Goal: Transaction & Acquisition: Purchase product/service

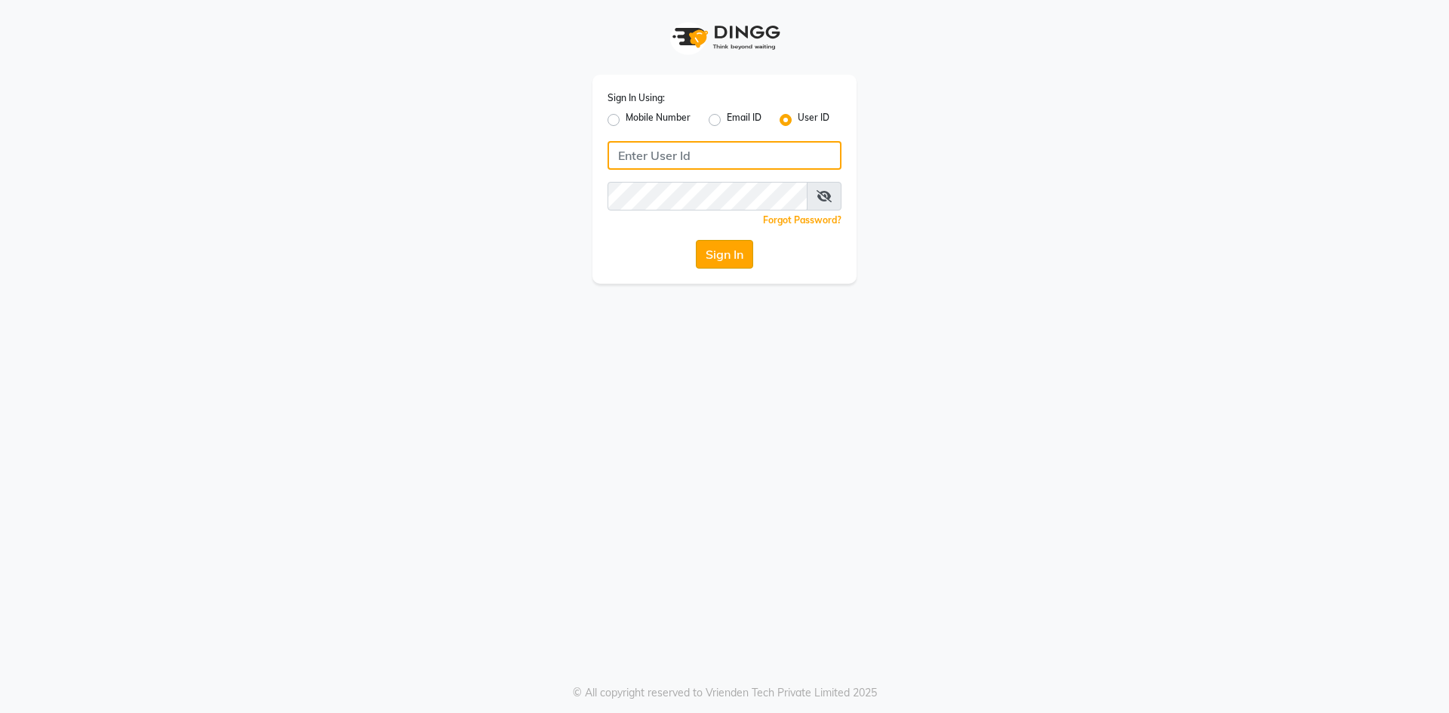
type input "9619697269"
click at [711, 257] on button "Sign In" at bounding box center [724, 254] width 57 height 29
type input "9619697269"
click at [626, 122] on label "Mobile Number" at bounding box center [658, 120] width 65 height 18
click at [626, 121] on input "Mobile Number" at bounding box center [631, 116] width 10 height 10
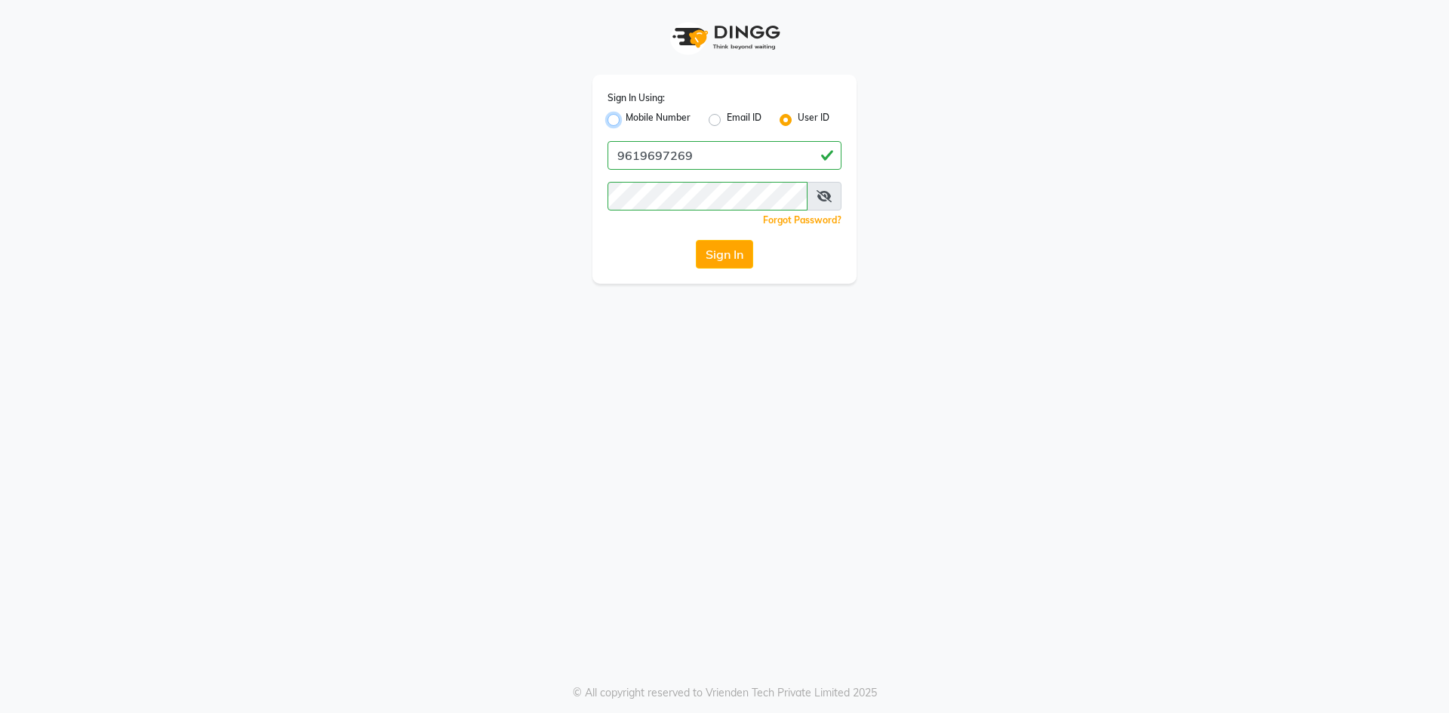
radio input "true"
radio input "false"
click at [724, 122] on div "Email ID" at bounding box center [735, 120] width 53 height 18
click at [727, 122] on label "Email ID" at bounding box center [744, 120] width 35 height 18
click at [727, 121] on input "Email ID" at bounding box center [732, 116] width 10 height 10
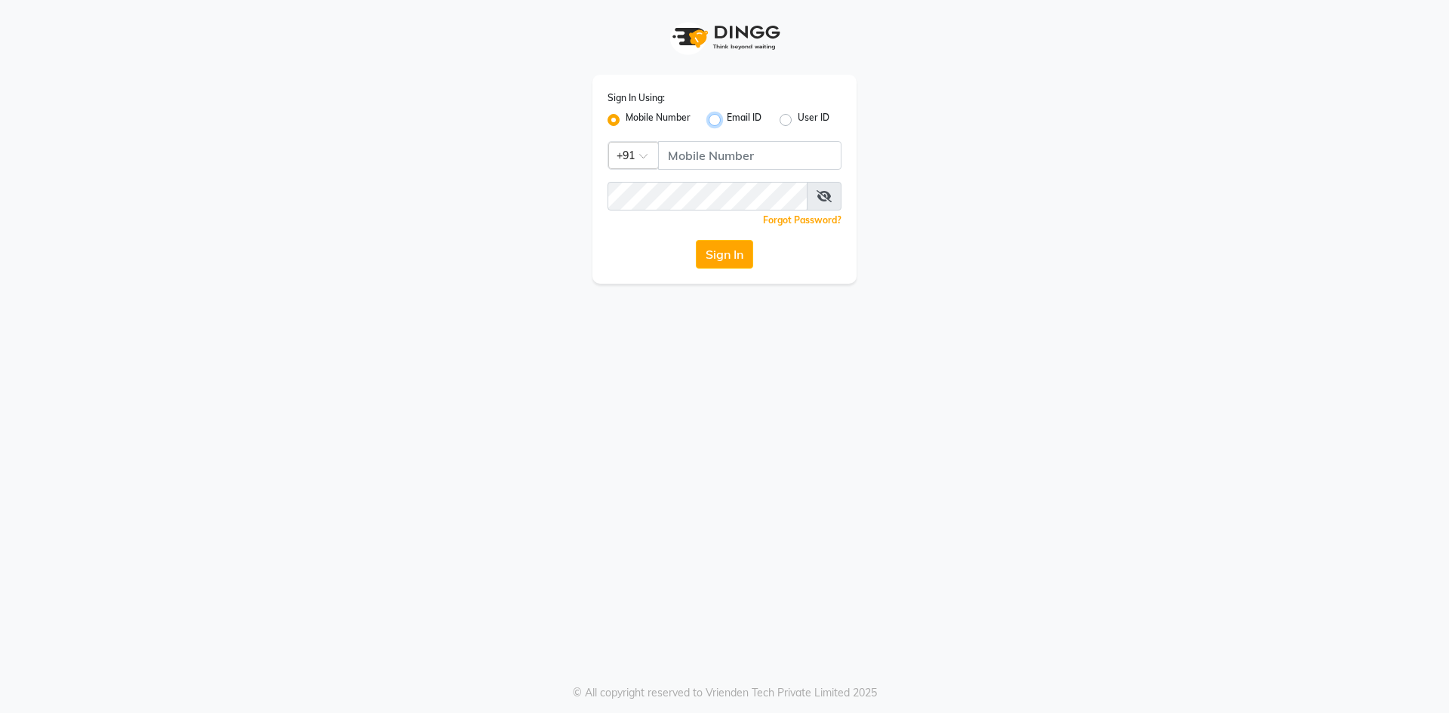
radio input "true"
radio input "false"
click at [620, 120] on div "Mobile Number" at bounding box center [649, 120] width 83 height 18
click at [719, 257] on button "Sign In" at bounding box center [724, 254] width 57 height 29
type input "9619697269"
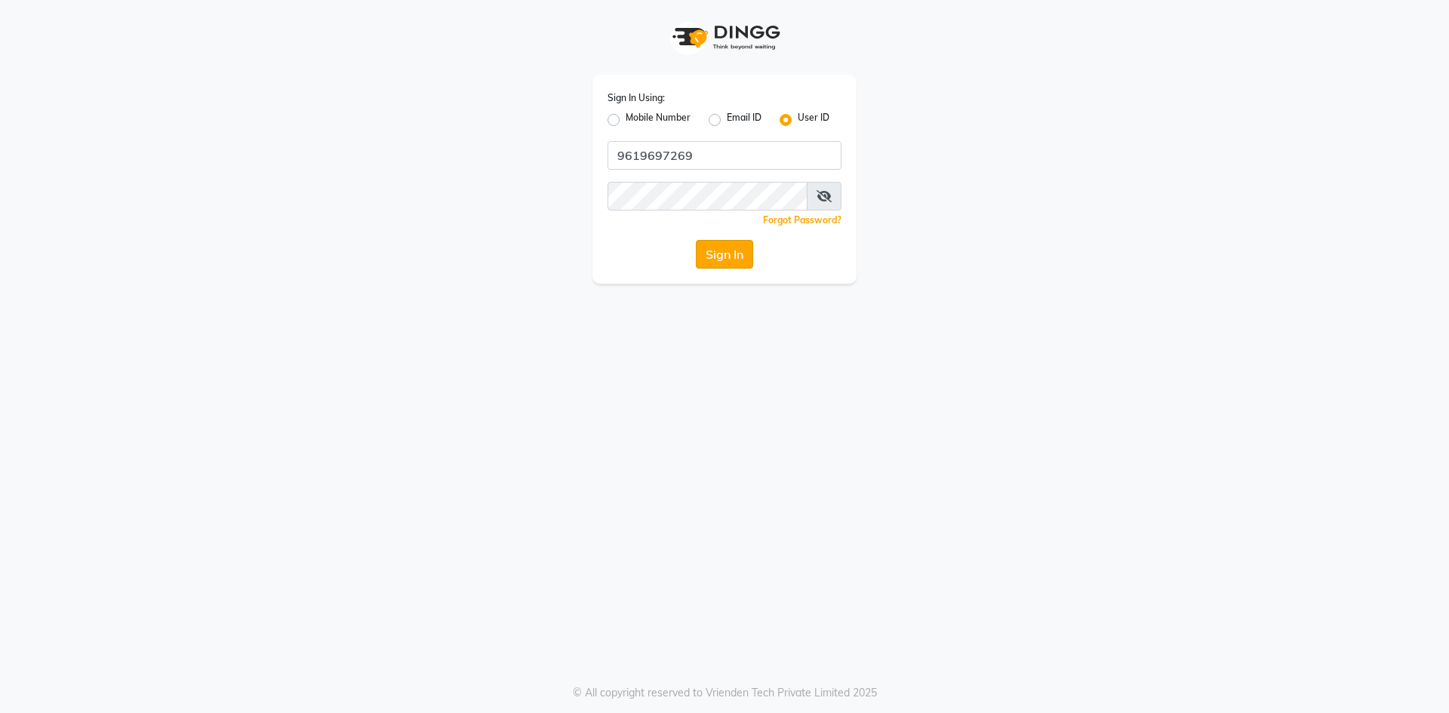
click at [717, 251] on button "Sign In" at bounding box center [724, 254] width 57 height 29
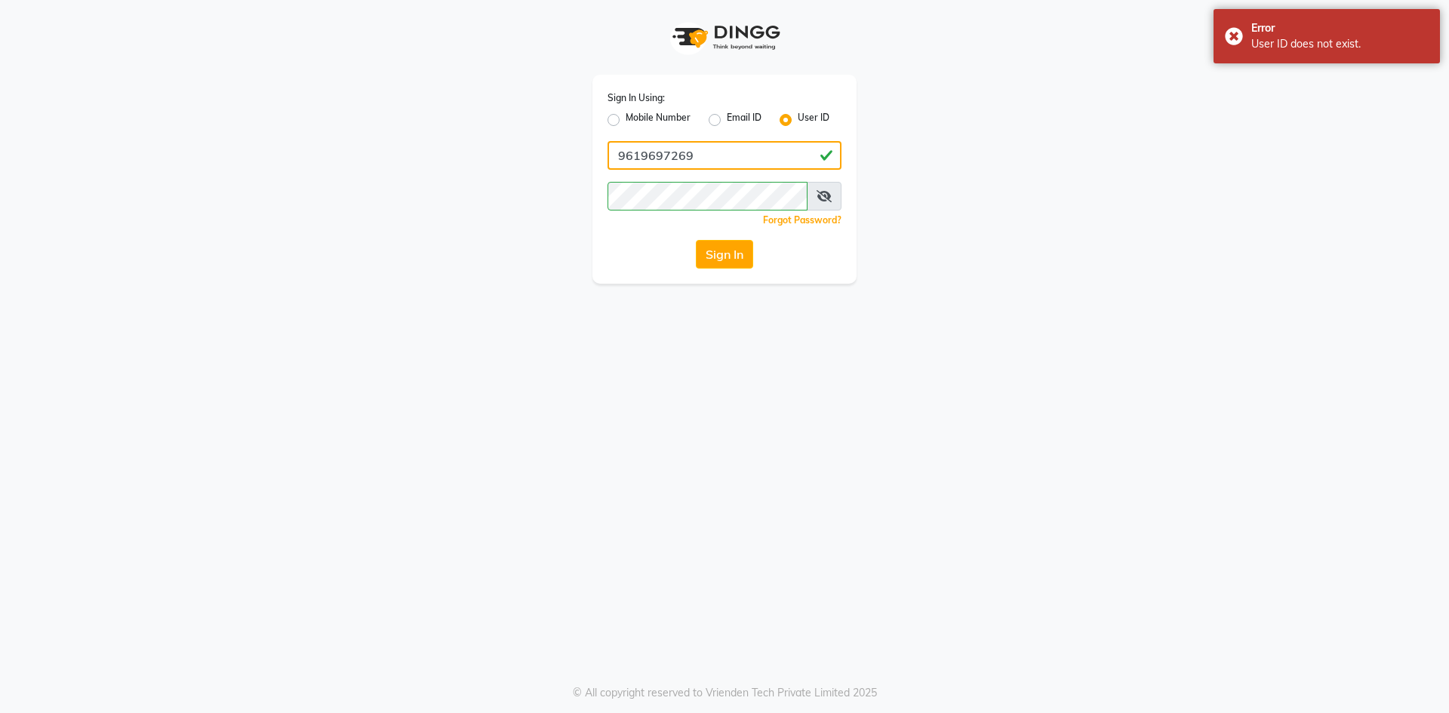
drag, startPoint x: 704, startPoint y: 148, endPoint x: 611, endPoint y: 146, distance: 92.1
click at [611, 146] on input "9619697269" at bounding box center [725, 155] width 234 height 29
click at [626, 121] on label "Mobile Number" at bounding box center [658, 120] width 65 height 18
click at [626, 121] on input "Mobile Number" at bounding box center [631, 116] width 10 height 10
radio input "true"
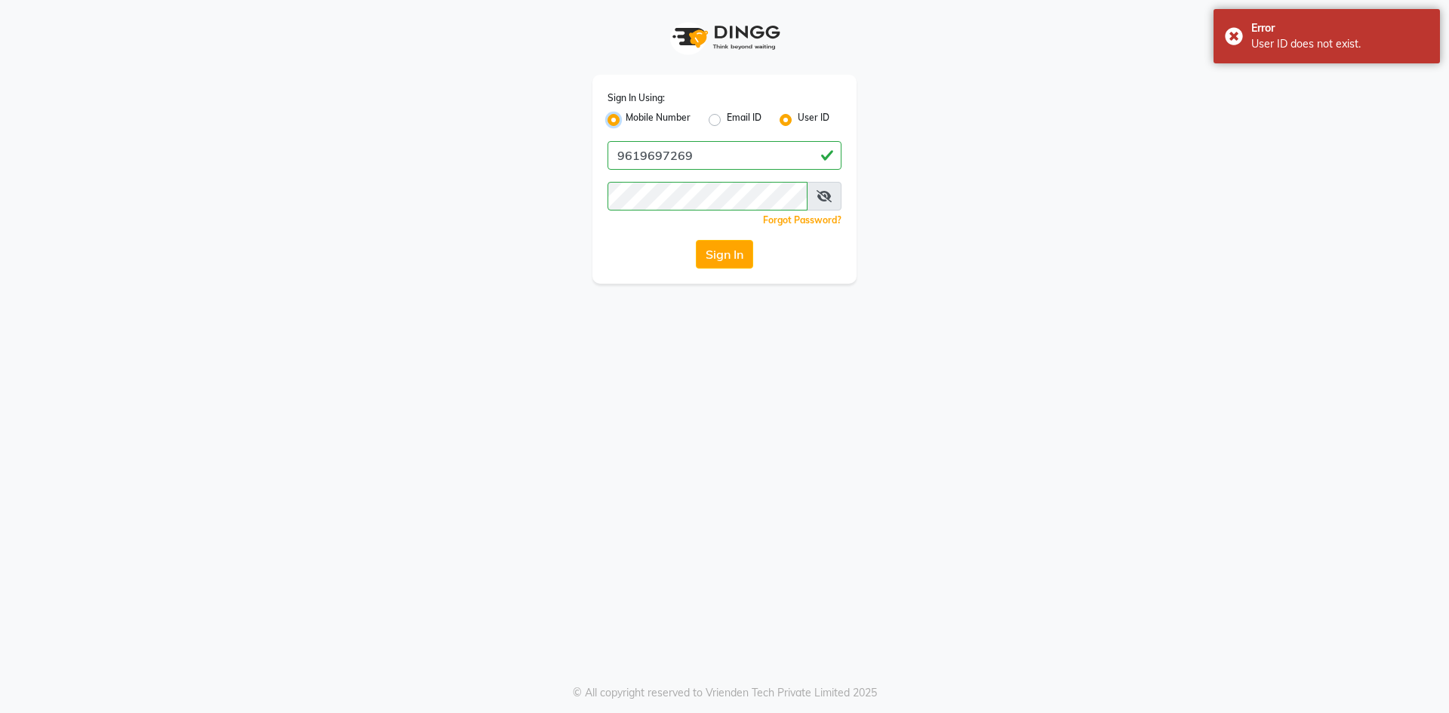
radio input "false"
paste input "9619697269"
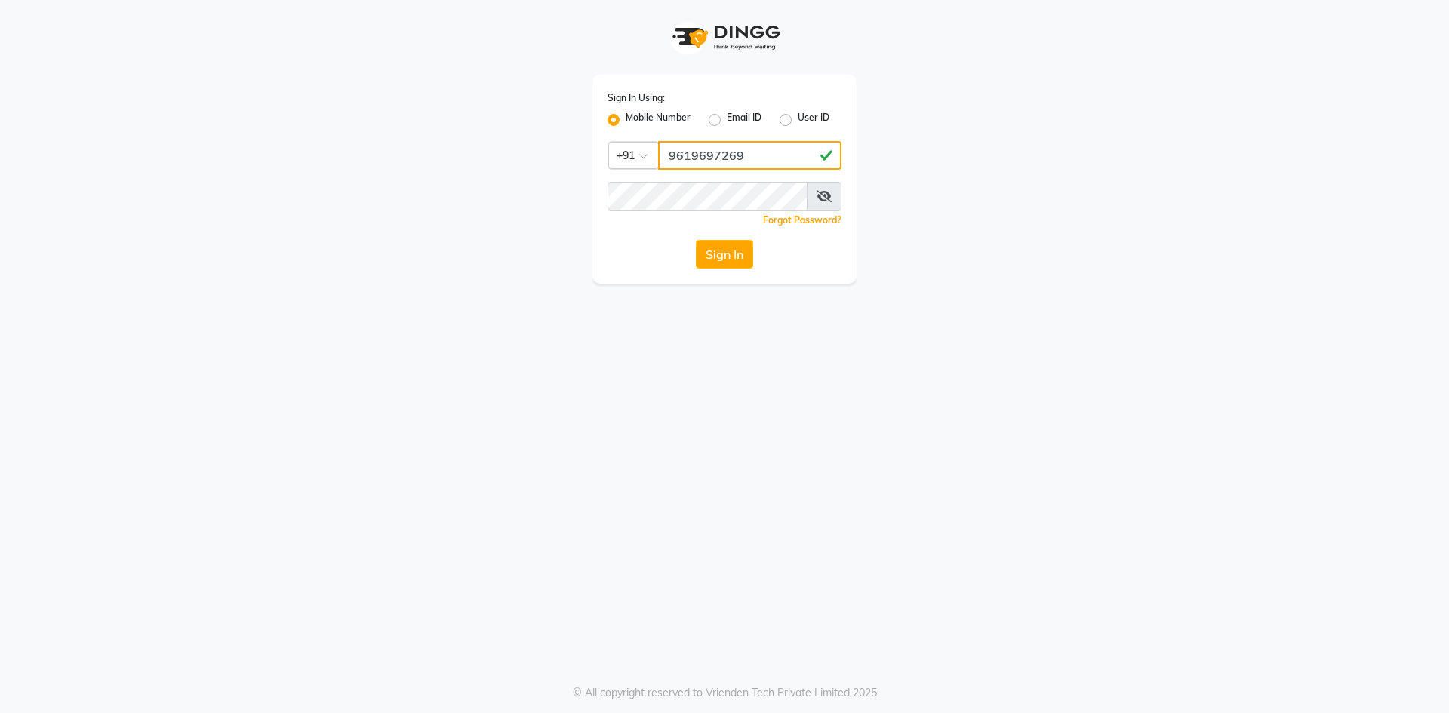
type input "9619697269"
click at [720, 253] on button "Sign In" at bounding box center [724, 254] width 57 height 29
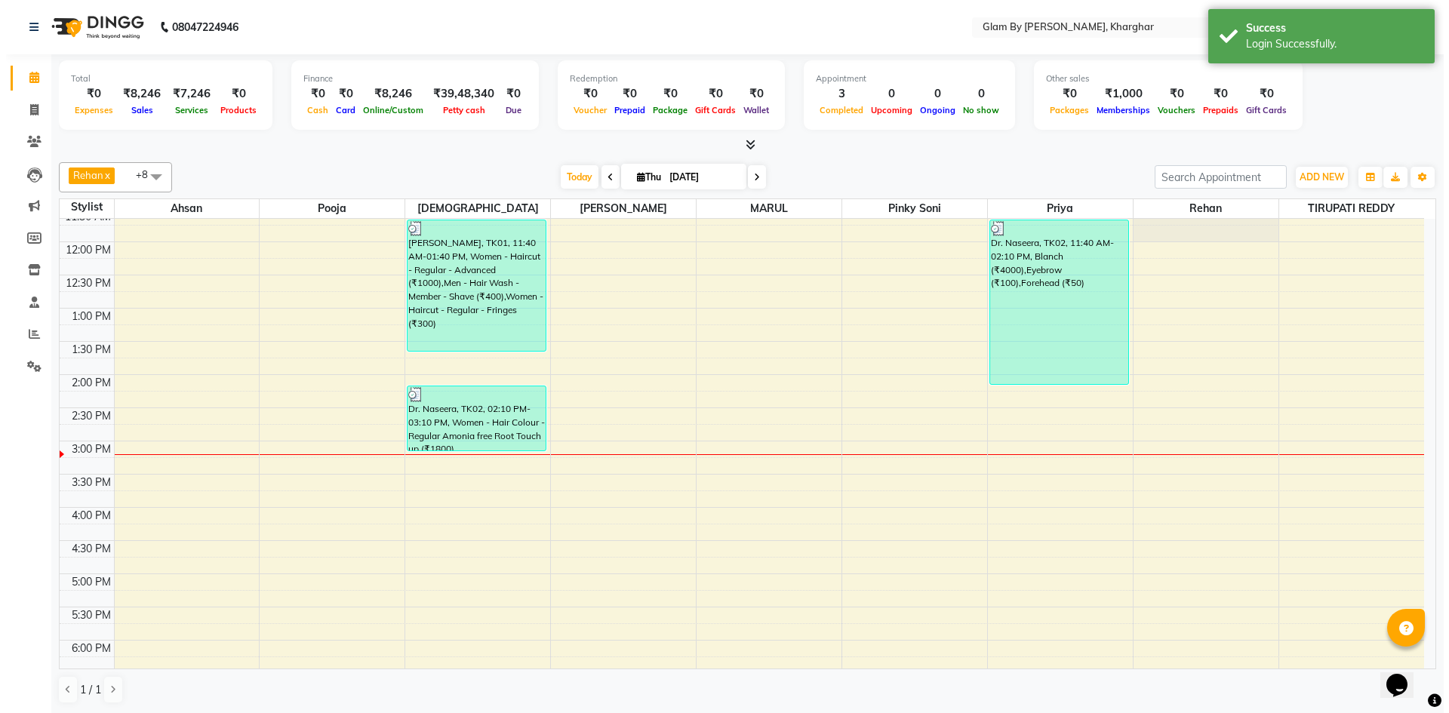
scroll to position [377, 0]
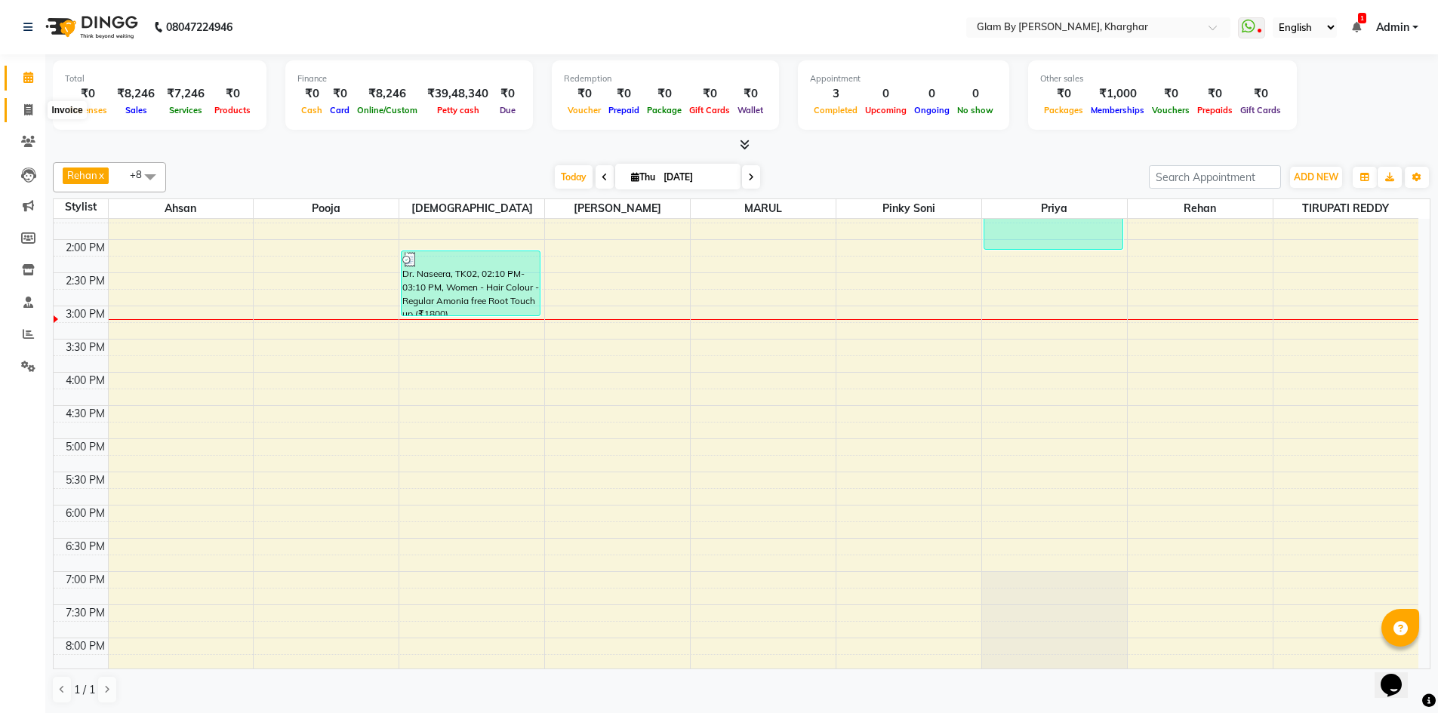
click at [32, 116] on span at bounding box center [28, 110] width 26 height 17
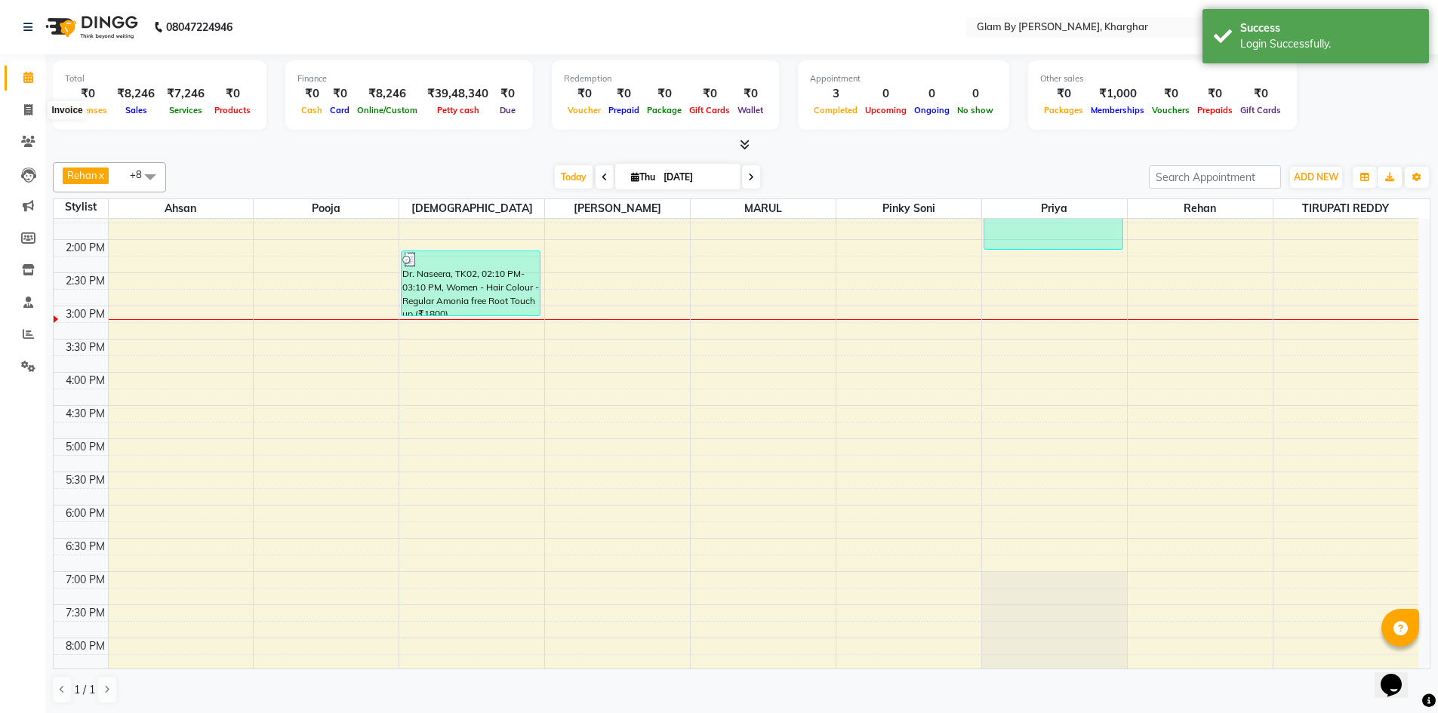
select select "3992"
select select "service"
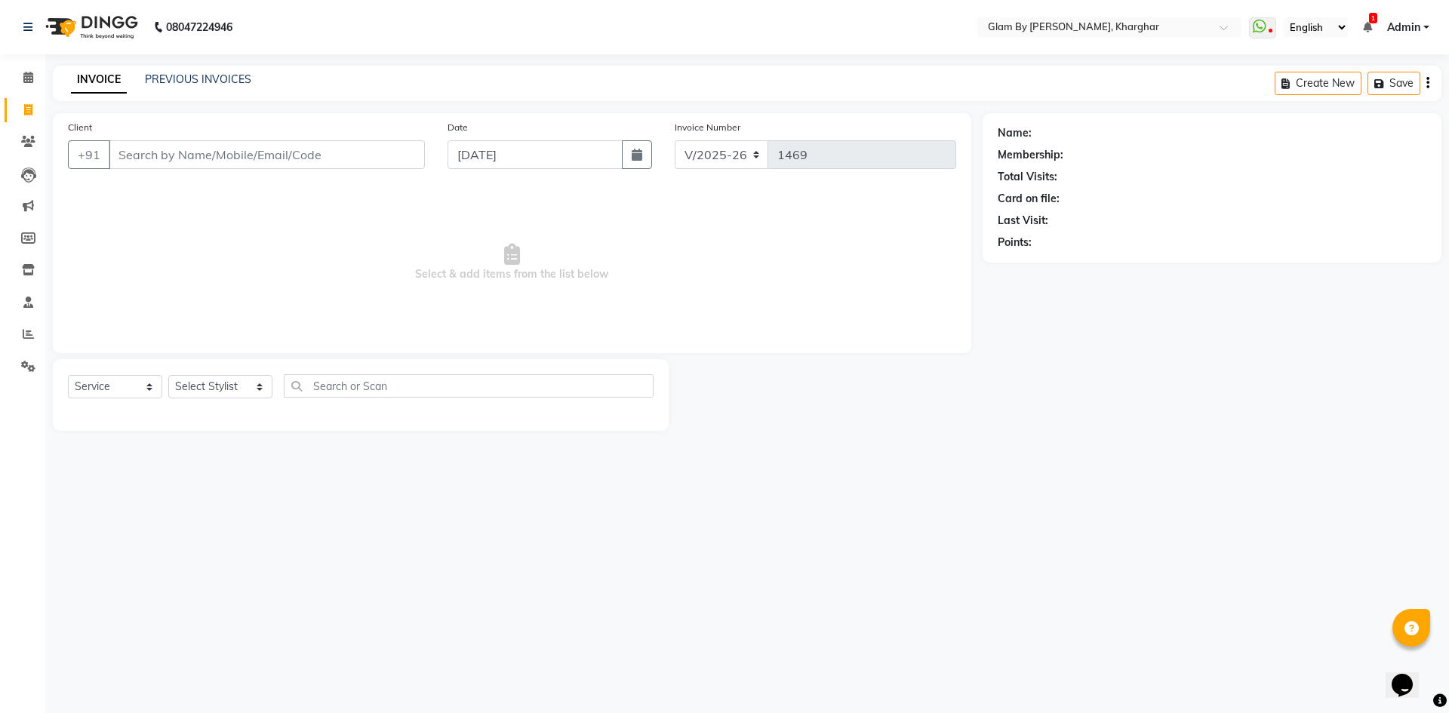
click at [141, 159] on input "Client" at bounding box center [267, 154] width 316 height 29
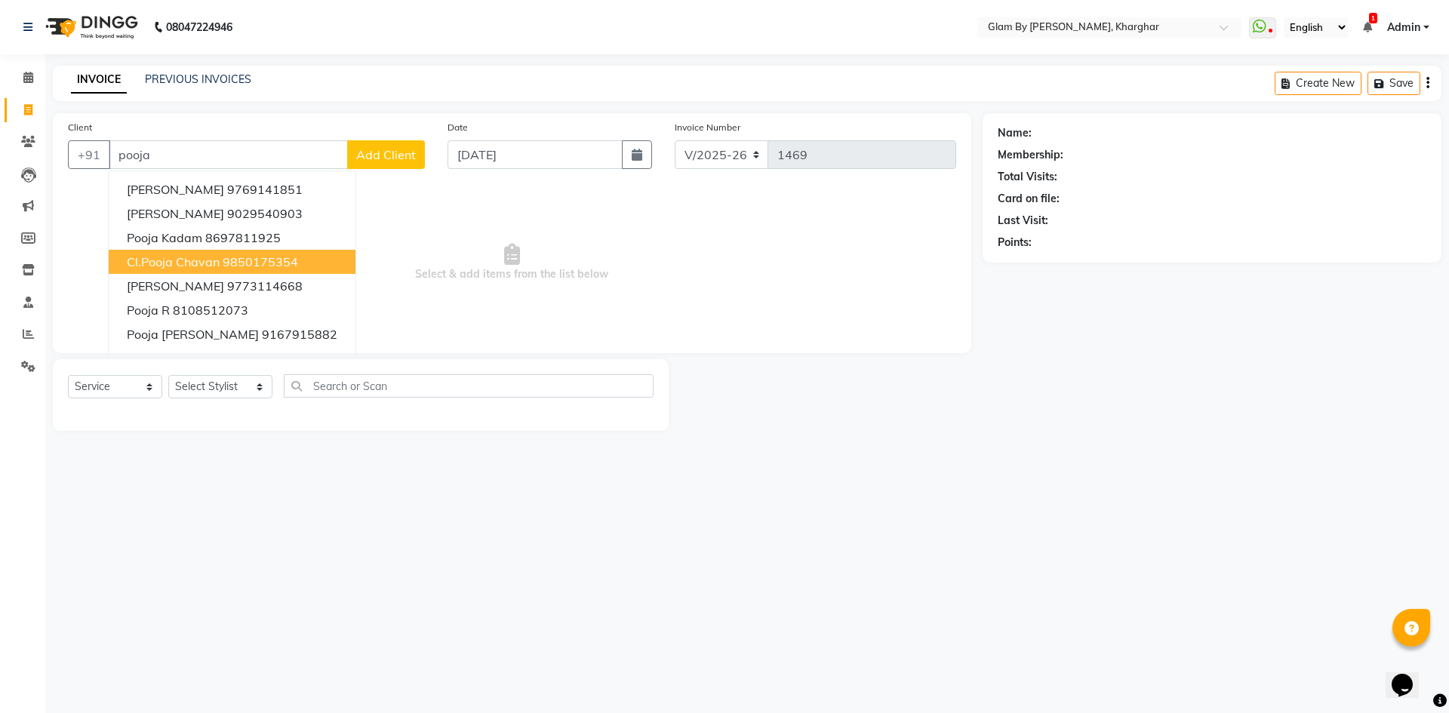
click at [197, 264] on span "cl.Pooja chavan" at bounding box center [173, 261] width 93 height 15
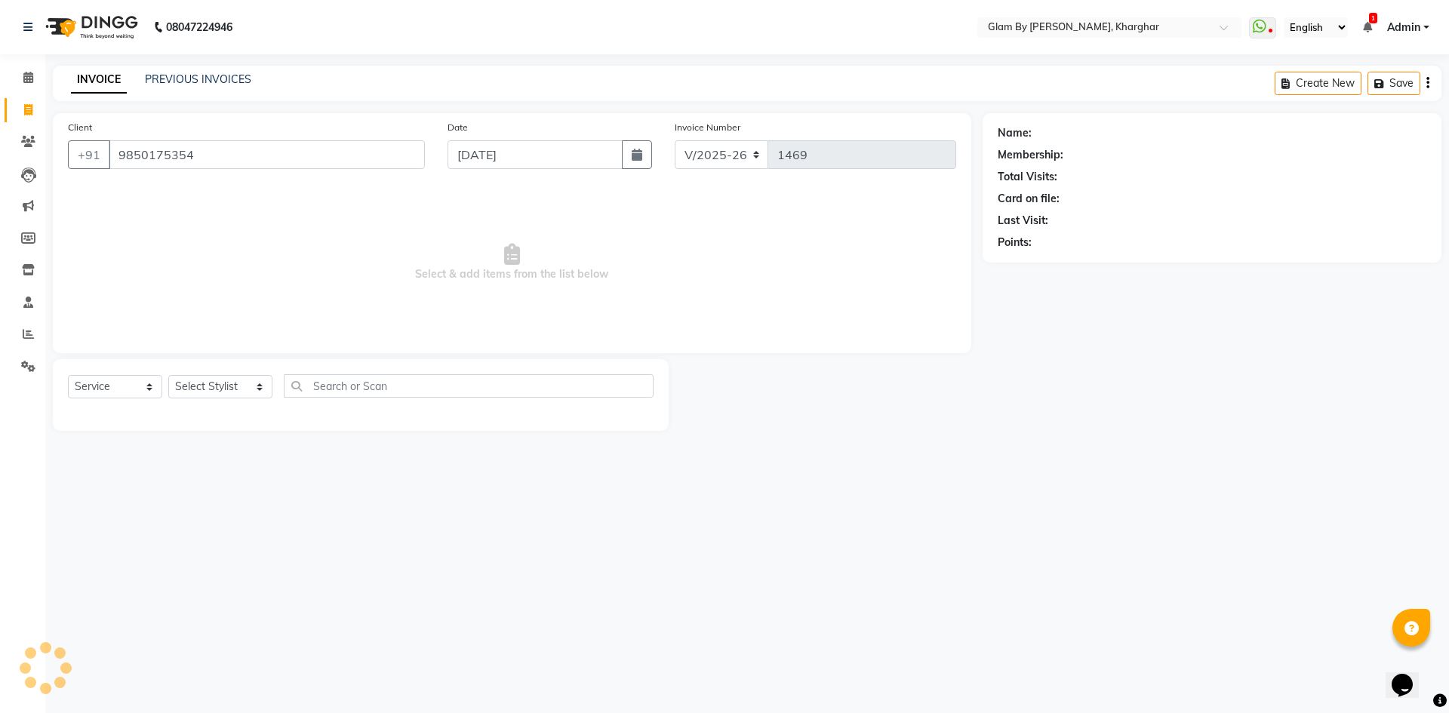
type input "9850175354"
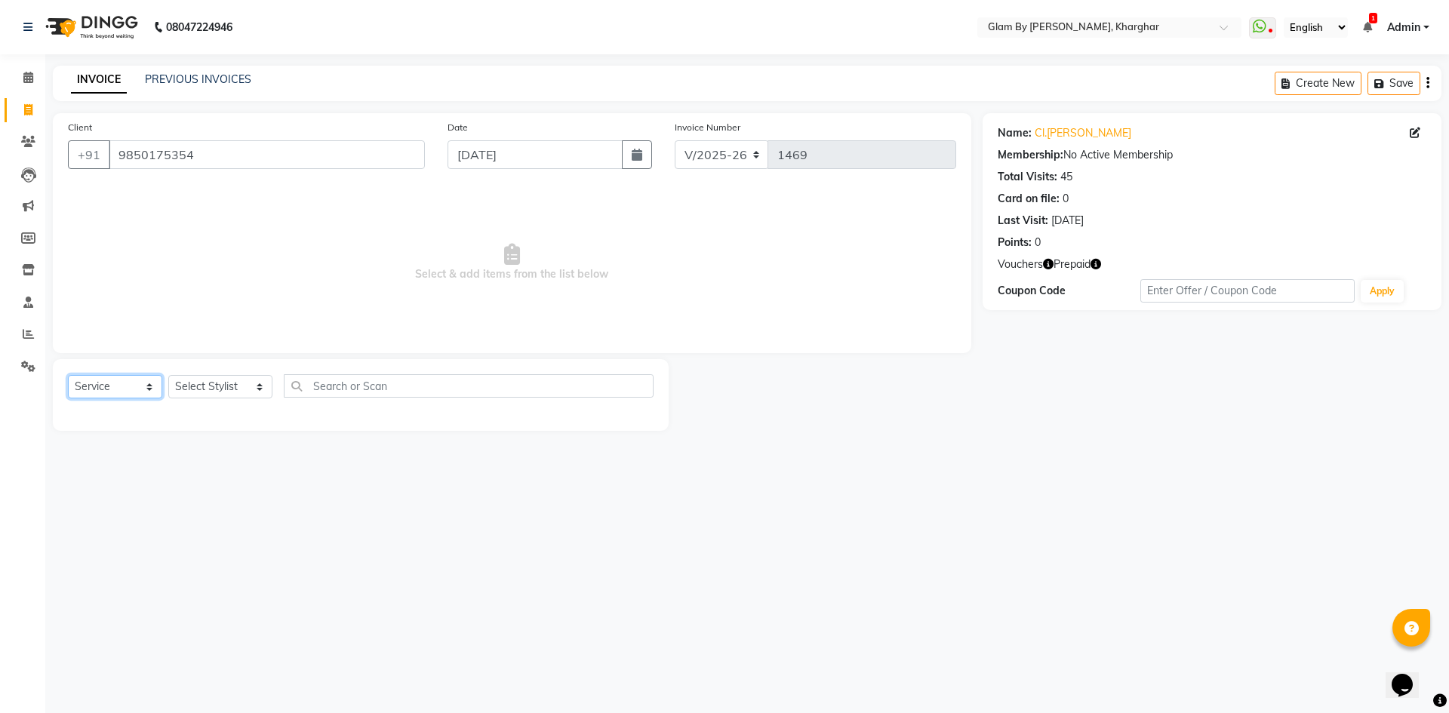
drag, startPoint x: 109, startPoint y: 393, endPoint x: 117, endPoint y: 398, distance: 8.8
click at [116, 397] on select "Select Service Product Membership Package Voucher Prepaid Gift Card" at bounding box center [115, 386] width 94 height 23
click at [68, 375] on select "Select Service Product Membership Package Voucher Prepaid Gift Card" at bounding box center [115, 386] width 94 height 23
drag, startPoint x: 206, startPoint y: 380, endPoint x: 206, endPoint y: 396, distance: 15.1
click at [206, 381] on select "Select Stylist [PERSON_NAME] Avi [PERSON_NAME] [PERSON_NAME] (maneger) MARUL [P…" at bounding box center [220, 386] width 104 height 23
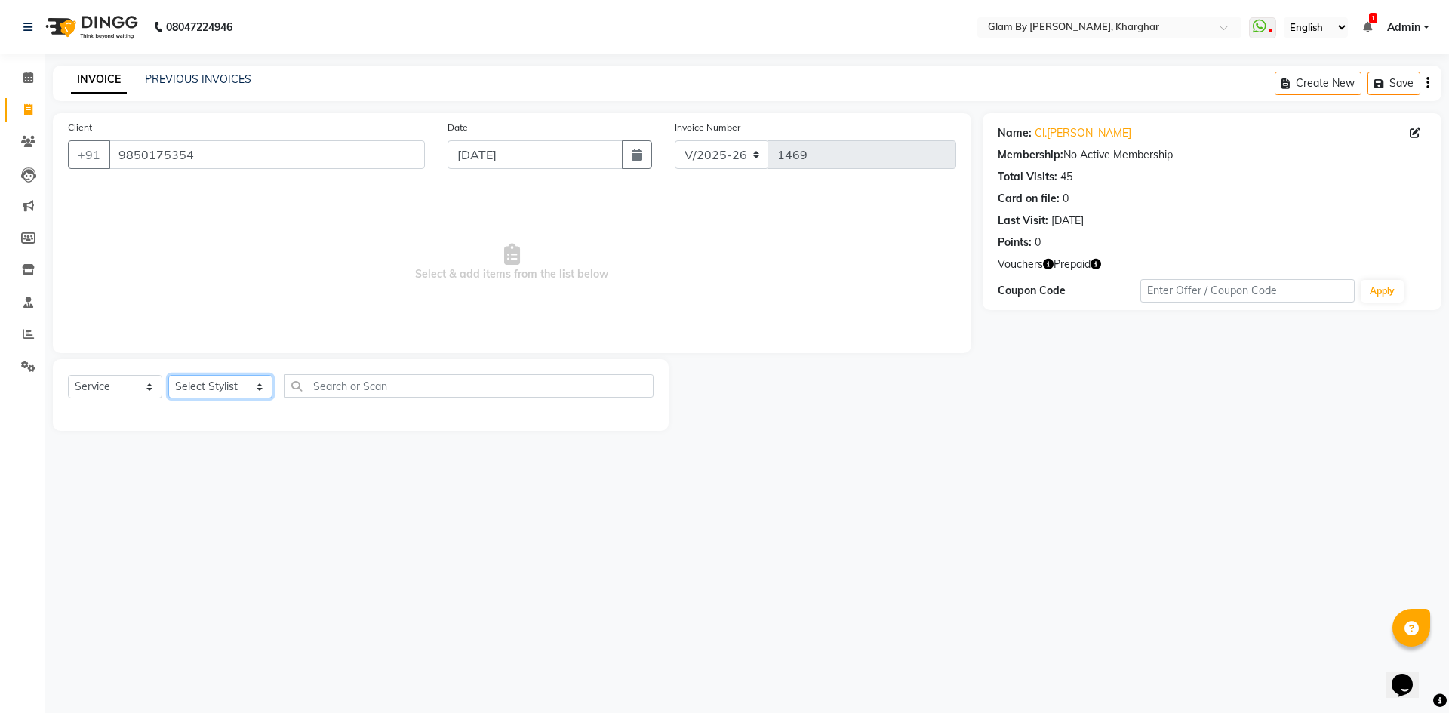
select select "87812"
click at [168, 375] on select "Select Stylist [PERSON_NAME] Avi [PERSON_NAME] [PERSON_NAME] (maneger) MARUL [P…" at bounding box center [220, 386] width 104 height 23
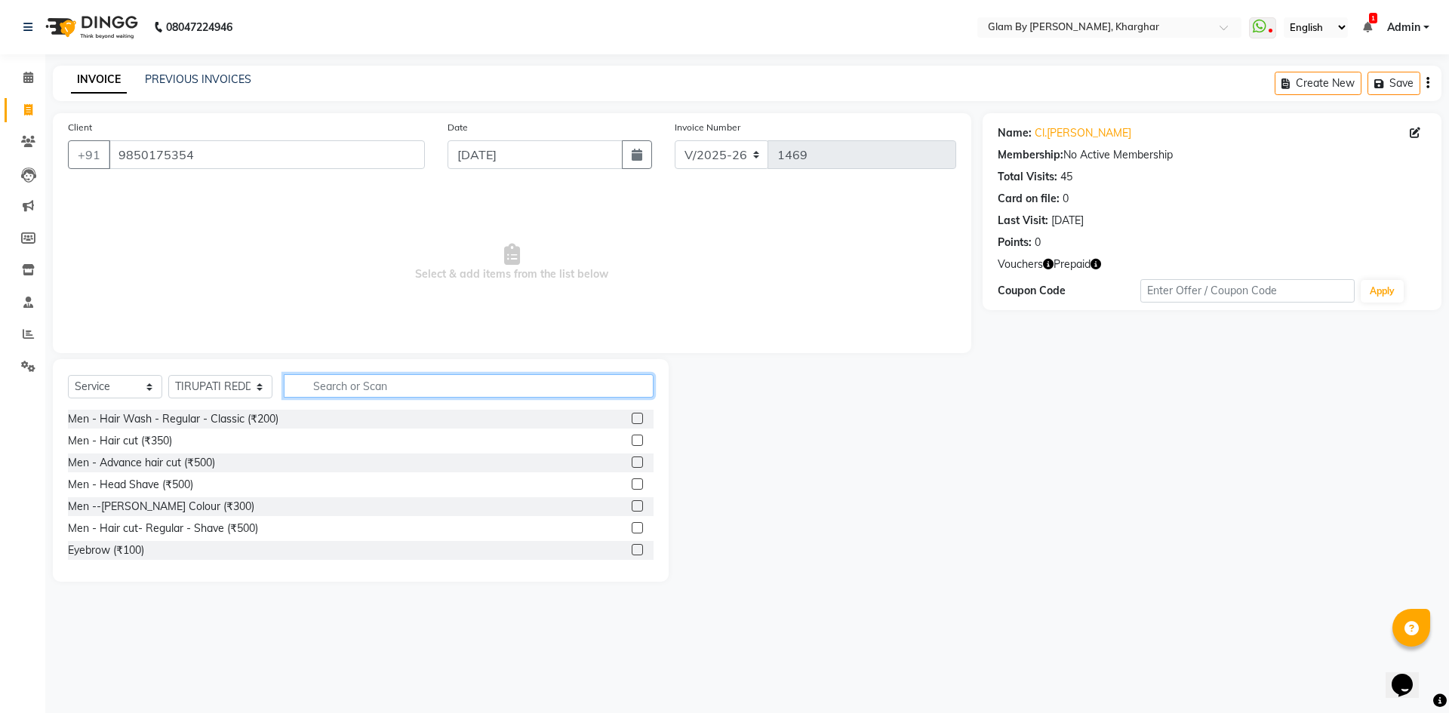
click at [294, 382] on input "text" at bounding box center [469, 385] width 370 height 23
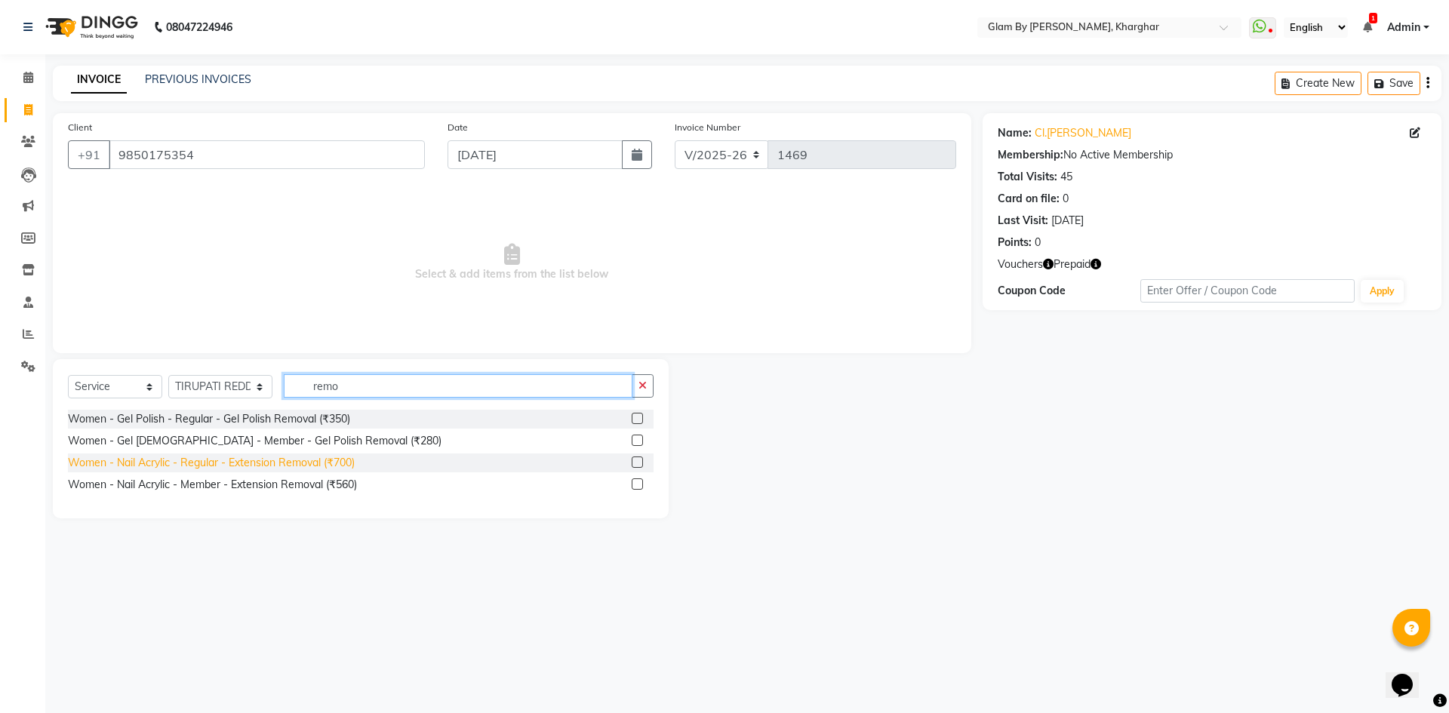
type input "remo"
click at [319, 467] on div "Women - Nail Acrylic - Regular - Extension Removal (₹700)" at bounding box center [211, 463] width 287 height 16
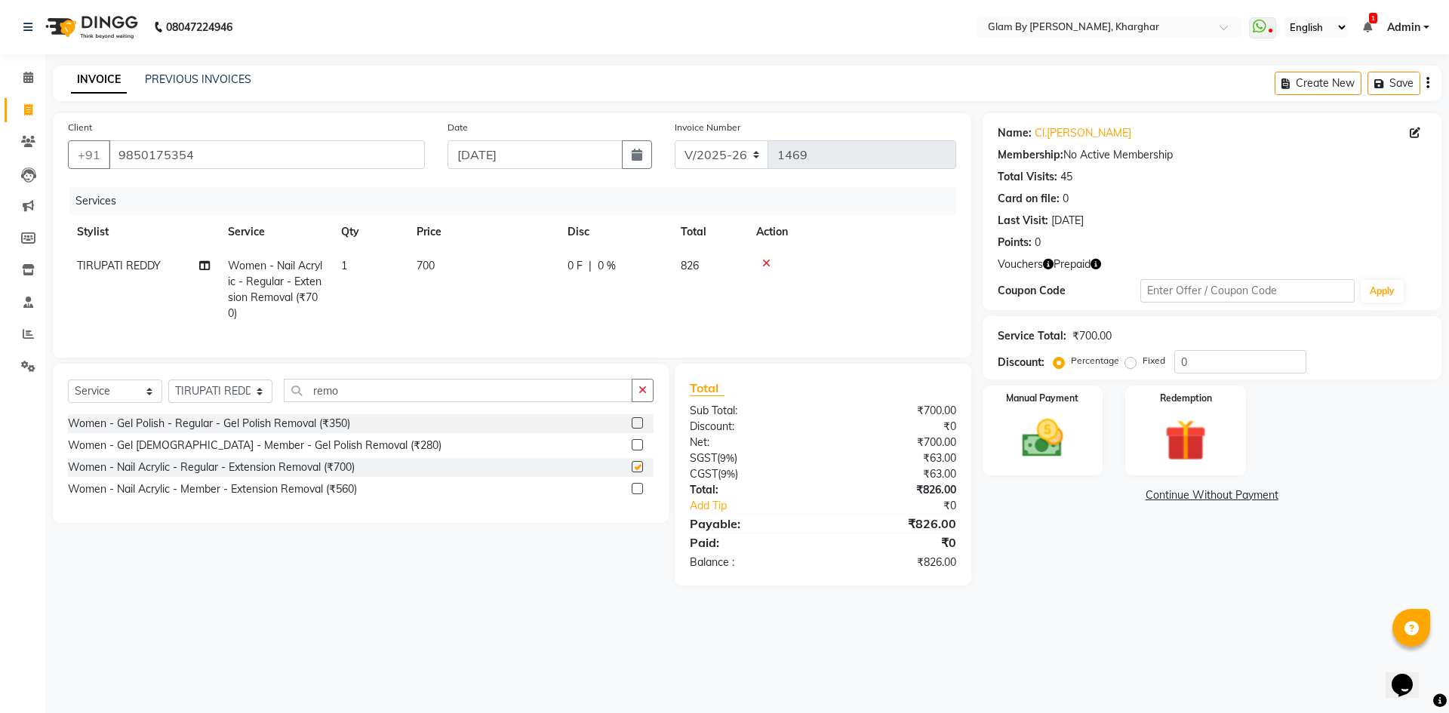
checkbox input "false"
click at [518, 328] on td "700" at bounding box center [483, 290] width 151 height 82
select select "87812"
click at [1216, 442] on img at bounding box center [1186, 441] width 70 height 54
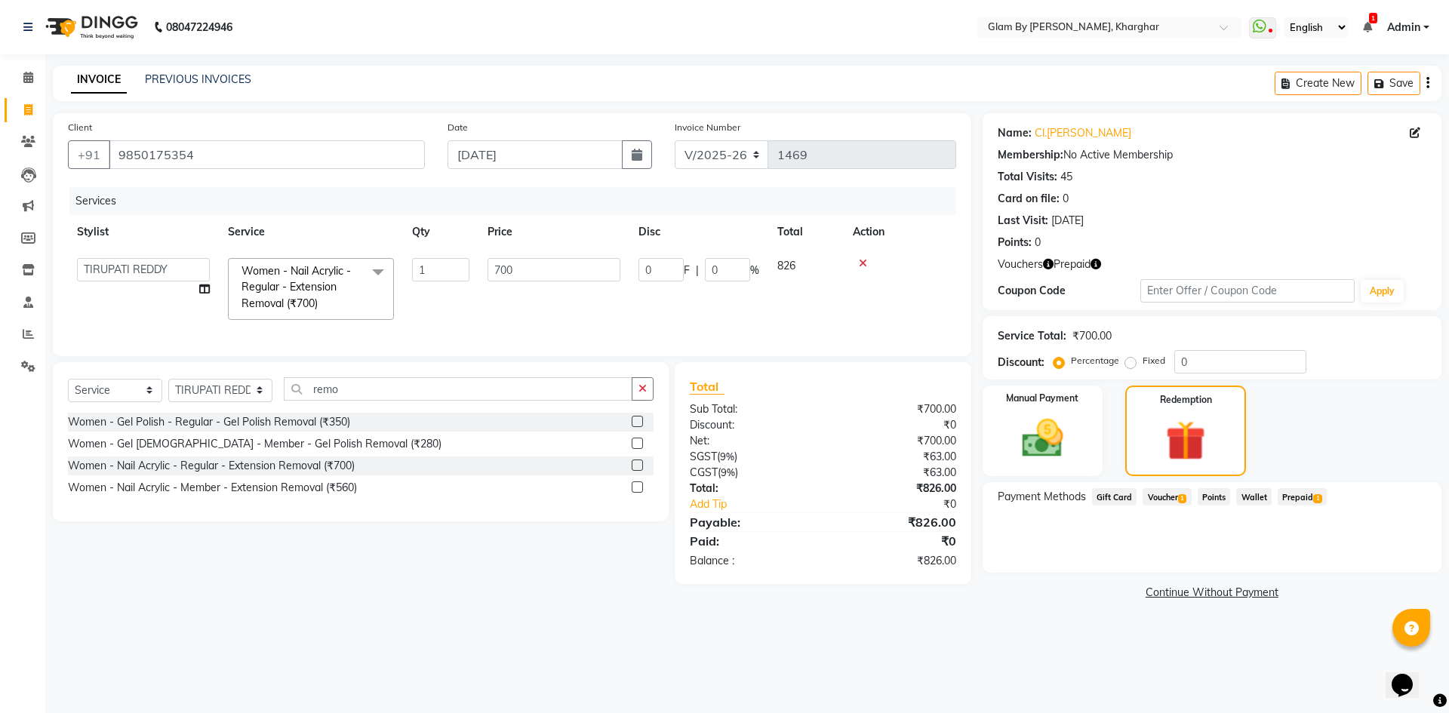
drag, startPoint x: 1295, startPoint y: 497, endPoint x: 1280, endPoint y: 503, distance: 16.0
click at [1295, 497] on span "Prepaid 1" at bounding box center [1302, 496] width 49 height 17
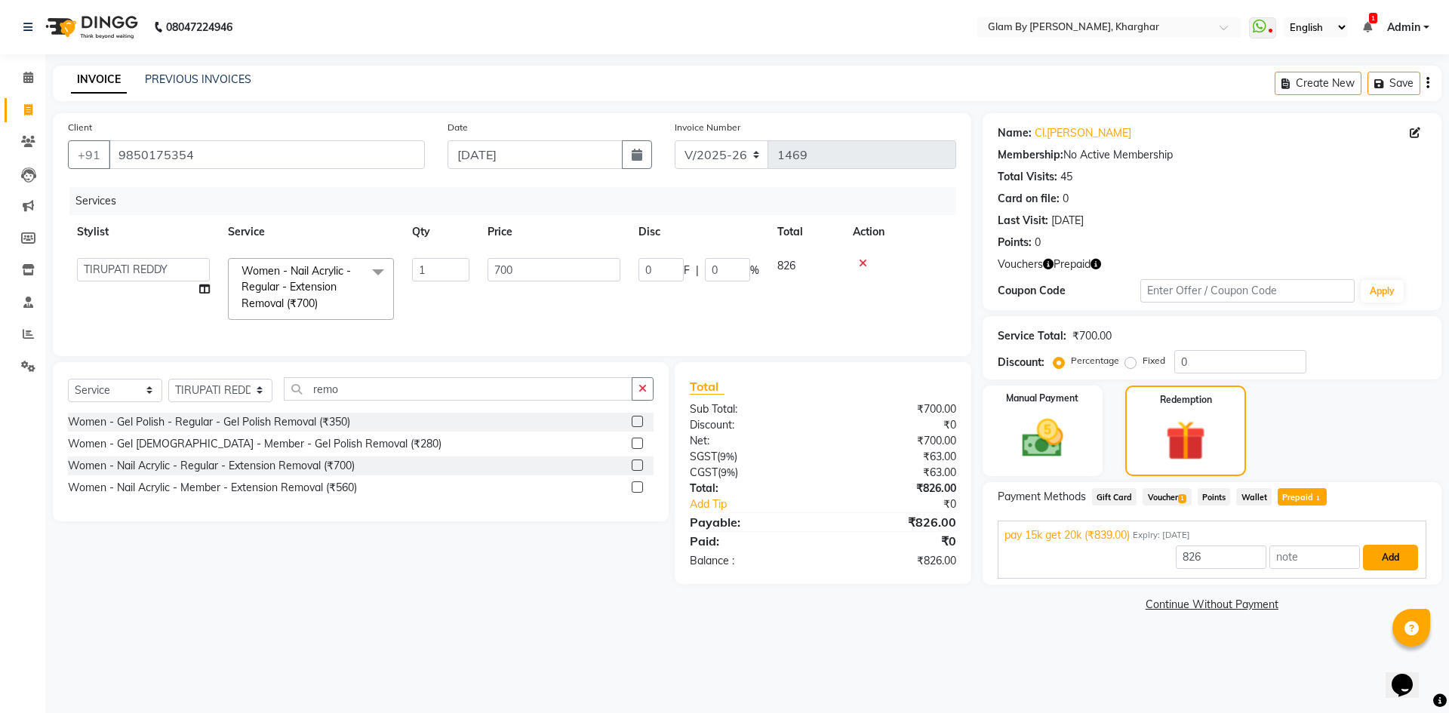
click at [1399, 559] on button "Add" at bounding box center [1390, 558] width 55 height 26
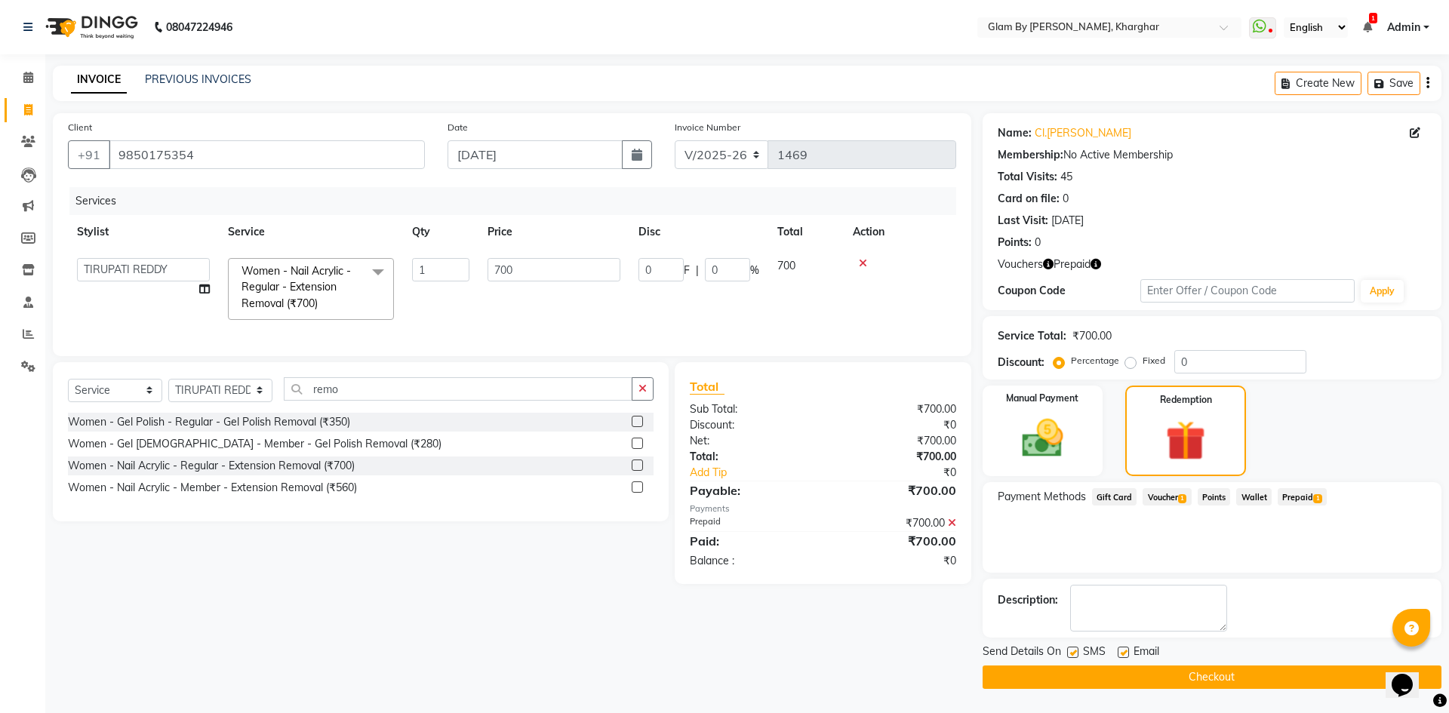
click at [1218, 680] on button "Checkout" at bounding box center [1212, 677] width 459 height 23
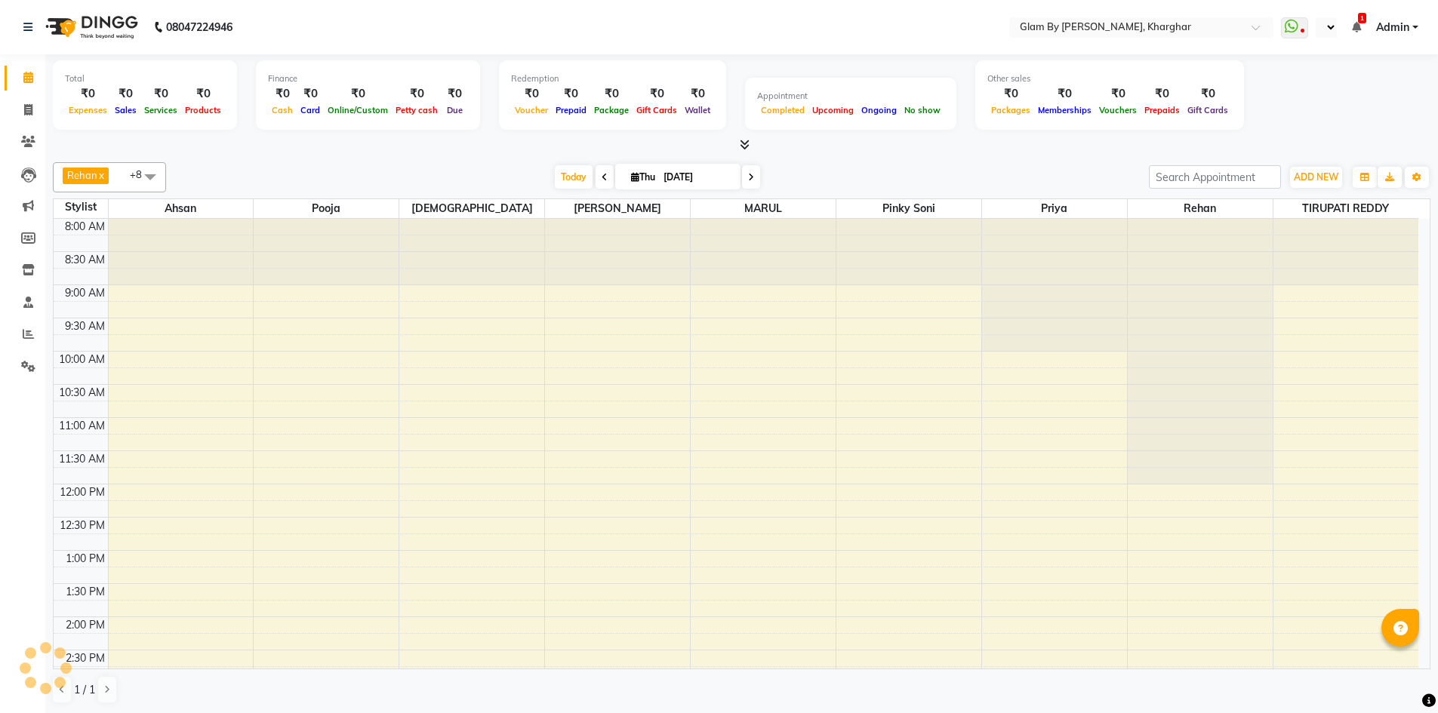
select select "en"
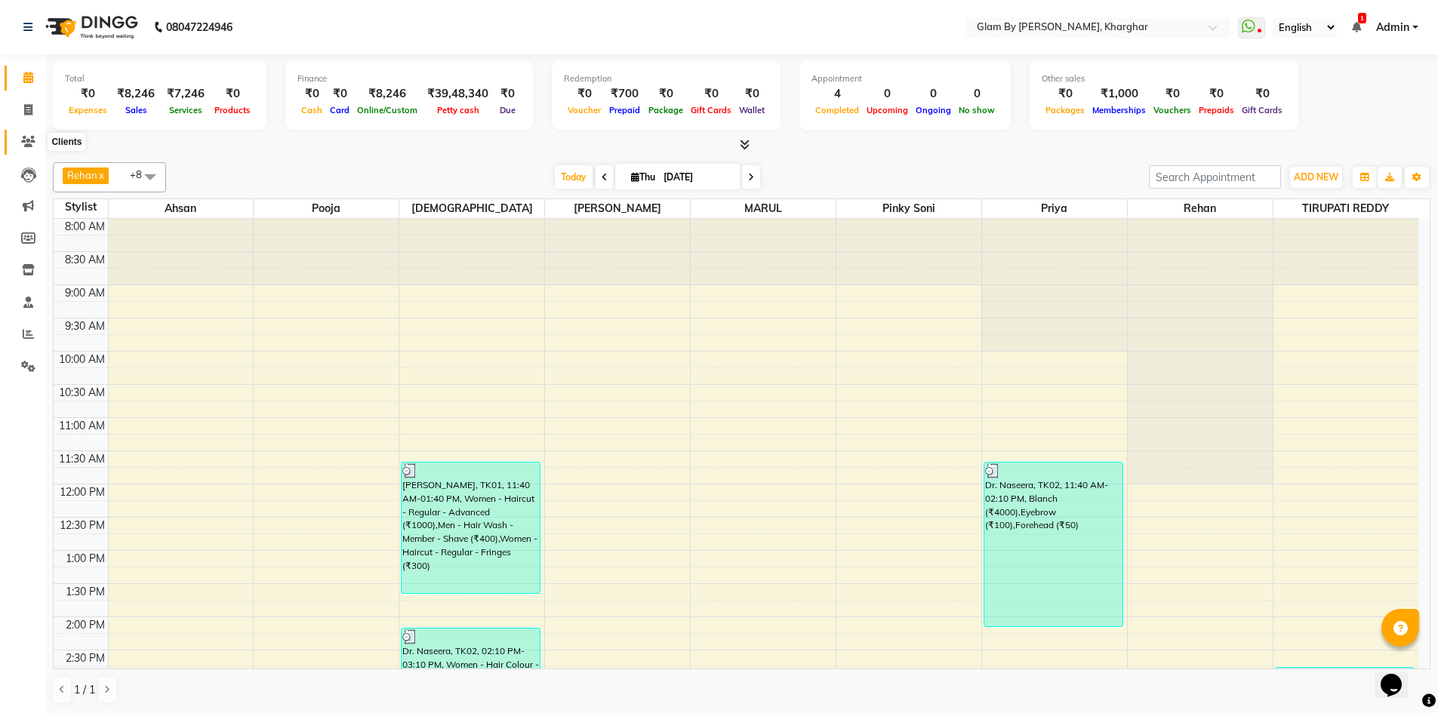
click at [30, 144] on icon at bounding box center [28, 141] width 14 height 11
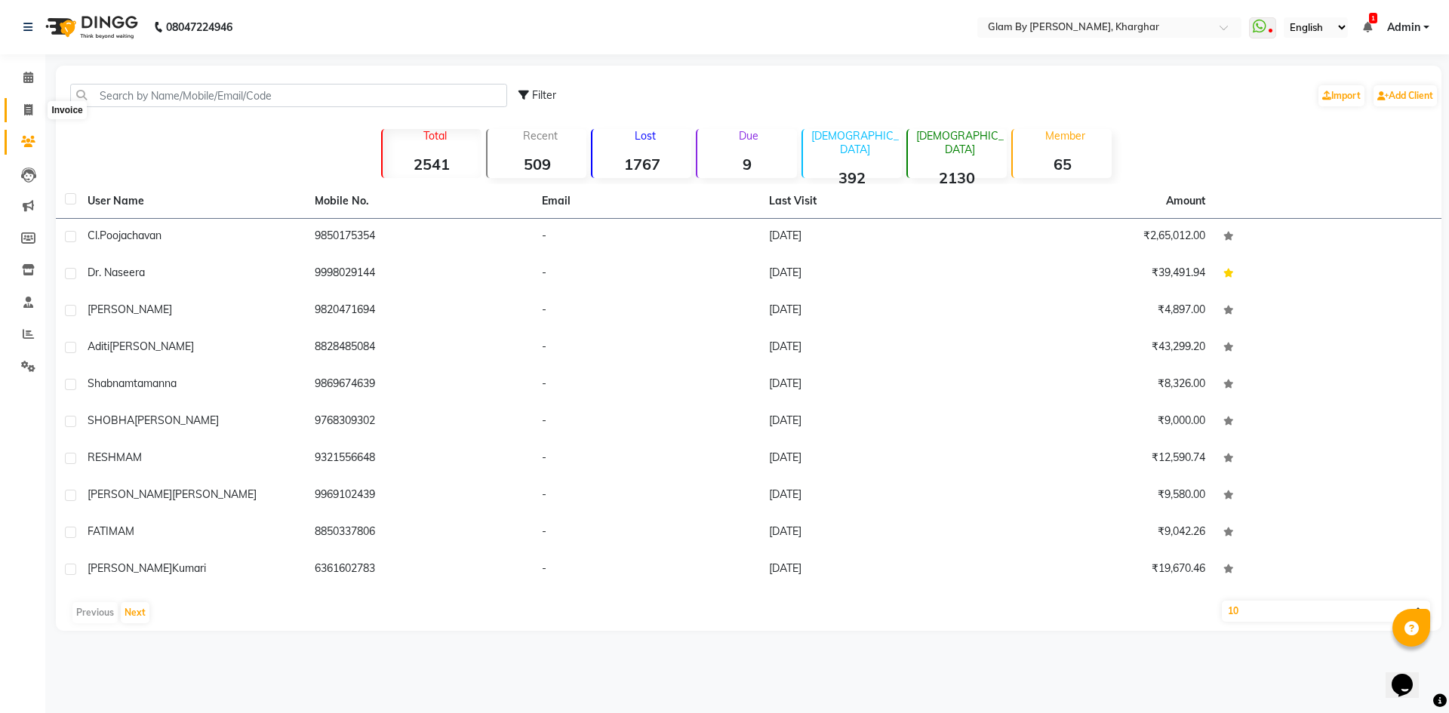
click at [25, 108] on icon at bounding box center [28, 109] width 8 height 11
select select "service"
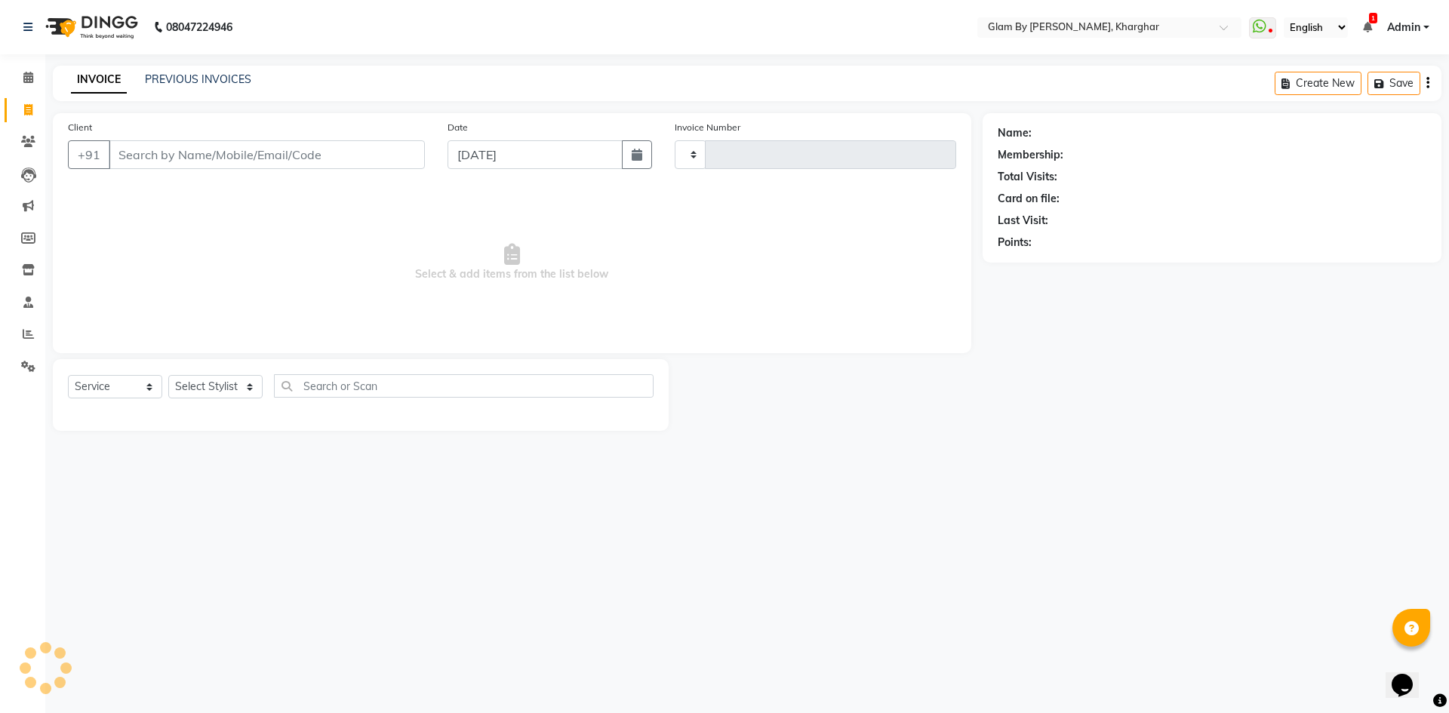
type input "1470"
select select "3992"
click at [132, 151] on input "Client" at bounding box center [267, 154] width 316 height 29
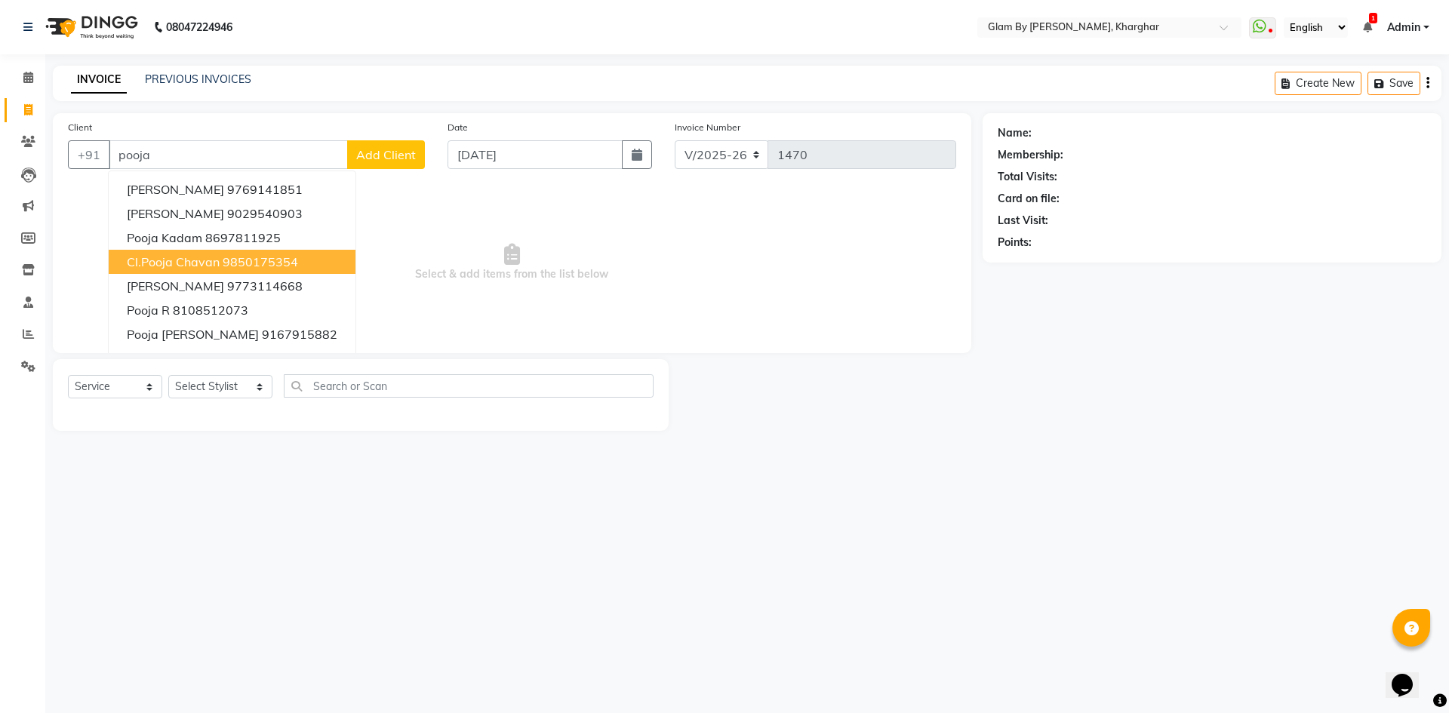
click at [202, 257] on span "cl.Pooja chavan" at bounding box center [173, 261] width 93 height 15
type input "9850175354"
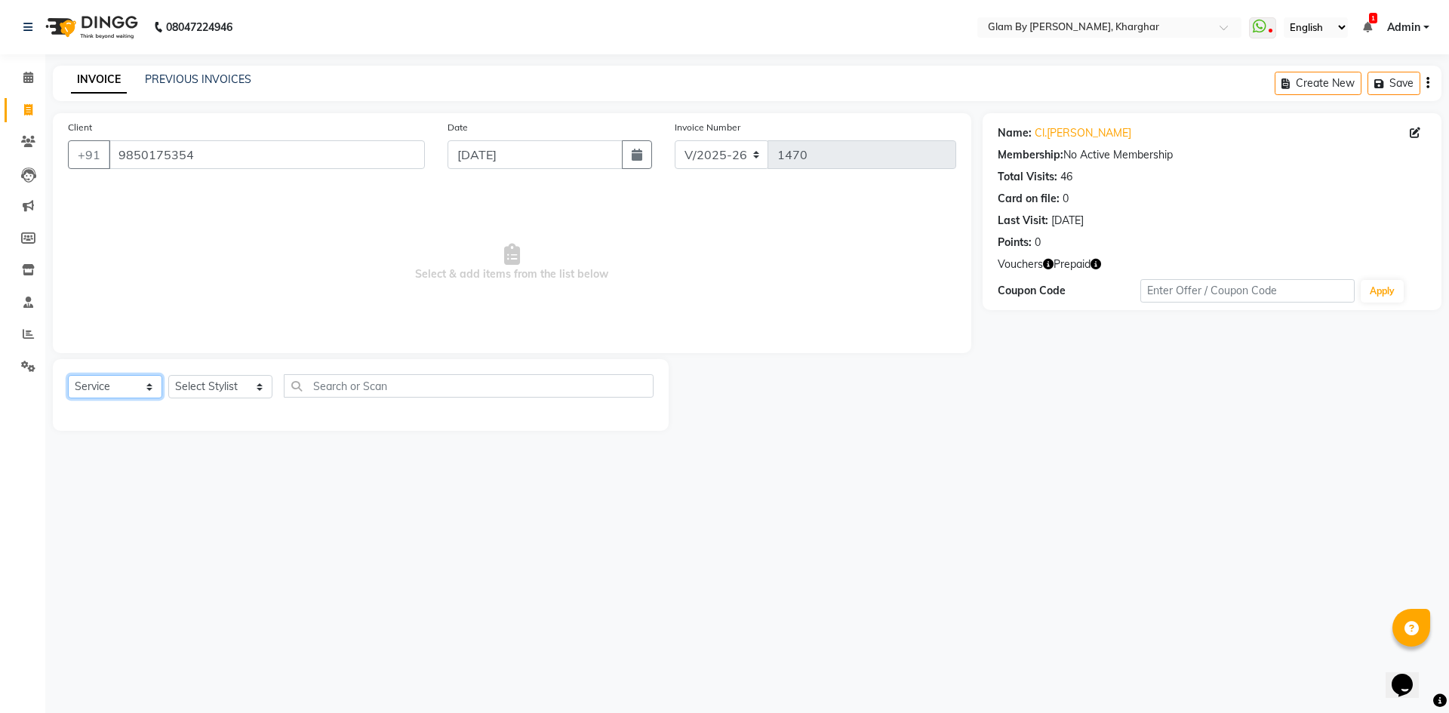
click at [81, 386] on select "Select Service Product Membership Package Voucher Prepaid Gift Card" at bounding box center [115, 386] width 94 height 23
click at [68, 375] on select "Select Service Product Membership Package Voucher Prepaid Gift Card" at bounding box center [115, 386] width 94 height 23
drag, startPoint x: 190, startPoint y: 388, endPoint x: 191, endPoint y: 397, distance: 9.1
click at [191, 393] on select "Select Stylist [PERSON_NAME] Avi [PERSON_NAME] [PERSON_NAME] (maneger) MARUL [P…" at bounding box center [220, 386] width 104 height 23
select select "26770"
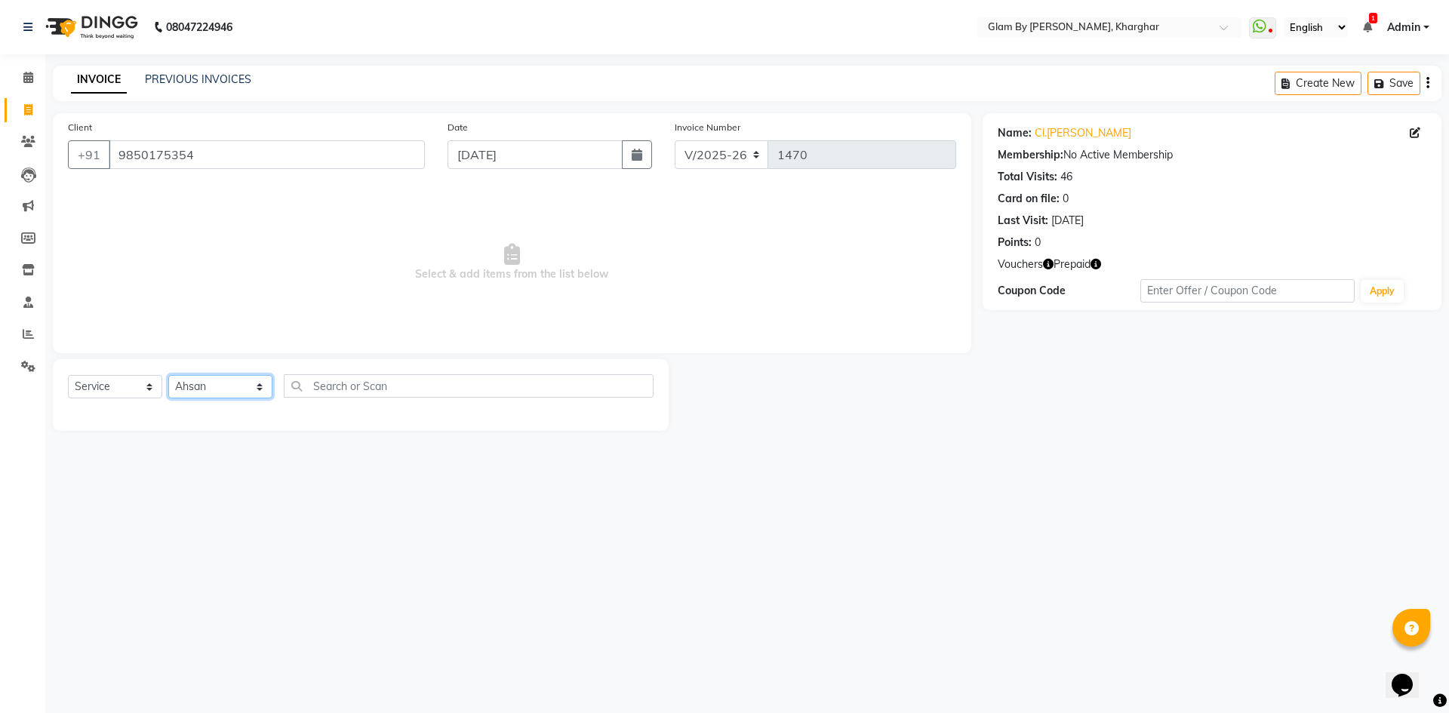
click at [168, 375] on select "Select Stylist [PERSON_NAME] Avi [PERSON_NAME] [PERSON_NAME] (maneger) MARUL [P…" at bounding box center [220, 386] width 104 height 23
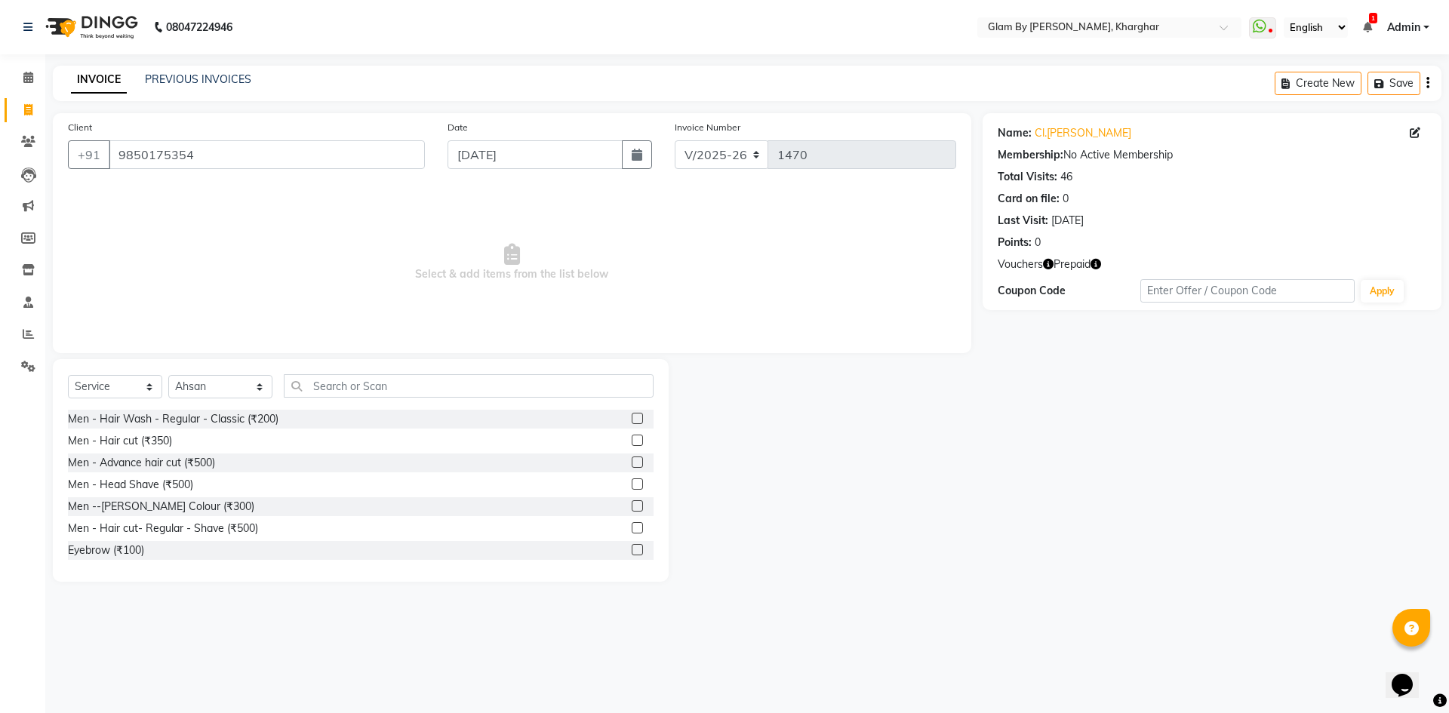
drag, startPoint x: 252, startPoint y: 418, endPoint x: 365, endPoint y: 387, distance: 116.7
click at [265, 416] on div "Men - Hair Wash - Regular - Classic (₹200)" at bounding box center [173, 419] width 211 height 16
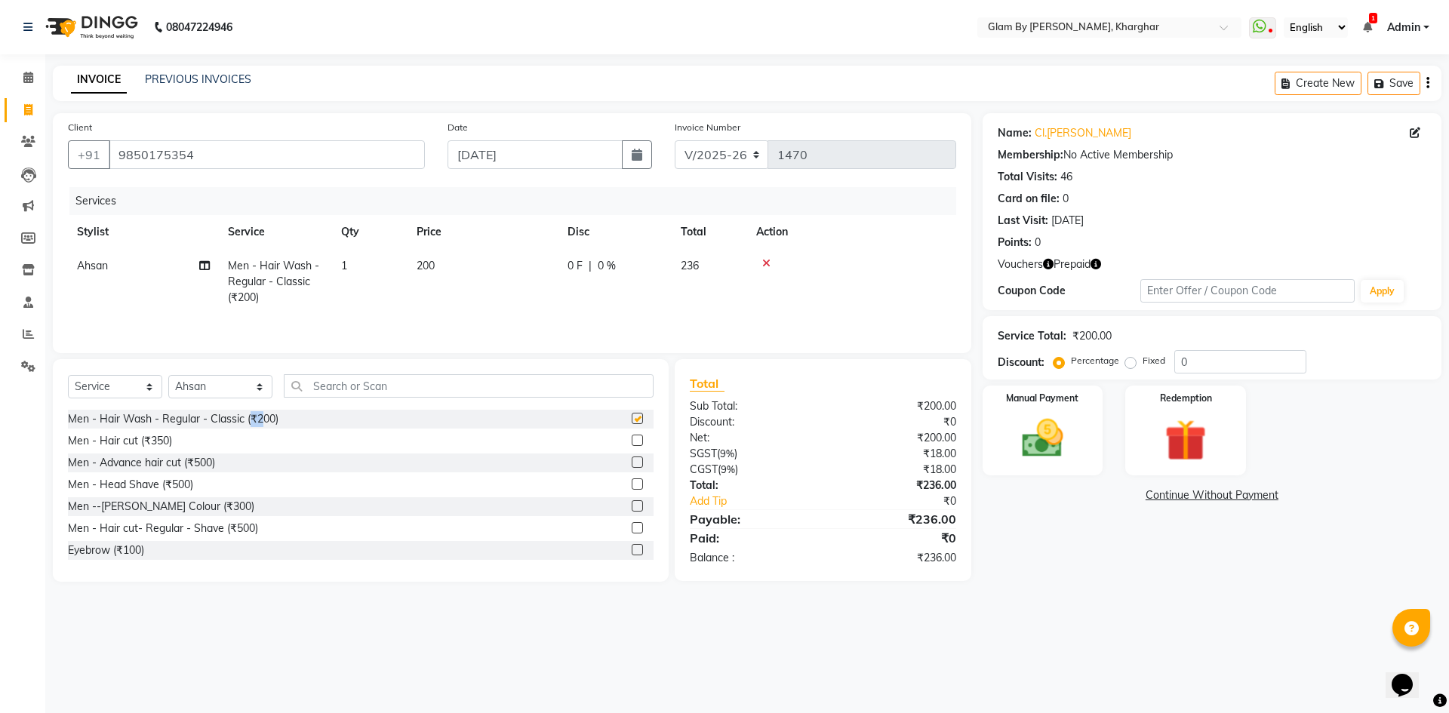
checkbox input "false"
drag, startPoint x: 1250, startPoint y: 454, endPoint x: 1234, endPoint y: 454, distance: 16.6
click at [1245, 454] on div "Manual Payment Redemption" at bounding box center [1213, 431] width 482 height 90
click at [1232, 463] on div "Redemption" at bounding box center [1185, 430] width 125 height 93
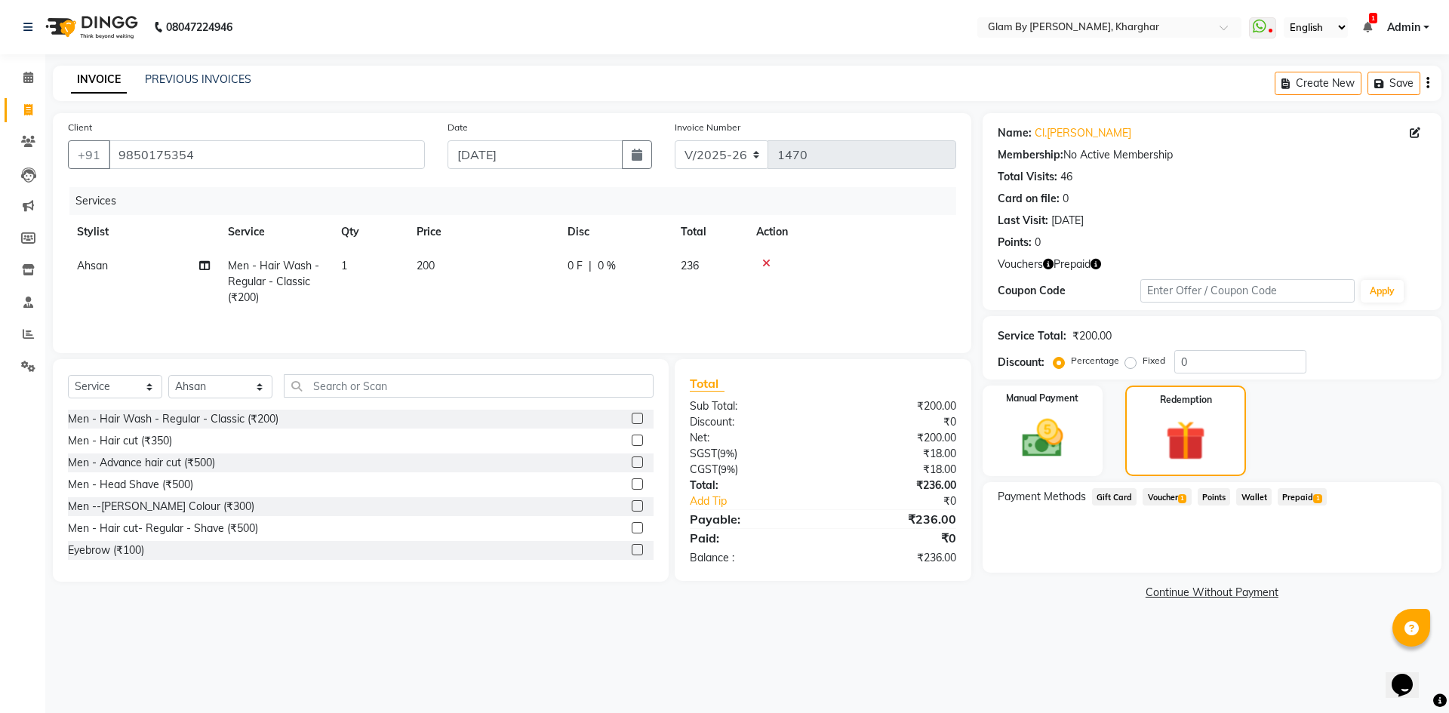
click at [1310, 497] on span "Prepaid 1" at bounding box center [1302, 496] width 49 height 17
click at [33, 83] on span at bounding box center [28, 77] width 26 height 17
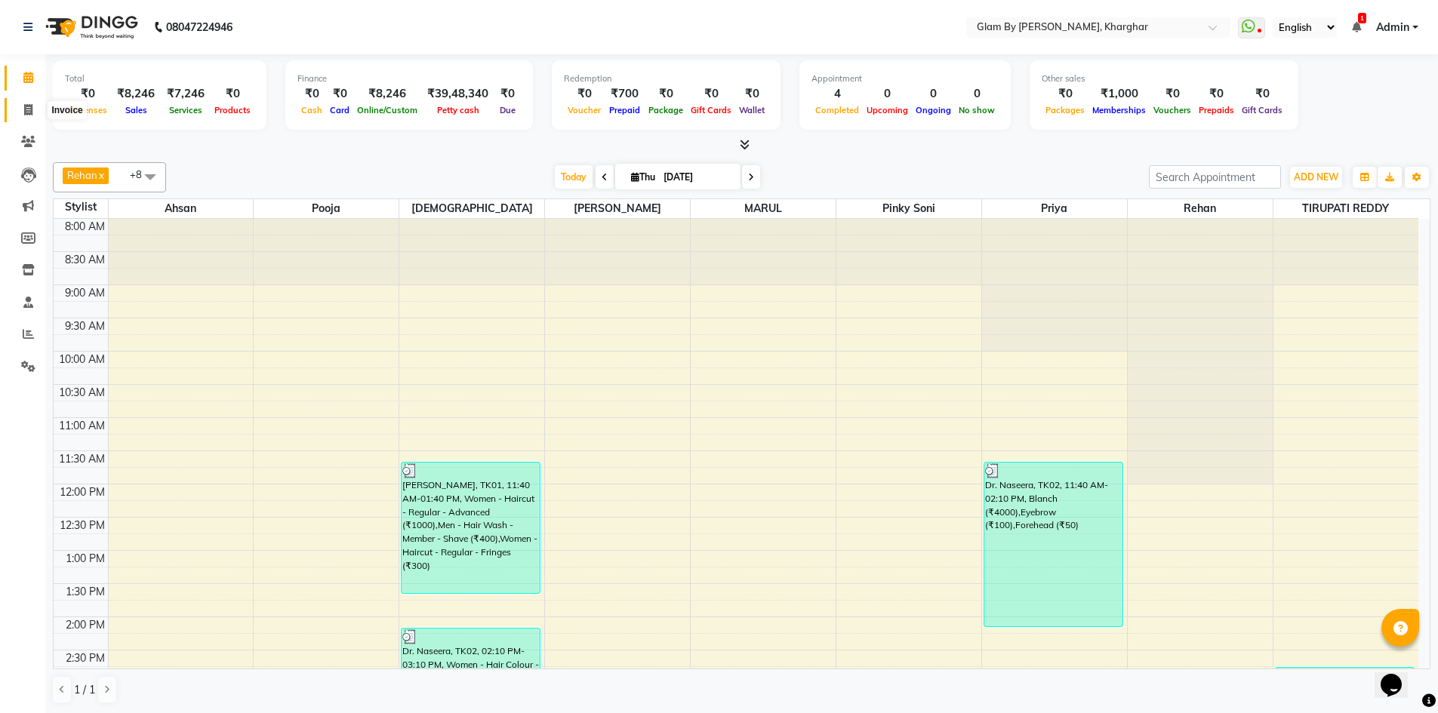
click at [31, 111] on icon at bounding box center [28, 109] width 8 height 11
select select "service"
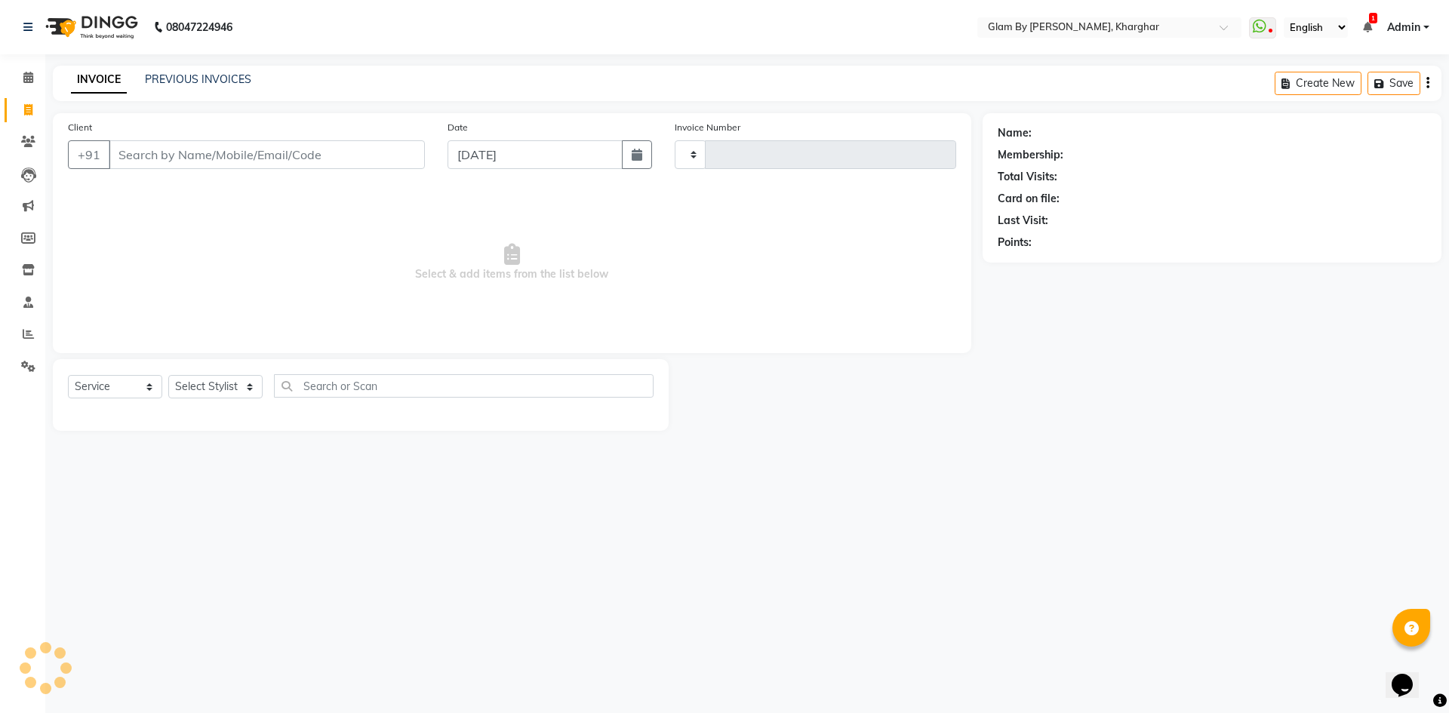
type input "1470"
select select "3992"
click at [28, 305] on icon at bounding box center [28, 302] width 10 height 11
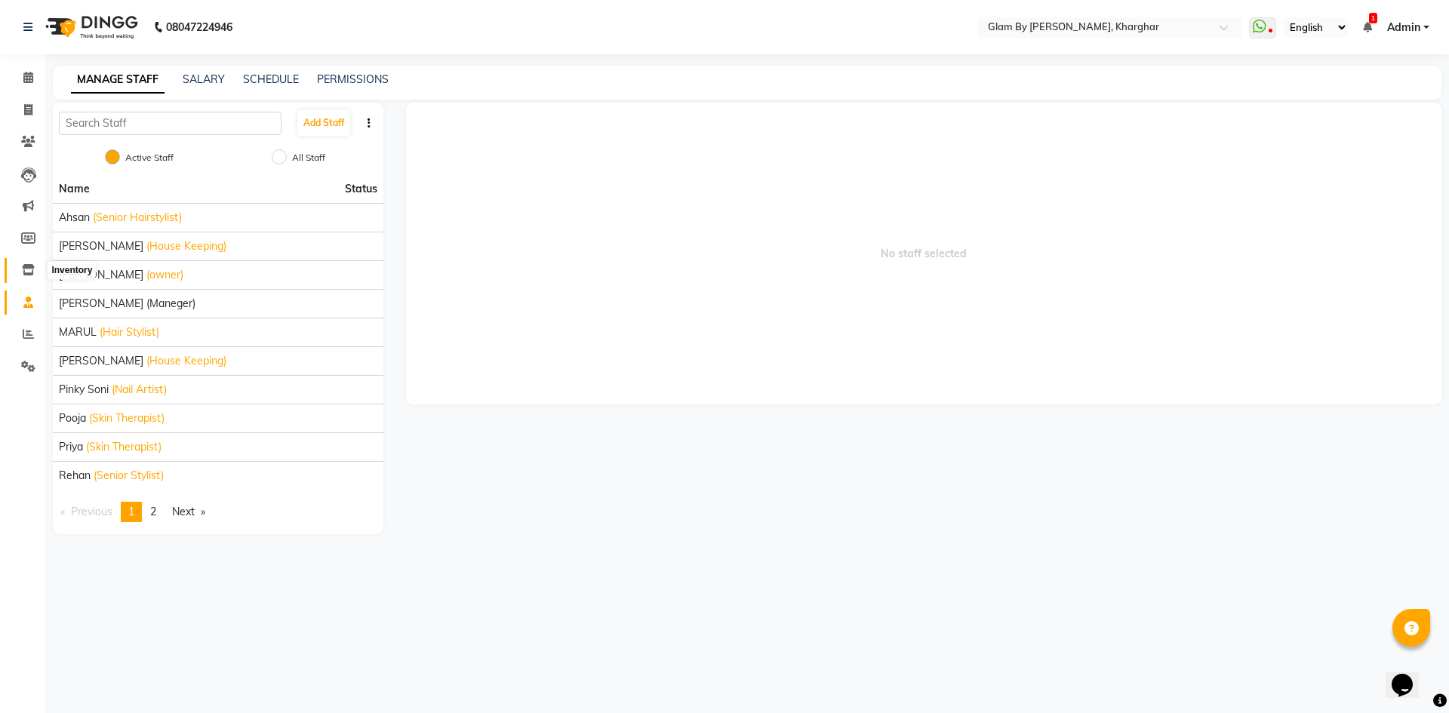
click at [29, 278] on span at bounding box center [28, 270] width 26 height 17
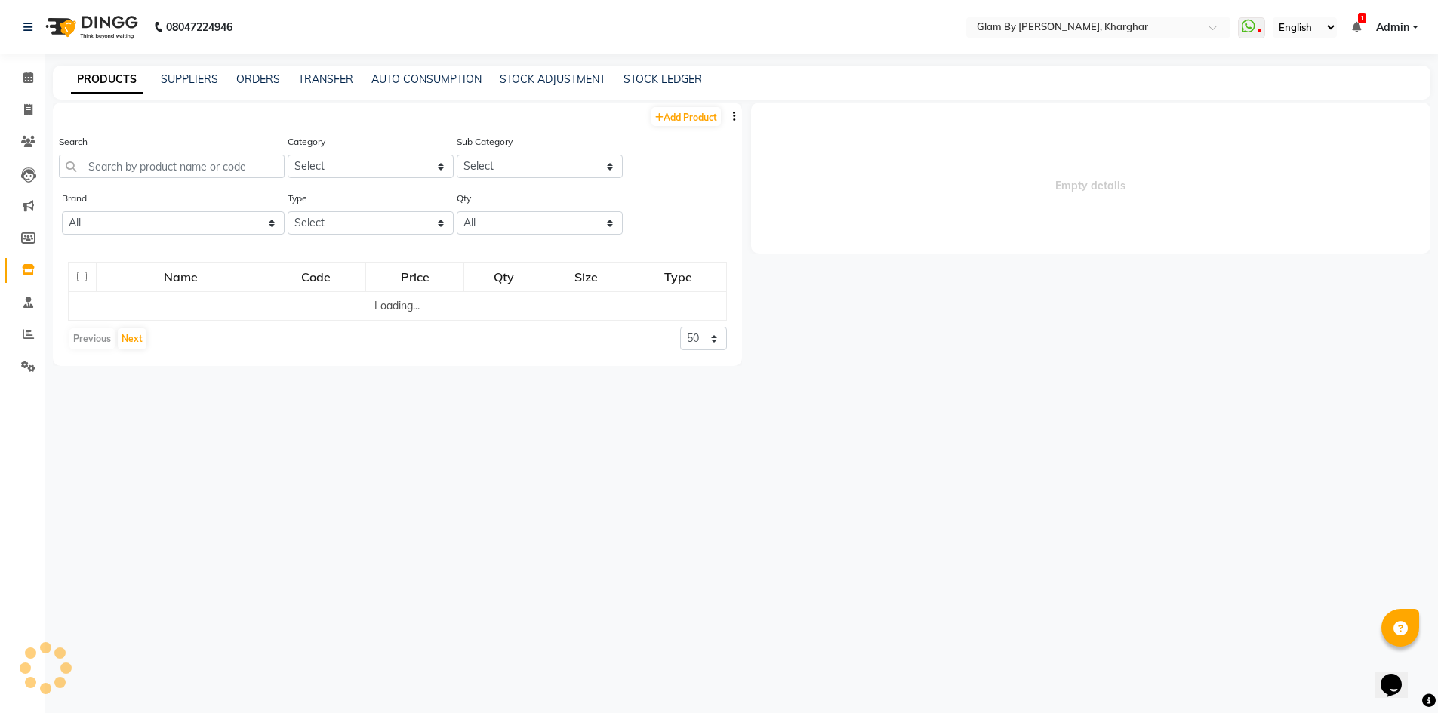
select select
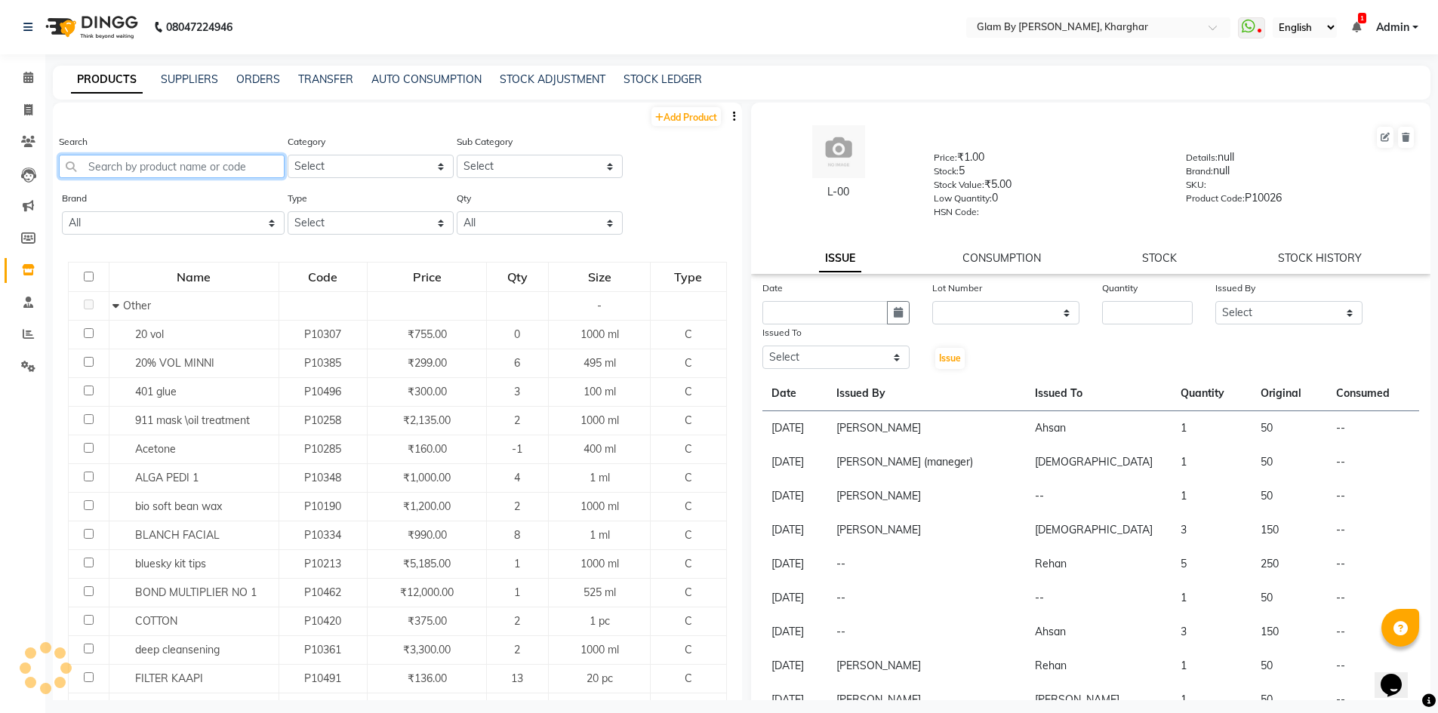
click at [107, 168] on input "text" at bounding box center [172, 166] width 226 height 23
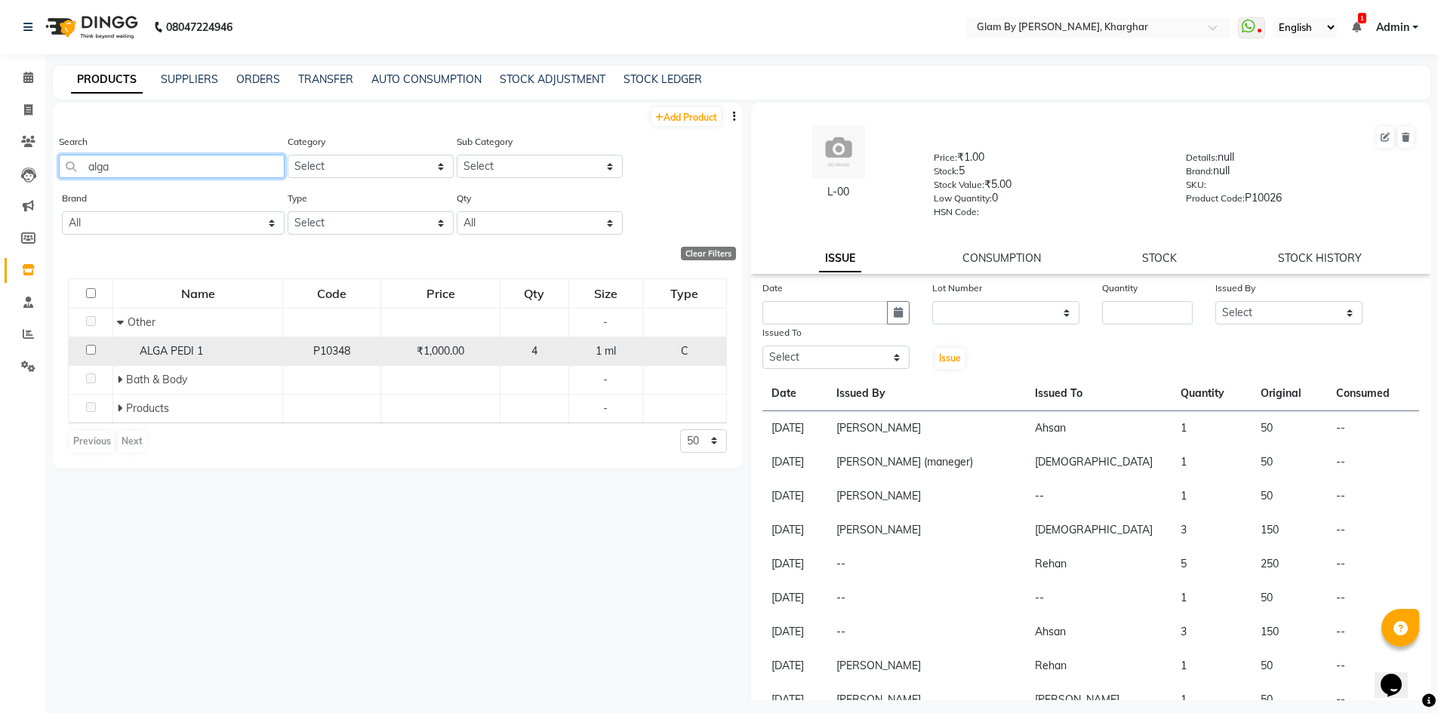
type input "alga"
click at [537, 355] on span "4" at bounding box center [534, 351] width 6 height 14
select select
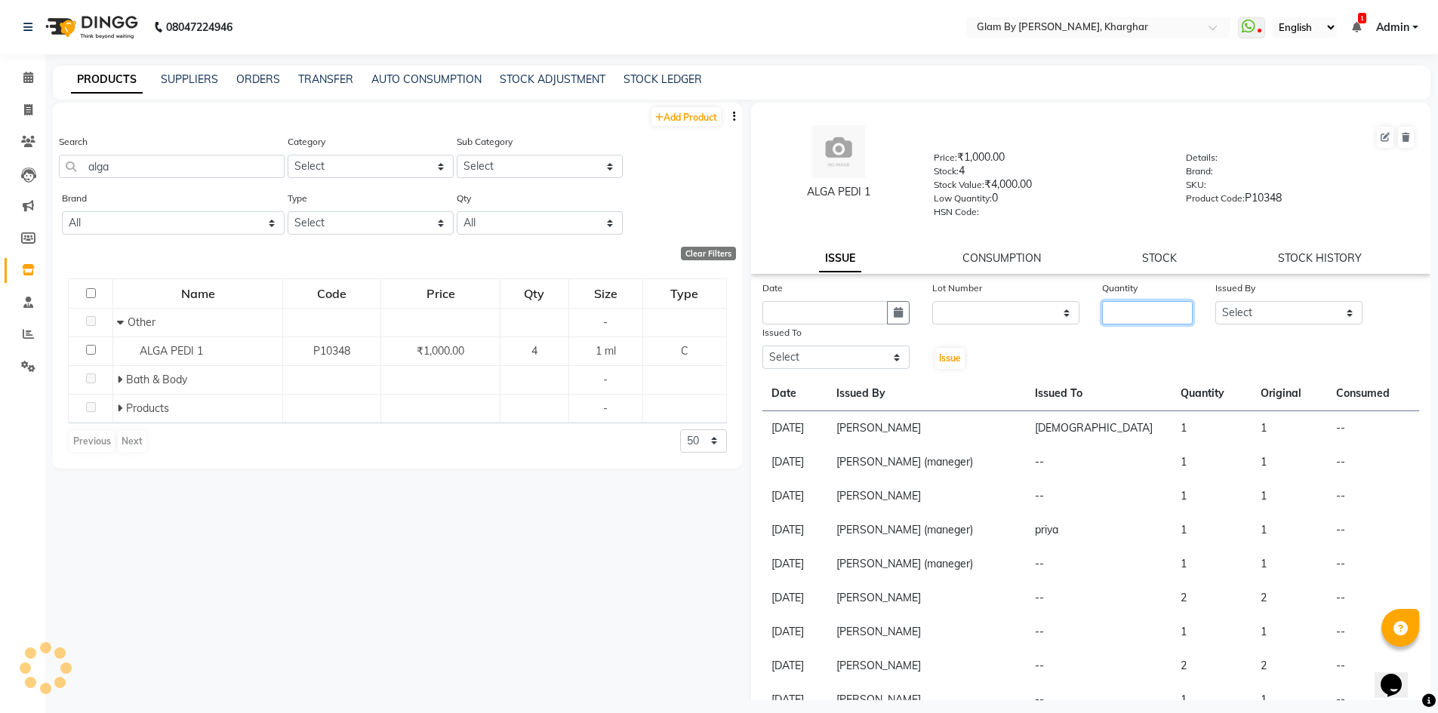
click at [1132, 312] on input "number" at bounding box center [1147, 312] width 91 height 23
type input "2"
click at [1234, 313] on select "Select Ahsan Amandeep Avi deol kuldeep kaur (maneger) MARUL neetu pinky soni Po…" at bounding box center [1288, 312] width 147 height 23
select select "77721"
click at [1215, 301] on select "Select Ahsan Amandeep Avi deol kuldeep kaur (maneger) MARUL neetu pinky soni Po…" at bounding box center [1288, 312] width 147 height 23
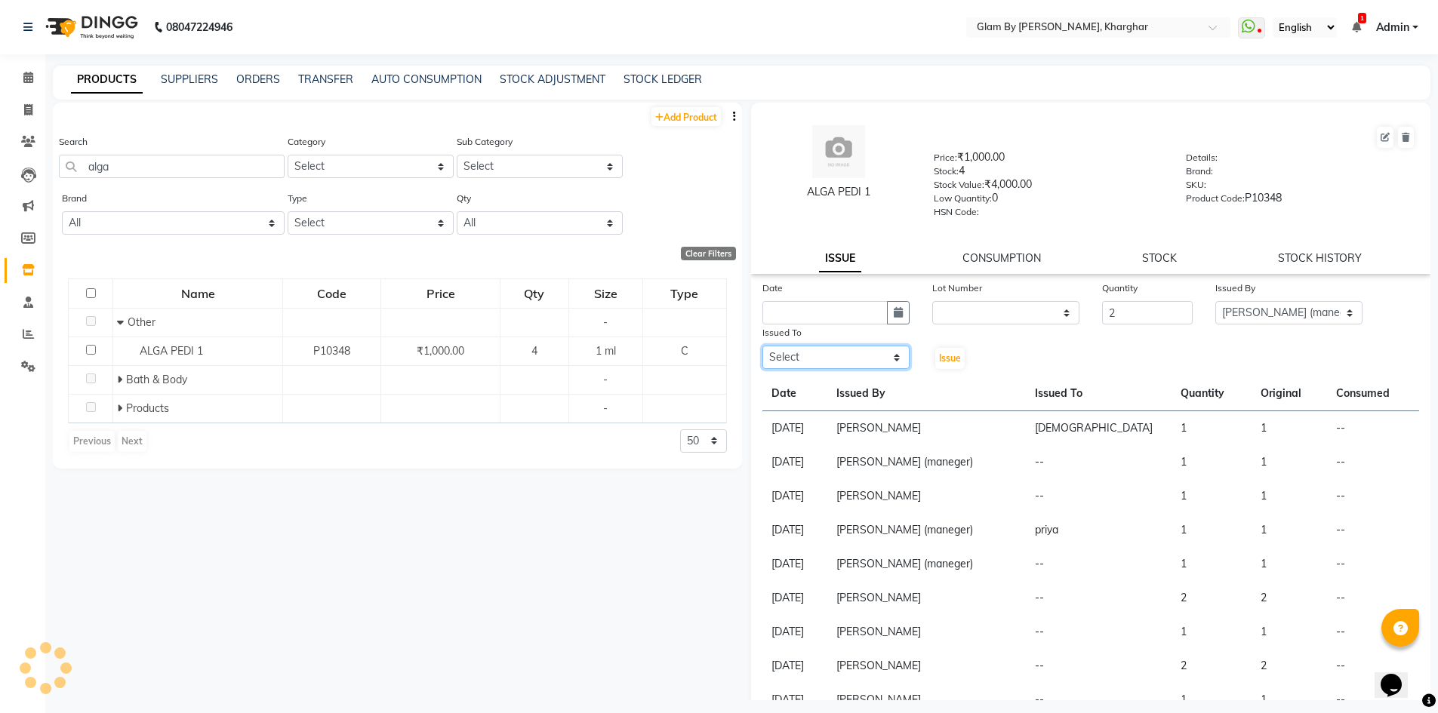
click at [785, 362] on select "Select Ahsan Amandeep Avi deol kuldeep kaur (maneger) MARUL neetu pinky soni Po…" at bounding box center [835, 357] width 147 height 23
select select "87812"
click at [762, 346] on select "Select Ahsan Amandeep Avi deol kuldeep kaur (maneger) MARUL neetu pinky soni Po…" at bounding box center [835, 357] width 147 height 23
drag, startPoint x: 892, startPoint y: 312, endPoint x: 888, endPoint y: 319, distance: 8.8
click at [894, 313] on icon "button" at bounding box center [898, 312] width 9 height 11
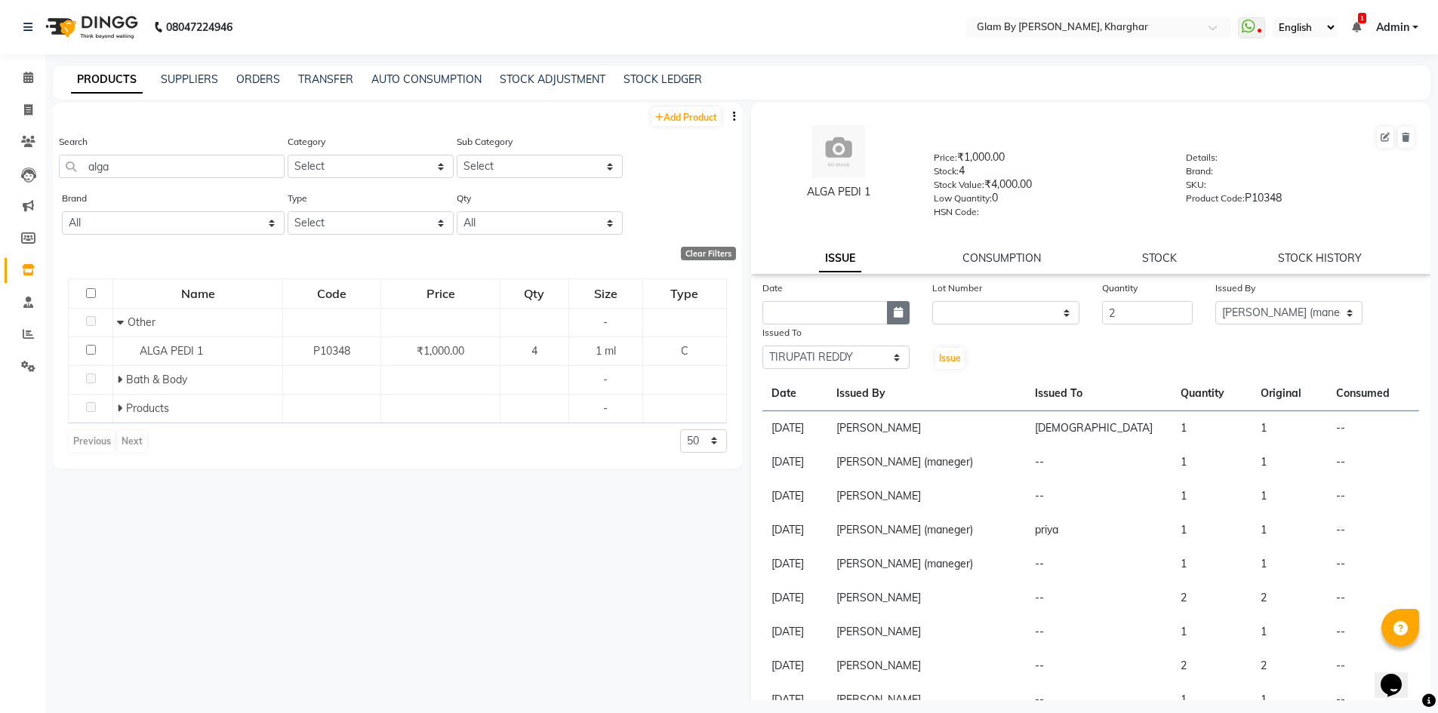
select select "9"
select select "2025"
click at [852, 395] on div "4" at bounding box center [851, 391] width 24 height 24
type input "[DATE]"
drag, startPoint x: 941, startPoint y: 357, endPoint x: 934, endPoint y: 368, distance: 12.6
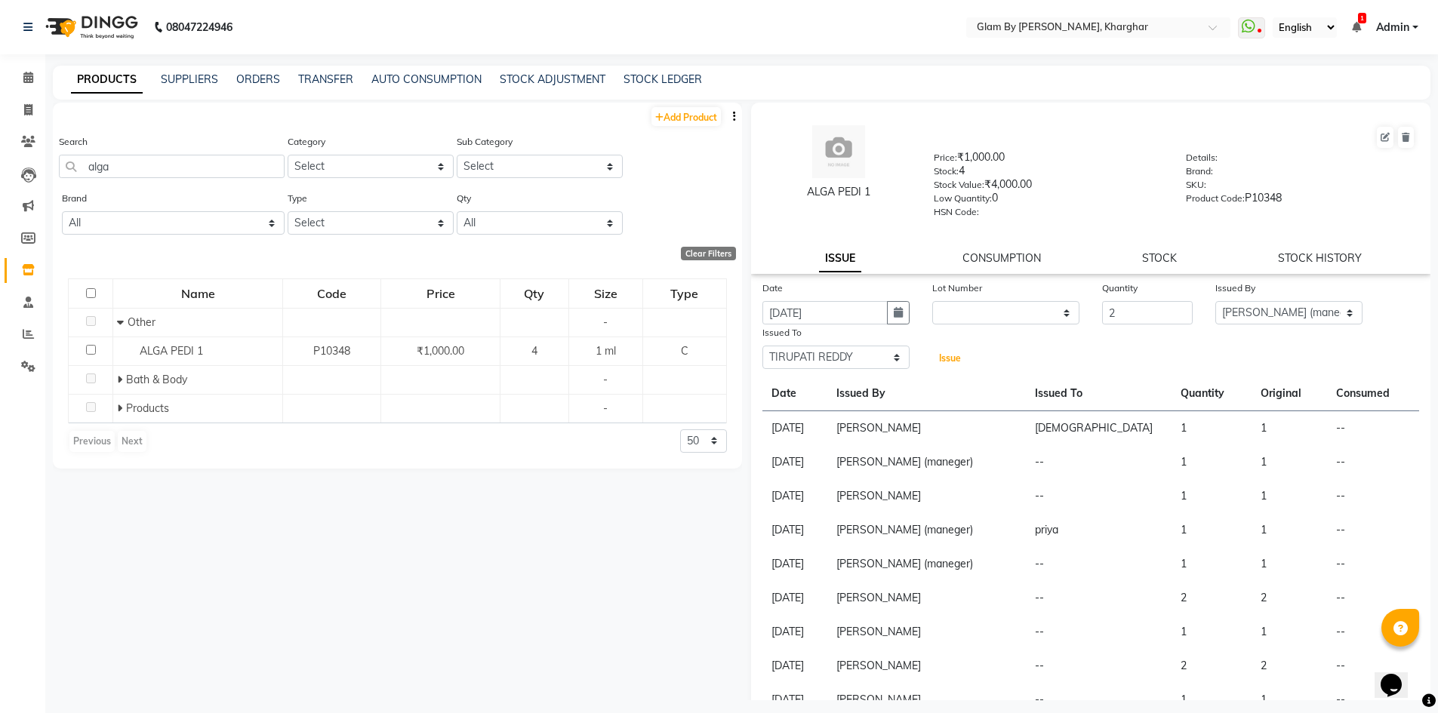
click at [941, 358] on span "Issue" at bounding box center [950, 358] width 22 height 11
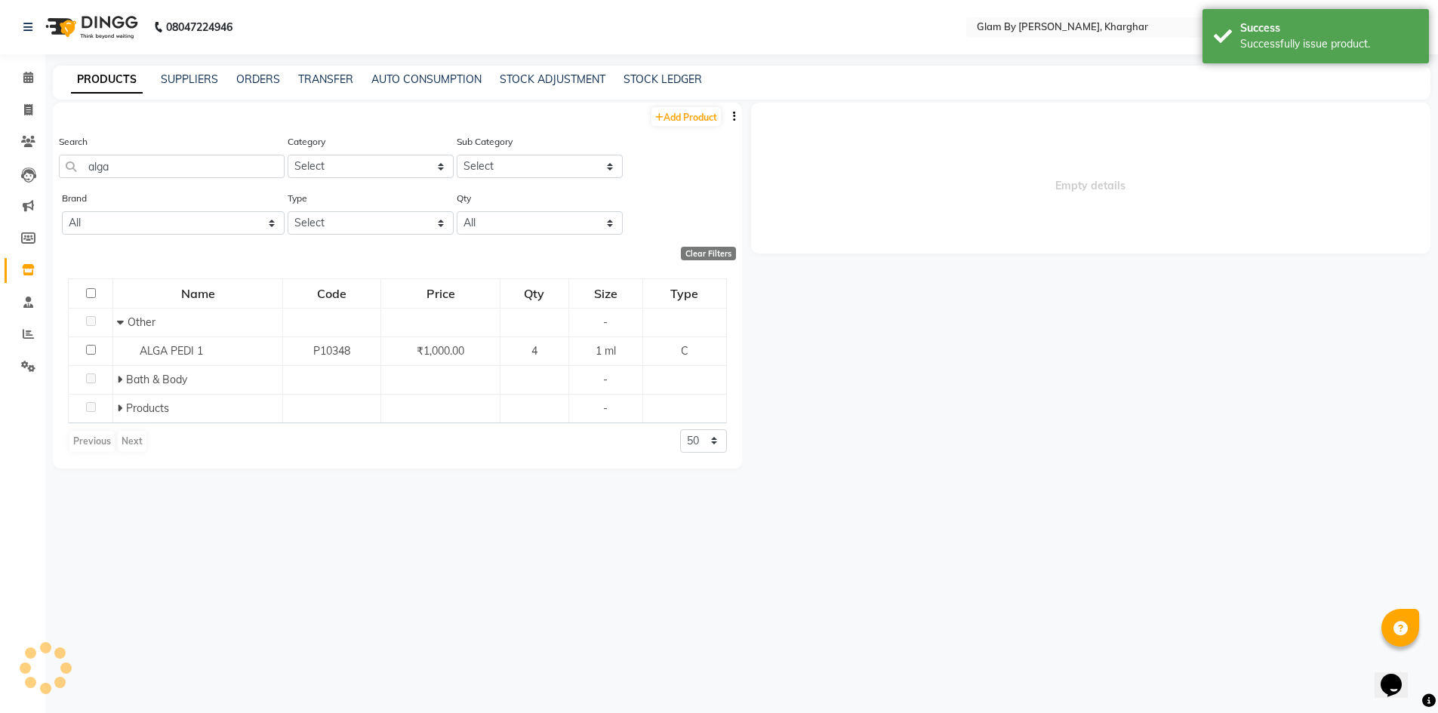
select select
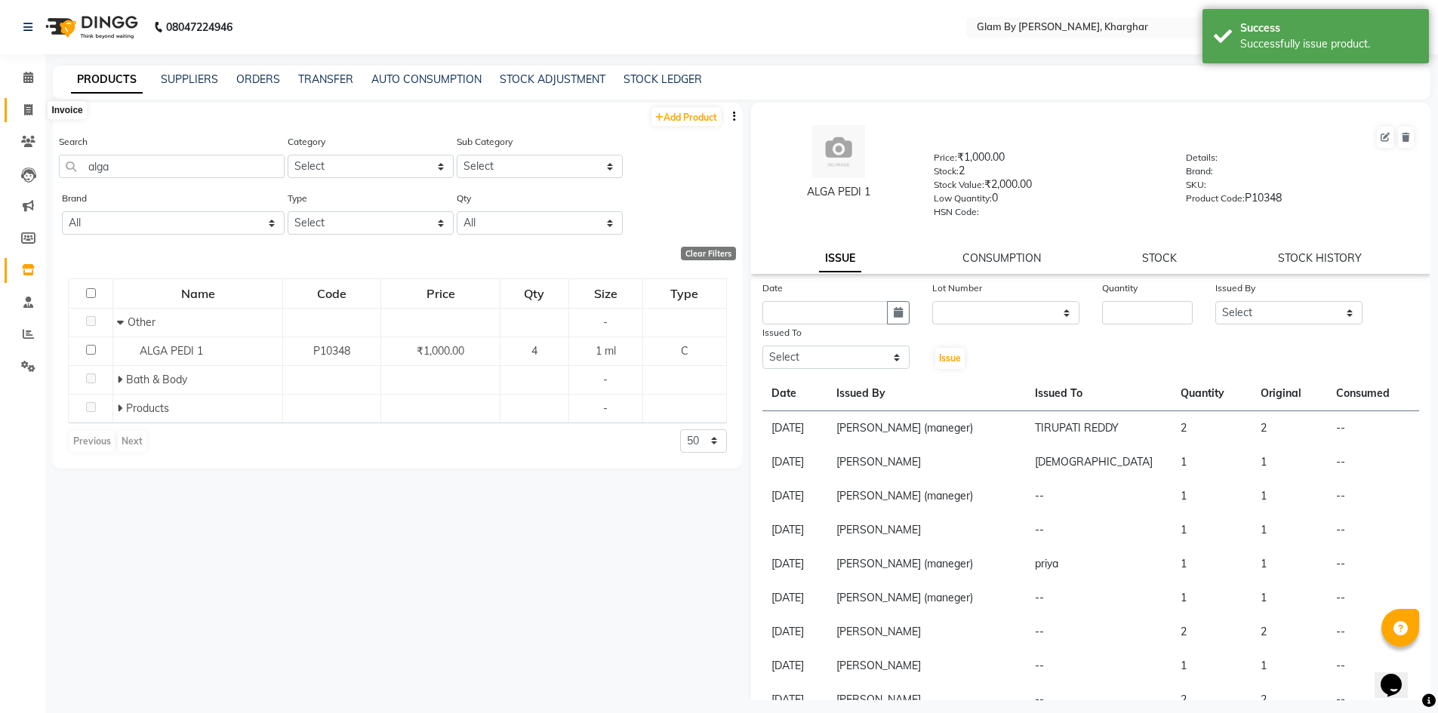
drag, startPoint x: 26, startPoint y: 107, endPoint x: 24, endPoint y: 97, distance: 10.1
click at [26, 107] on icon at bounding box center [28, 109] width 8 height 11
select select "service"
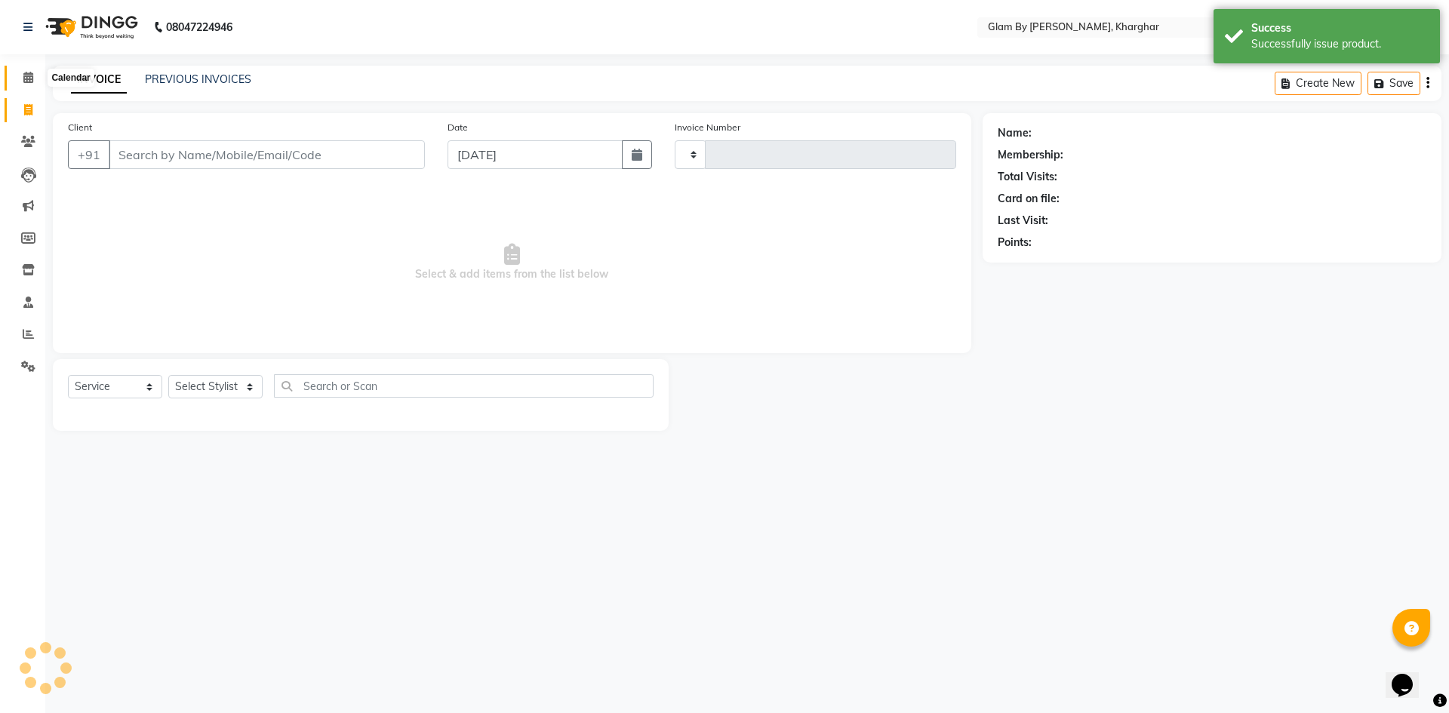
type input "1470"
select select "3992"
click at [35, 79] on span at bounding box center [28, 77] width 26 height 17
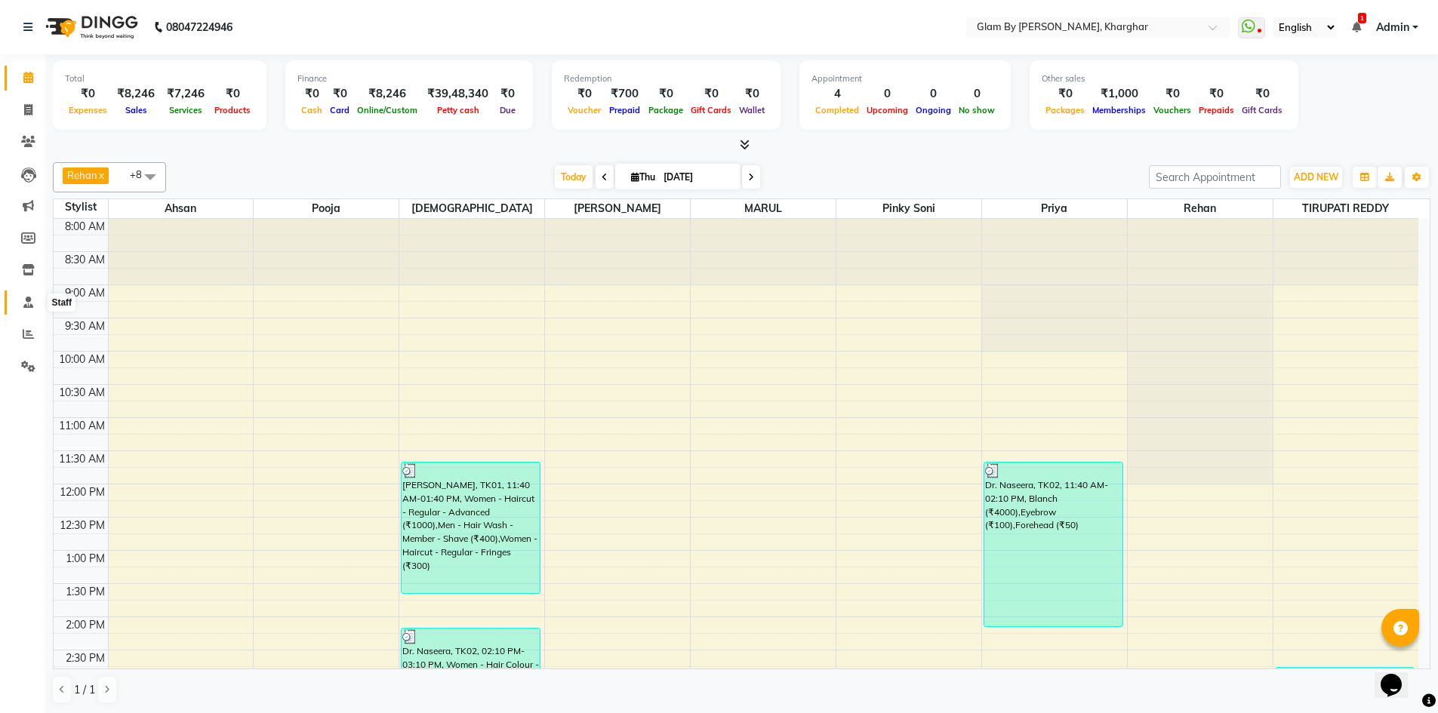
click at [28, 306] on icon at bounding box center [28, 302] width 10 height 11
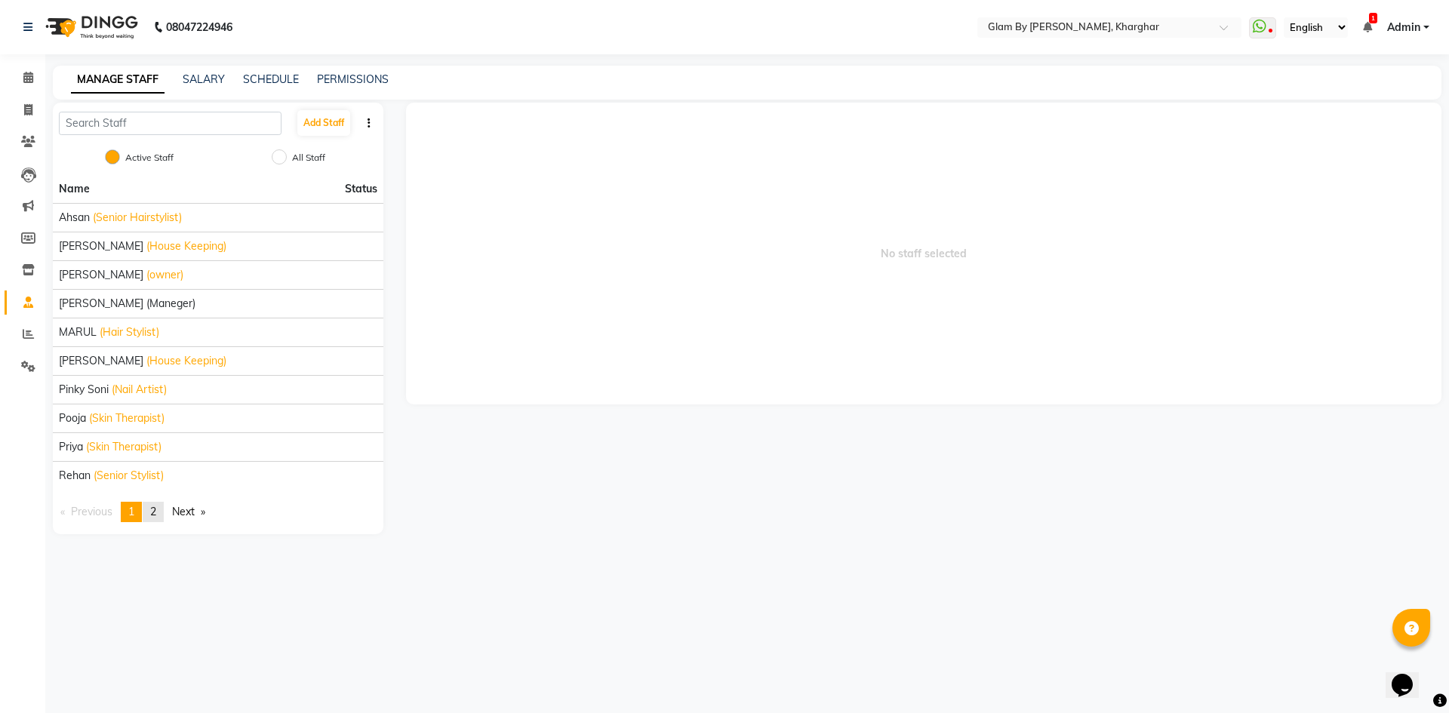
click at [156, 515] on span "2" at bounding box center [153, 512] width 6 height 14
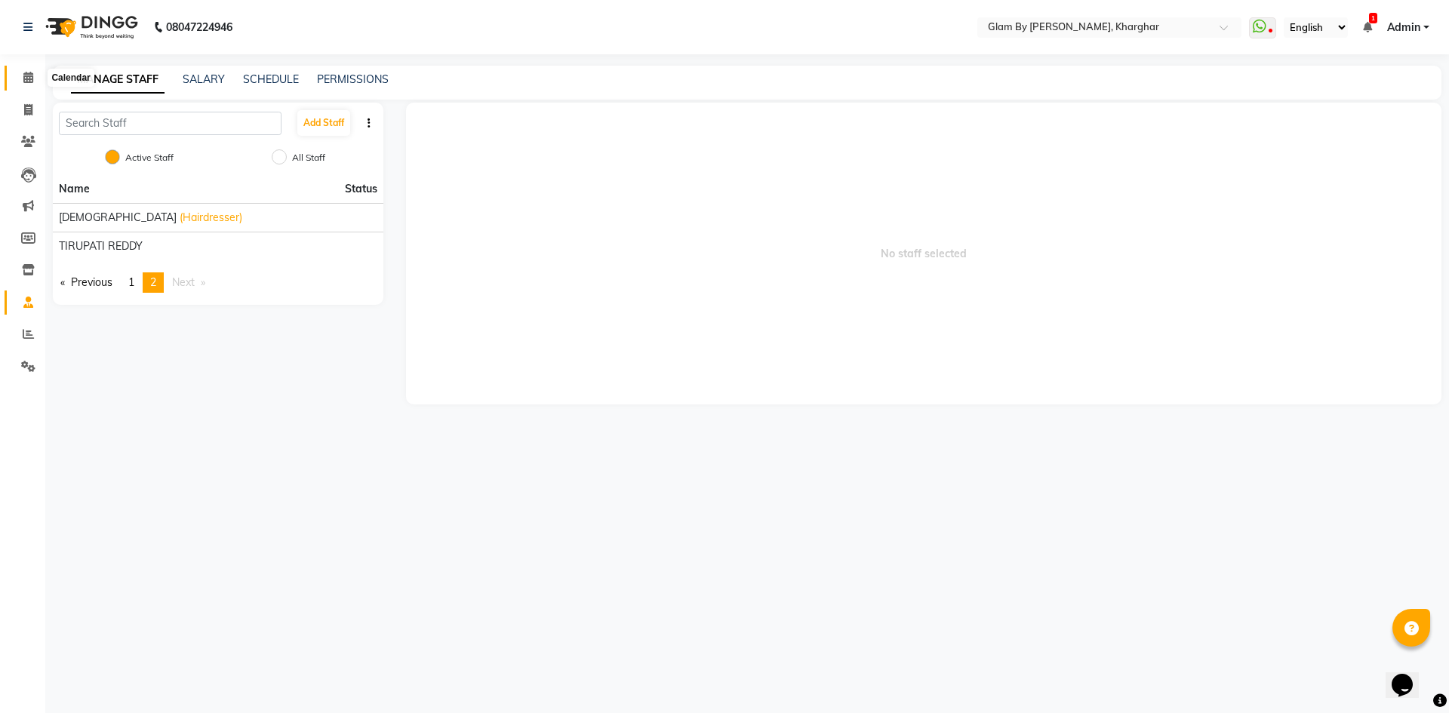
click at [34, 81] on span at bounding box center [28, 77] width 26 height 17
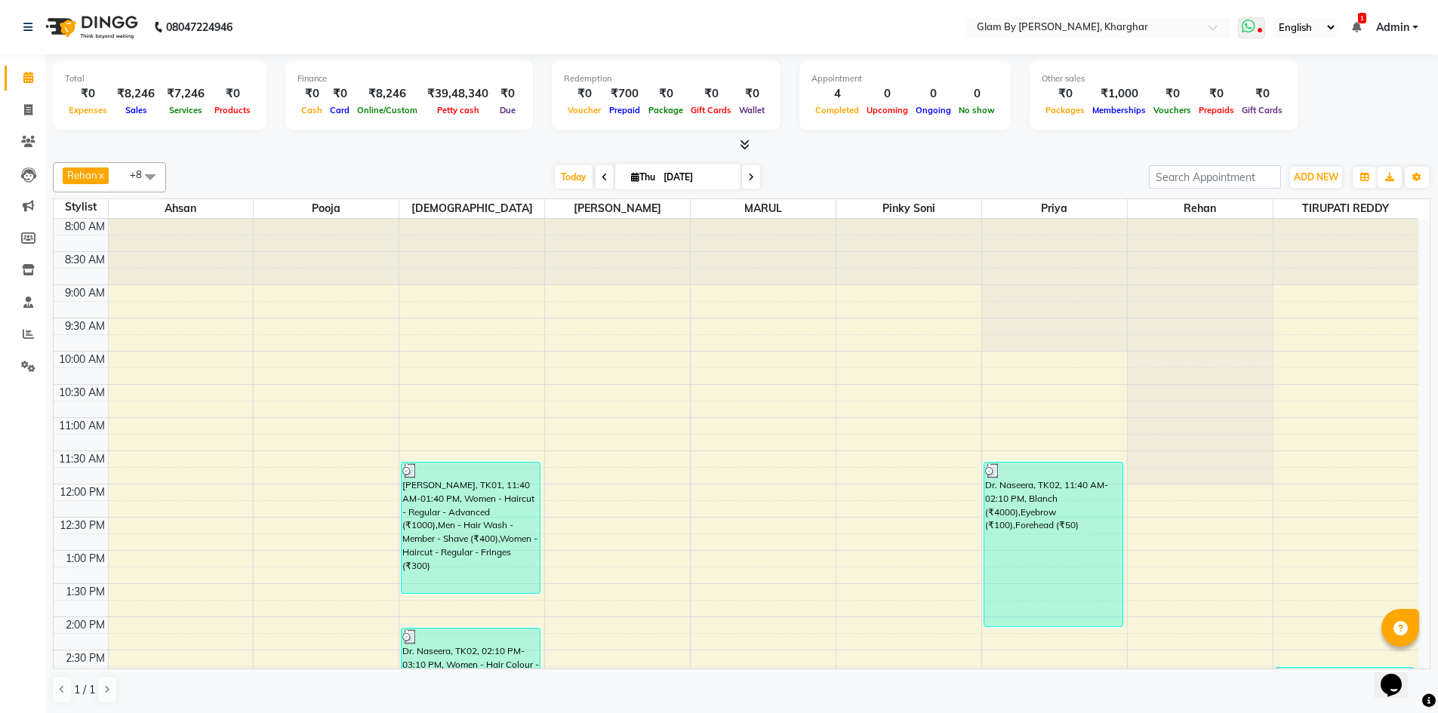
click at [1255, 31] on icon at bounding box center [1249, 26] width 14 height 15
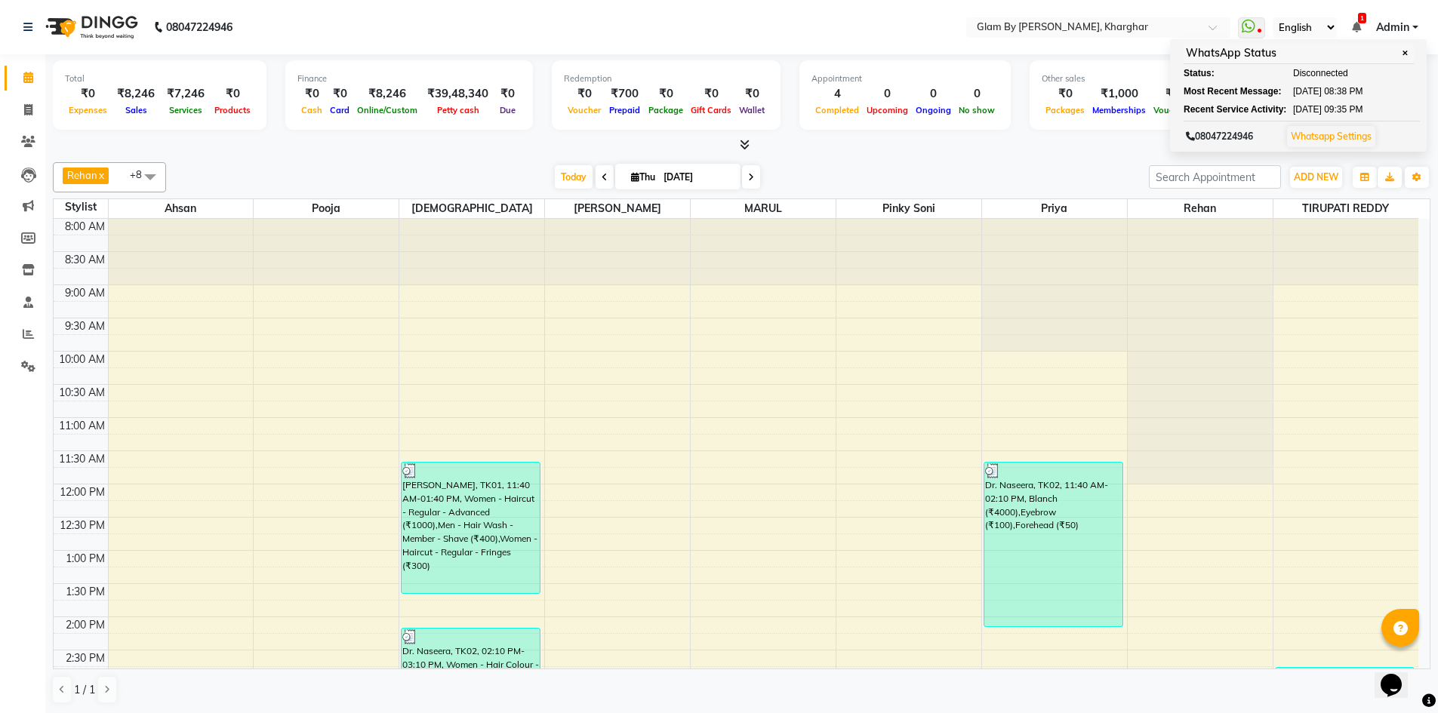
click at [1086, 140] on div at bounding box center [742, 145] width 1378 height 16
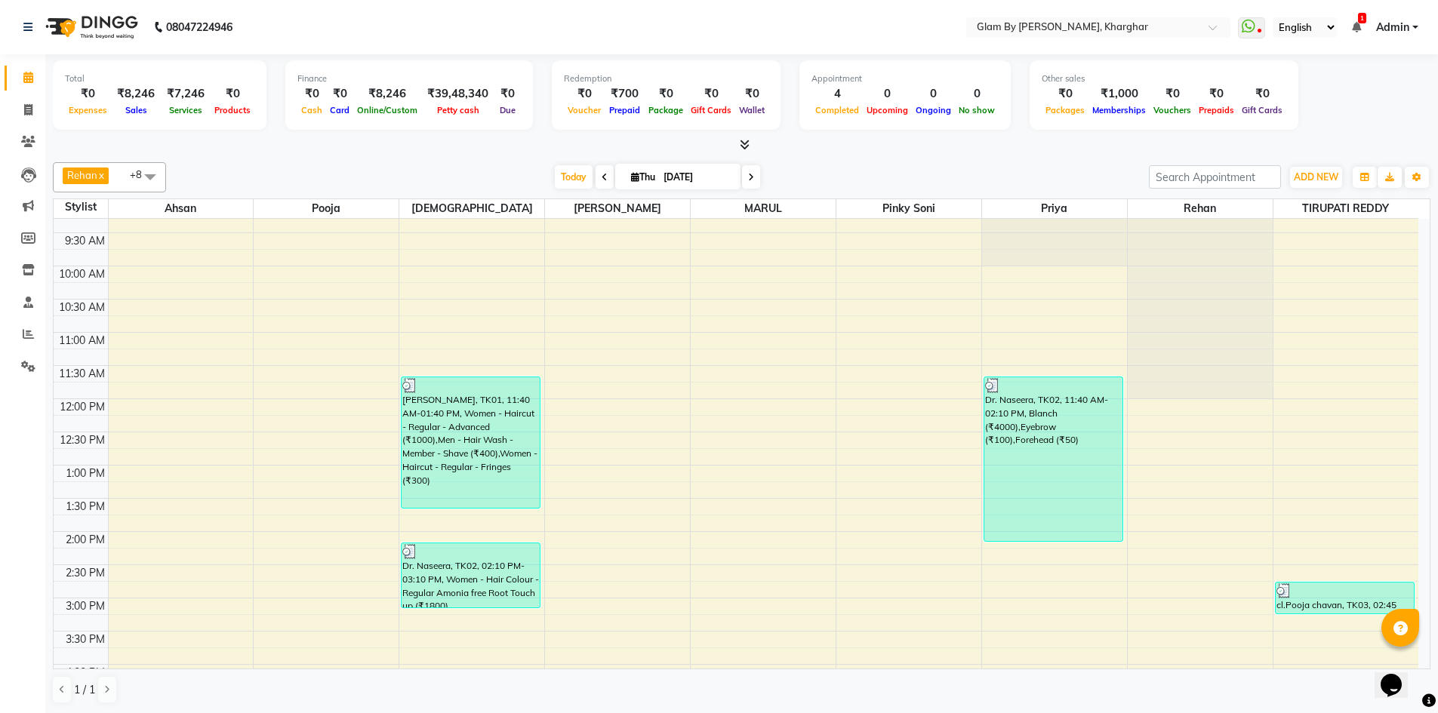
scroll to position [226, 0]
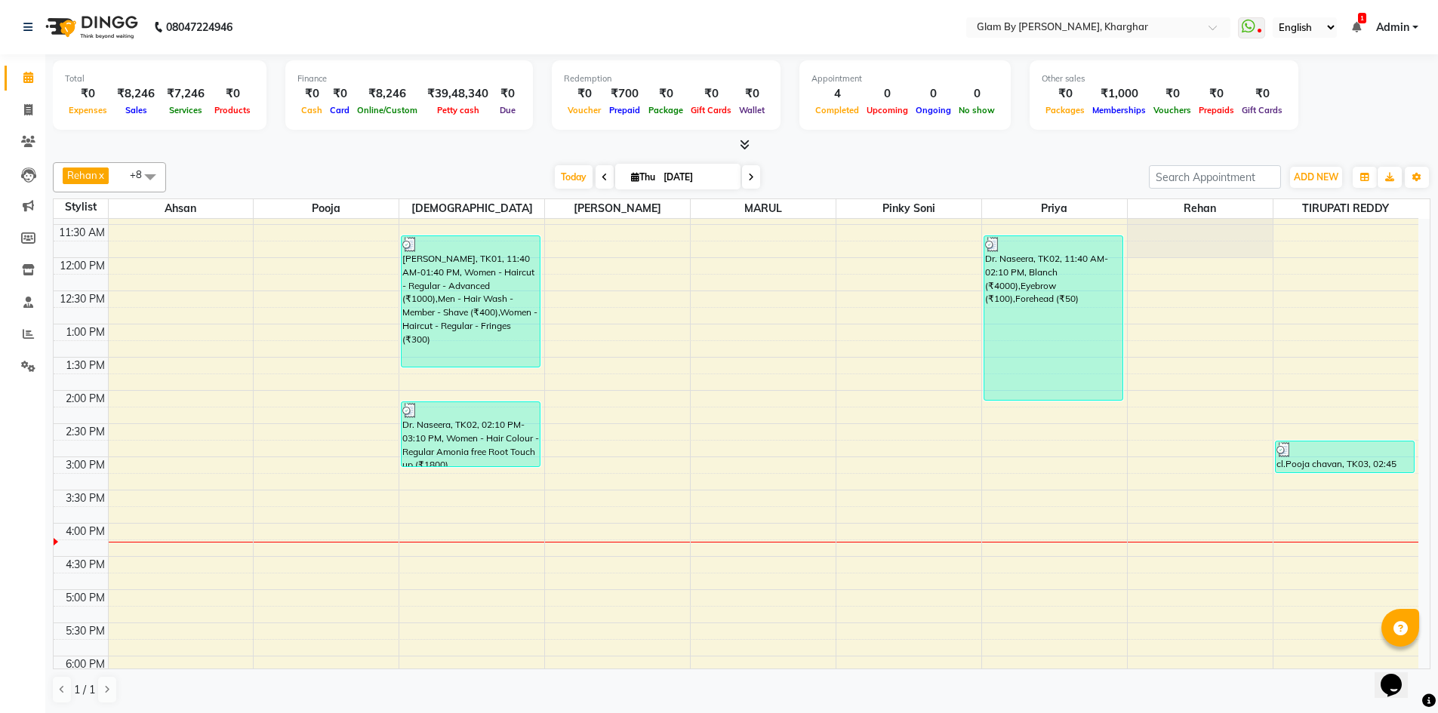
click at [118, 568] on div "8:00 AM 8:30 AM 9:00 AM 9:30 AM 10:00 AM 10:30 AM 11:00 AM 11:30 AM 12:00 PM 12…" at bounding box center [736, 490] width 1365 height 996
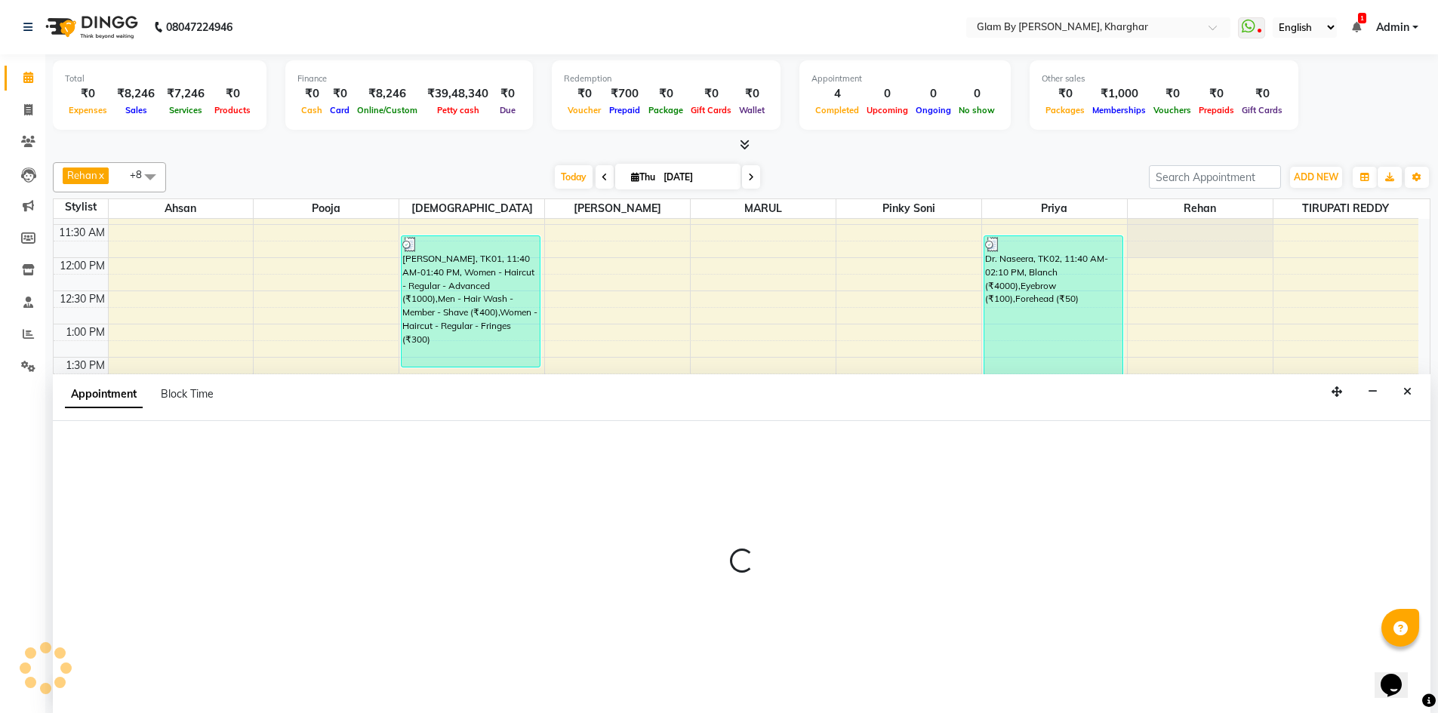
scroll to position [1, 0]
select select "26770"
select select "tentative"
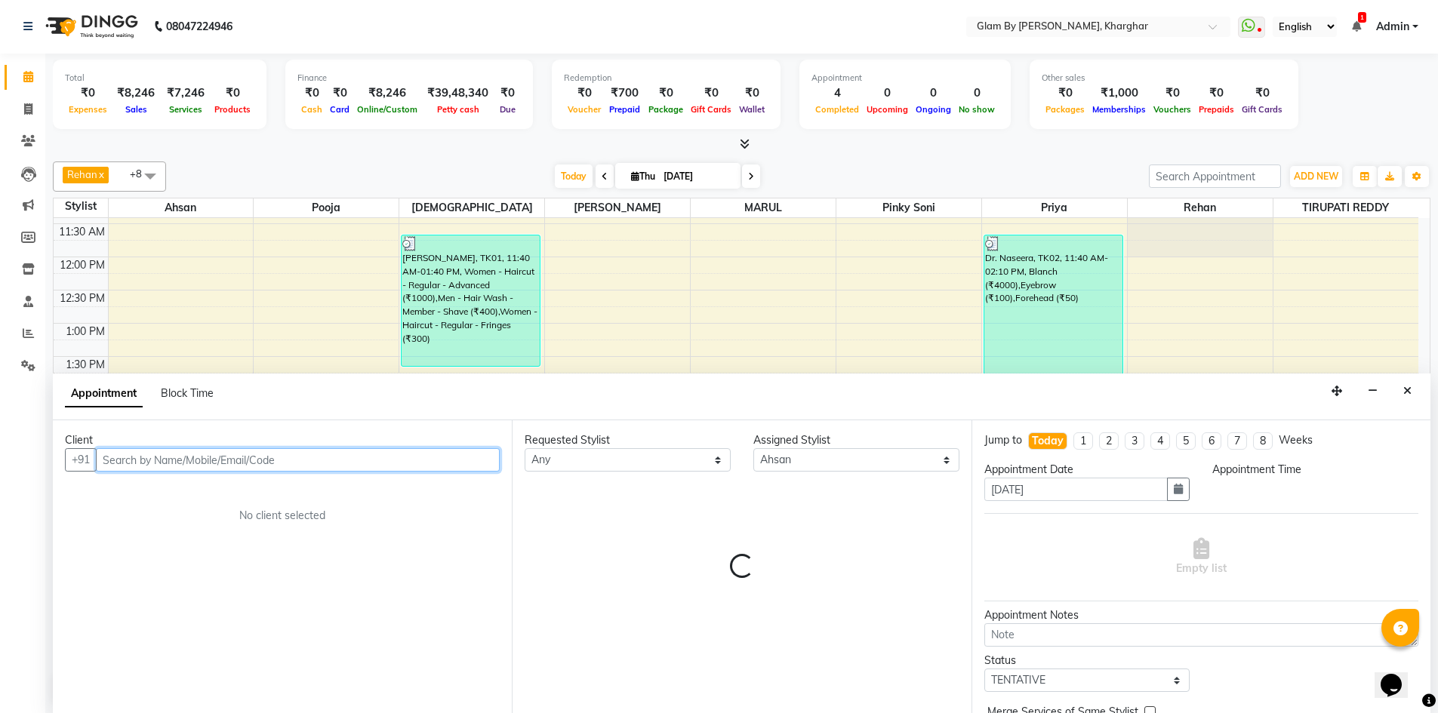
select select "990"
click at [115, 459] on input "text" at bounding box center [298, 459] width 404 height 23
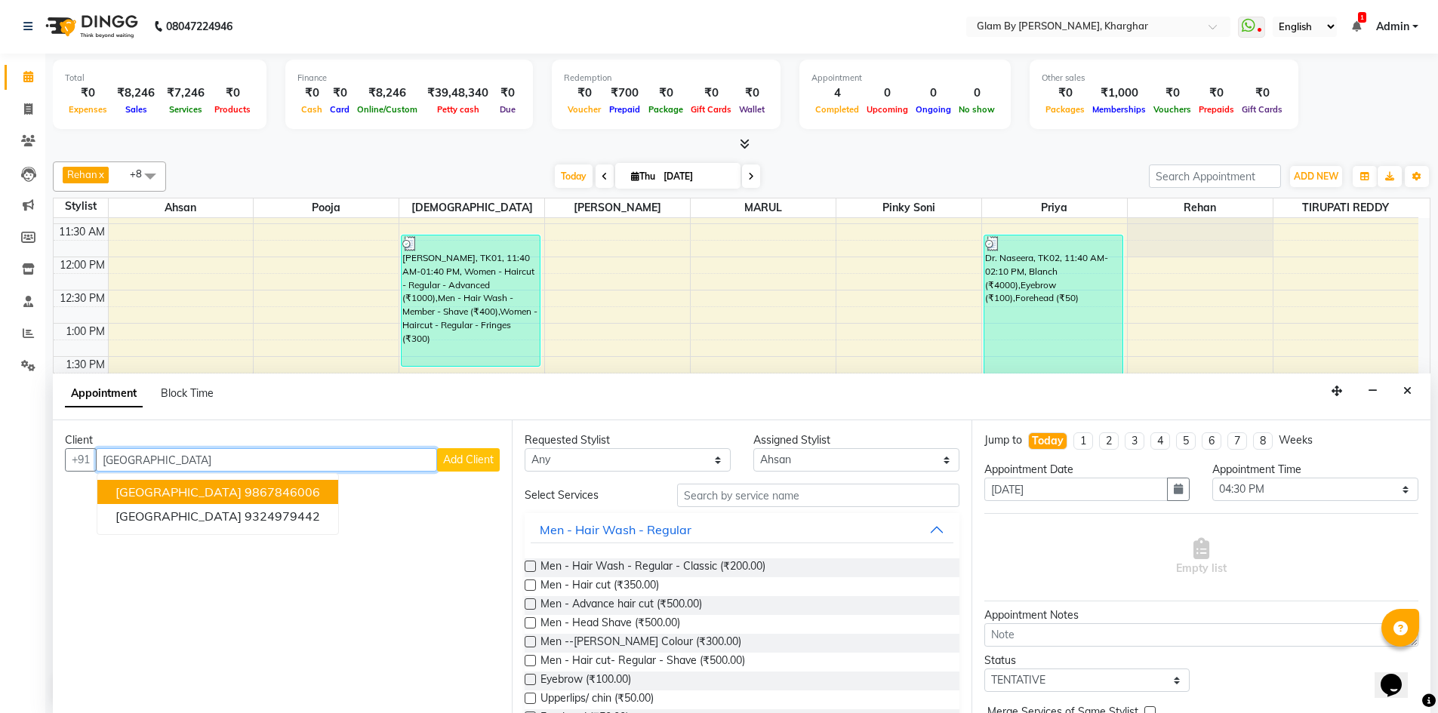
click at [245, 493] on ngb-highlight "9867846006" at bounding box center [282, 492] width 75 height 15
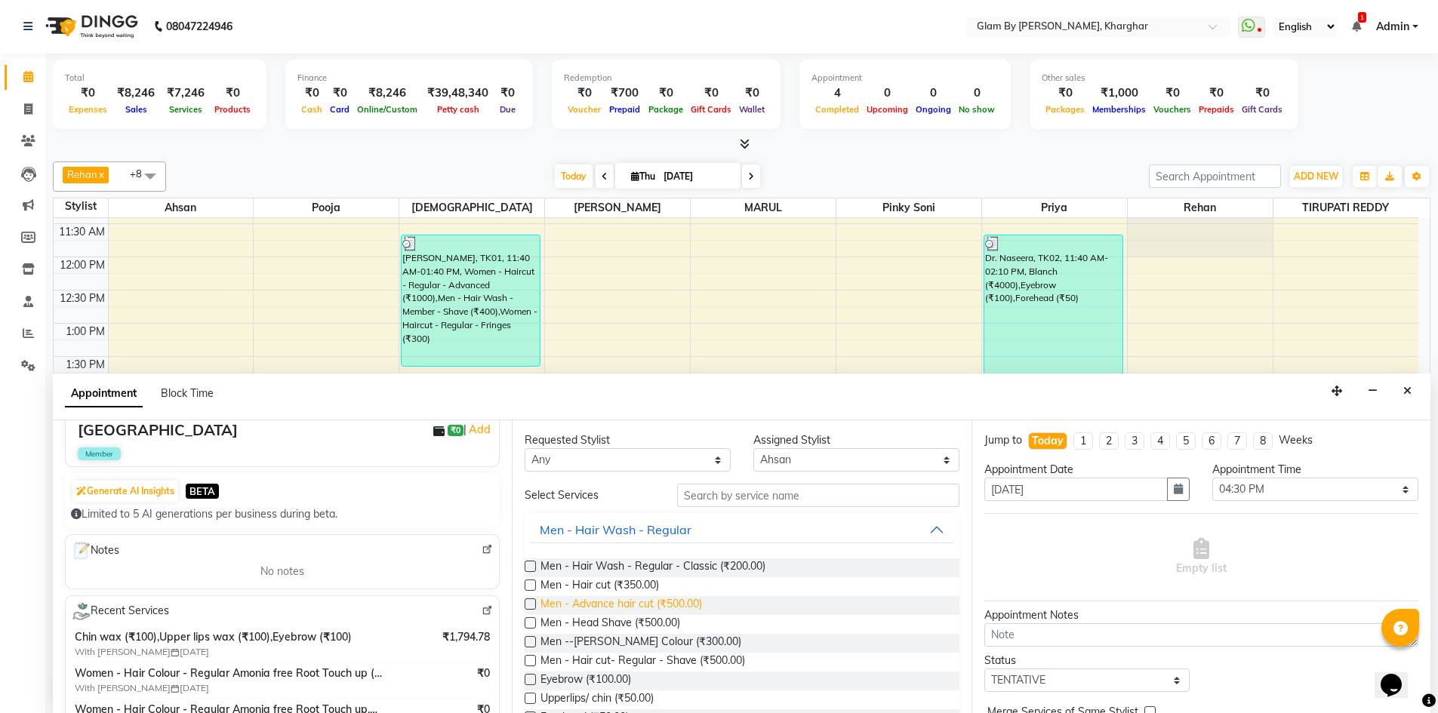
scroll to position [0, 0]
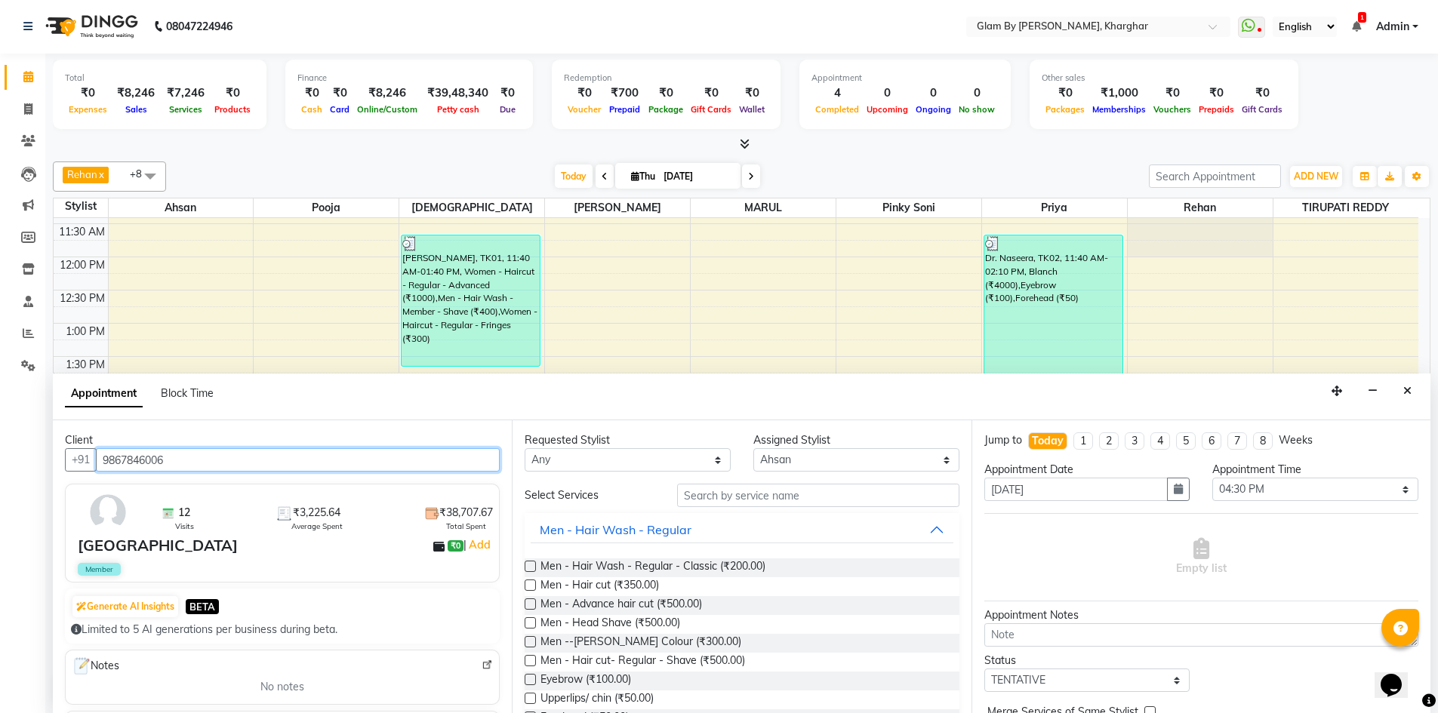
type input "9867846006"
click at [688, 487] on input "text" at bounding box center [818, 495] width 282 height 23
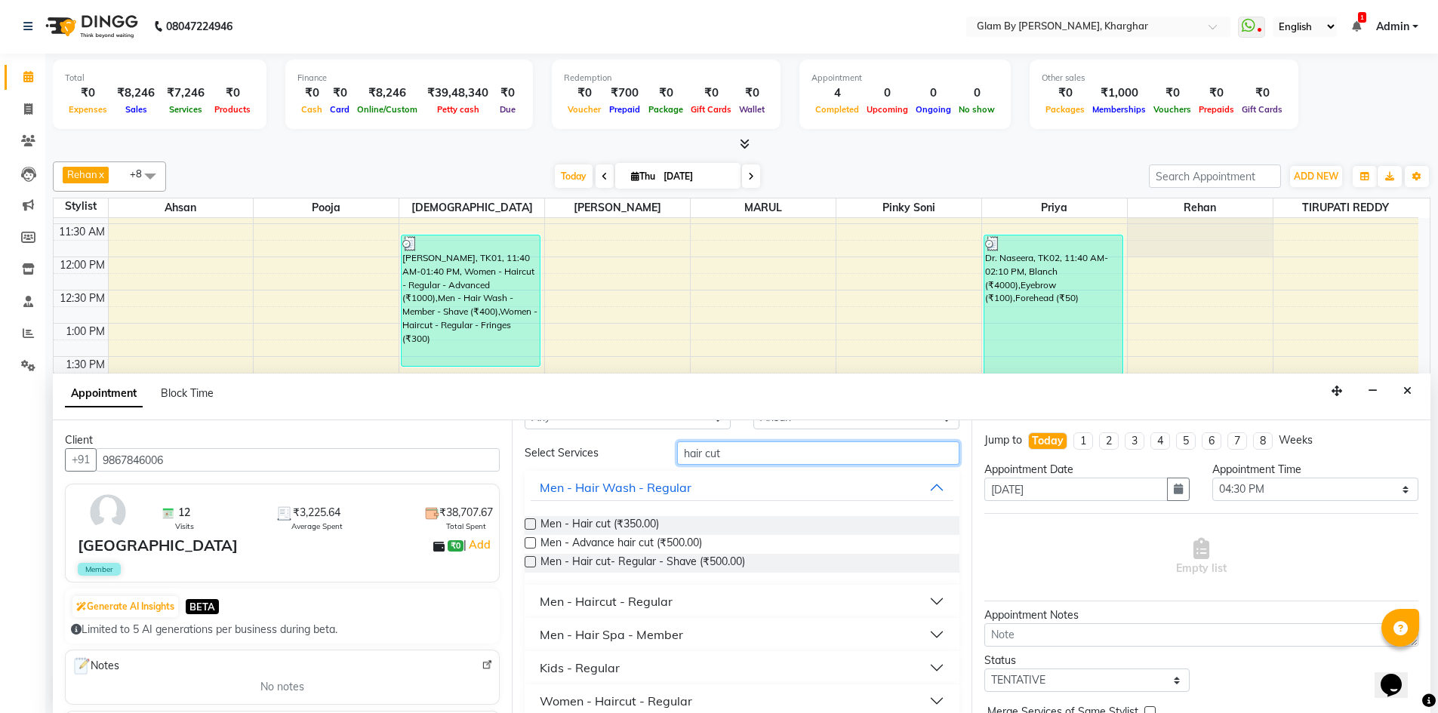
scroll to position [75, 0]
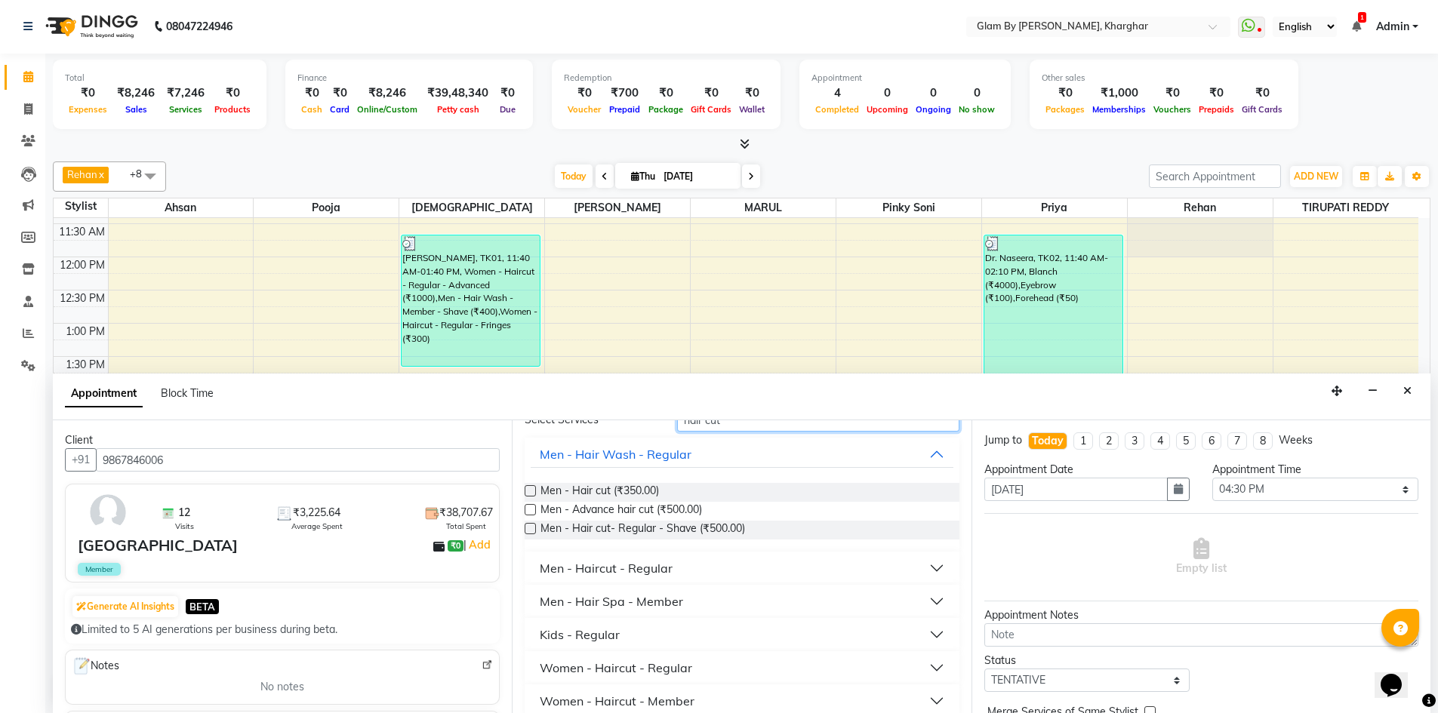
type input "hair cut"
click at [676, 666] on div "Women - Haircut - Regular" at bounding box center [616, 668] width 152 height 18
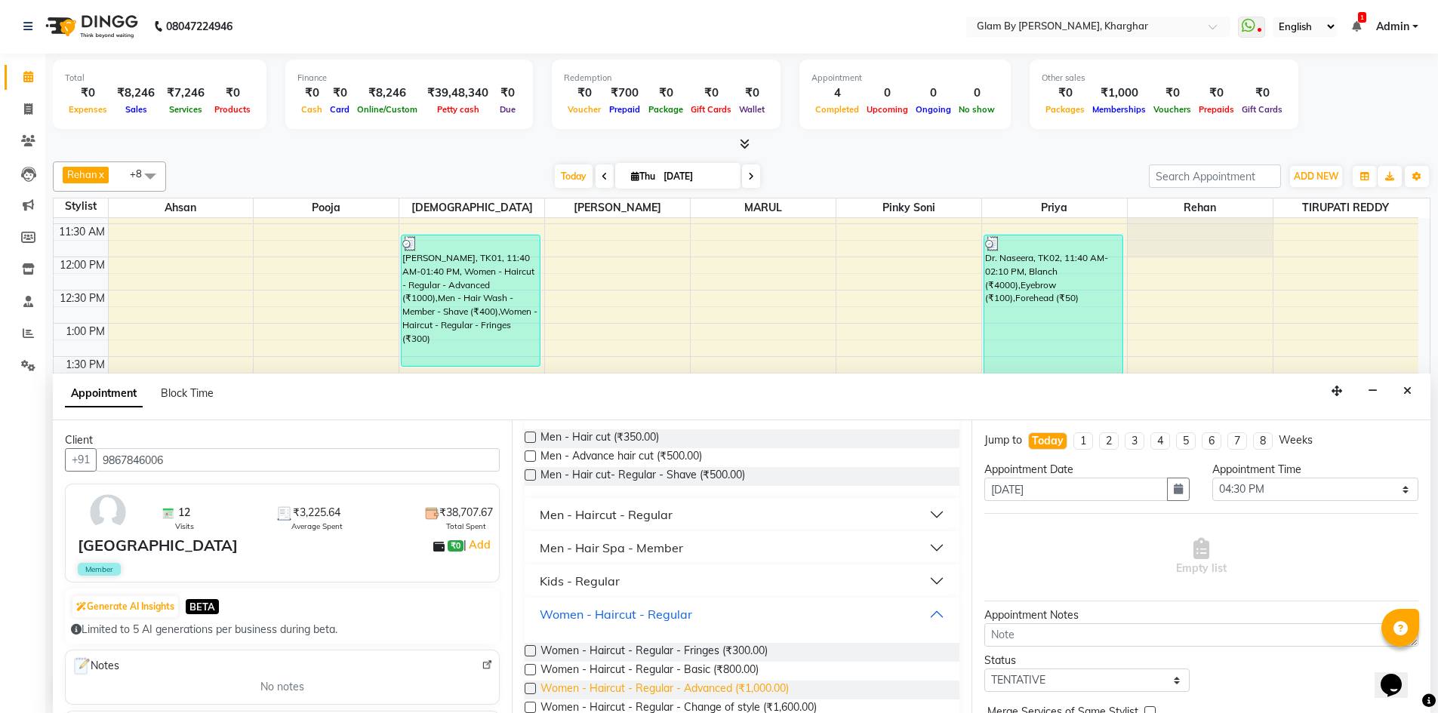
scroll to position [192, 0]
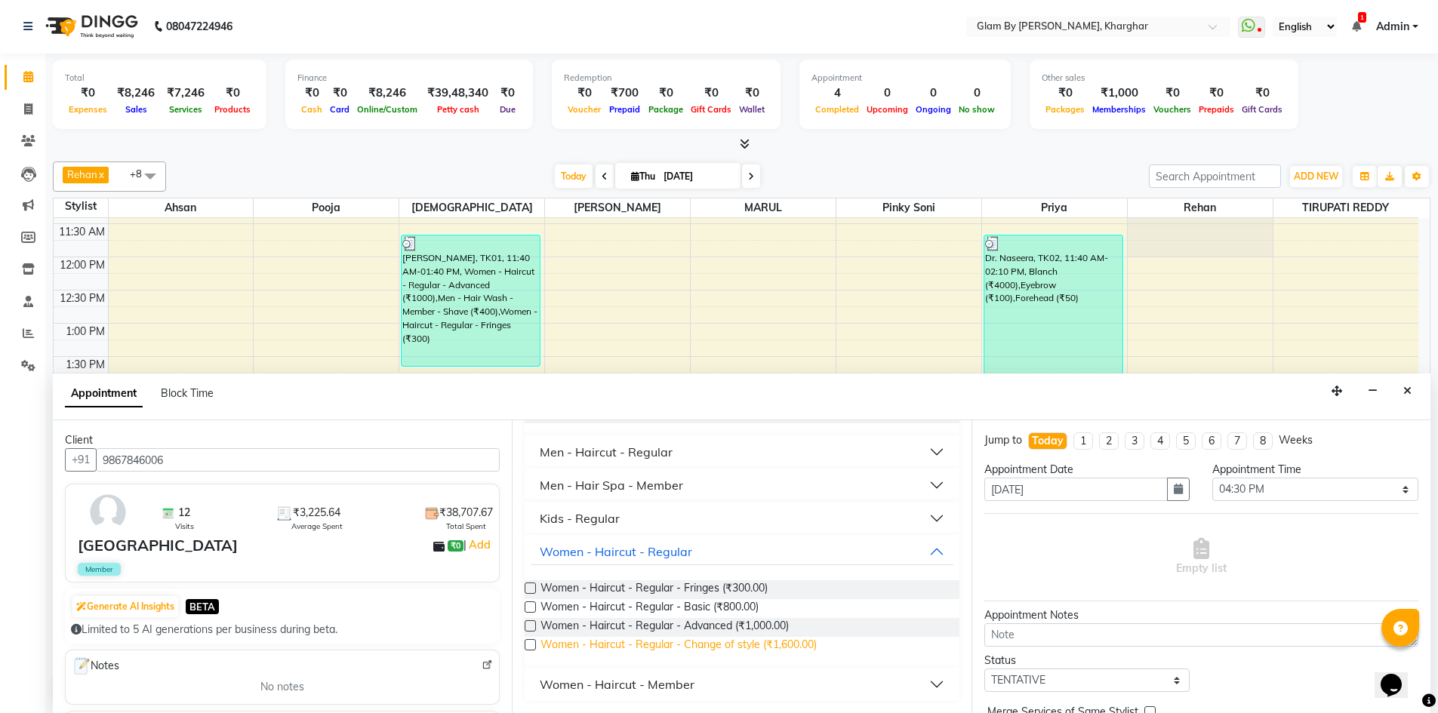
drag, startPoint x: 757, startPoint y: 627, endPoint x: 745, endPoint y: 638, distance: 16.0
click at [762, 627] on span "Women - Haircut - Regular - Advanced (₹1,000.00)" at bounding box center [665, 627] width 248 height 19
checkbox input "false"
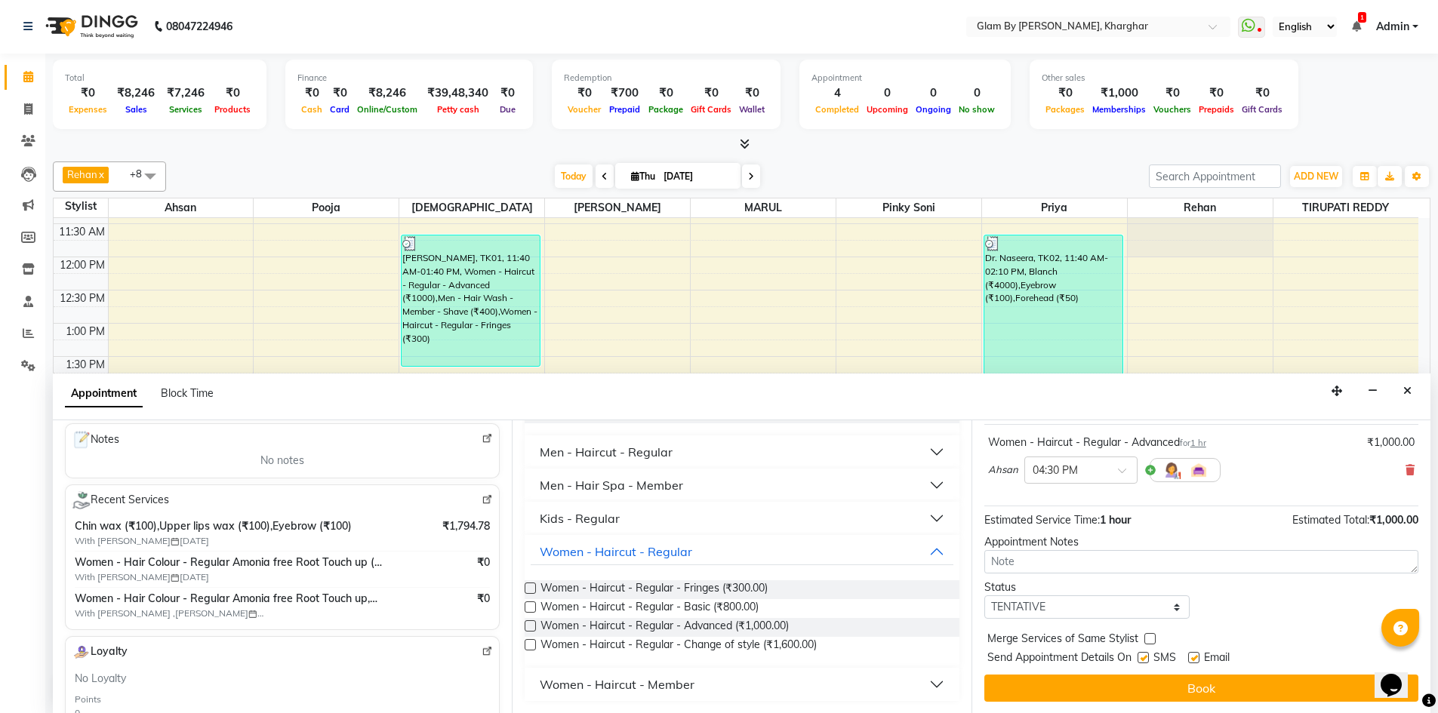
scroll to position [90, 0]
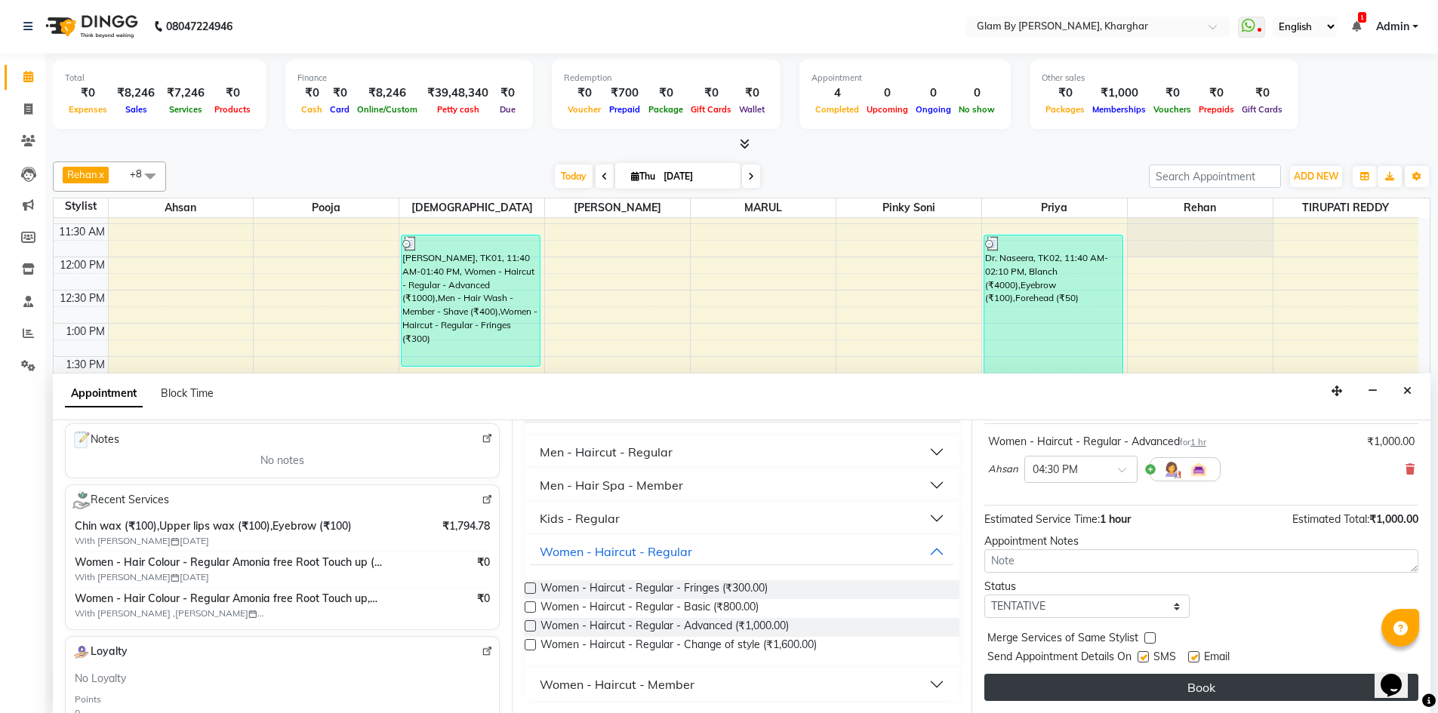
click at [1219, 693] on button "Book" at bounding box center [1201, 687] width 434 height 27
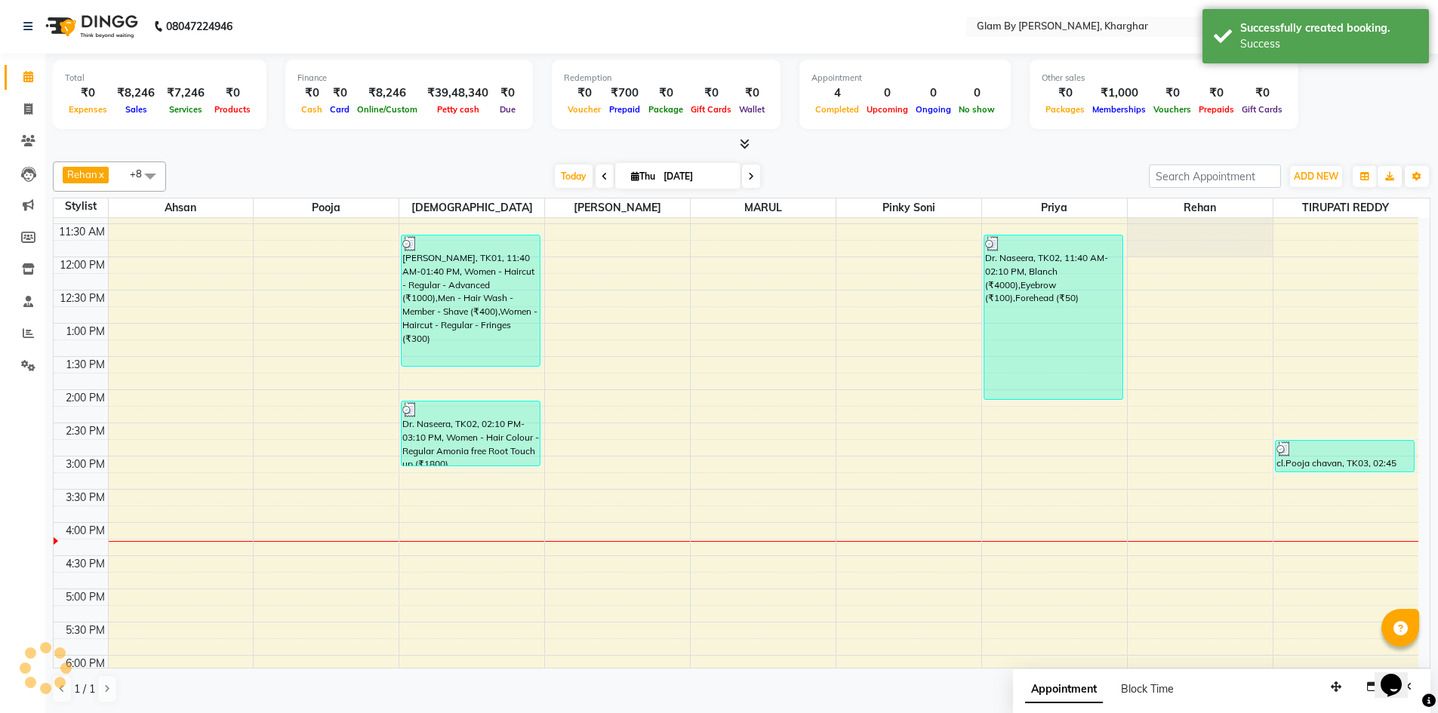
scroll to position [0, 0]
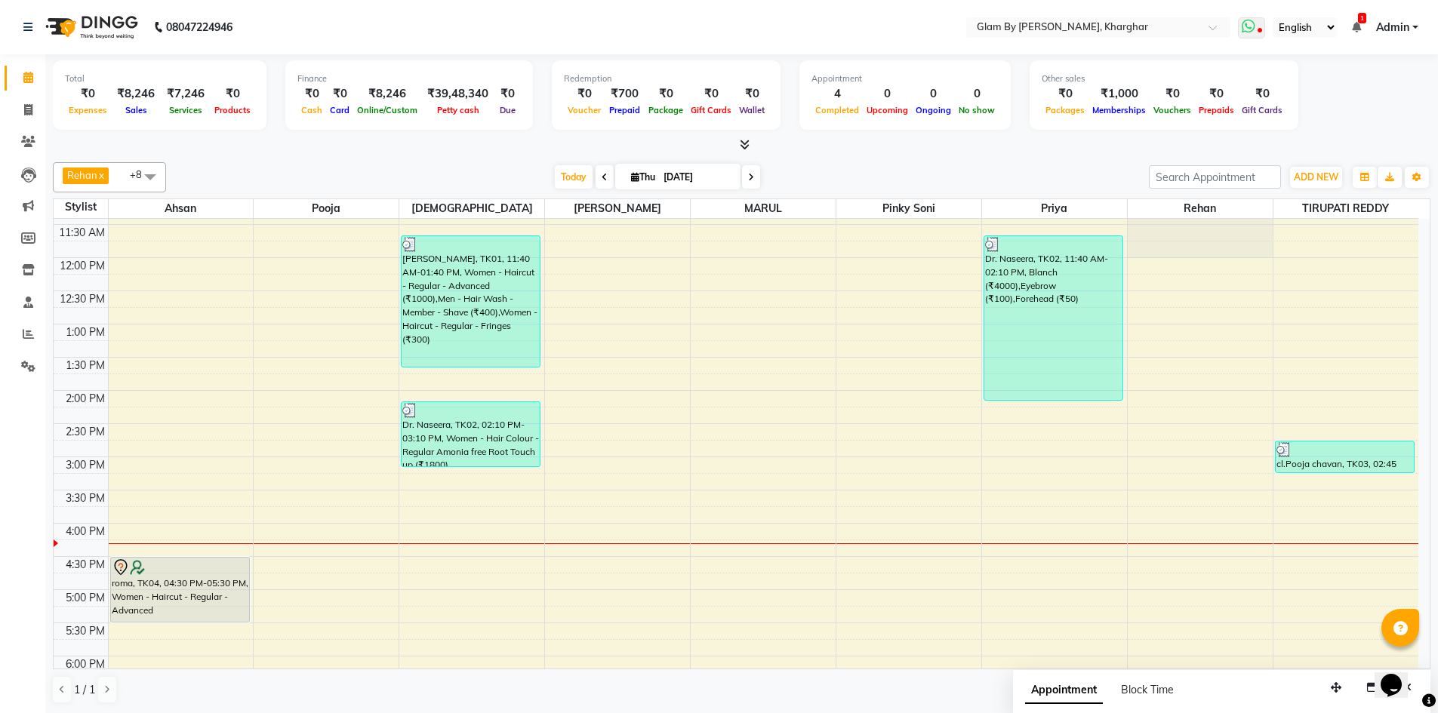
click at [1253, 33] on icon at bounding box center [1249, 26] width 14 height 15
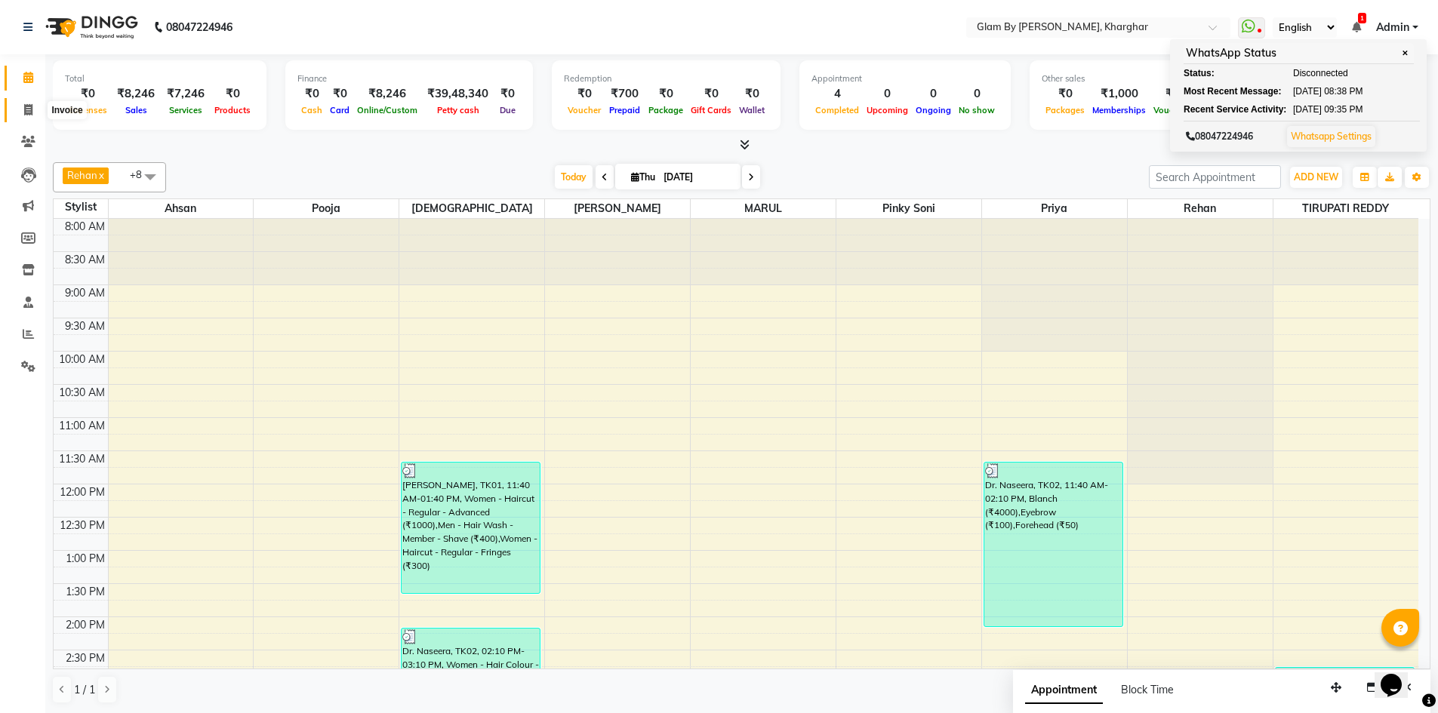
click at [29, 112] on icon at bounding box center [28, 109] width 8 height 11
select select "service"
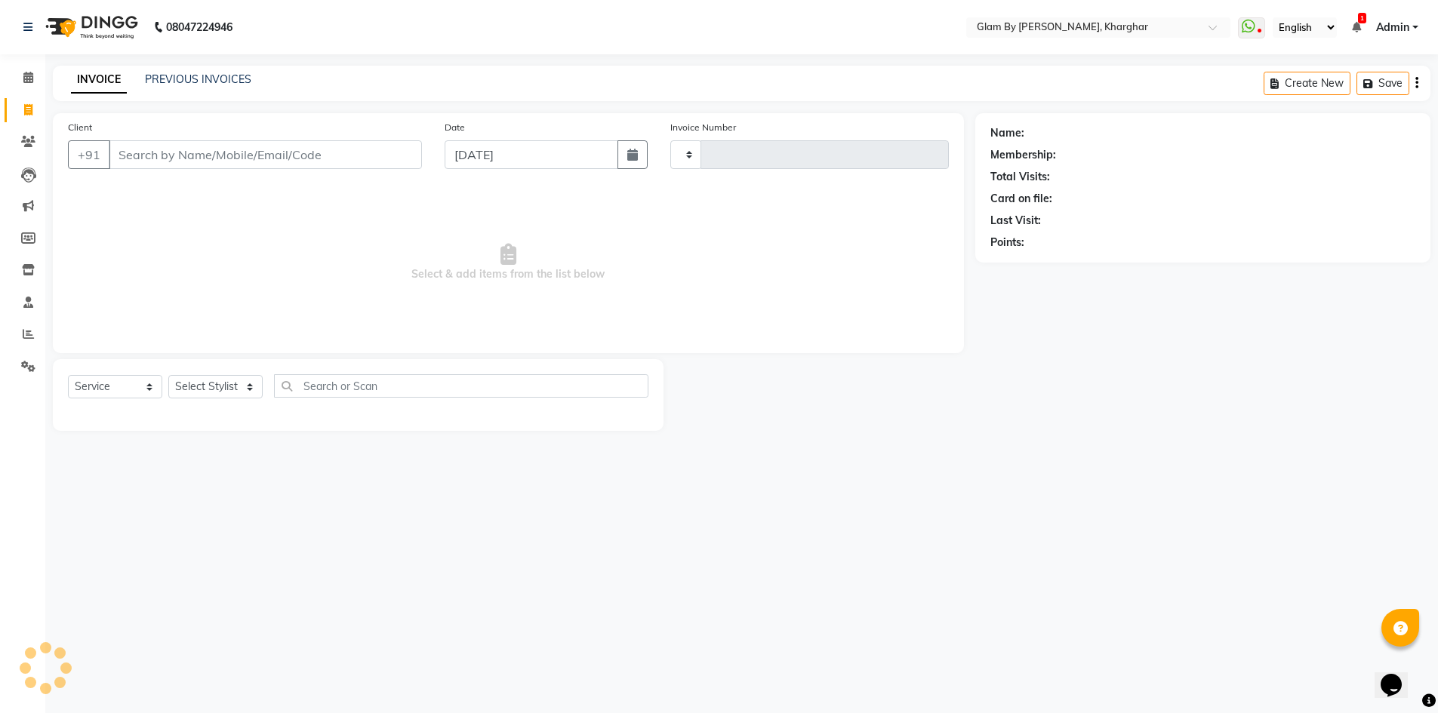
type input "1470"
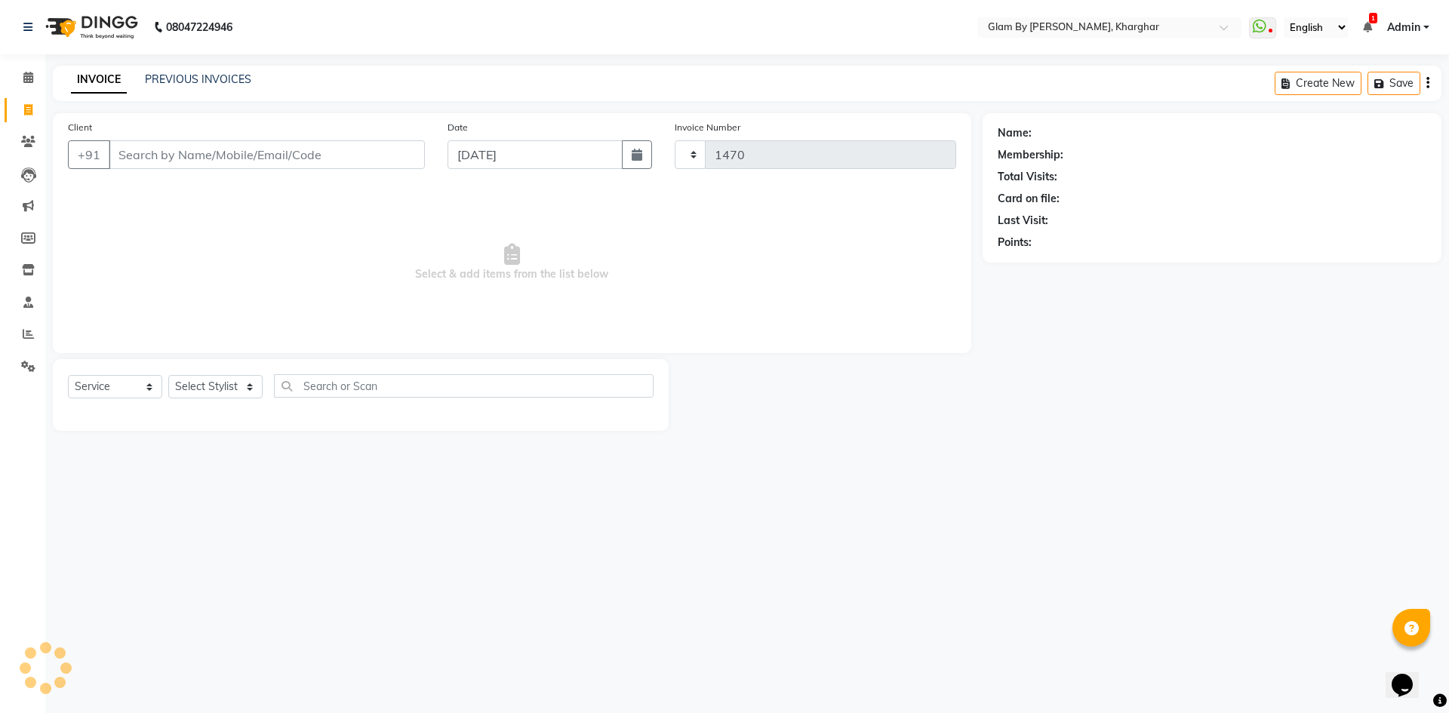
select select "3992"
click at [136, 153] on input "Client" at bounding box center [267, 154] width 316 height 29
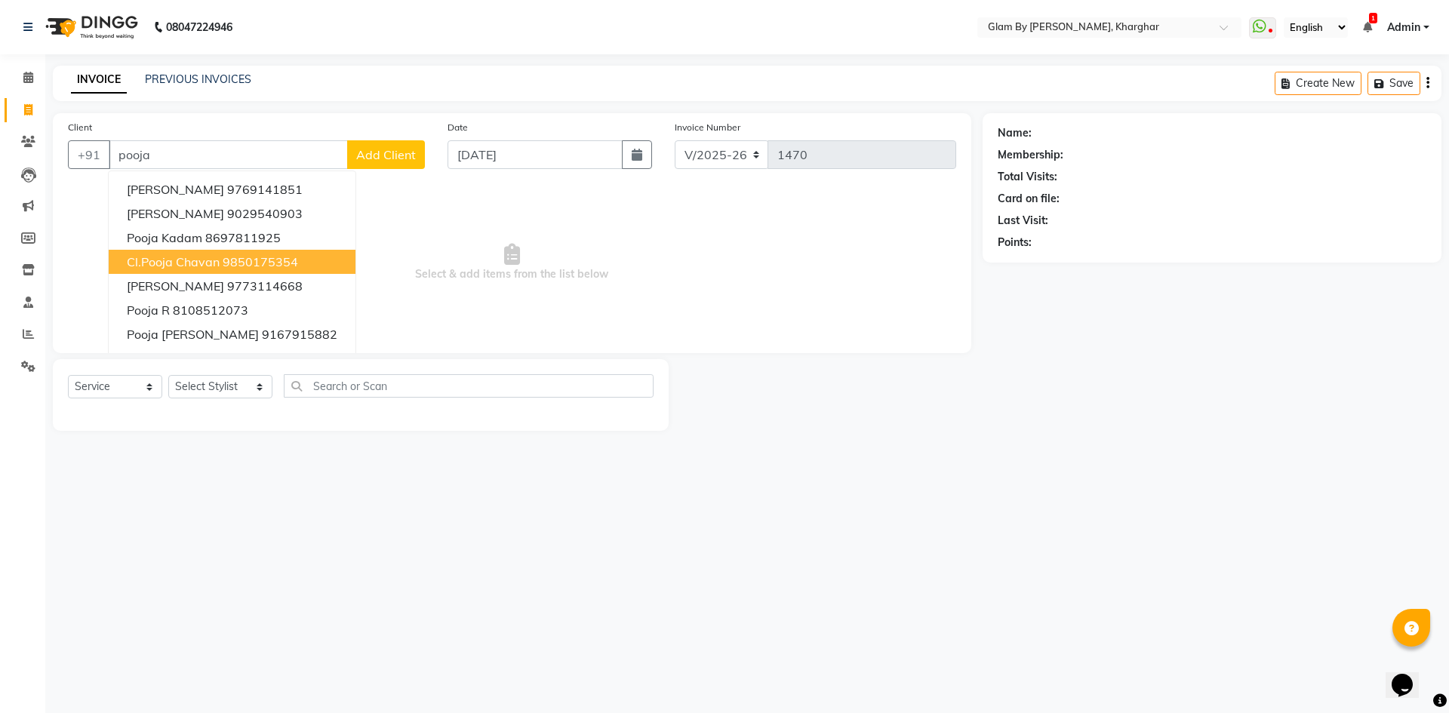
click at [204, 264] on span "cl.Pooja chavan" at bounding box center [173, 261] width 93 height 15
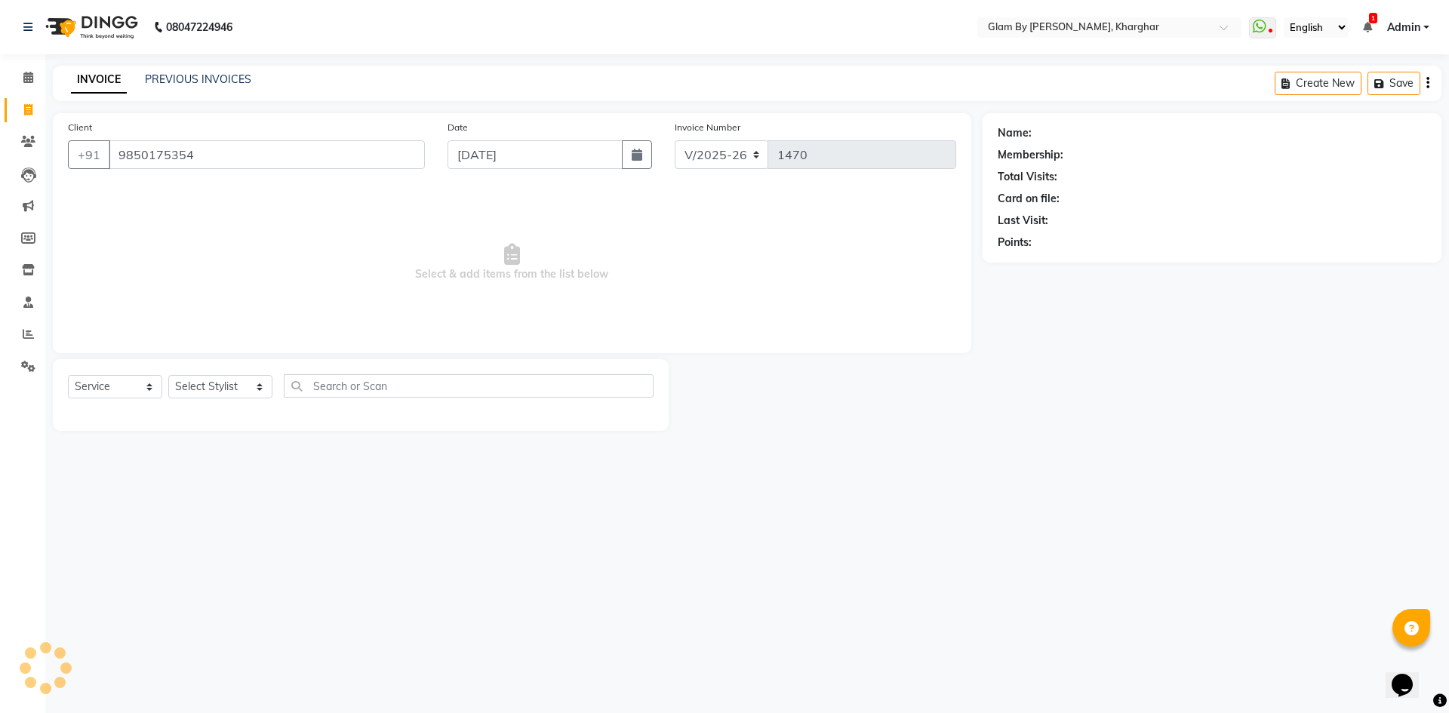
type input "9850175354"
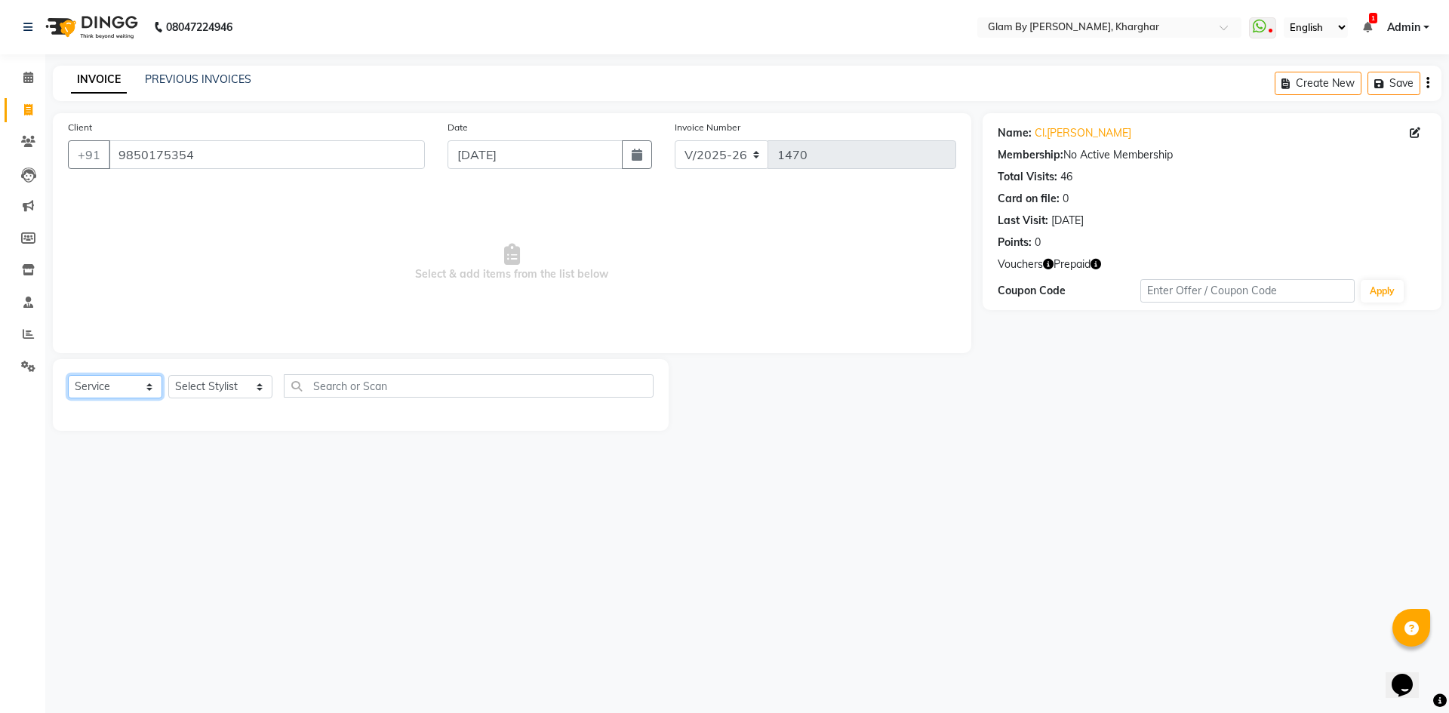
click at [99, 391] on select "Select Service Product Membership Package Voucher Prepaid Gift Card" at bounding box center [115, 386] width 94 height 23
click at [68, 375] on select "Select Service Product Membership Package Voucher Prepaid Gift Card" at bounding box center [115, 386] width 94 height 23
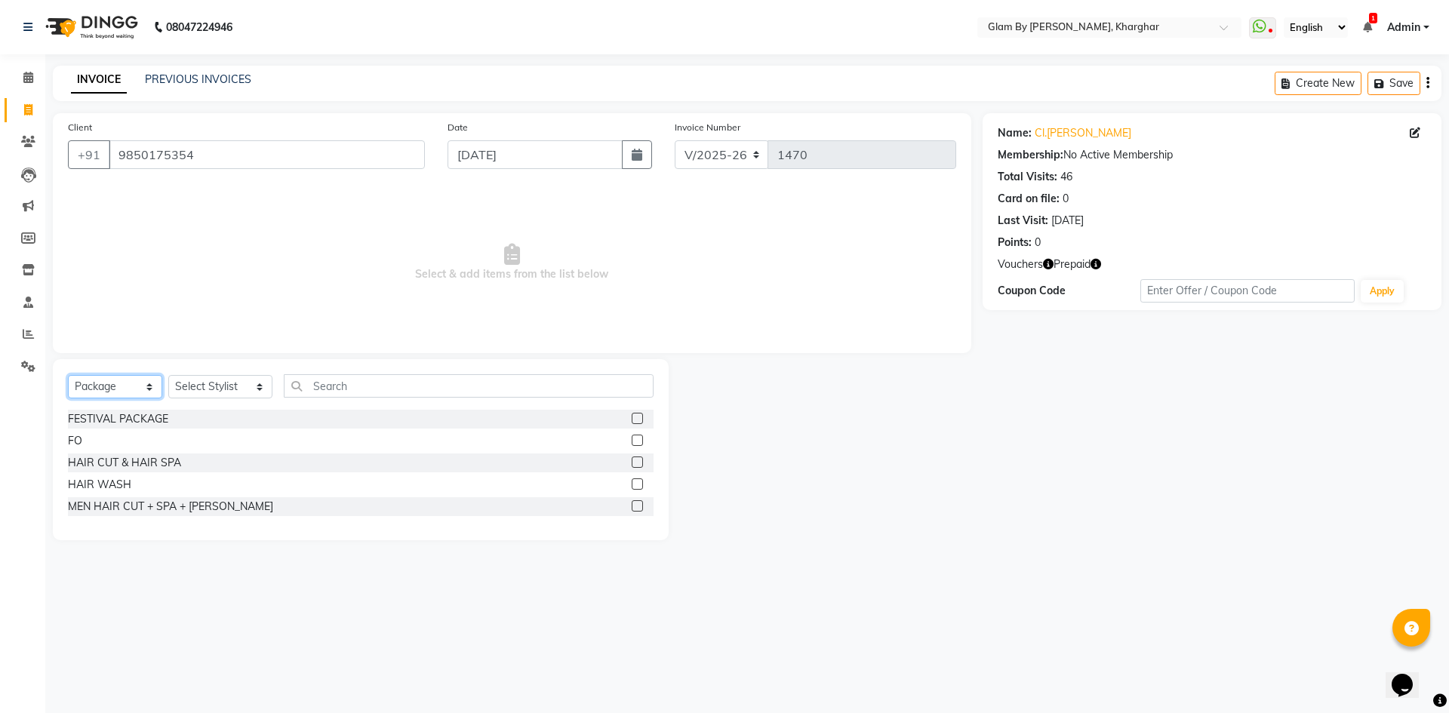
click at [97, 392] on select "Select Service Product Membership Package Voucher Prepaid Gift Card" at bounding box center [115, 386] width 94 height 23
click at [68, 375] on select "Select Service Product Membership Package Voucher Prepaid Gift Card" at bounding box center [115, 386] width 94 height 23
click at [101, 385] on select "Select Service Product Membership Package Voucher Prepaid Gift Card" at bounding box center [115, 386] width 94 height 23
select select "P"
click at [68, 375] on select "Select Service Product Membership Package Voucher Prepaid Gift Card" at bounding box center [115, 386] width 94 height 23
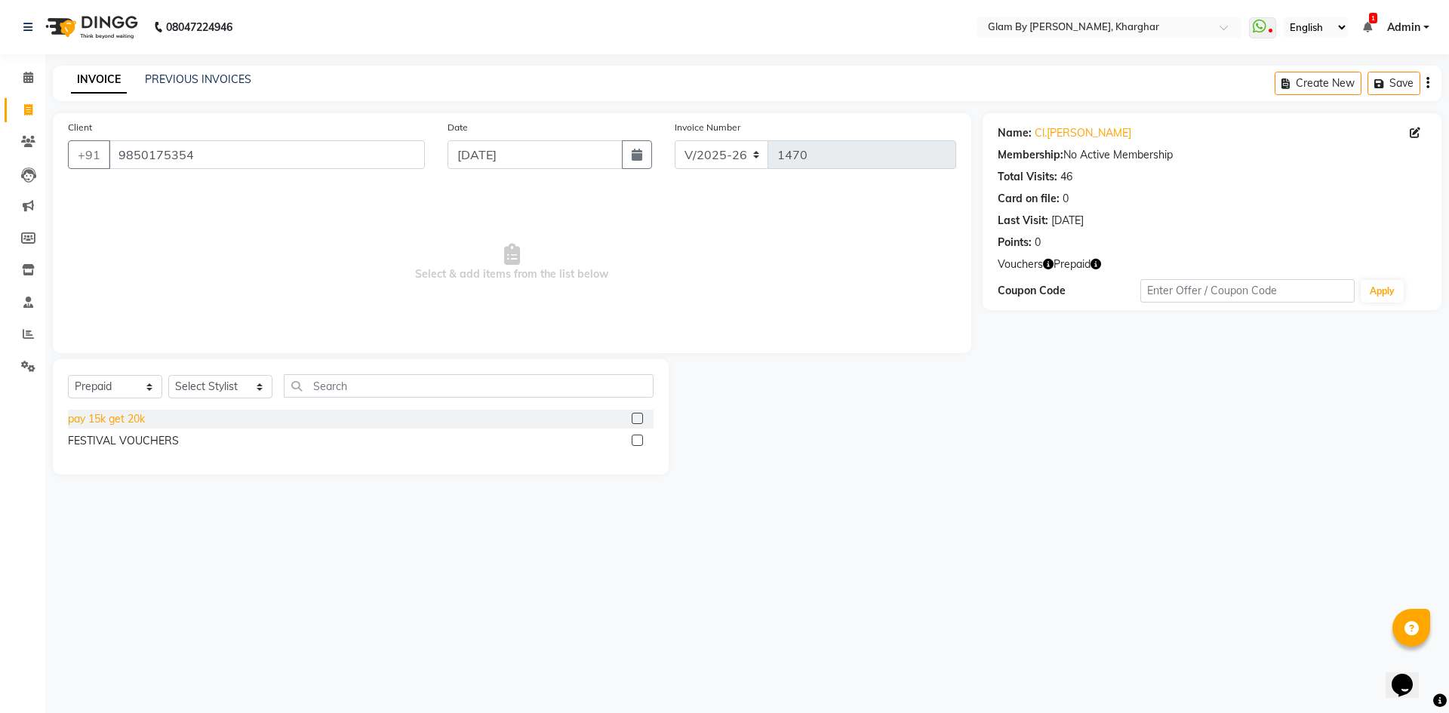
click at [113, 422] on div "pay 15k get 20k" at bounding box center [106, 419] width 77 height 16
checkbox input "false"
click at [200, 390] on select "Select Stylist [PERSON_NAME] Avi [PERSON_NAME] [PERSON_NAME] (maneger) MARUL [P…" at bounding box center [220, 386] width 104 height 23
select select "77721"
click at [168, 375] on select "Select Stylist [PERSON_NAME] Avi [PERSON_NAME] [PERSON_NAME] (maneger) MARUL [P…" at bounding box center [220, 386] width 104 height 23
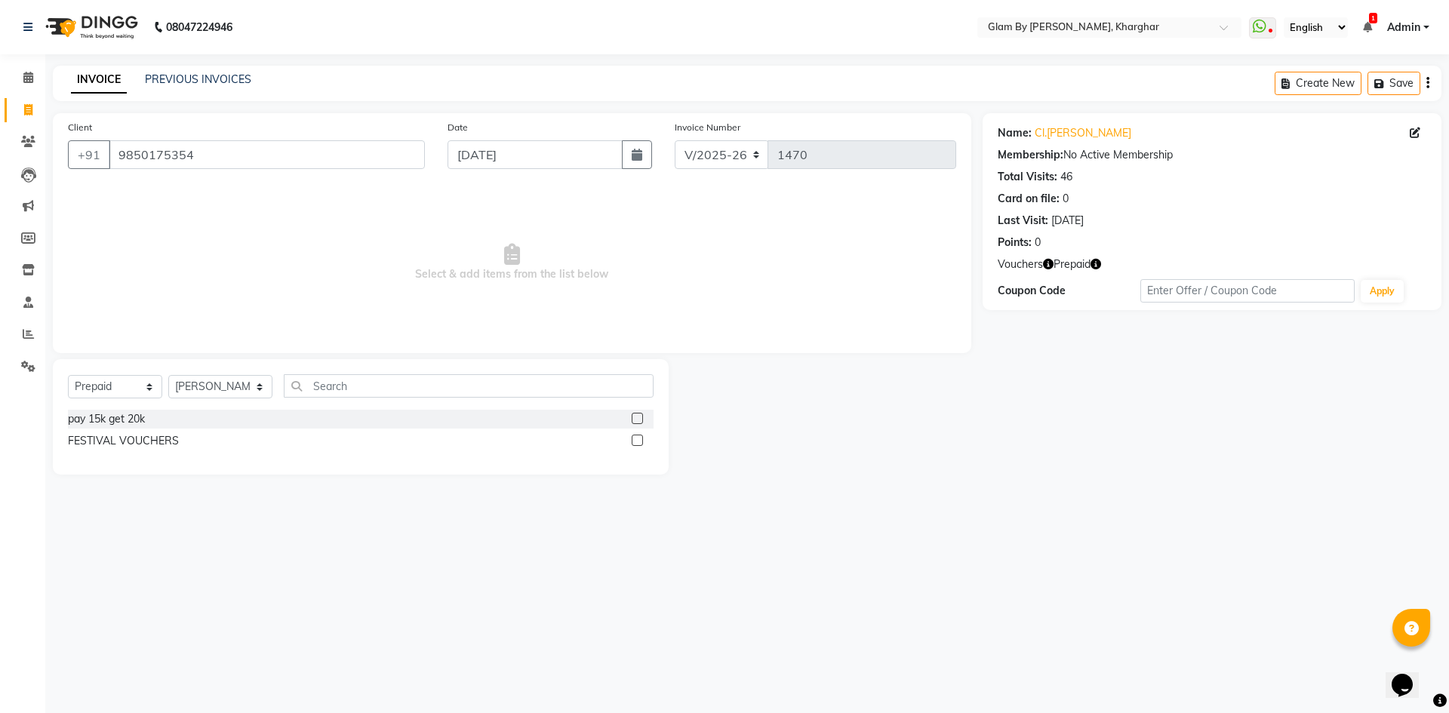
click at [175, 423] on div "pay 15k get 20k" at bounding box center [361, 419] width 586 height 19
click at [629, 420] on div "pay 15k get 20k" at bounding box center [361, 419] width 586 height 19
click at [639, 420] on label at bounding box center [637, 418] width 11 height 11
click at [639, 420] on input "checkbox" at bounding box center [637, 419] width 10 height 10
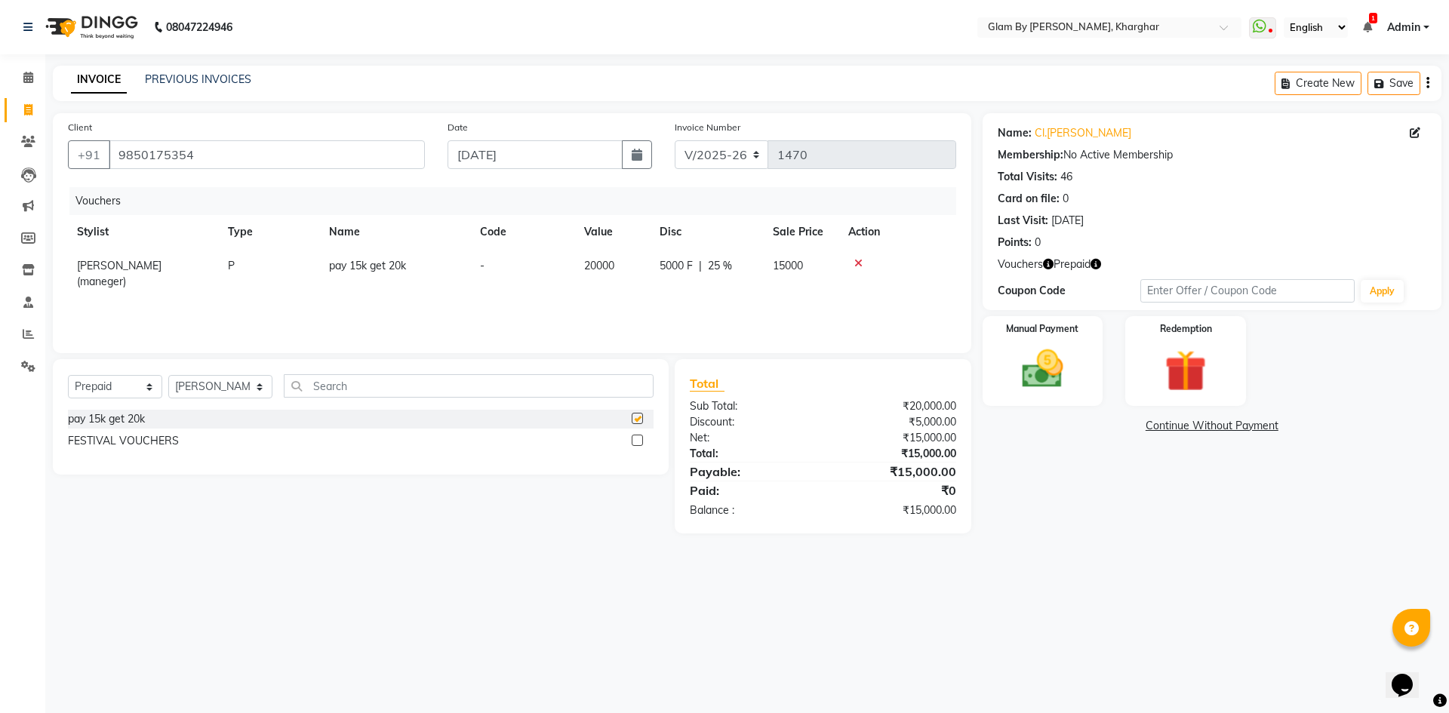
checkbox input "false"
click at [197, 381] on select "Select Stylist [PERSON_NAME] Avi [PERSON_NAME] [PERSON_NAME] (maneger) MARUL [P…" at bounding box center [220, 386] width 104 height 23
click at [1270, 29] on icon at bounding box center [1271, 32] width 5 height 8
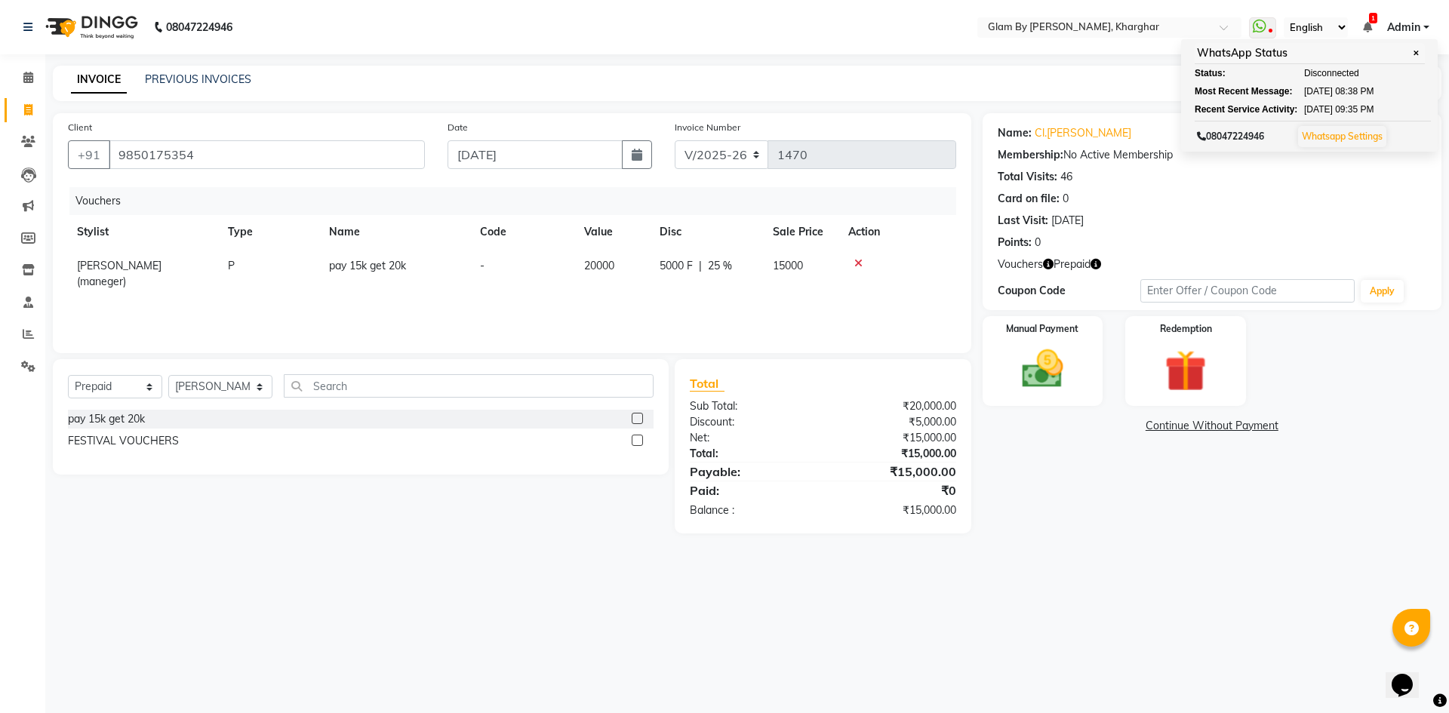
click at [1428, 30] on link "Admin" at bounding box center [1409, 28] width 42 height 16
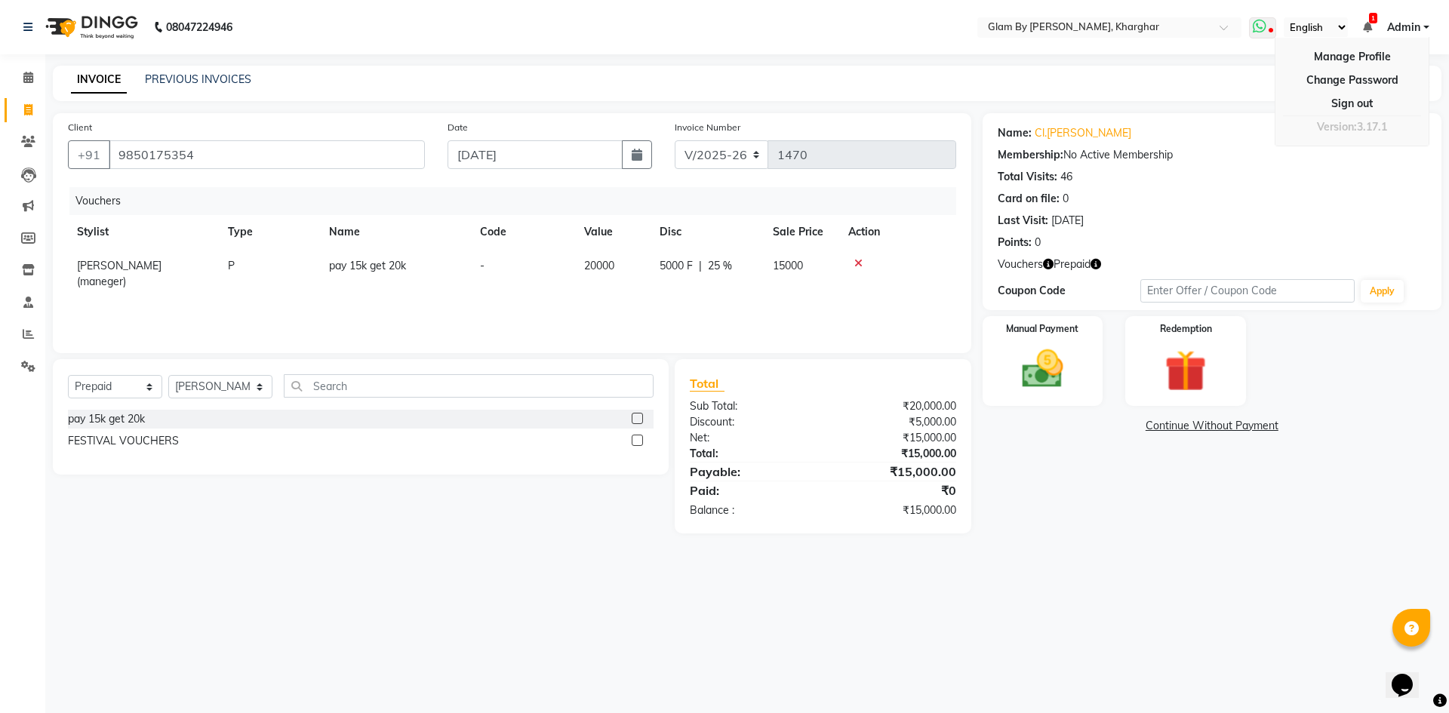
click at [1264, 30] on icon at bounding box center [1260, 26] width 14 height 15
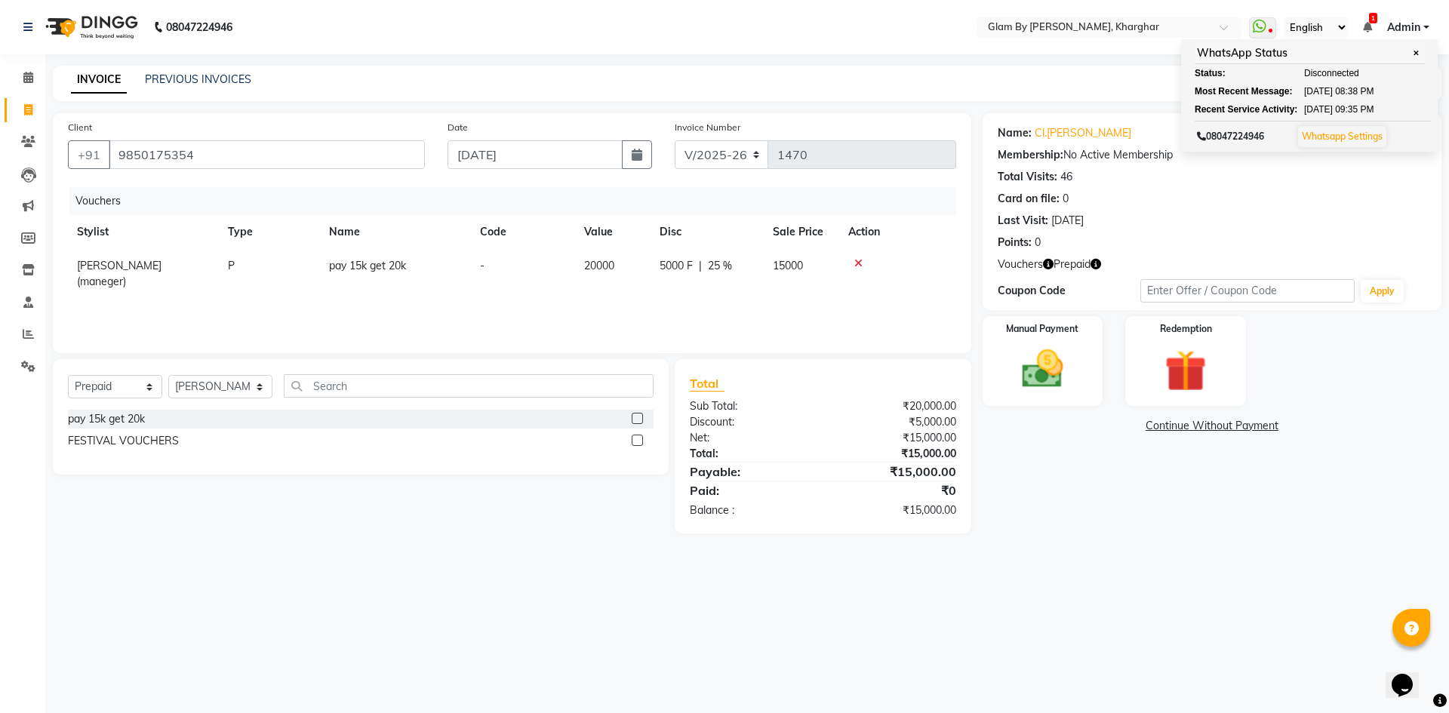
drag, startPoint x: 991, startPoint y: 476, endPoint x: 977, endPoint y: 482, distance: 15.6
click at [995, 479] on div "Name: Cl.pooja Chavan Membership: No Active Membership Total Visits: 46 Card on…" at bounding box center [1218, 323] width 470 height 420
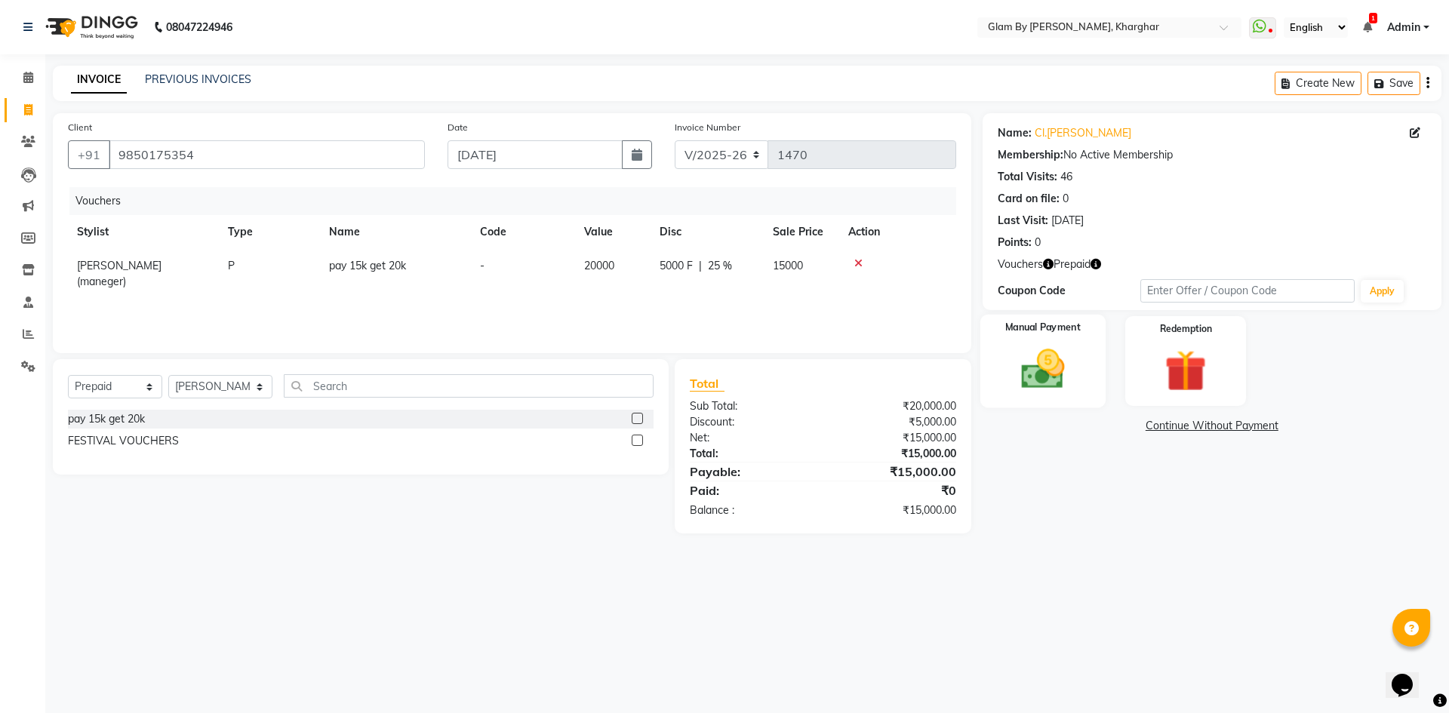
click at [1083, 398] on div "Manual Payment" at bounding box center [1042, 361] width 125 height 93
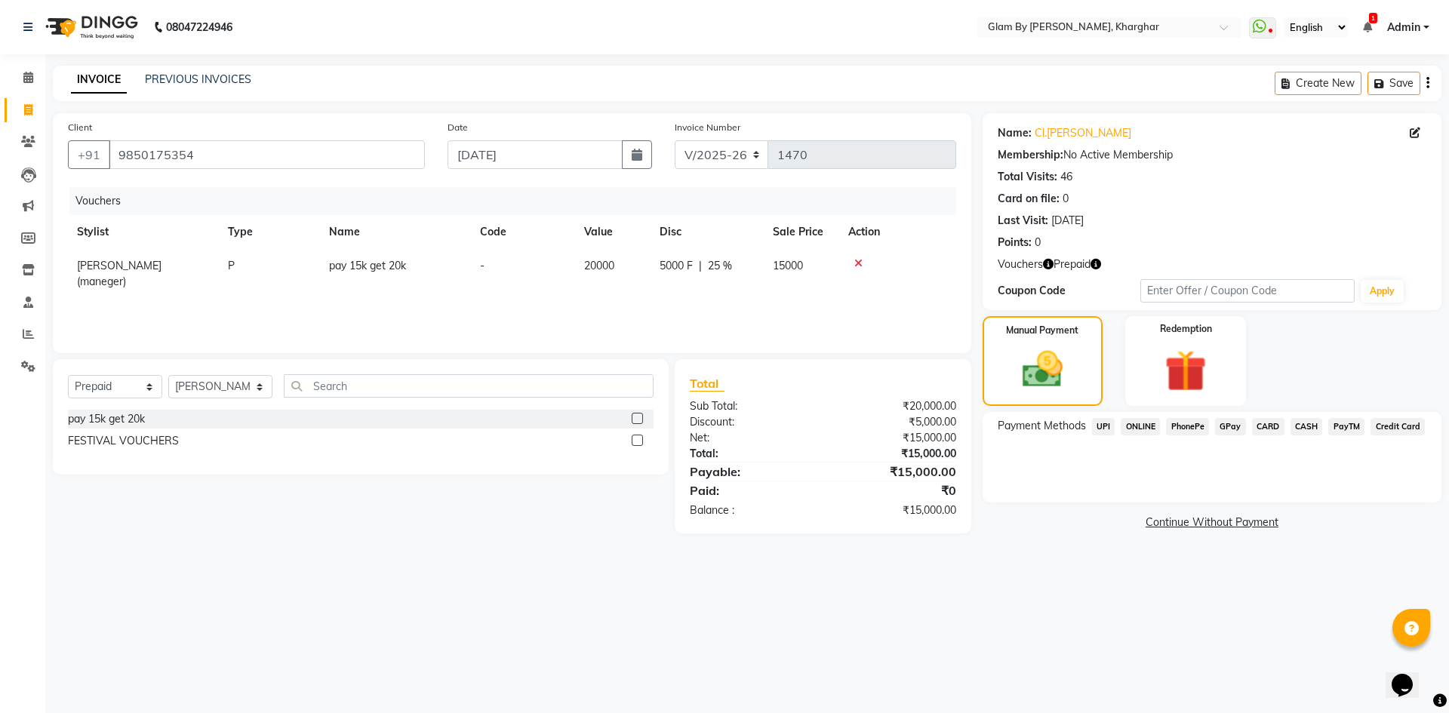
click at [1143, 427] on span "ONLINE" at bounding box center [1140, 426] width 39 height 17
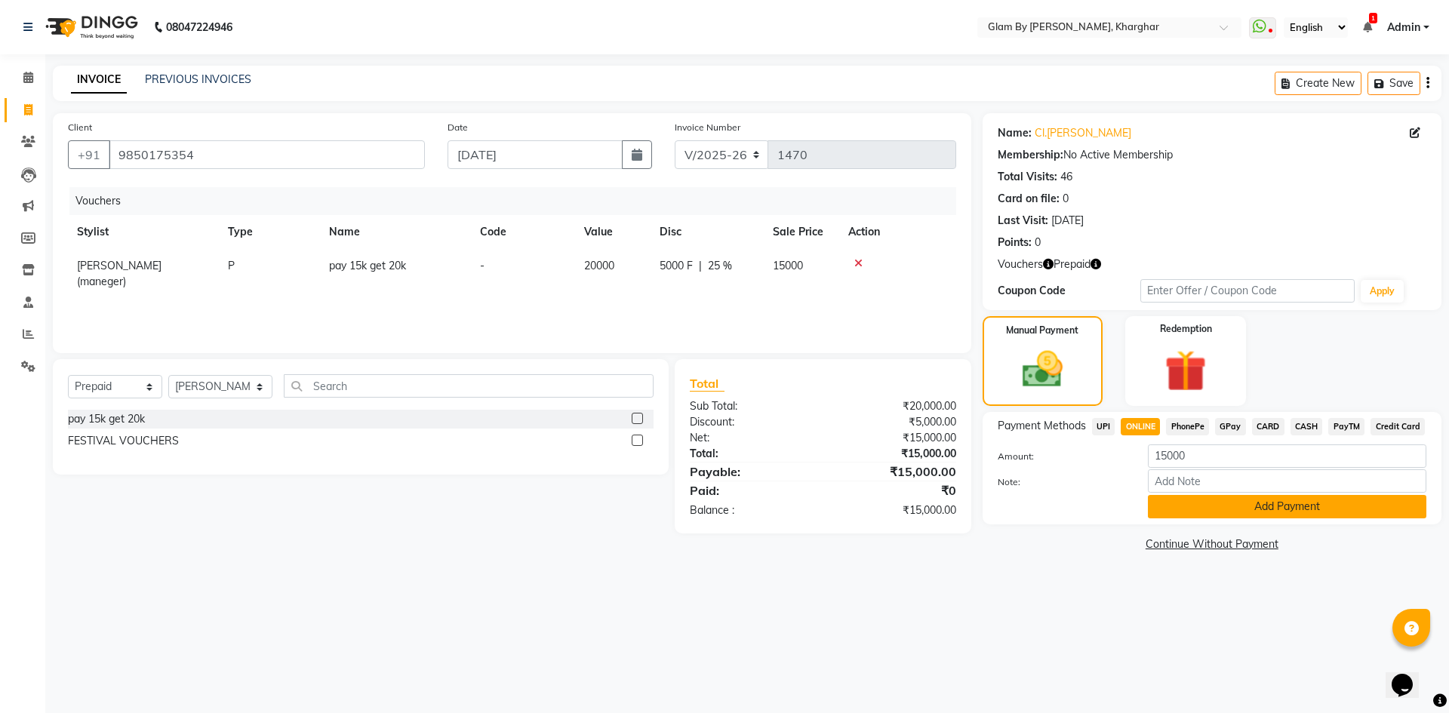
click at [1263, 505] on button "Add Payment" at bounding box center [1287, 506] width 279 height 23
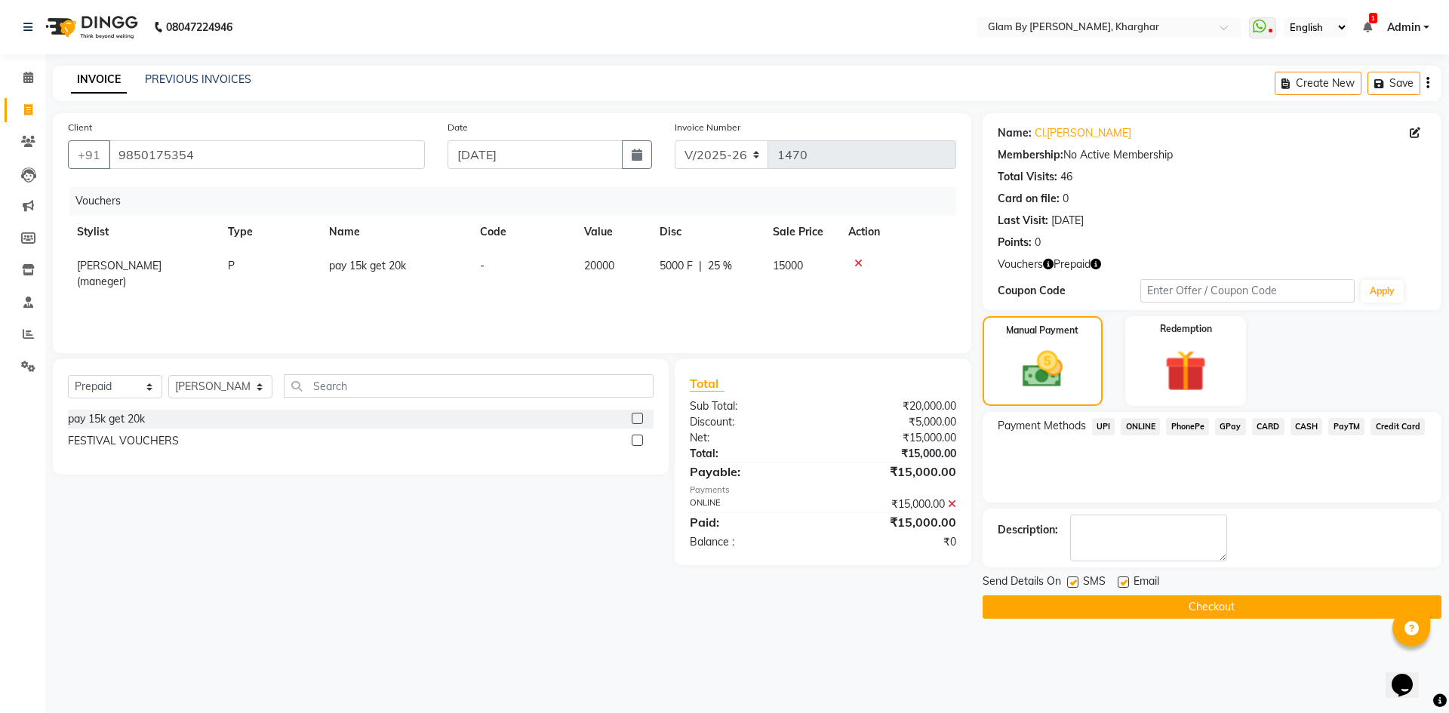
click at [1206, 605] on button "Checkout" at bounding box center [1212, 607] width 459 height 23
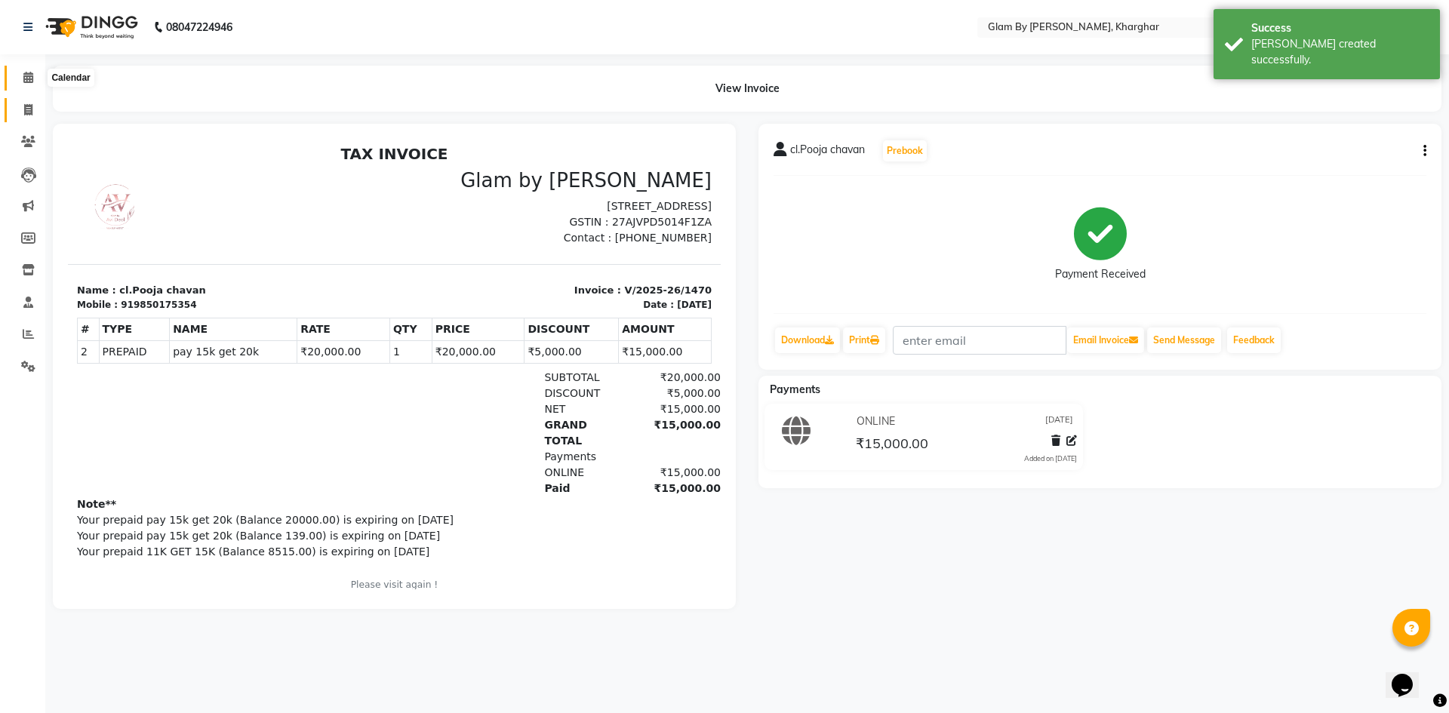
drag, startPoint x: 28, startPoint y: 80, endPoint x: 32, endPoint y: 115, distance: 34.9
click at [28, 82] on icon at bounding box center [28, 77] width 10 height 11
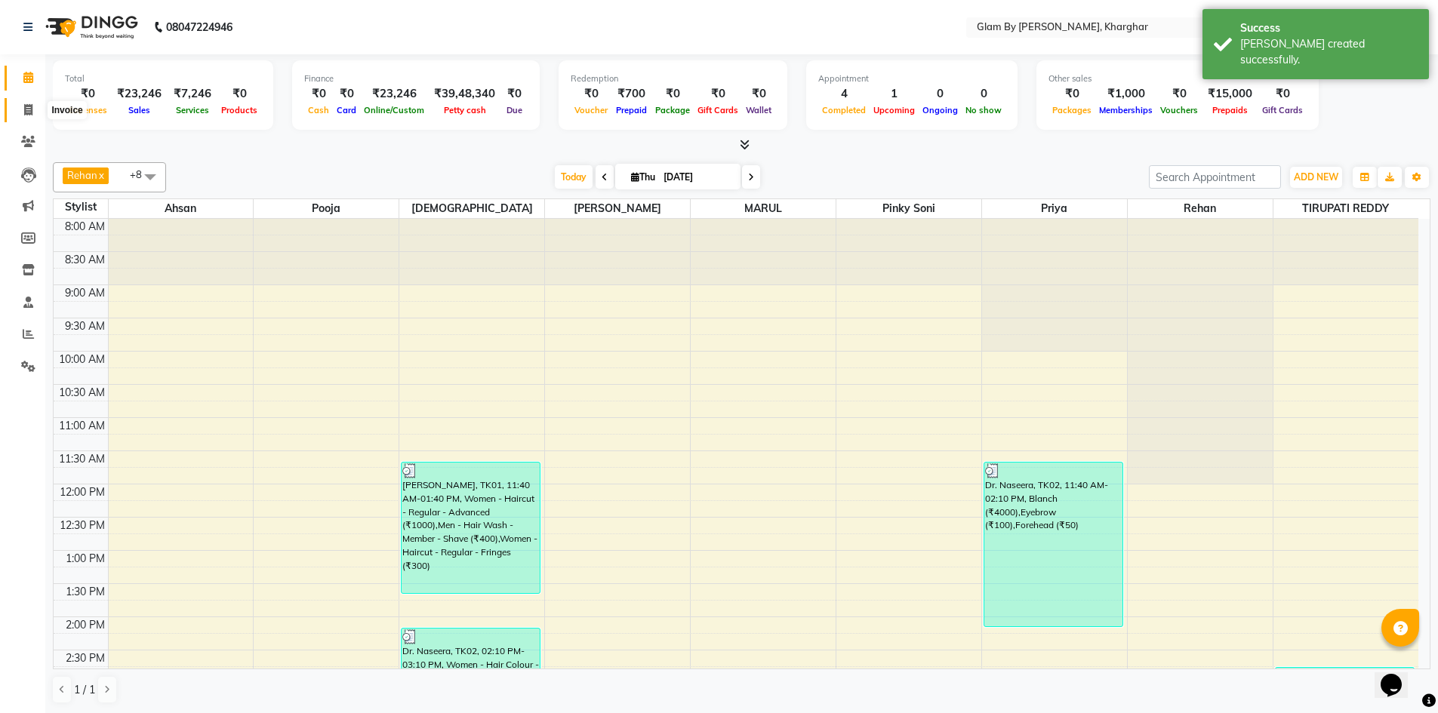
click at [26, 114] on icon at bounding box center [28, 109] width 8 height 11
select select "service"
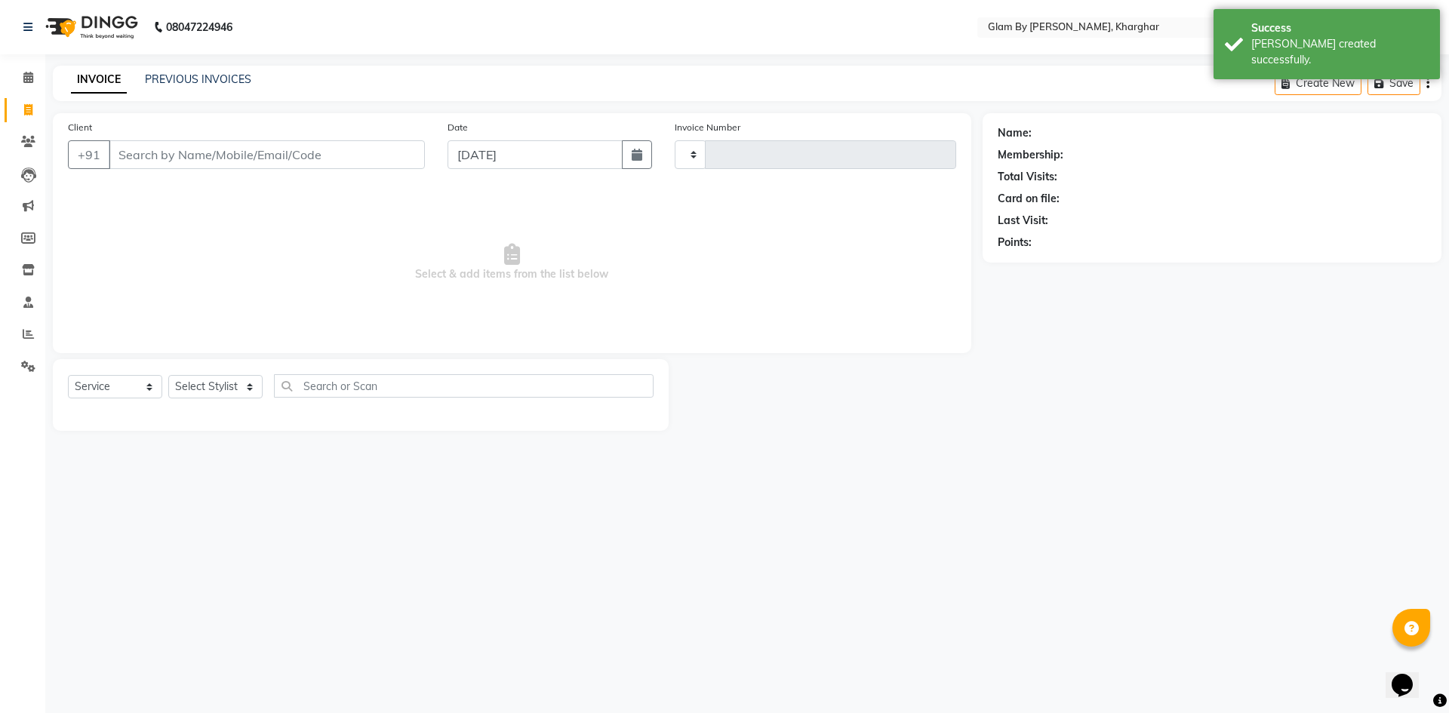
type input "1471"
select select "3992"
click at [131, 156] on input "Client" at bounding box center [267, 154] width 316 height 29
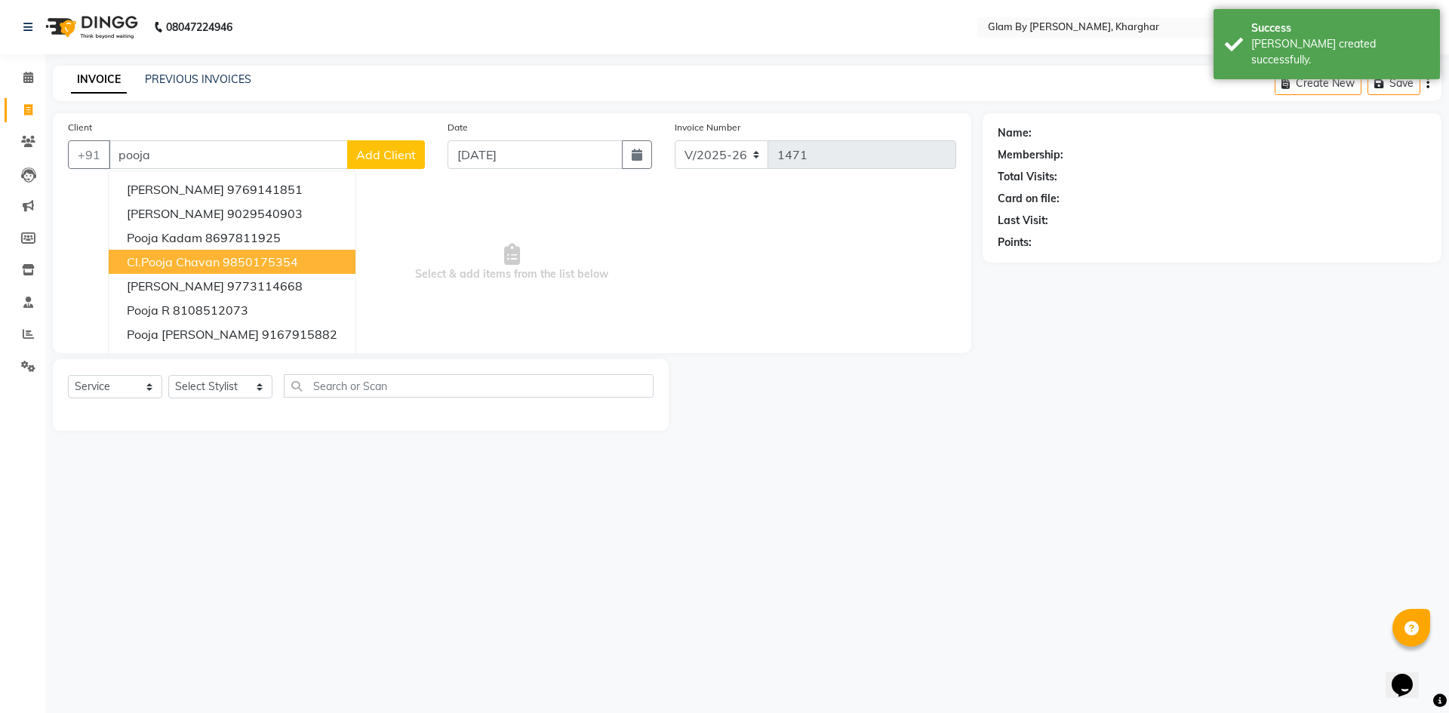
drag, startPoint x: 196, startPoint y: 266, endPoint x: 275, endPoint y: 254, distance: 79.4
click at [202, 266] on span "cl.Pooja chavan" at bounding box center [173, 261] width 93 height 15
type input "9850175354"
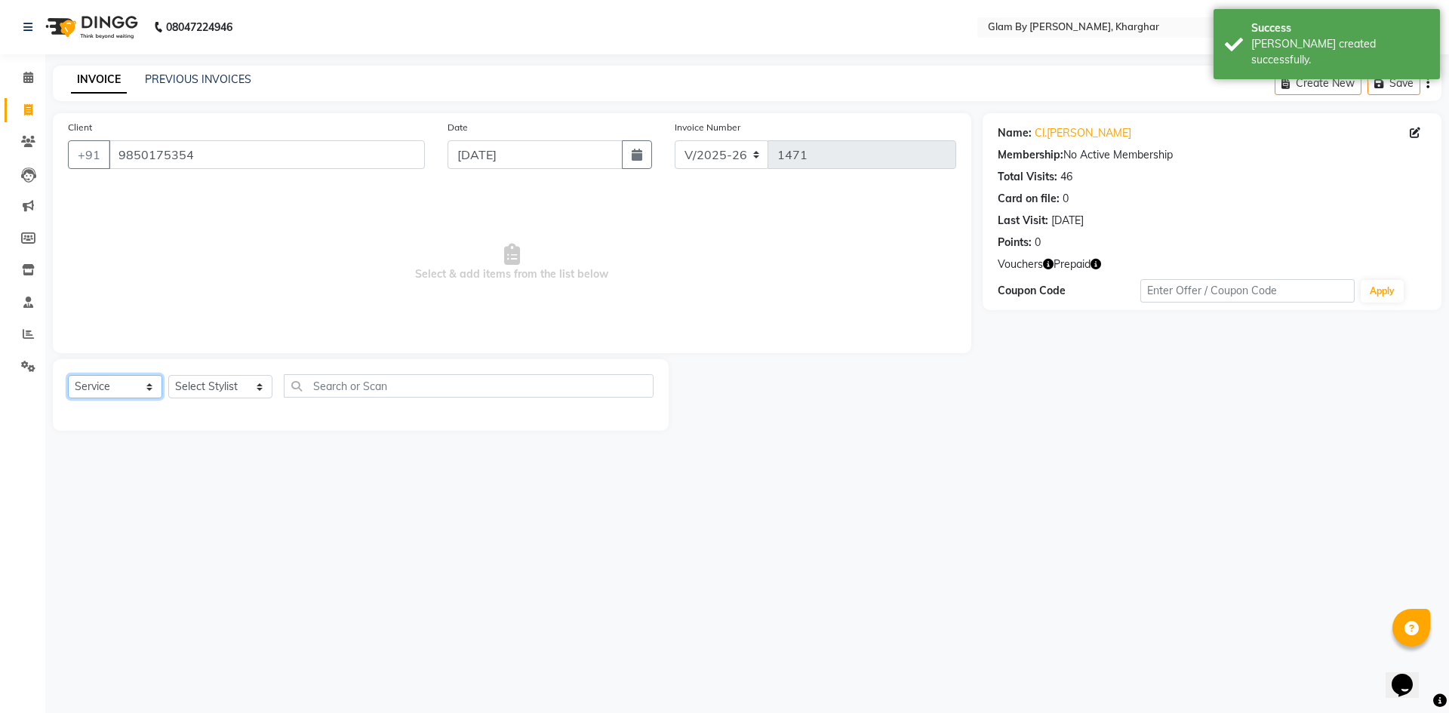
click at [106, 391] on select "Select Service Product Membership Package Voucher Prepaid Gift Card" at bounding box center [115, 386] width 94 height 23
click at [68, 375] on select "Select Service Product Membership Package Voucher Prepaid Gift Card" at bounding box center [115, 386] width 94 height 23
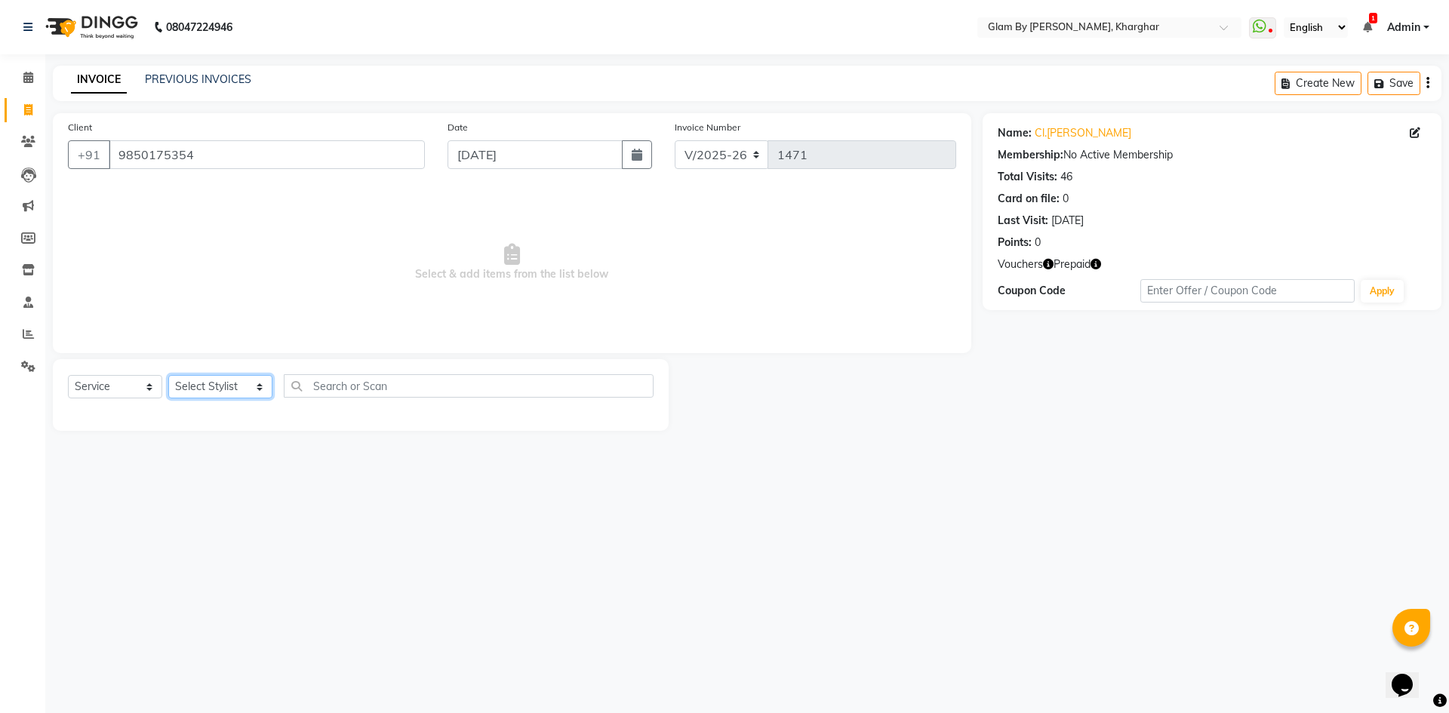
click at [199, 389] on select "Select Stylist Ahsan Amandeep Avi deol kuldeep kaur (maneger) MARUL neetu pinky…" at bounding box center [220, 386] width 104 height 23
select select "26770"
click at [168, 375] on select "Select Stylist Ahsan Amandeep Avi deol kuldeep kaur (maneger) MARUL neetu pinky…" at bounding box center [220, 386] width 104 height 23
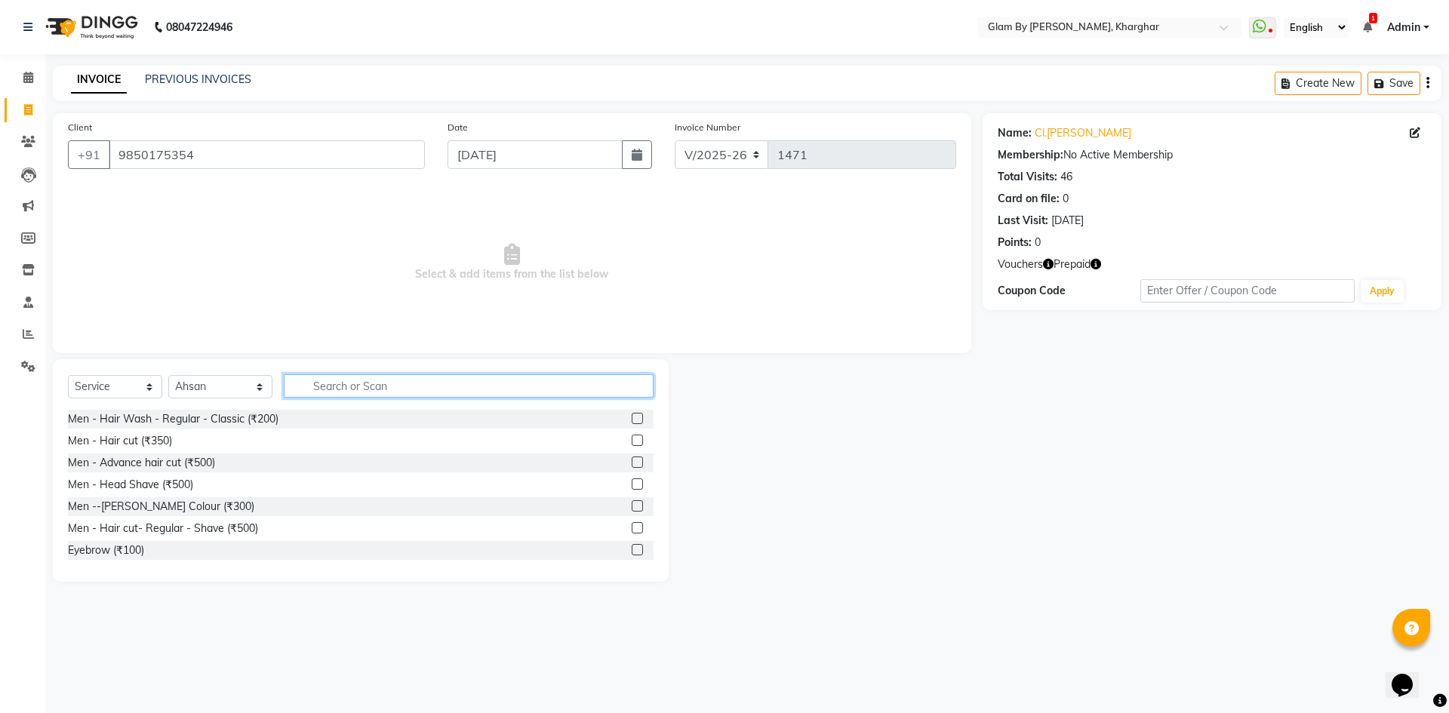
click at [302, 392] on input "text" at bounding box center [469, 385] width 370 height 23
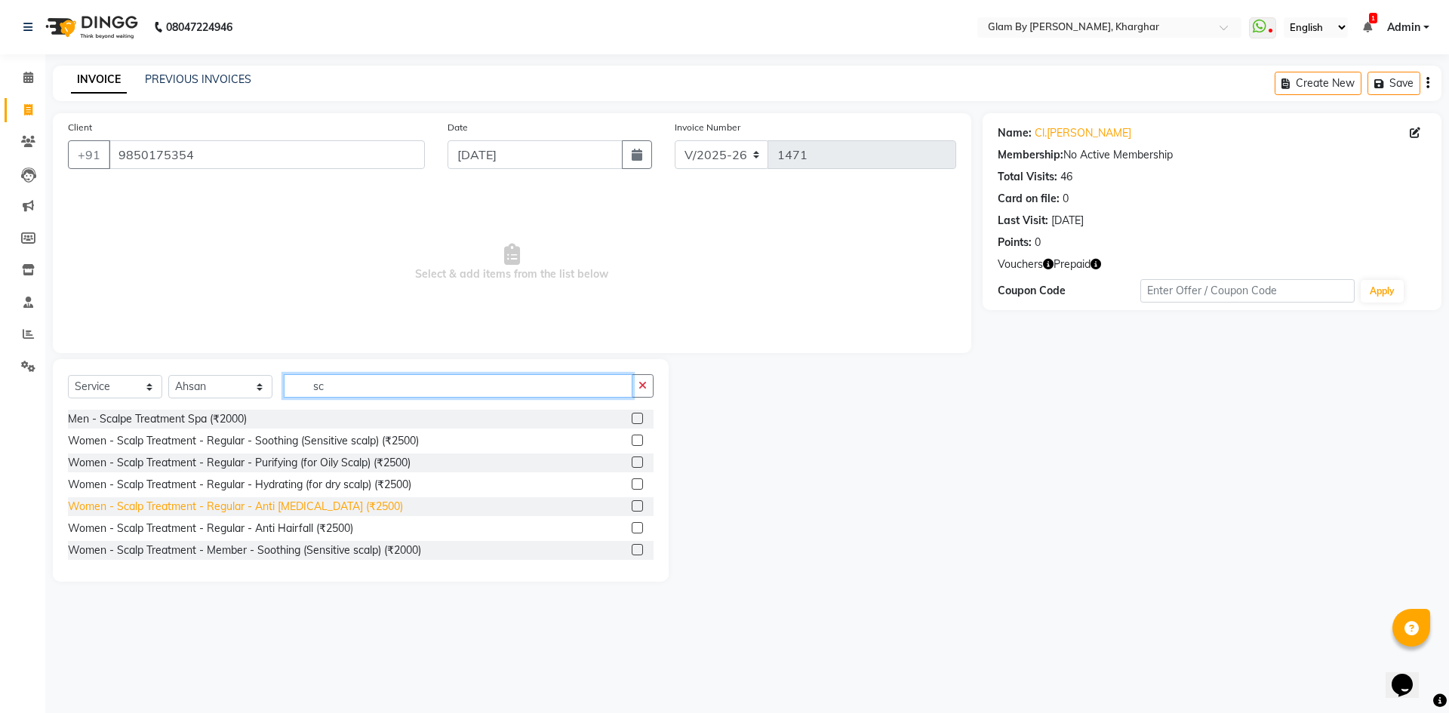
type input "sc"
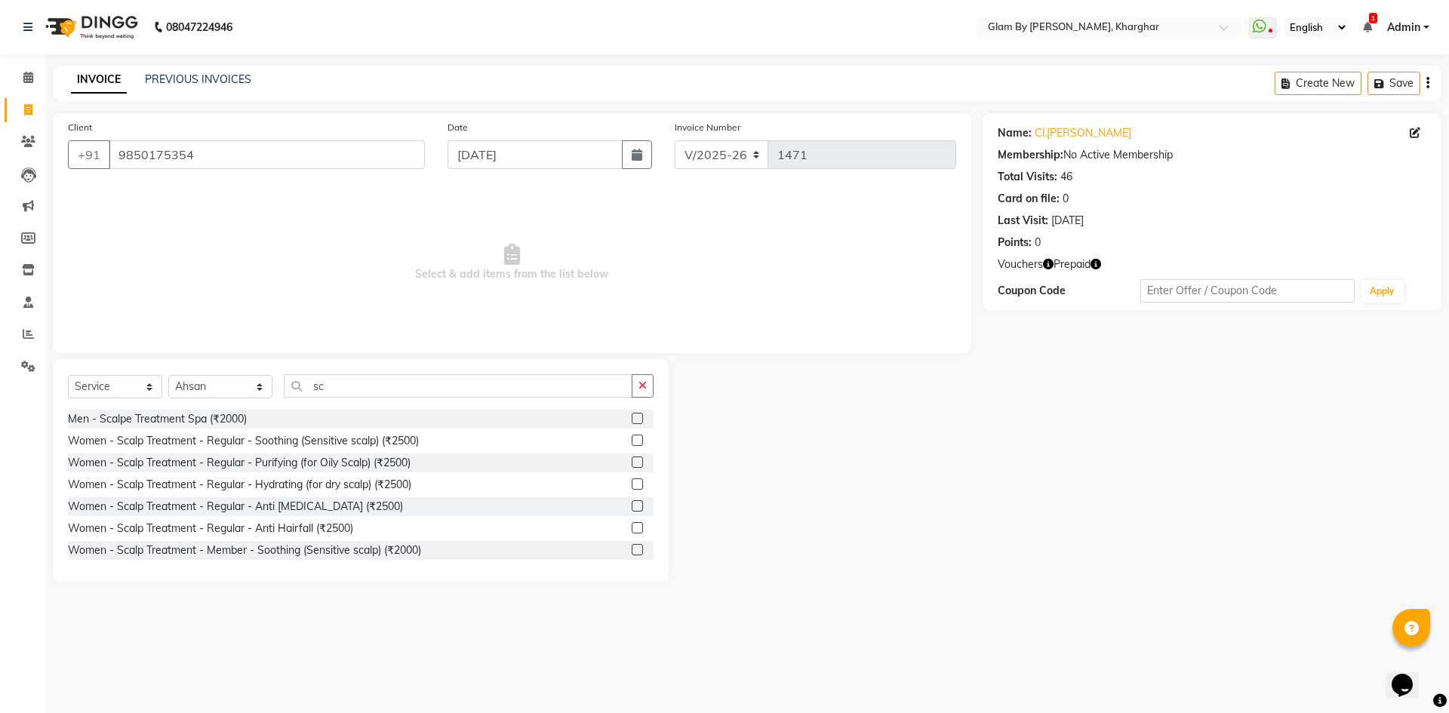
drag, startPoint x: 301, startPoint y: 507, endPoint x: 336, endPoint y: 436, distance: 79.0
click at [302, 505] on div "Women - Scalp Treatment - Regular - Anti Dandruff (₹2500)" at bounding box center [235, 507] width 335 height 16
checkbox input "false"
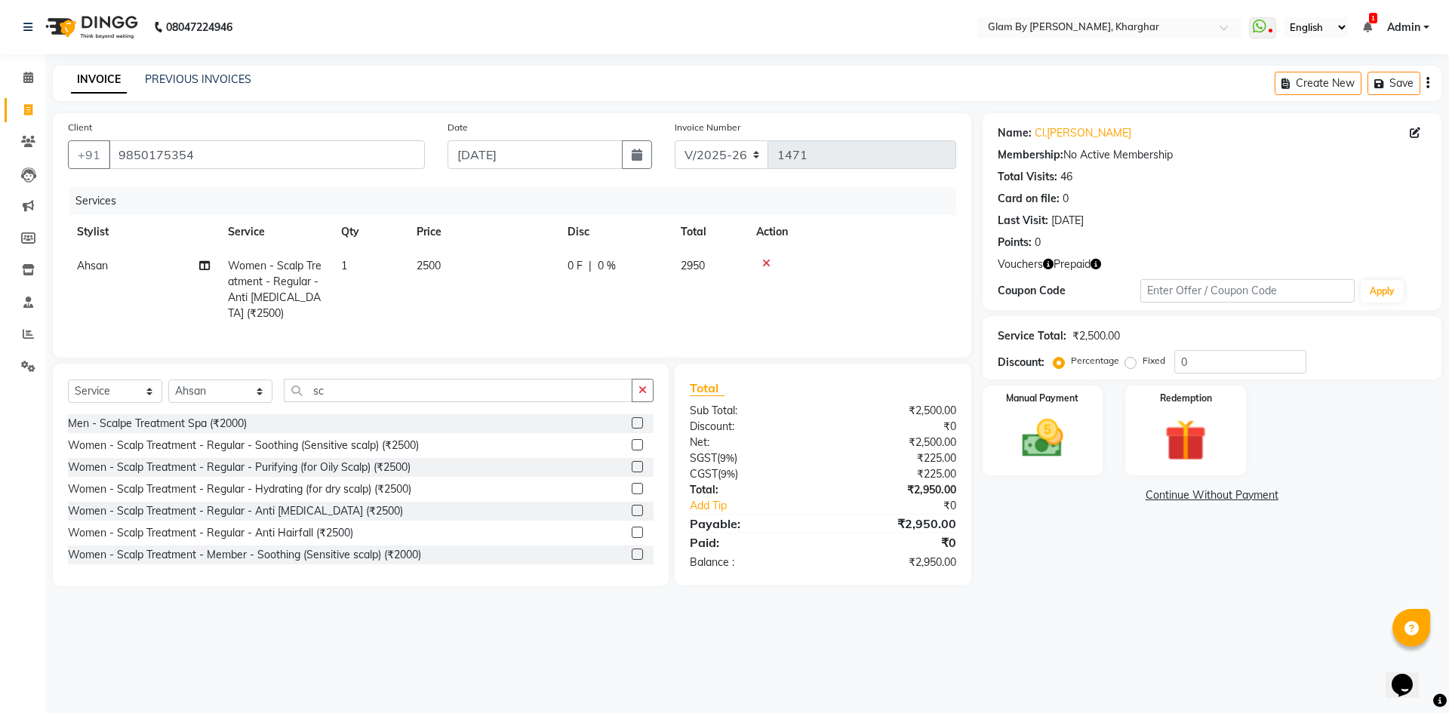
click at [418, 270] on span "2500" at bounding box center [429, 266] width 24 height 14
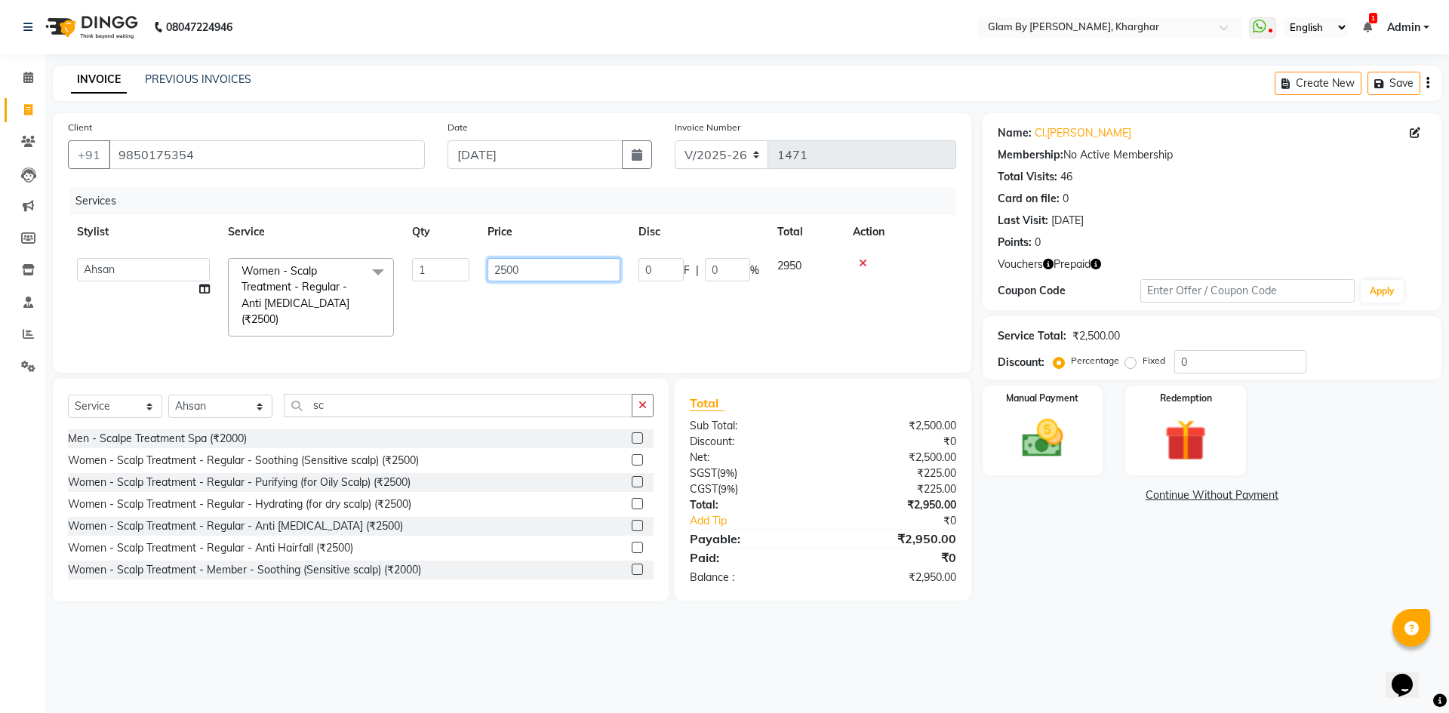
drag, startPoint x: 525, startPoint y: 269, endPoint x: 420, endPoint y: 265, distance: 104.2
click at [436, 265] on tr "Ahsan Amandeep Avi deol kuldeep kaur (maneger) MARUL neetu pinky soni Pooja pri…" at bounding box center [512, 297] width 889 height 97
type input "3600"
click at [422, 308] on tr "Ahsan Amandeep Avi deol kuldeep kaur (maneger) MARUL neetu pinky soni Pooja pri…" at bounding box center [512, 297] width 889 height 97
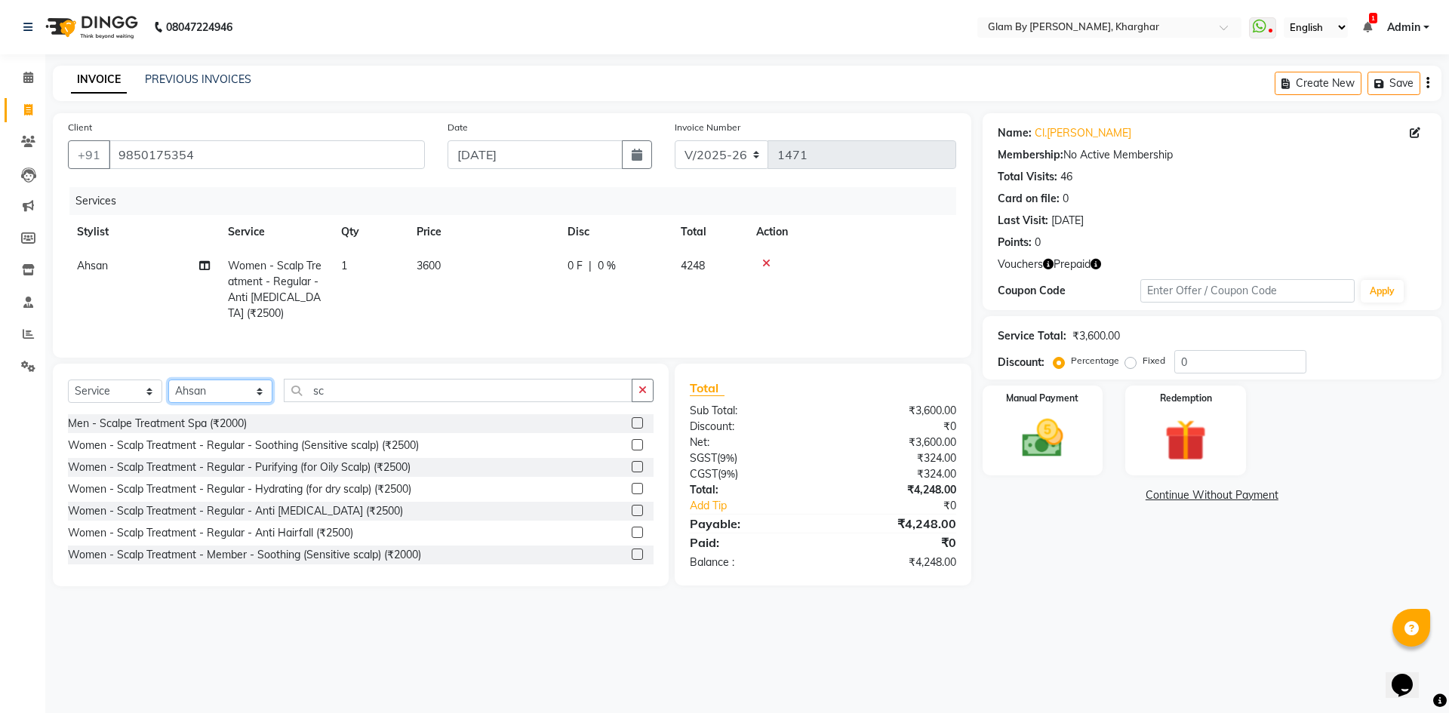
click at [210, 403] on select "Select Stylist Ahsan Amandeep Avi deol kuldeep kaur (maneger) MARUL neetu pinky…" at bounding box center [220, 391] width 104 height 23
select select "87812"
click at [168, 391] on select "Select Stylist Ahsan Amandeep Avi deol kuldeep kaur (maneger) MARUL neetu pinky…" at bounding box center [220, 391] width 104 height 23
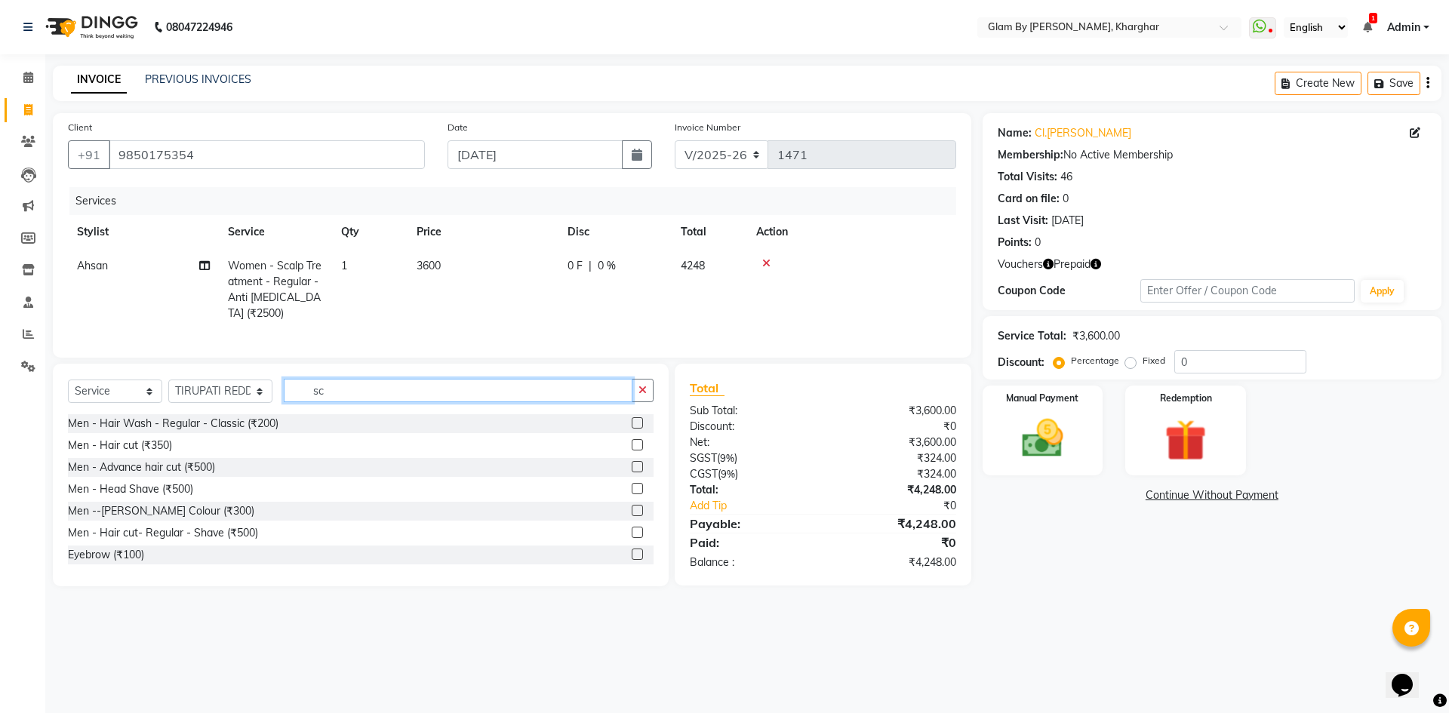
drag, startPoint x: 316, startPoint y: 398, endPoint x: 270, endPoint y: 402, distance: 45.5
click at [284, 402] on input "sc" at bounding box center [458, 390] width 349 height 23
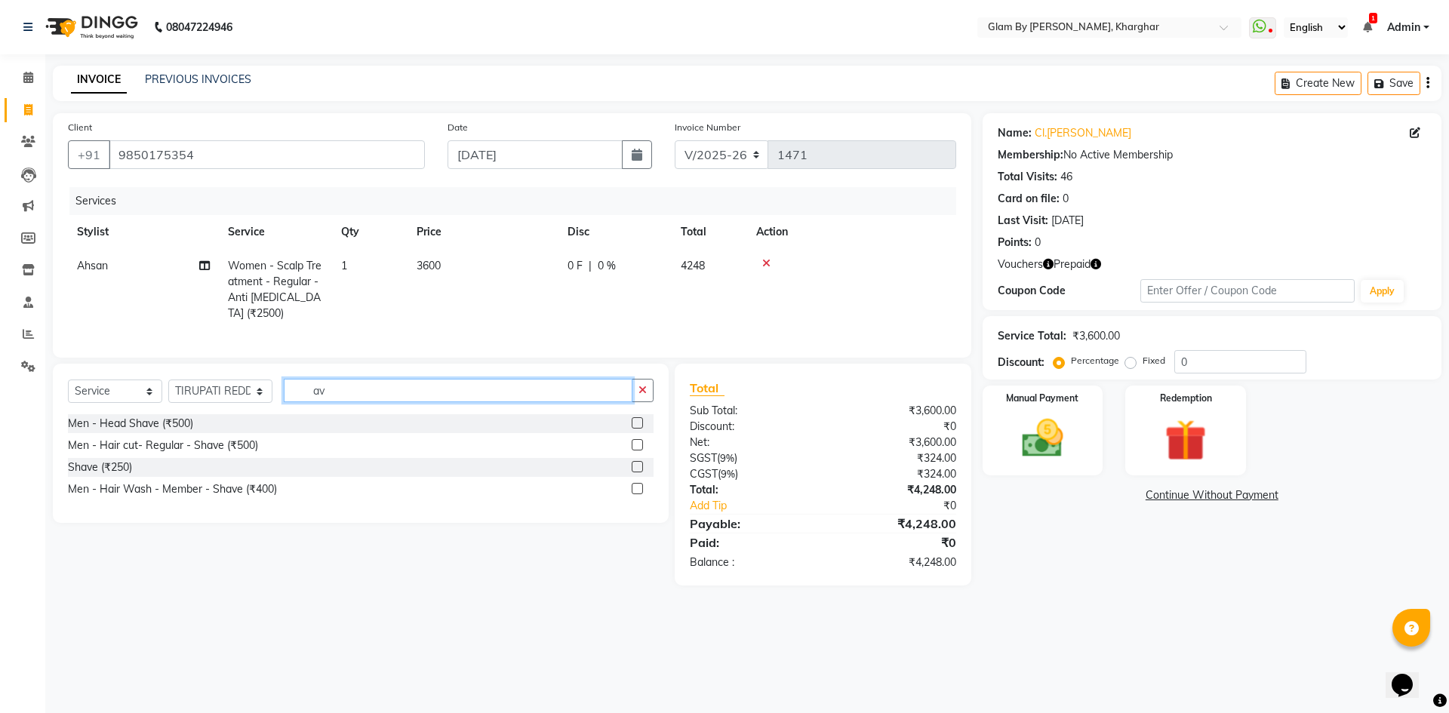
type input "avl"
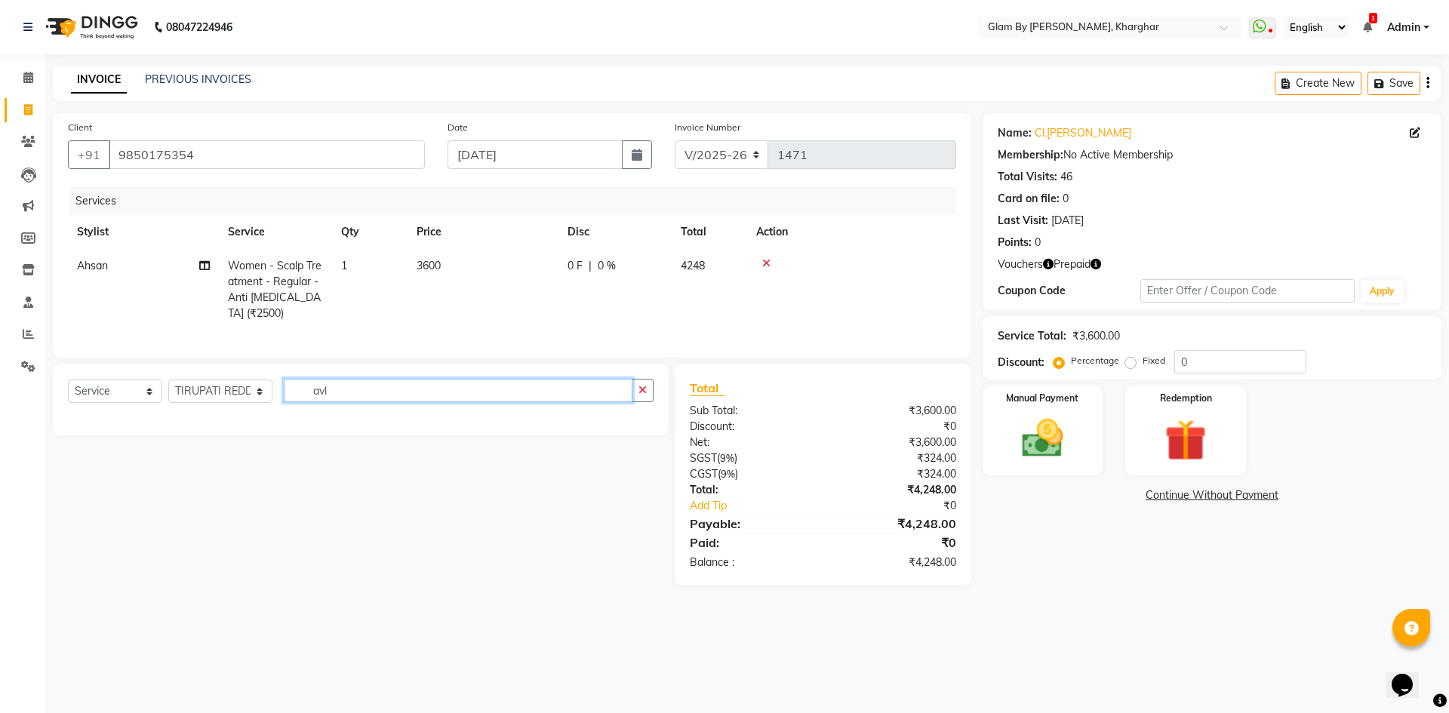
drag, startPoint x: 323, startPoint y: 402, endPoint x: 256, endPoint y: 402, distance: 67.2
click at [256, 402] on div "Select Service Product Membership Package Voucher Prepaid Gift Card Select Styl…" at bounding box center [361, 396] width 586 height 35
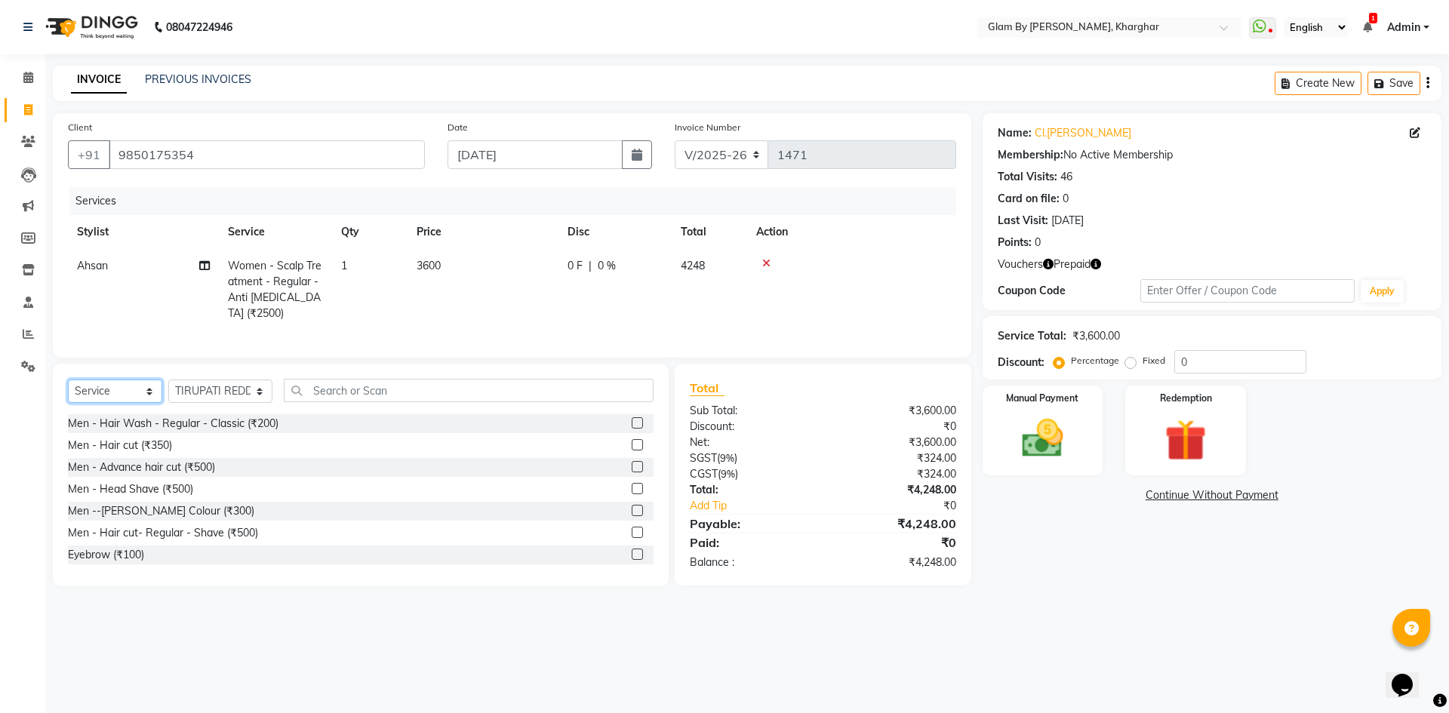
click at [106, 403] on select "Select Service Product Membership Package Voucher Prepaid Gift Card" at bounding box center [115, 391] width 94 height 23
click at [210, 403] on select "Select Stylist Ahsan Amandeep Avi deol kuldeep kaur (maneger) MARUL neetu pinky…" at bounding box center [220, 391] width 104 height 23
click at [318, 402] on input "text" at bounding box center [469, 390] width 370 height 23
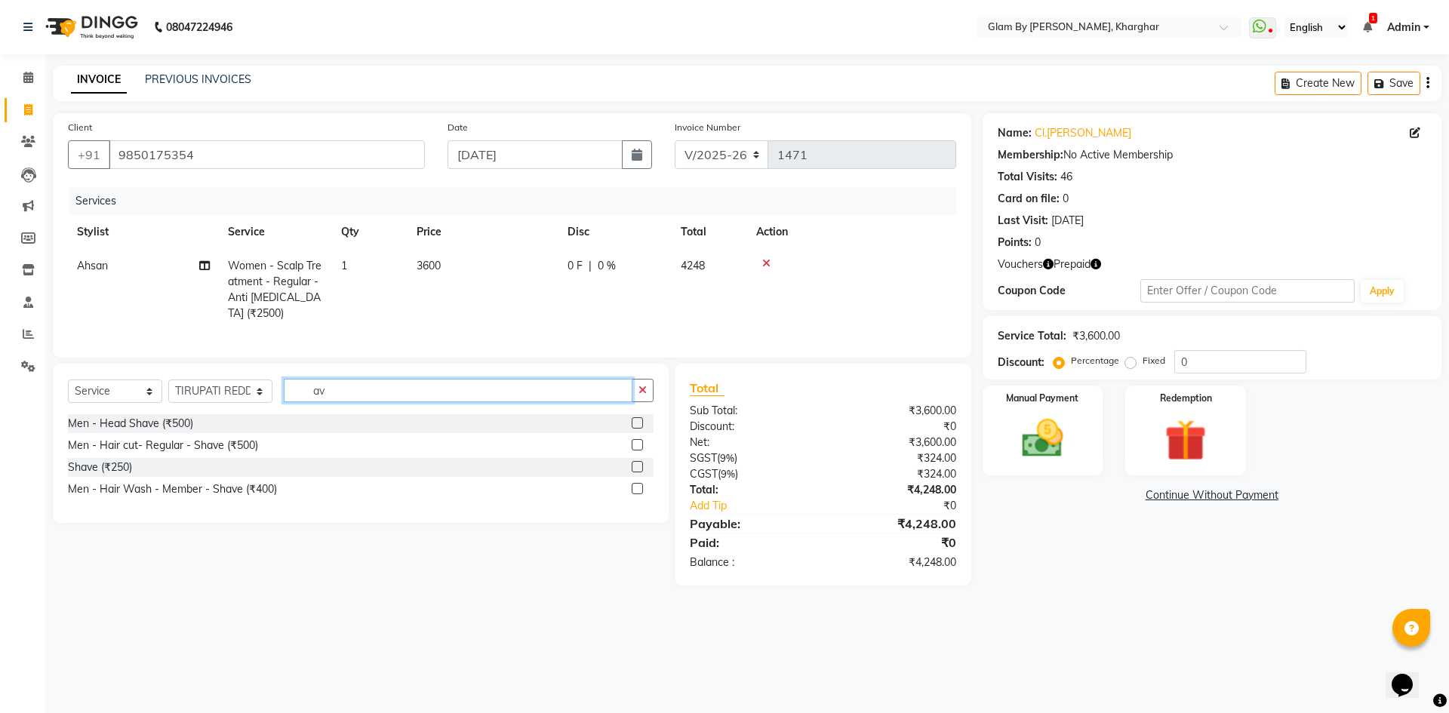
type input "a"
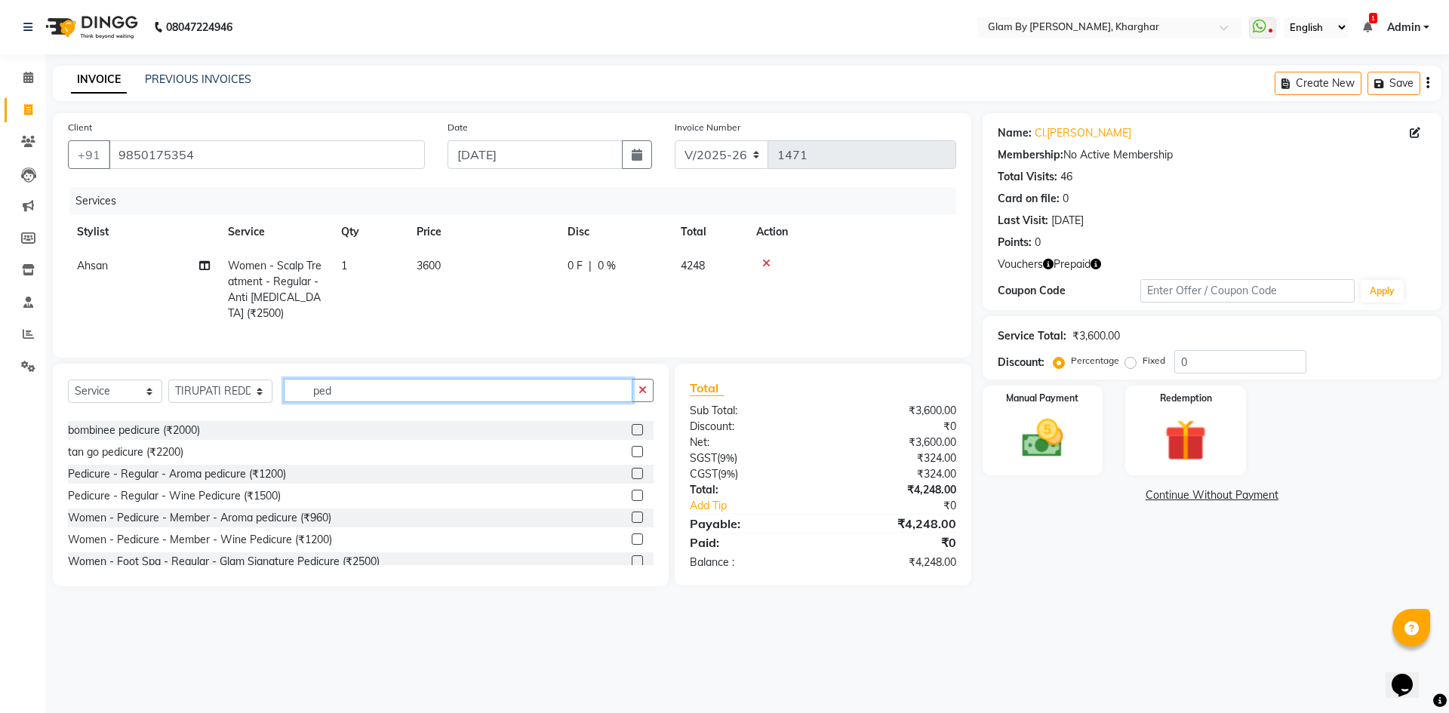
scroll to position [151, 0]
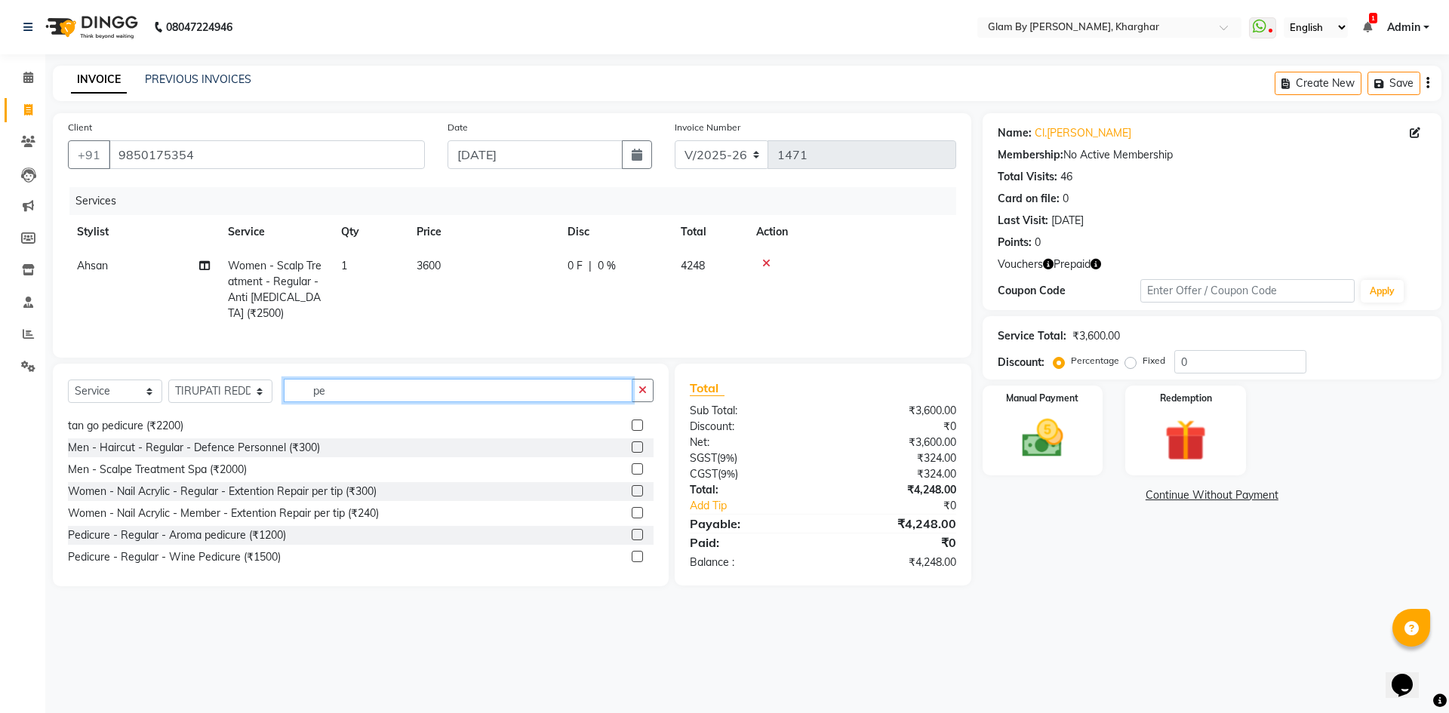
type input "p"
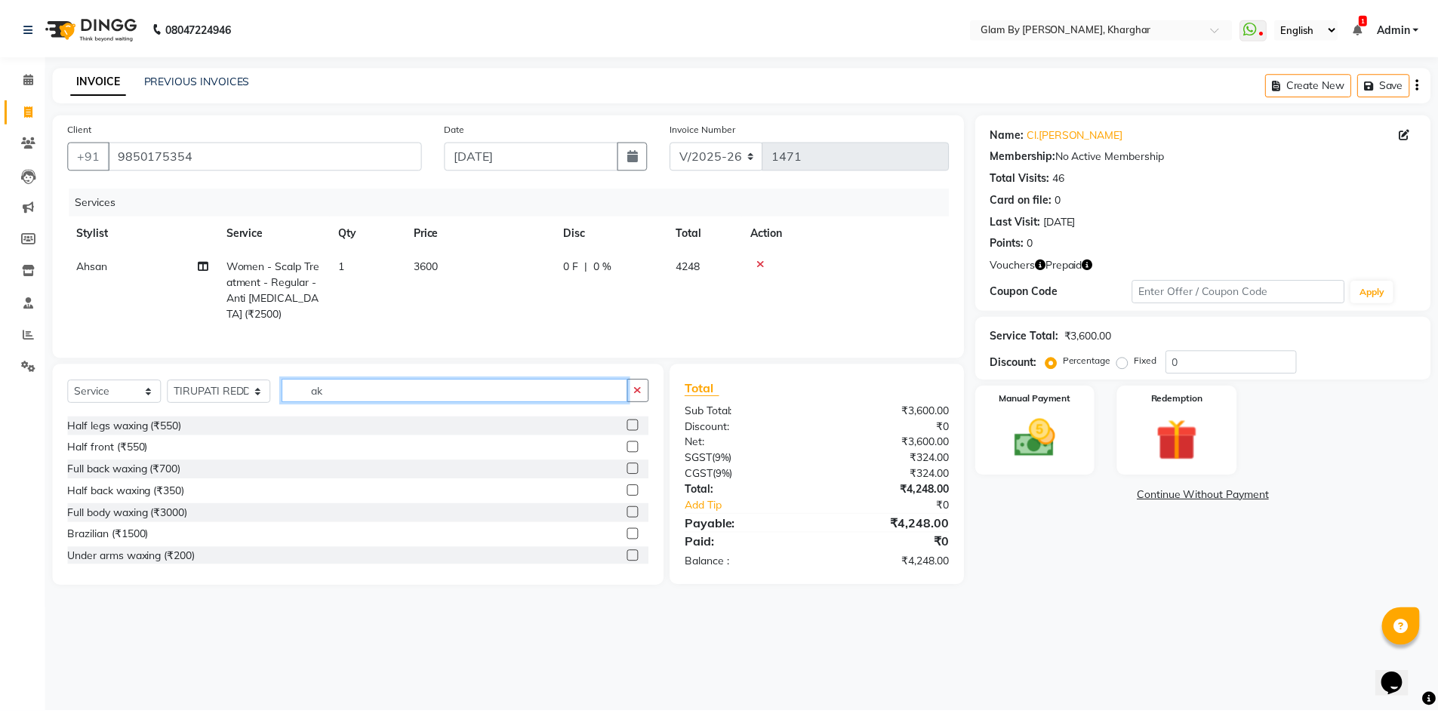
scroll to position [0, 0]
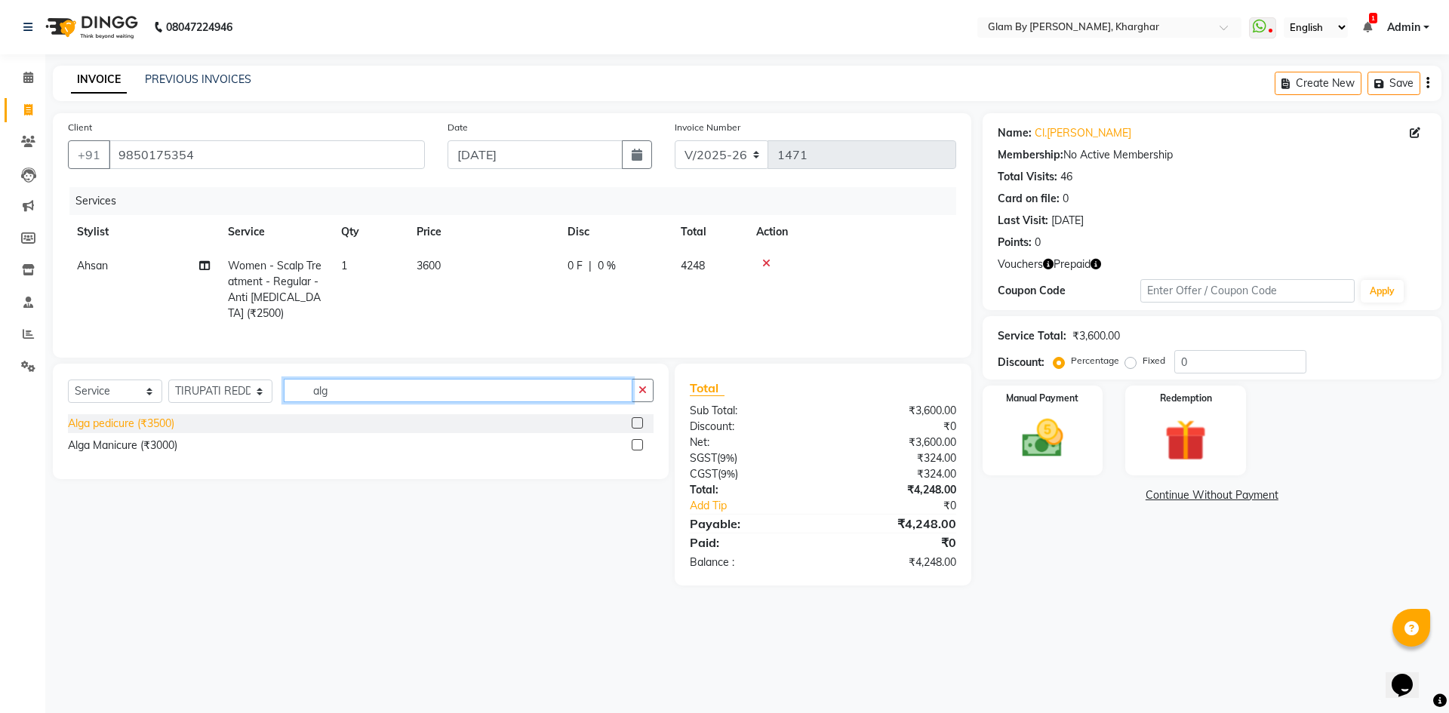
type input "alg"
drag, startPoint x: 153, startPoint y: 441, endPoint x: 155, endPoint y: 452, distance: 11.4
click at [153, 433] on div "Alga pedicure (₹3500)" at bounding box center [361, 423] width 586 height 19
drag, startPoint x: 157, startPoint y: 461, endPoint x: 165, endPoint y: 459, distance: 7.9
click at [158, 454] on div "Alga Manicure (₹3000)" at bounding box center [122, 446] width 109 height 16
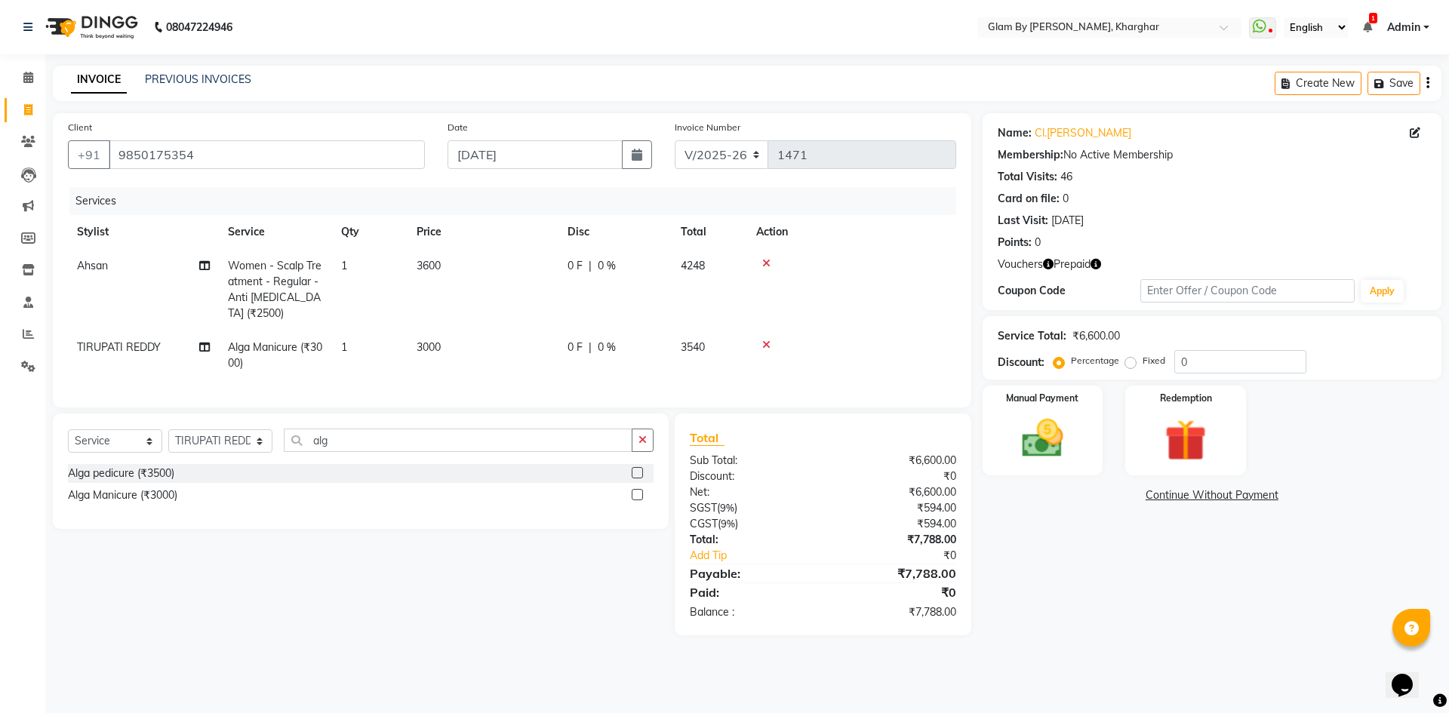
drag, startPoint x: 169, startPoint y: 507, endPoint x: 264, endPoint y: 448, distance: 111.9
click at [181, 502] on div "Alga Manicure (₹3000)" at bounding box center [361, 495] width 586 height 19
drag, startPoint x: 125, startPoint y: 501, endPoint x: 134, endPoint y: 501, distance: 9.1
click at [128, 501] on div "Alga Manicure (₹3000)" at bounding box center [122, 496] width 109 height 16
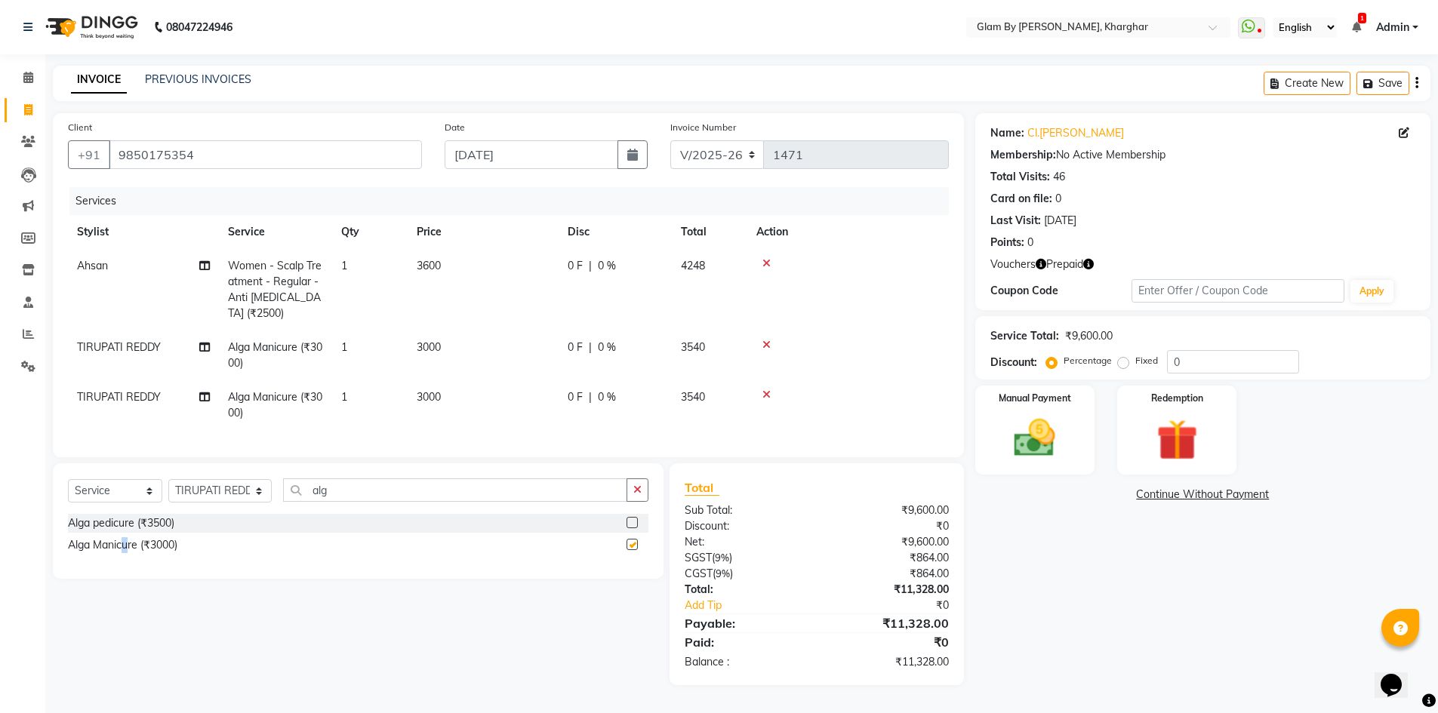
checkbox input "false"
click at [1130, 449] on div "Redemption" at bounding box center [1177, 430] width 125 height 93
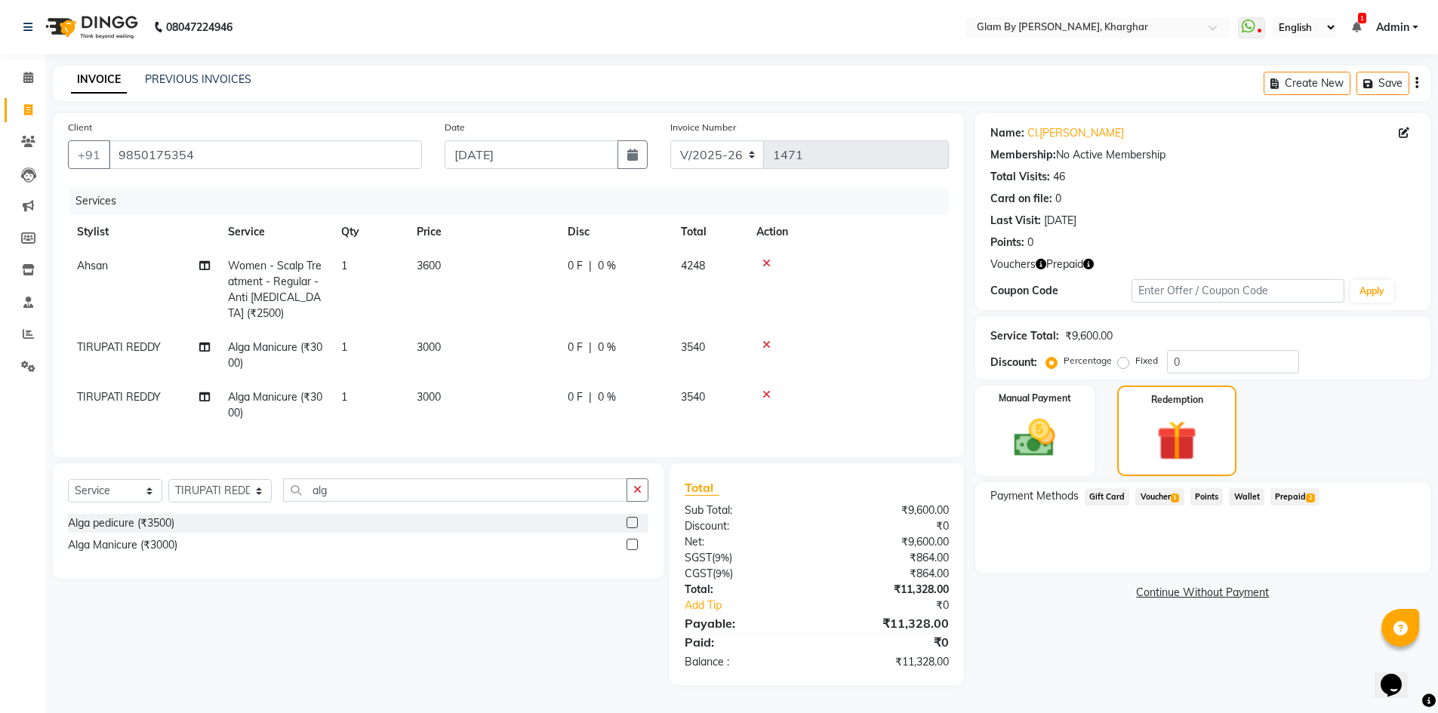
click at [1295, 488] on span "Prepaid 2" at bounding box center [1295, 496] width 49 height 17
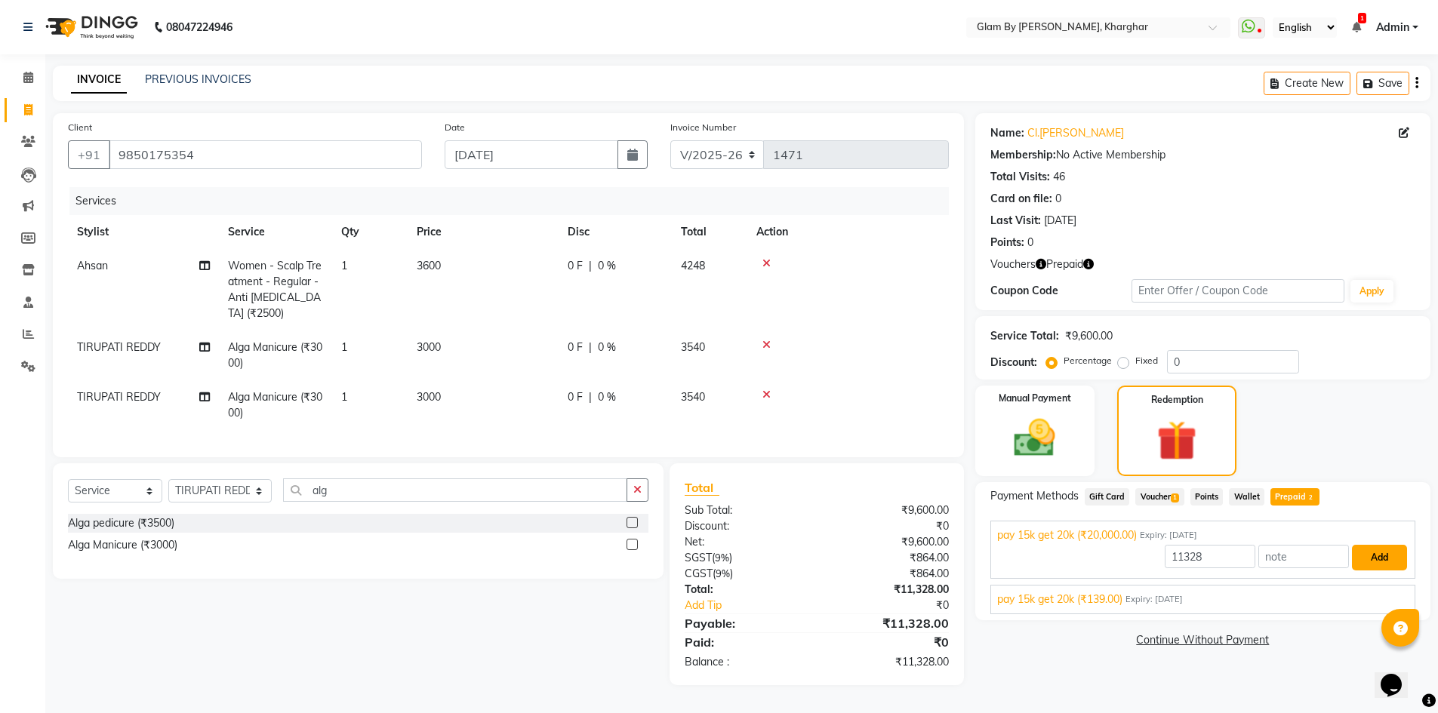
click at [1382, 555] on button "Add" at bounding box center [1379, 558] width 55 height 26
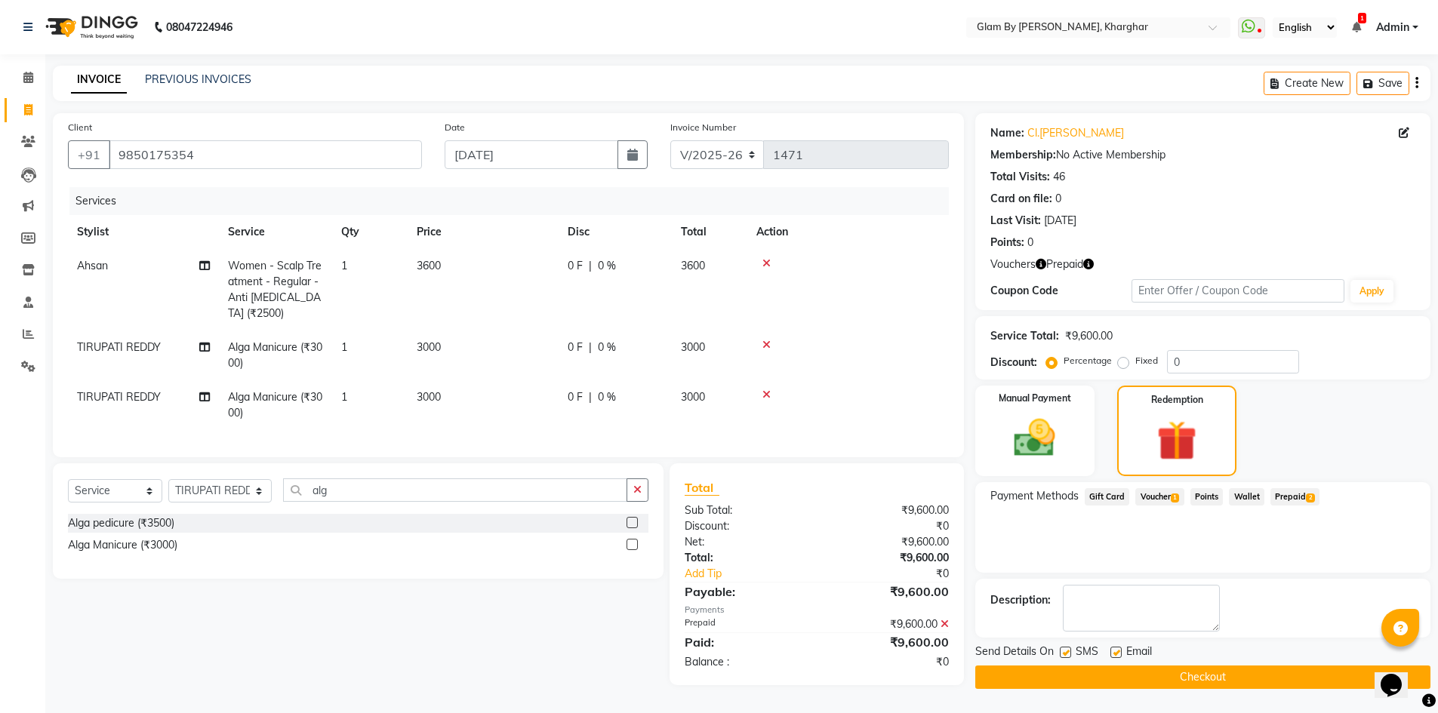
click at [941, 629] on icon at bounding box center [945, 624] width 8 height 11
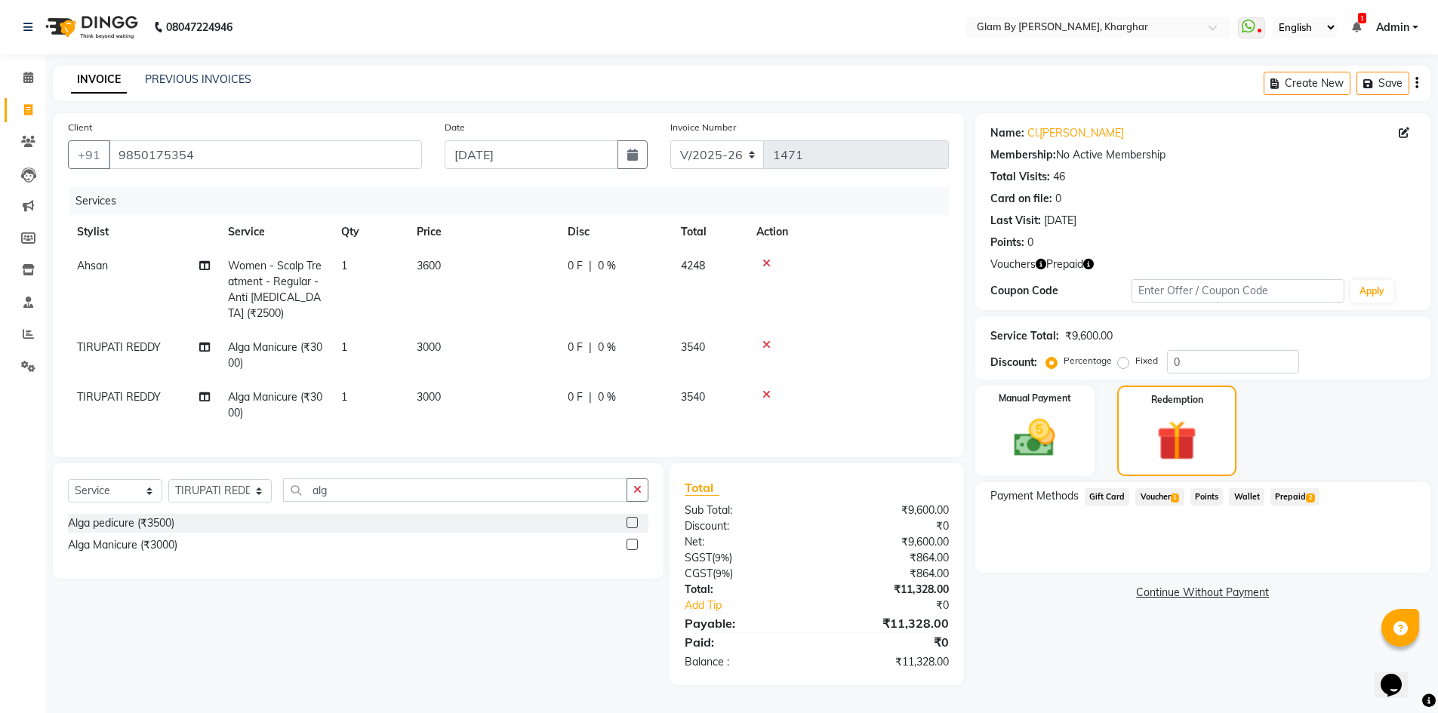
click at [1157, 493] on span "Voucher 1" at bounding box center [1159, 496] width 48 height 17
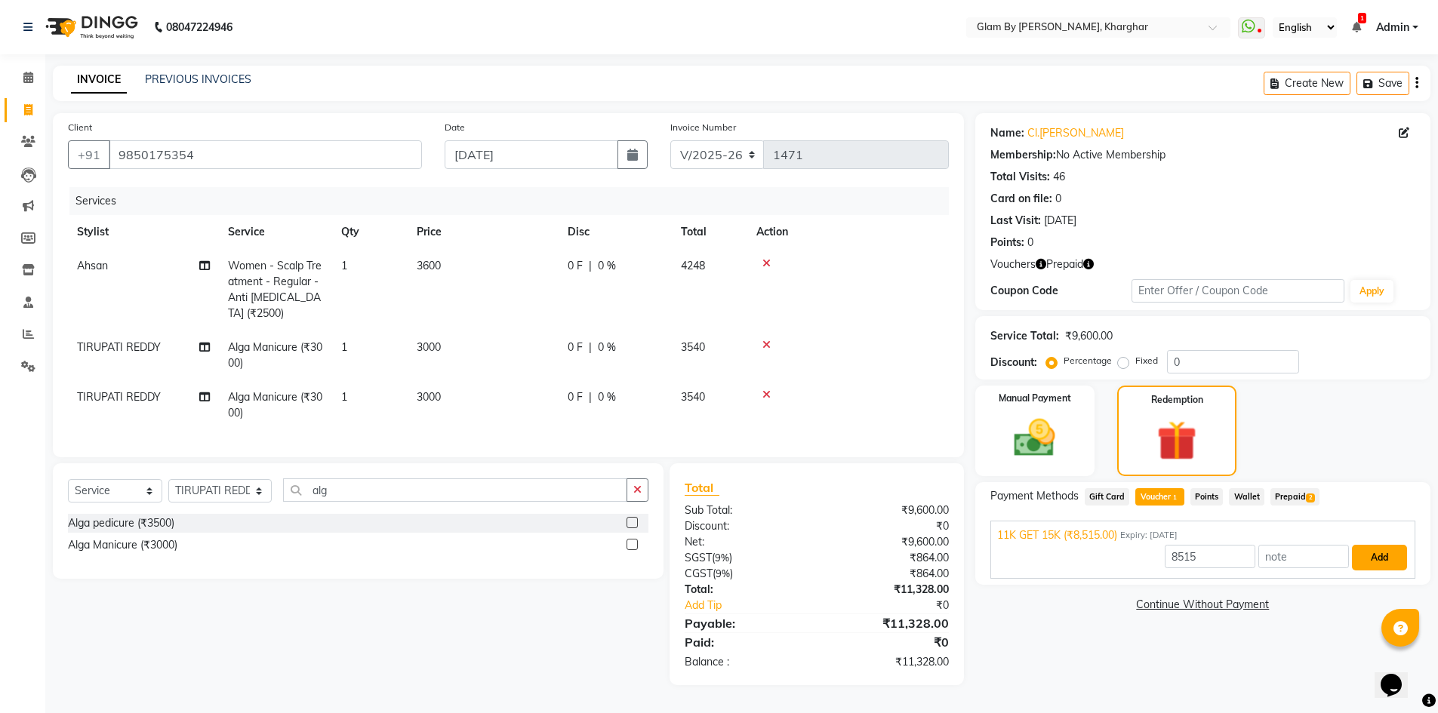
click at [1378, 553] on button "Add" at bounding box center [1379, 558] width 55 height 26
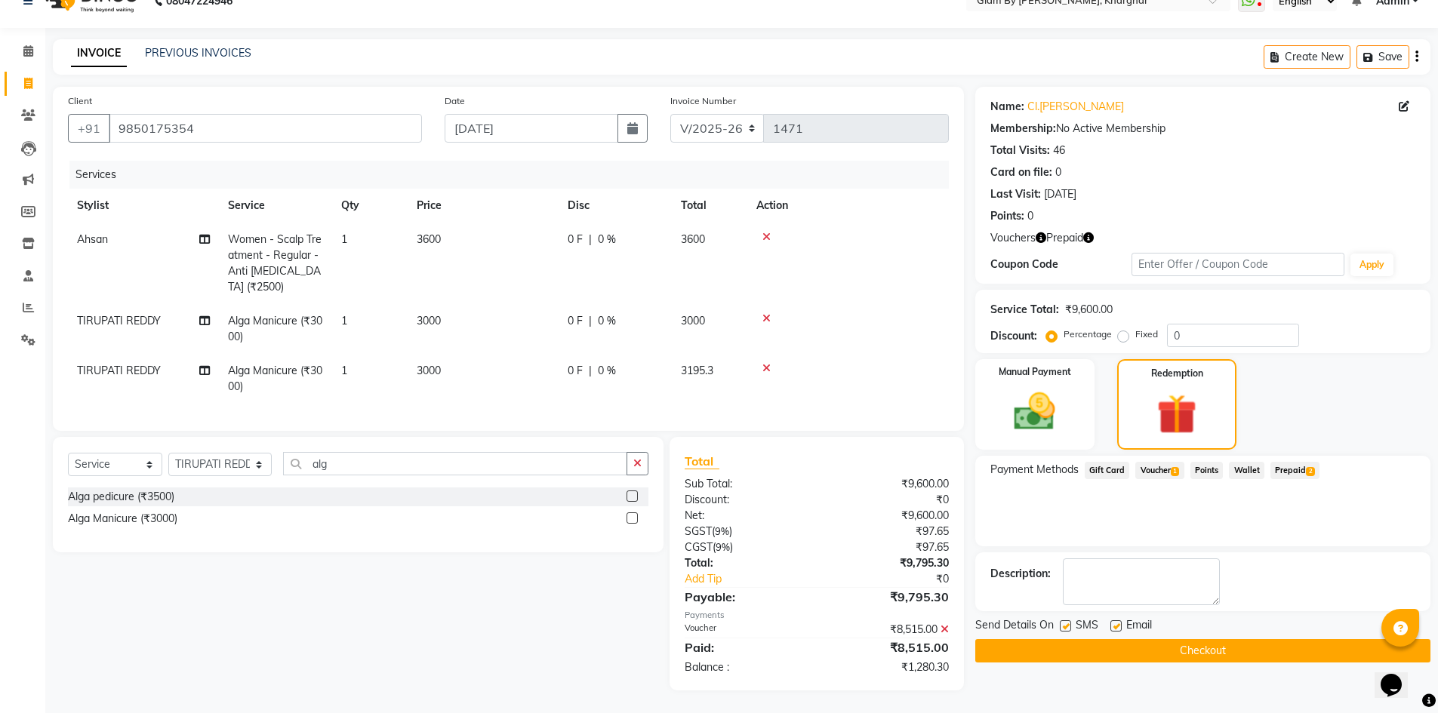
scroll to position [38, 0]
click at [1287, 462] on span "Prepaid 2" at bounding box center [1295, 470] width 49 height 17
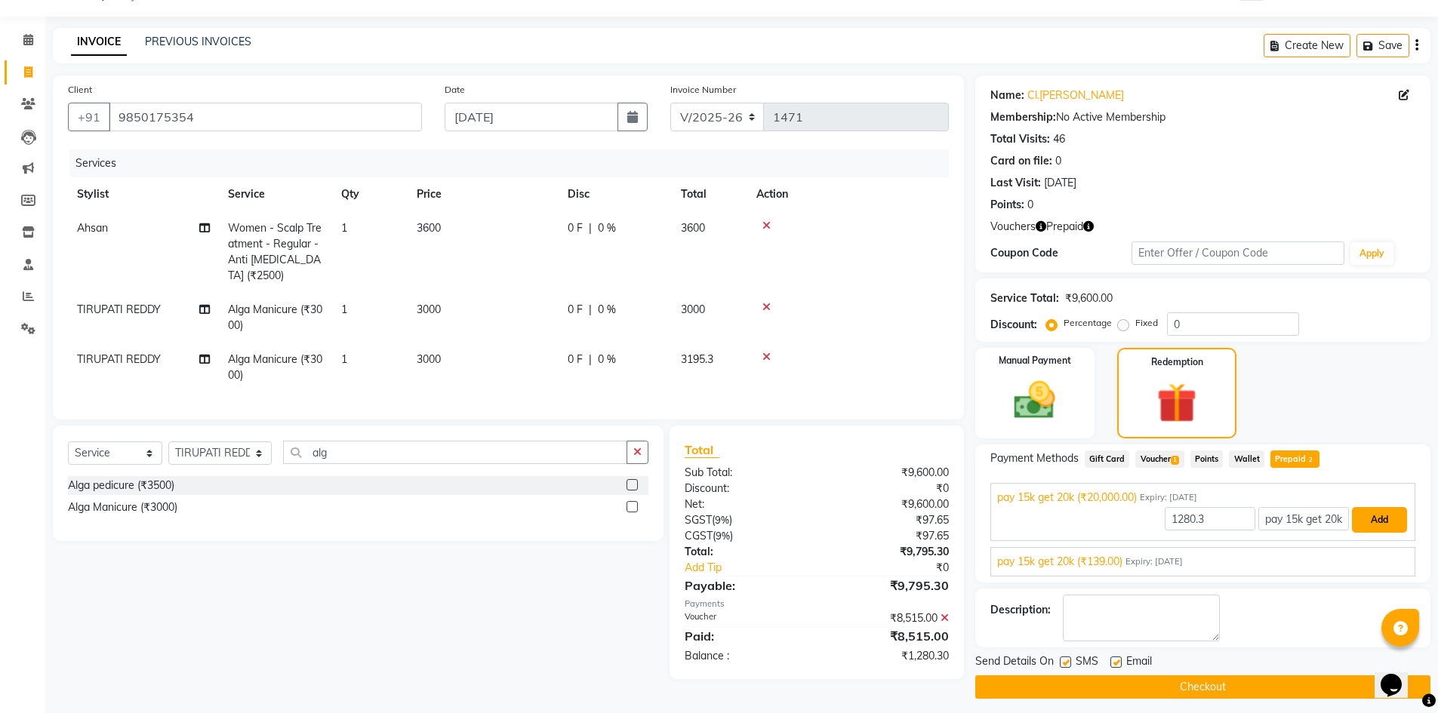
click at [1375, 520] on button "Add" at bounding box center [1379, 520] width 55 height 26
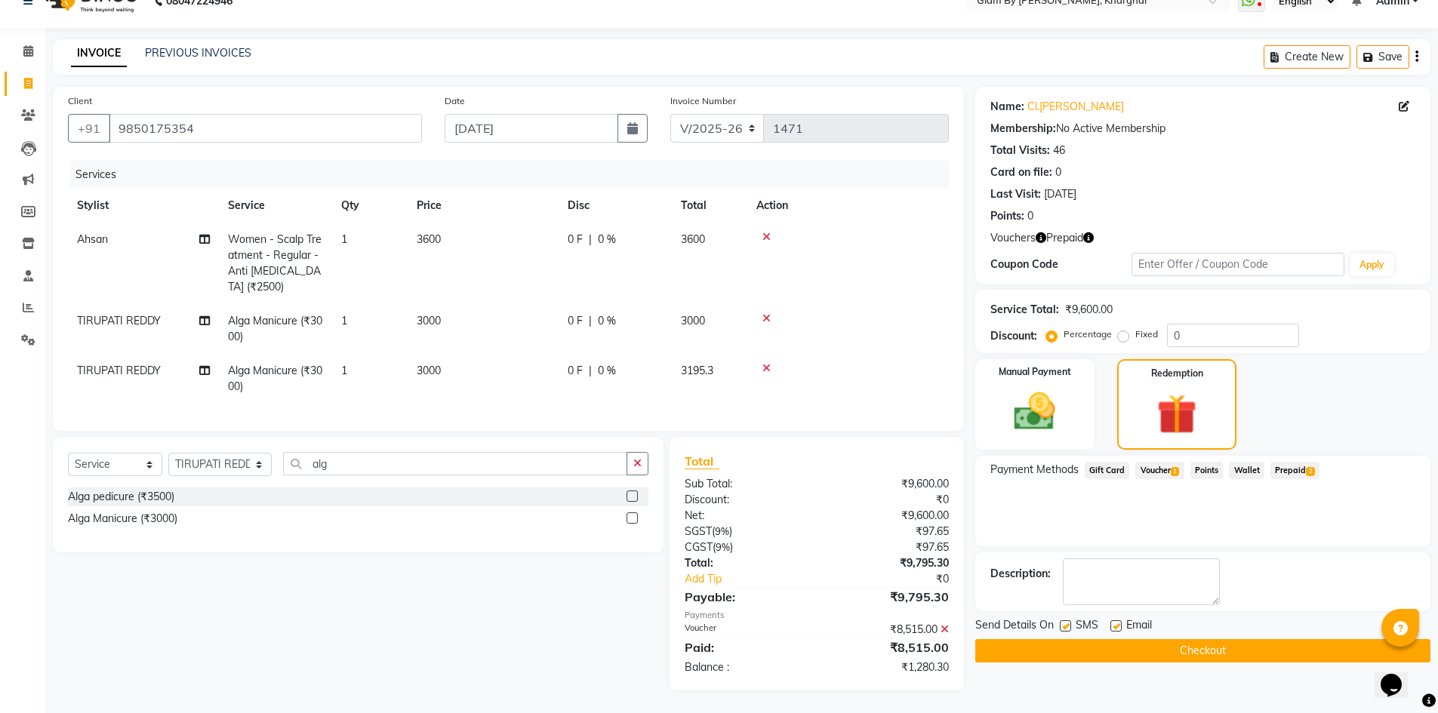
click at [1157, 462] on span "Voucher 1" at bounding box center [1159, 470] width 48 height 17
click at [943, 627] on icon at bounding box center [945, 629] width 8 height 11
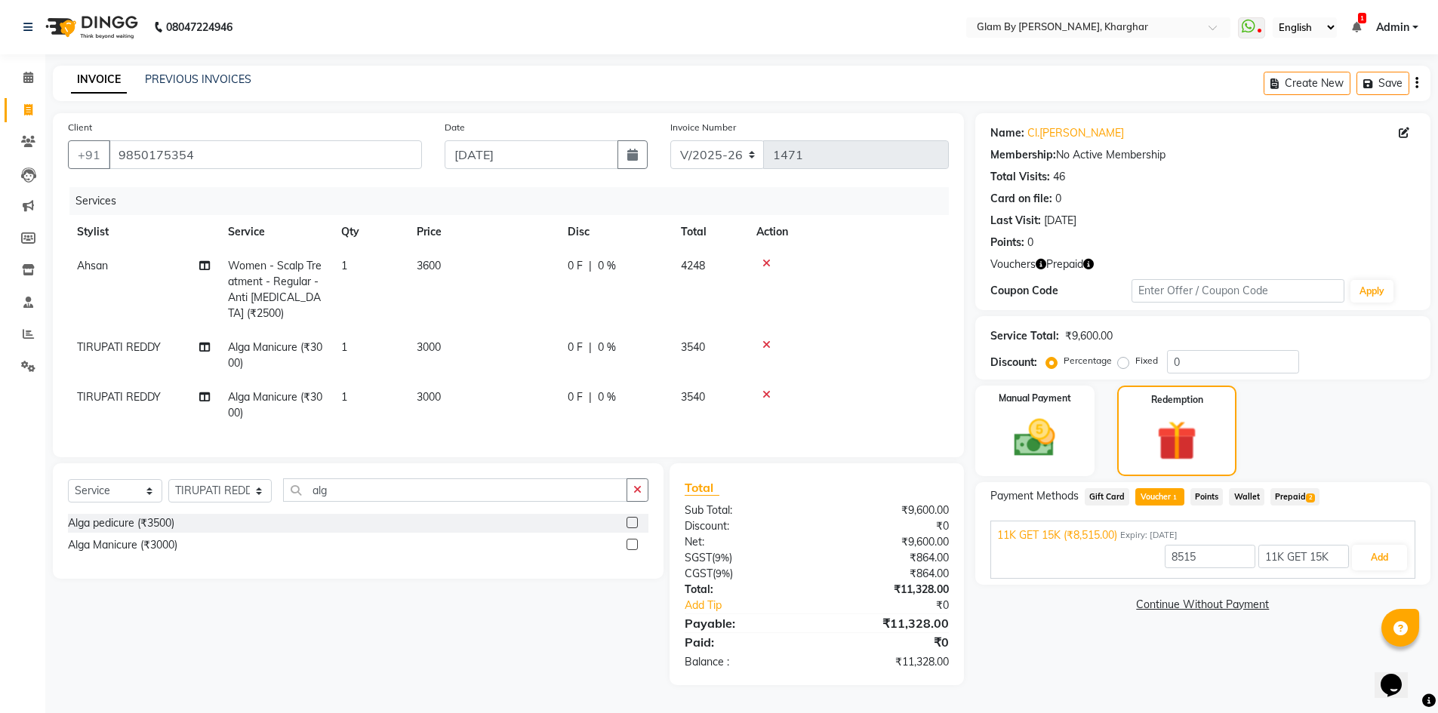
click at [1290, 492] on span "Prepaid 2" at bounding box center [1295, 496] width 49 height 17
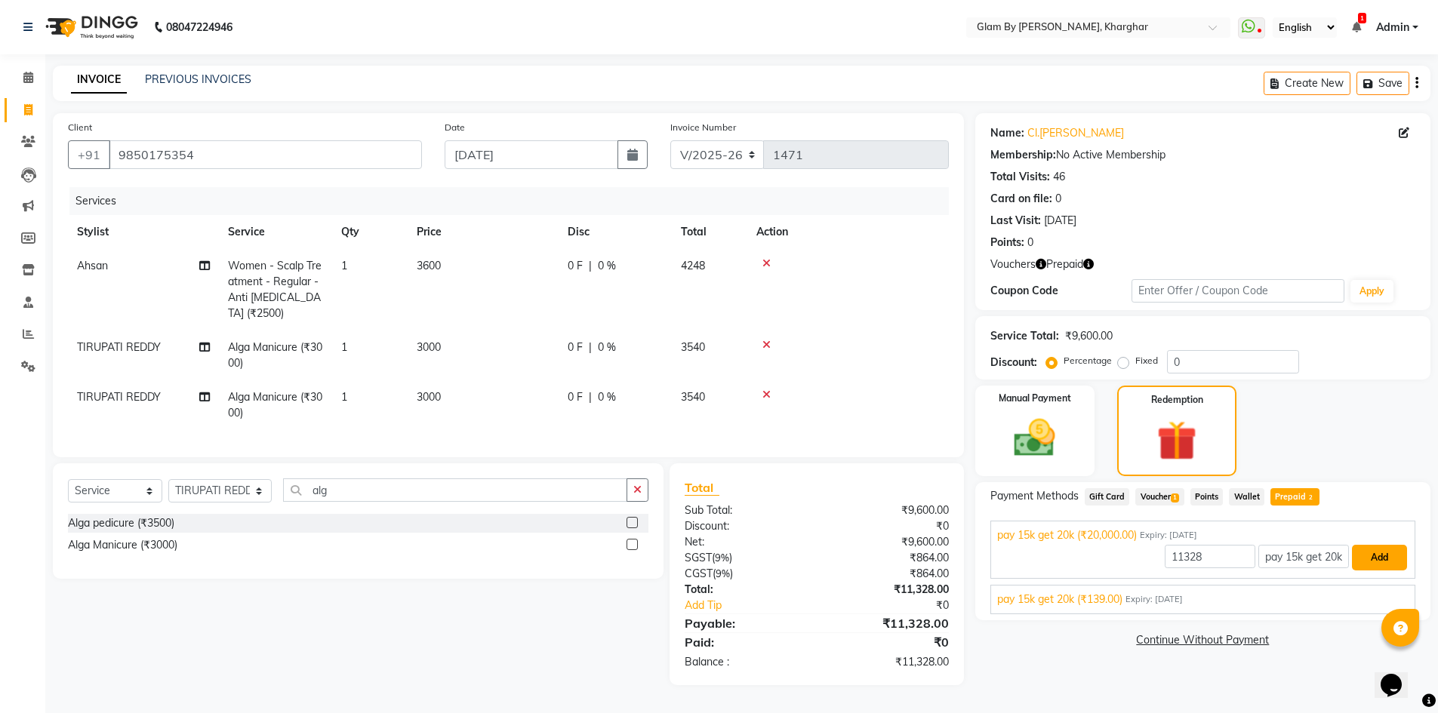
click at [1382, 550] on button "Add" at bounding box center [1379, 558] width 55 height 26
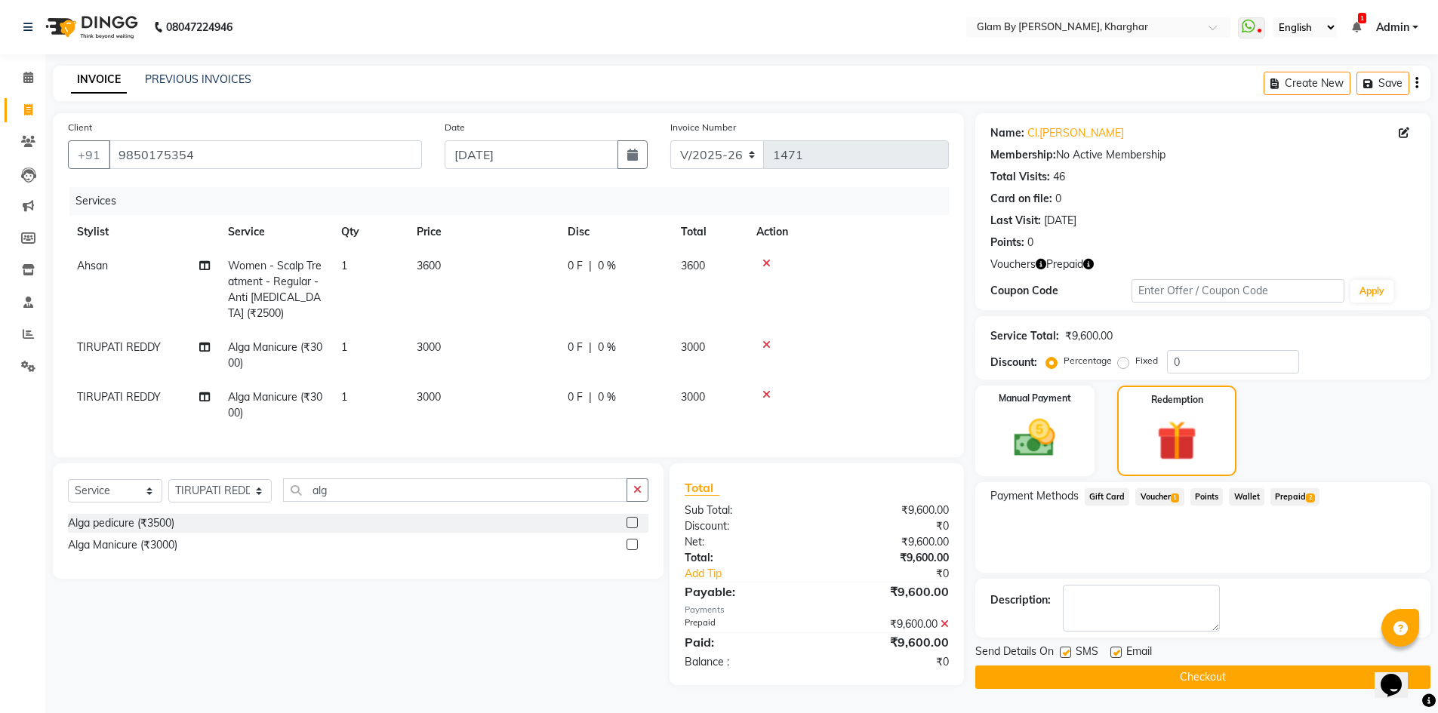
click at [944, 630] on icon at bounding box center [945, 624] width 8 height 11
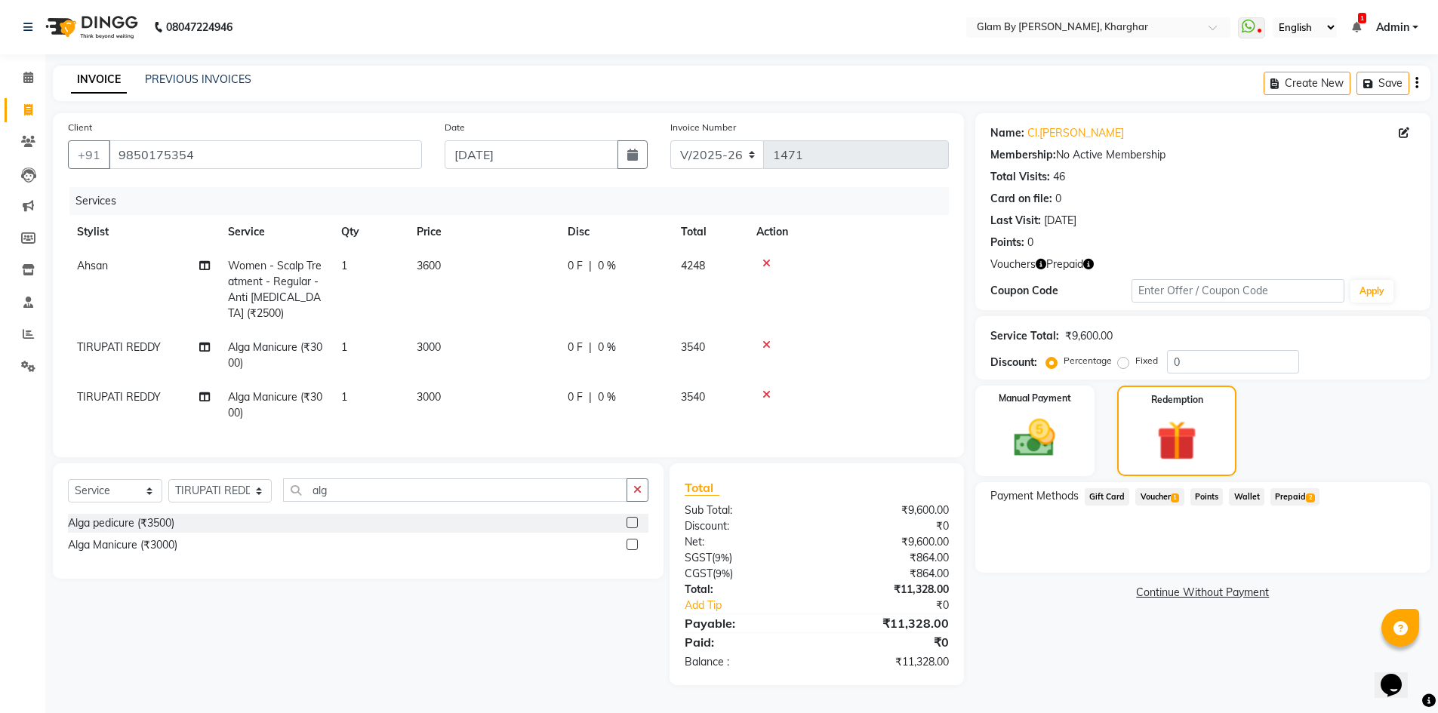
drag, startPoint x: 1154, startPoint y: 488, endPoint x: 1144, endPoint y: 493, distance: 11.8
click at [1154, 488] on span "Voucher 1" at bounding box center [1159, 496] width 48 height 17
click at [768, 390] on icon at bounding box center [766, 395] width 8 height 11
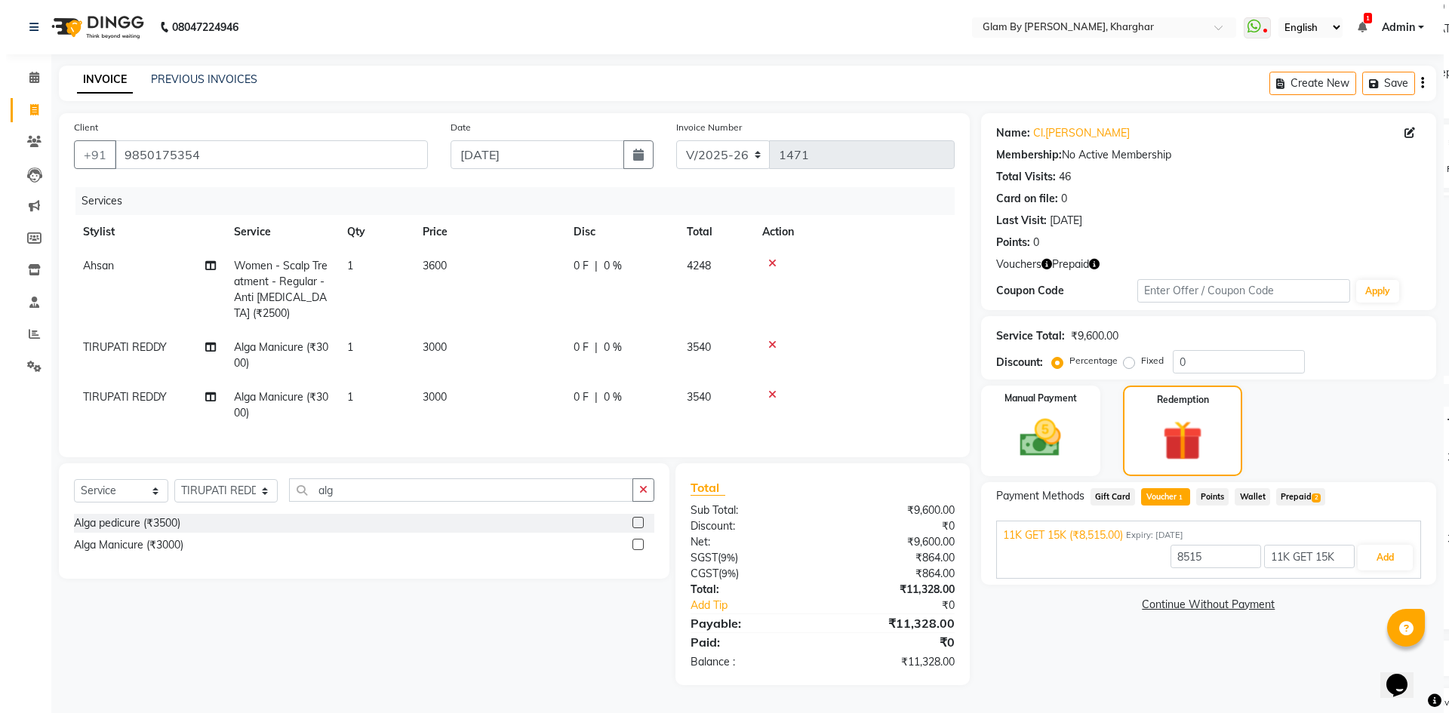
scroll to position [0, 0]
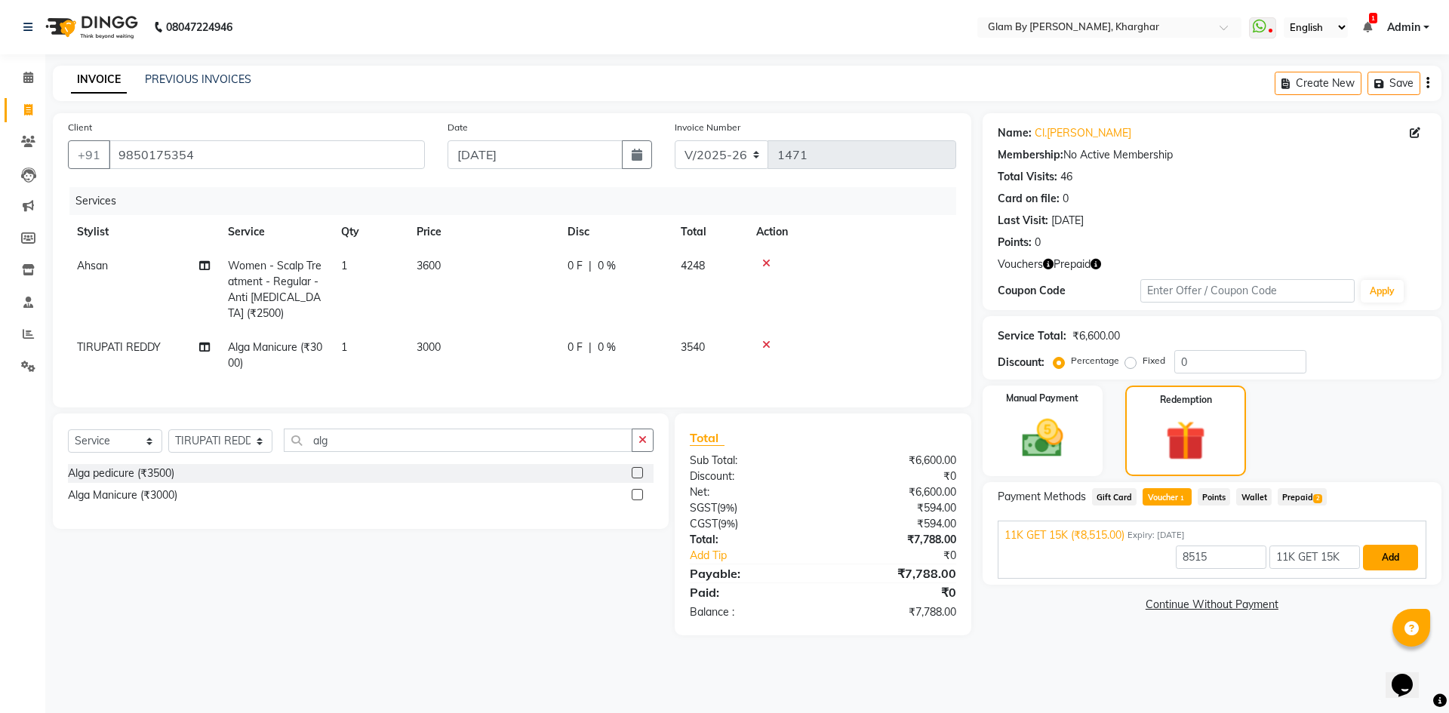
click at [1398, 559] on button "Add" at bounding box center [1390, 558] width 55 height 26
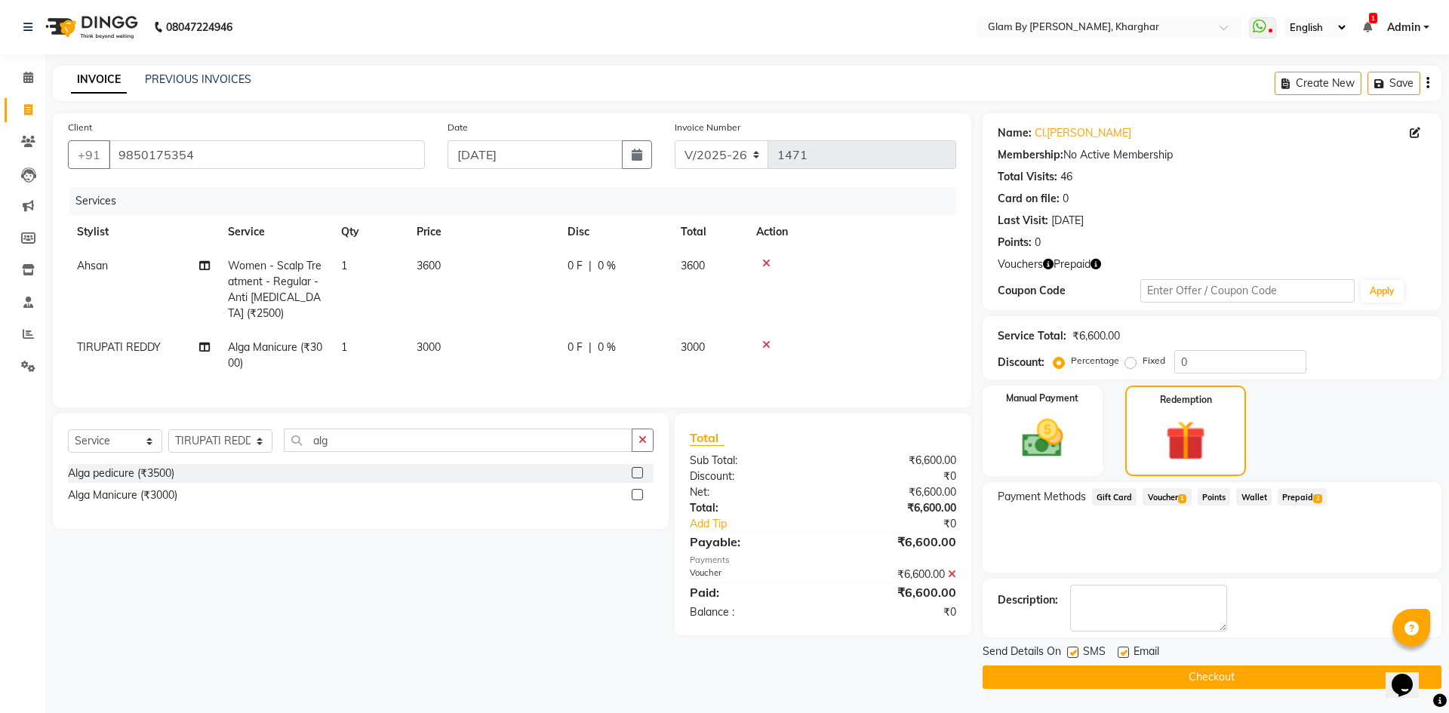
click at [1215, 675] on button "Checkout" at bounding box center [1212, 677] width 459 height 23
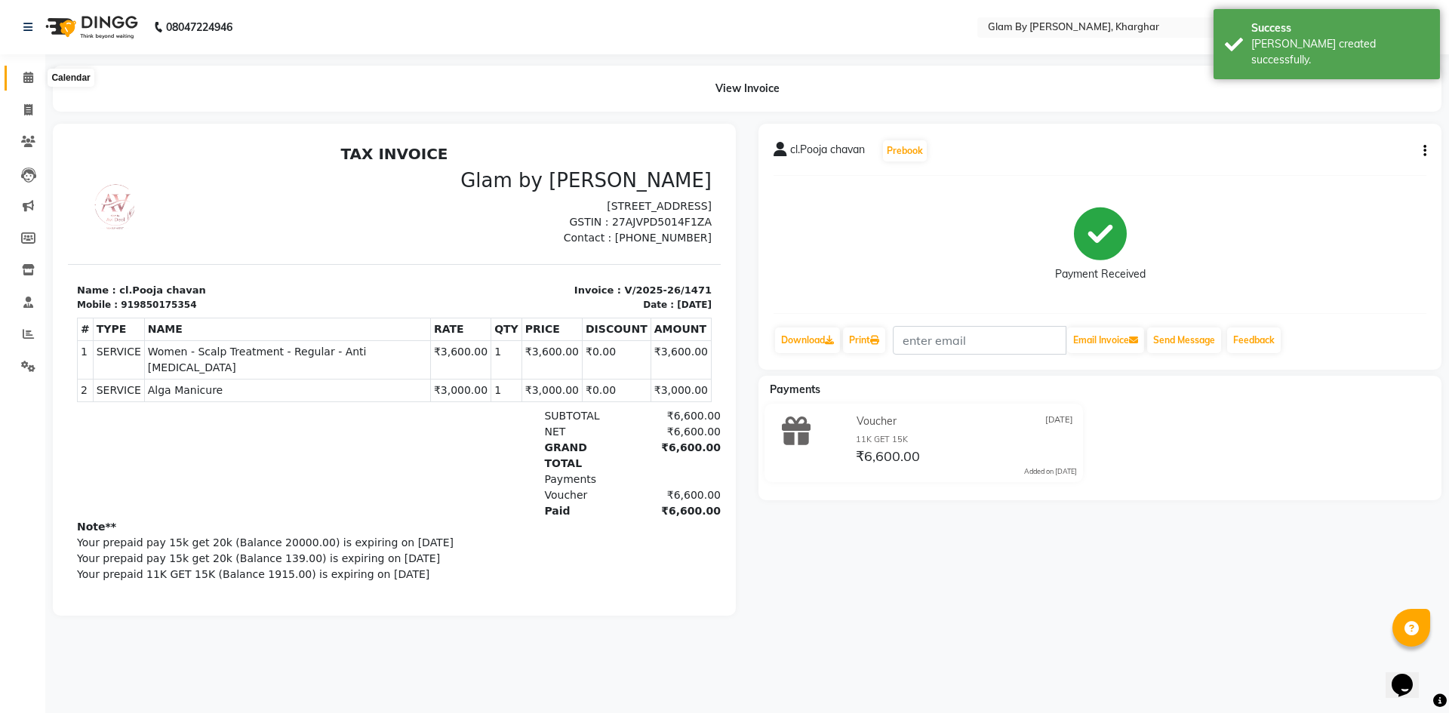
click at [30, 75] on icon at bounding box center [28, 77] width 10 height 11
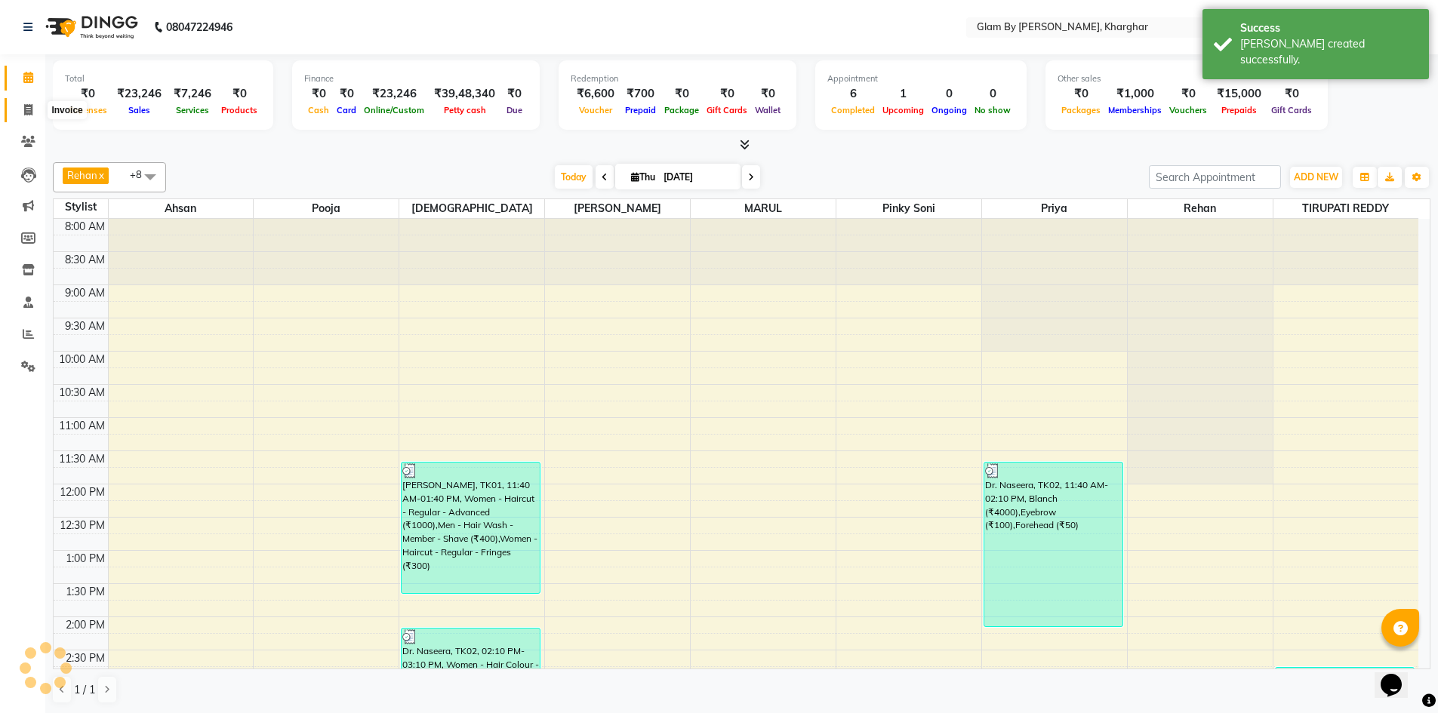
click at [26, 110] on icon at bounding box center [28, 109] width 8 height 11
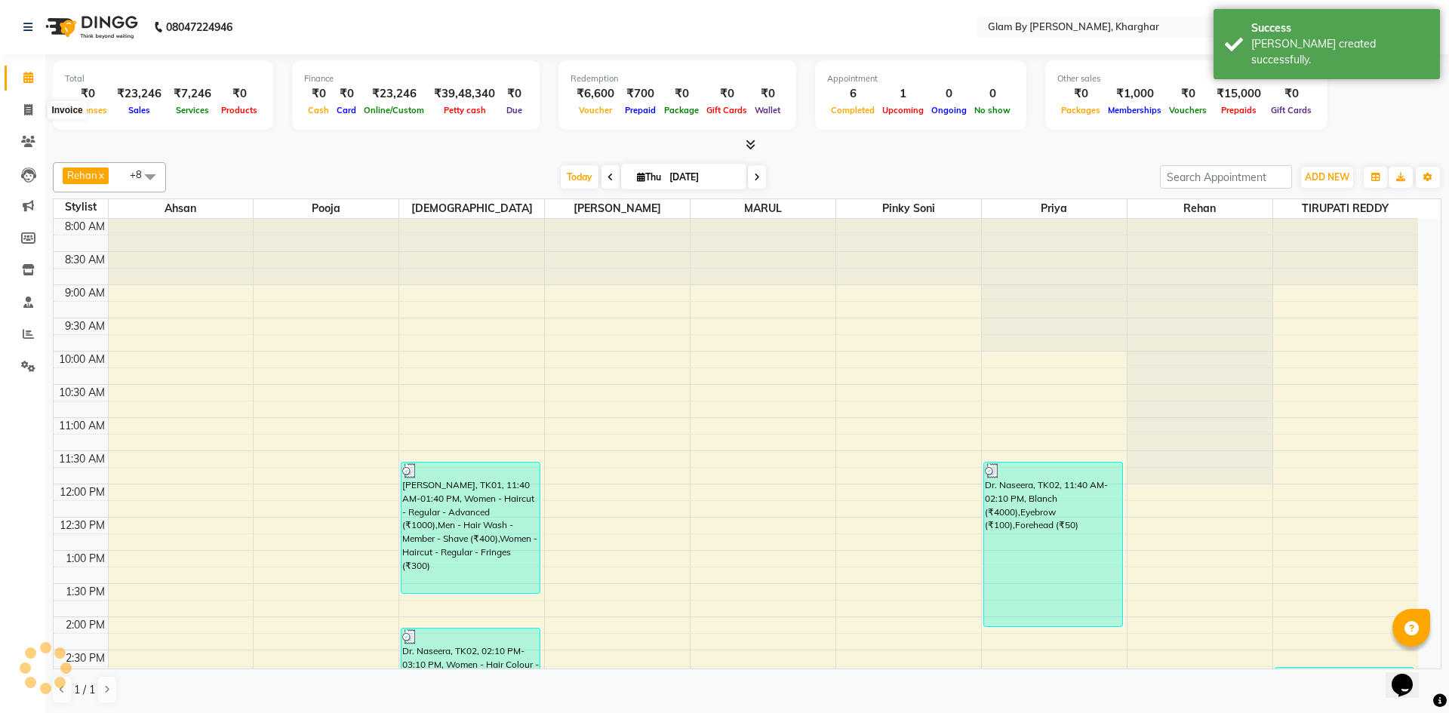
select select "service"
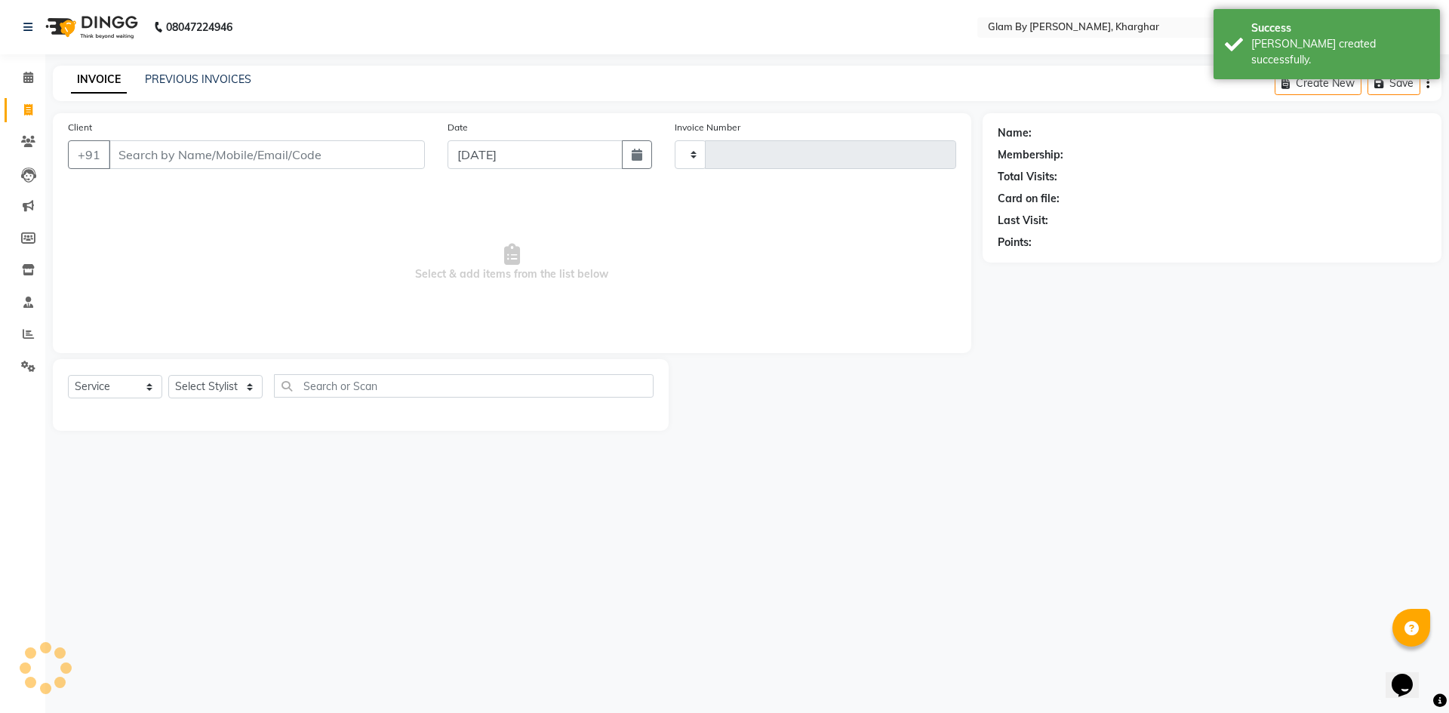
click at [135, 159] on input "Client" at bounding box center [267, 154] width 316 height 29
type input "poo"
type input "1472"
select select "3992"
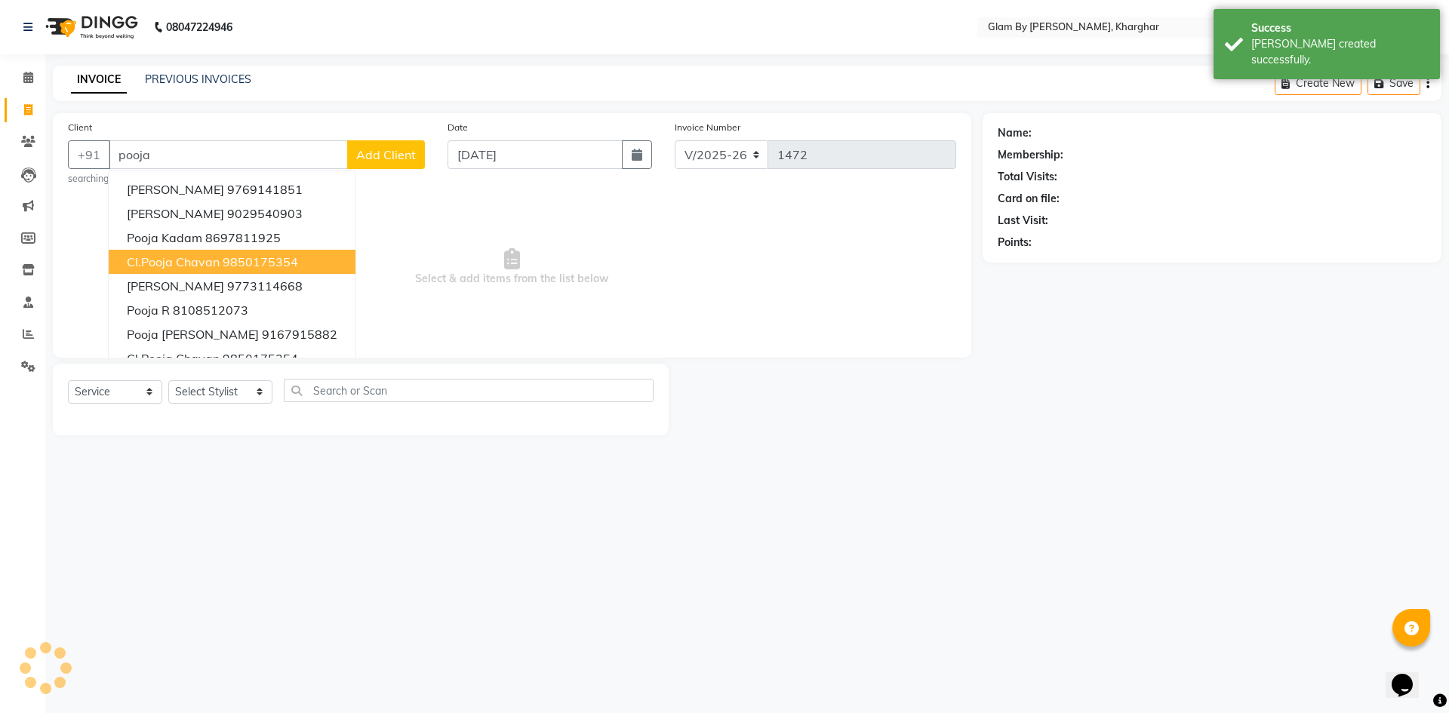
drag, startPoint x: 193, startPoint y: 265, endPoint x: 251, endPoint y: 245, distance: 61.6
click at [212, 262] on span "cl.Pooja chavan" at bounding box center [173, 261] width 93 height 15
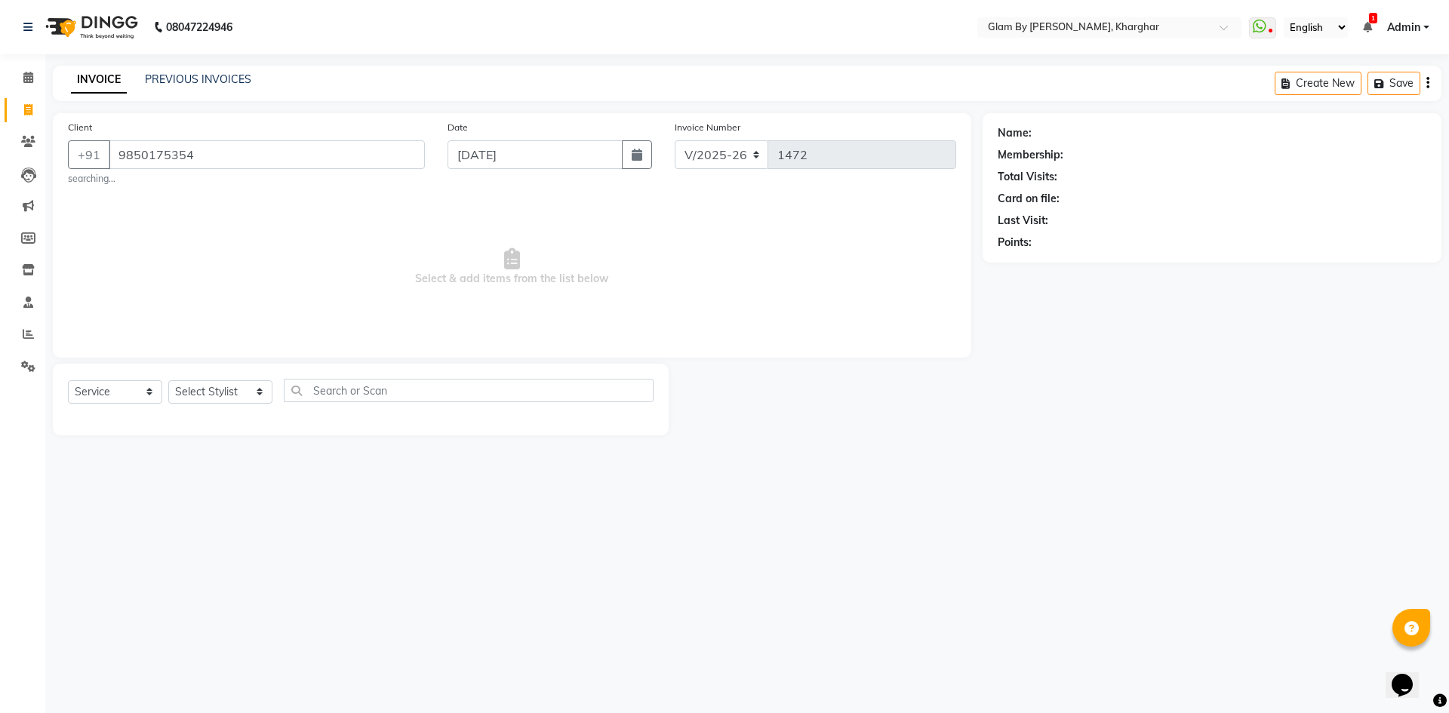
type input "9850175354"
drag, startPoint x: 103, startPoint y: 390, endPoint x: 103, endPoint y: 402, distance: 12.8
click at [103, 390] on select "Select Service Product Membership Package Voucher Prepaid Gift Card" at bounding box center [115, 391] width 94 height 23
click at [68, 380] on select "Select Service Product Membership Package Voucher Prepaid Gift Card" at bounding box center [115, 391] width 94 height 23
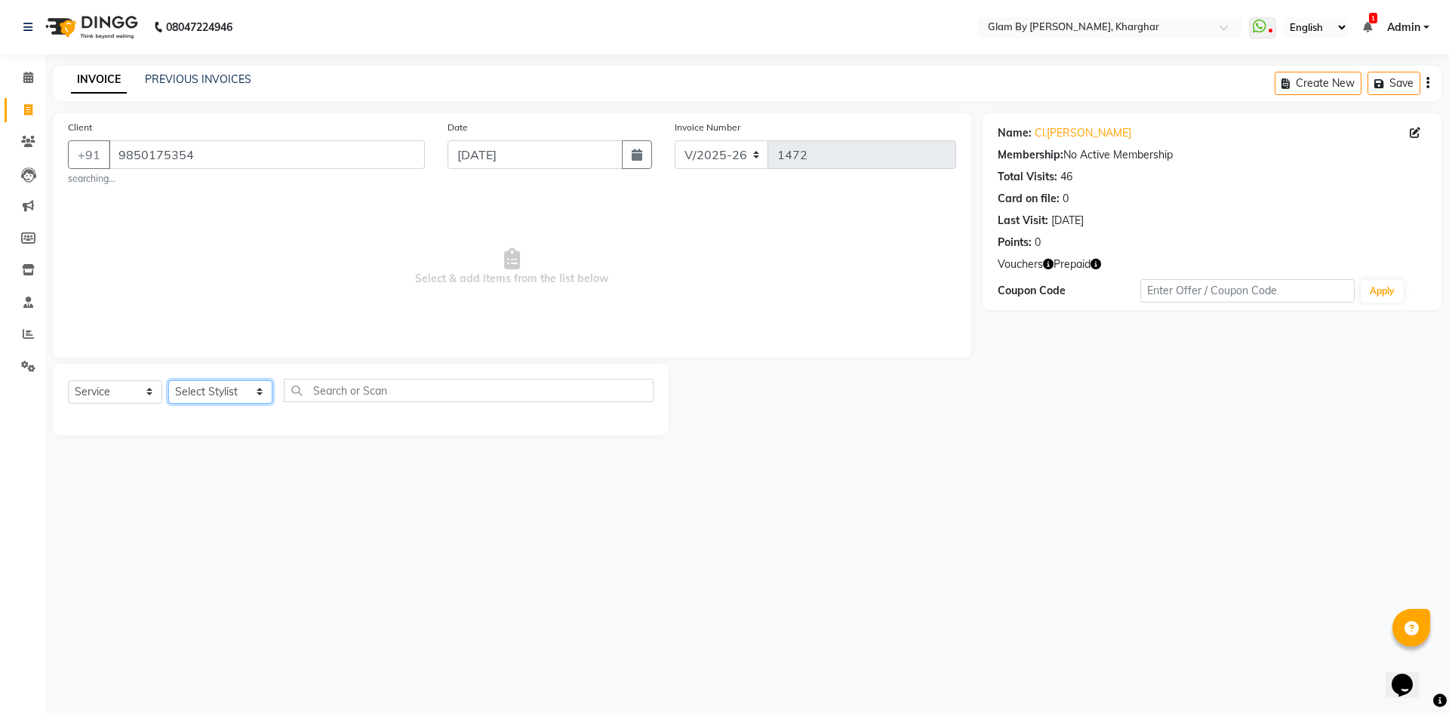
drag, startPoint x: 202, startPoint y: 391, endPoint x: 202, endPoint y: 403, distance: 12.1
click at [202, 397] on select "Select Stylist Ahsan Amandeep Avi deol kuldeep kaur (maneger) MARUL neetu pinky…" at bounding box center [220, 391] width 104 height 23
select select "87812"
click at [168, 380] on select "Select Stylist Ahsan Amandeep Avi deol kuldeep kaur (maneger) MARUL neetu pinky…" at bounding box center [220, 391] width 104 height 23
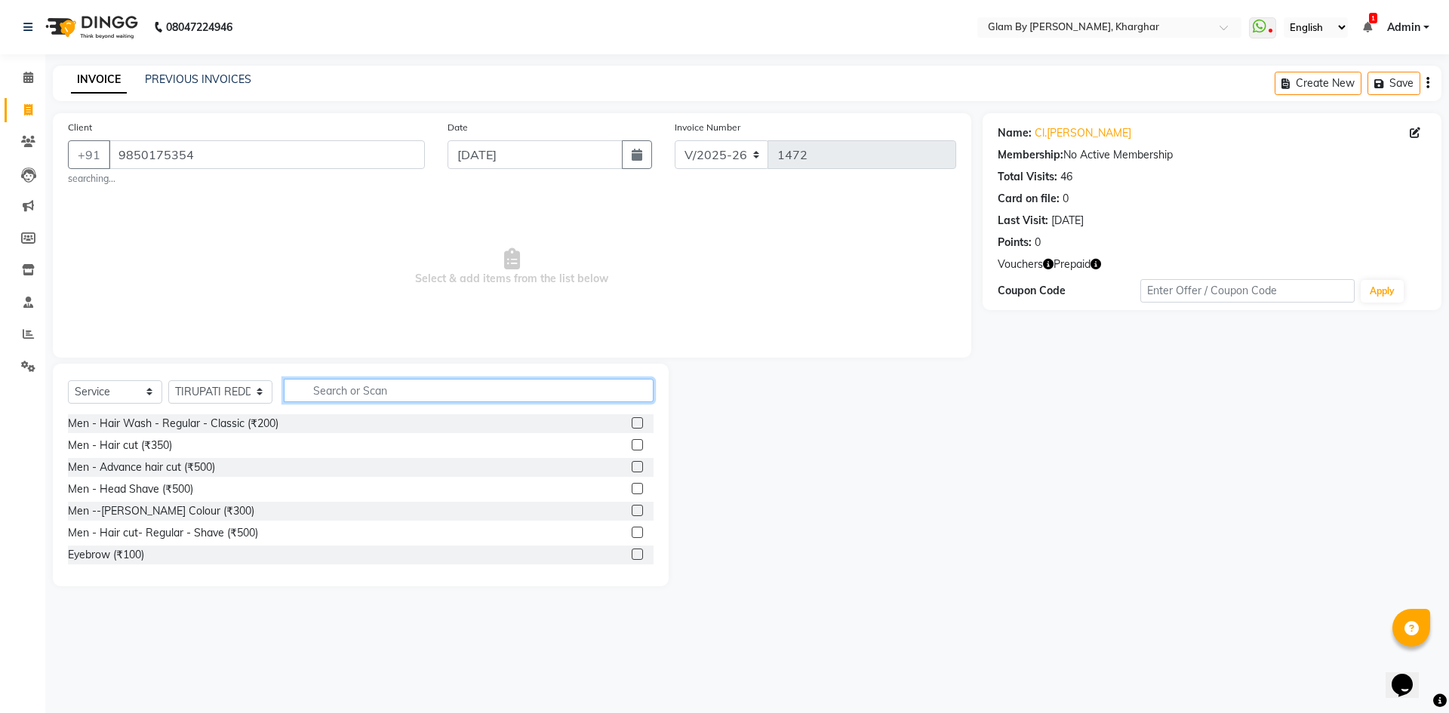
click at [328, 390] on input "text" at bounding box center [469, 390] width 370 height 23
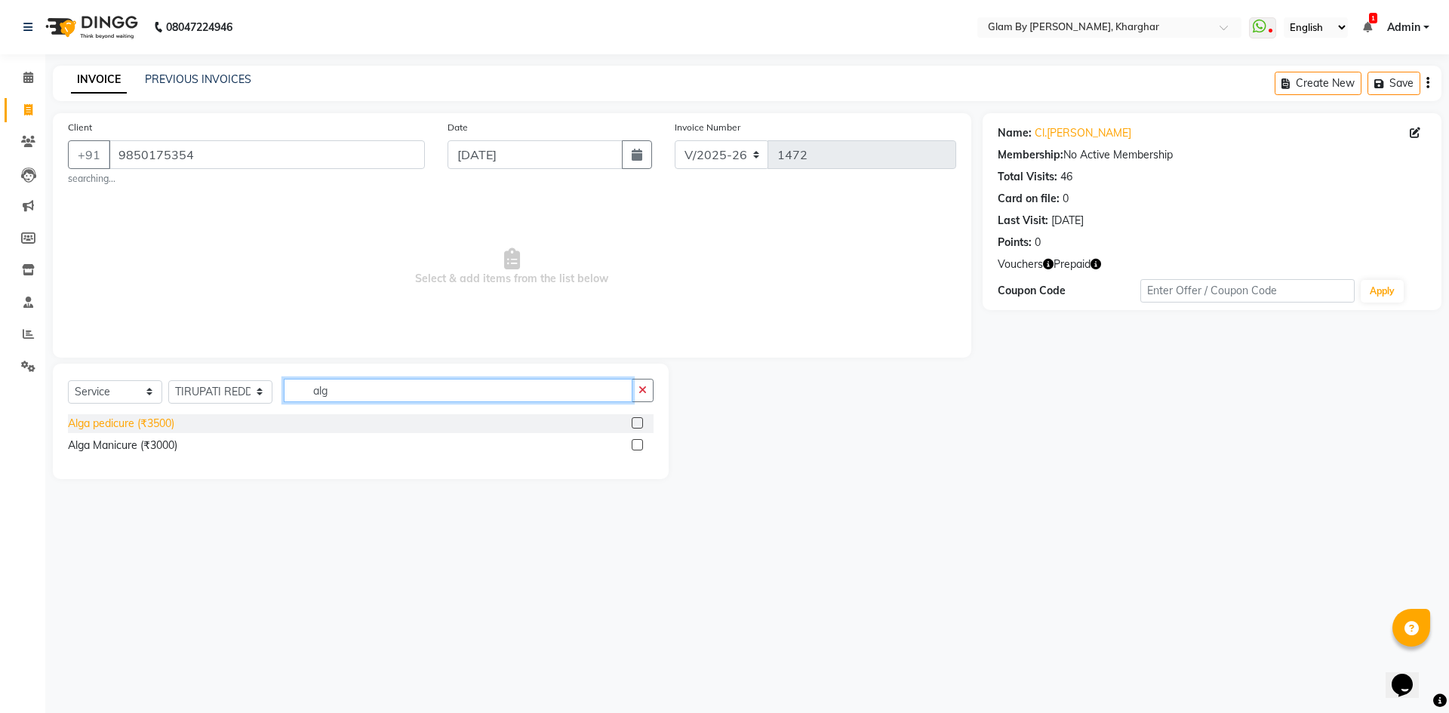
type input "alg"
drag, startPoint x: 164, startPoint y: 428, endPoint x: 202, endPoint y: 423, distance: 38.9
click at [173, 428] on div "Alga pedicure (₹3500)" at bounding box center [121, 424] width 106 height 16
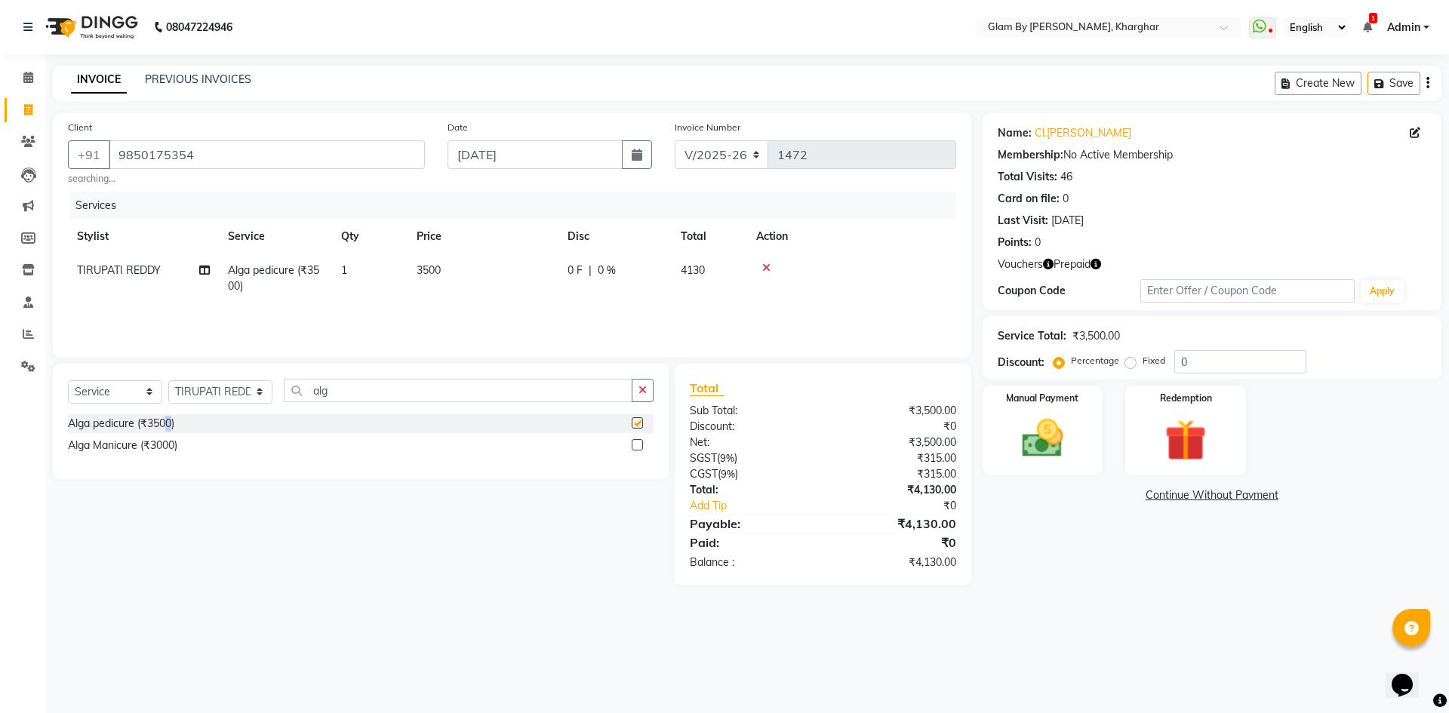
checkbox input "false"
drag, startPoint x: 1137, startPoint y: 448, endPoint x: 1147, endPoint y: 480, distance: 33.9
click at [1137, 454] on div "Redemption" at bounding box center [1186, 431] width 121 height 90
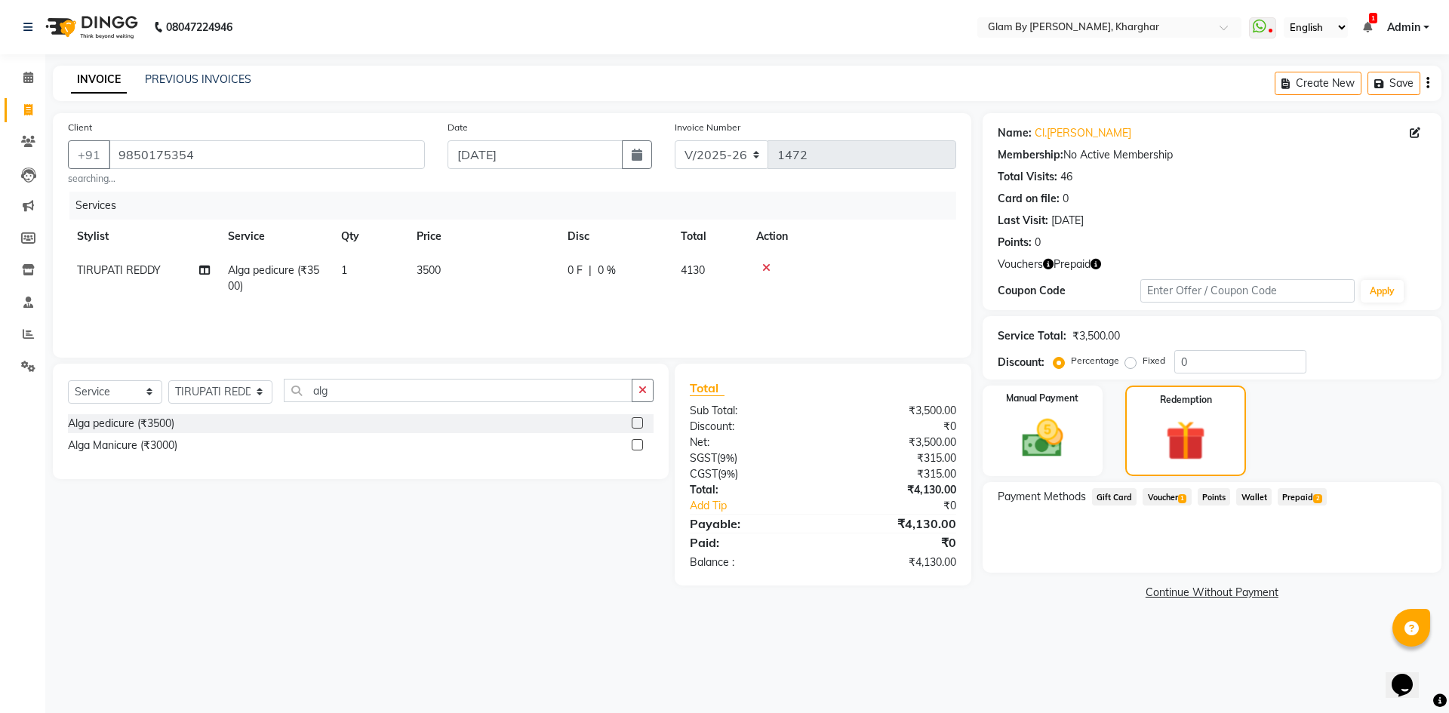
click at [1175, 497] on span "Voucher 1" at bounding box center [1167, 496] width 48 height 17
click at [1295, 499] on span "Prepaid 2" at bounding box center [1302, 496] width 49 height 17
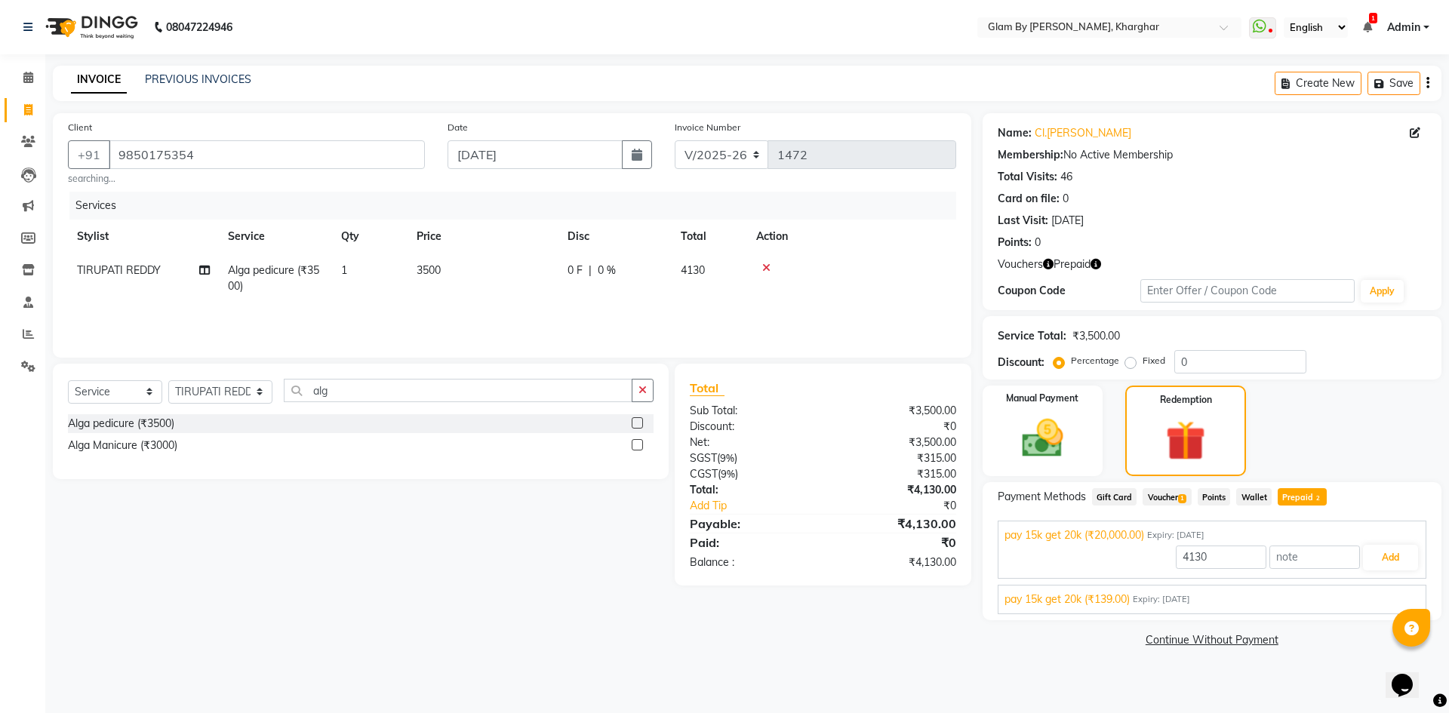
click at [1127, 602] on span "pay 15k get 20k (₹139.00)" at bounding box center [1067, 600] width 125 height 16
click at [1384, 595] on button "Add" at bounding box center [1390, 594] width 55 height 26
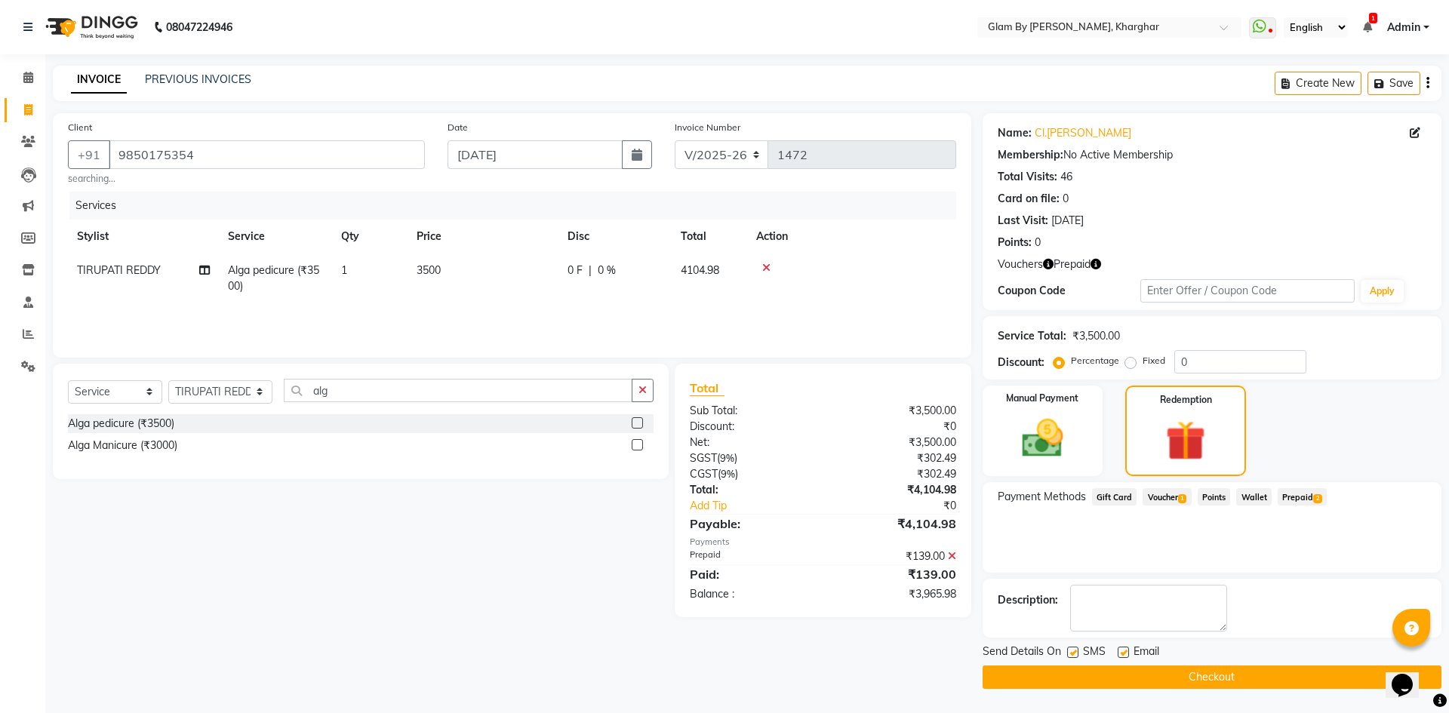
click at [1301, 499] on span "Prepaid 2" at bounding box center [1302, 496] width 49 height 17
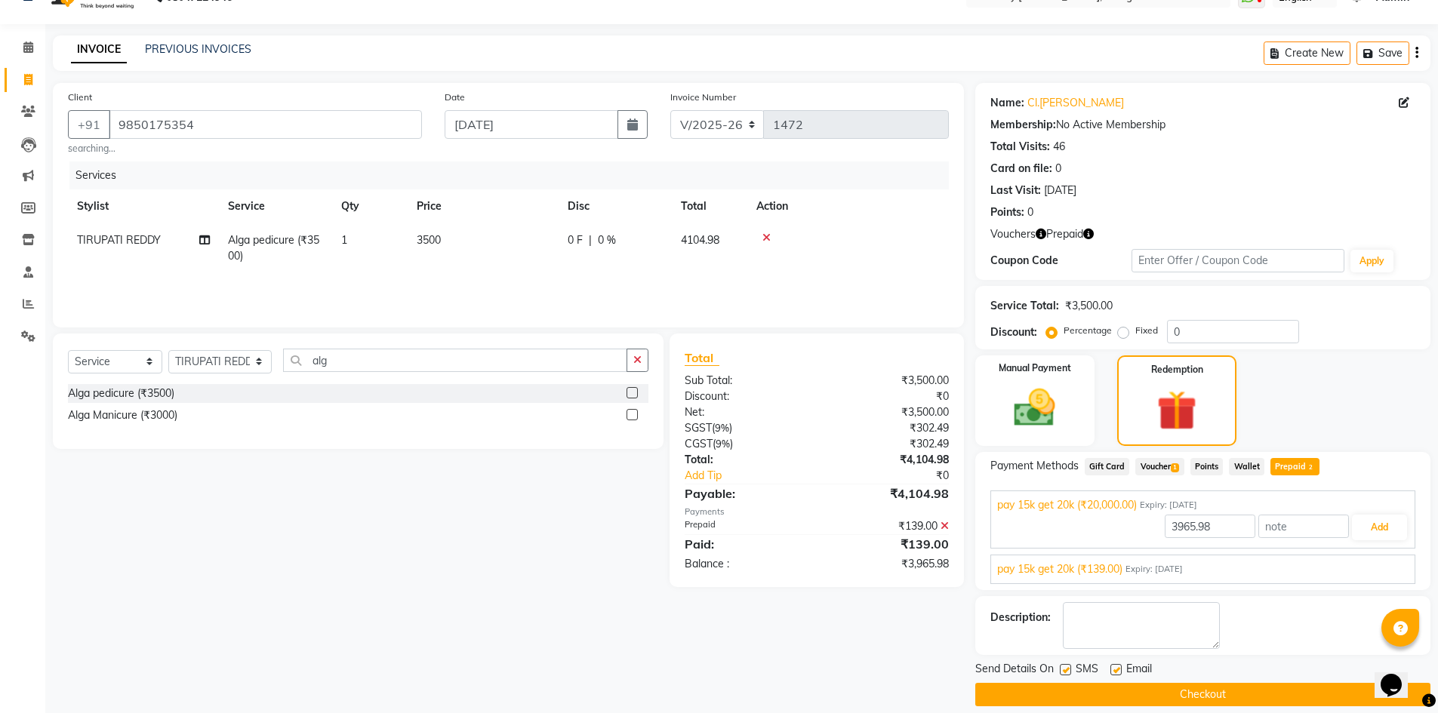
scroll to position [46, 0]
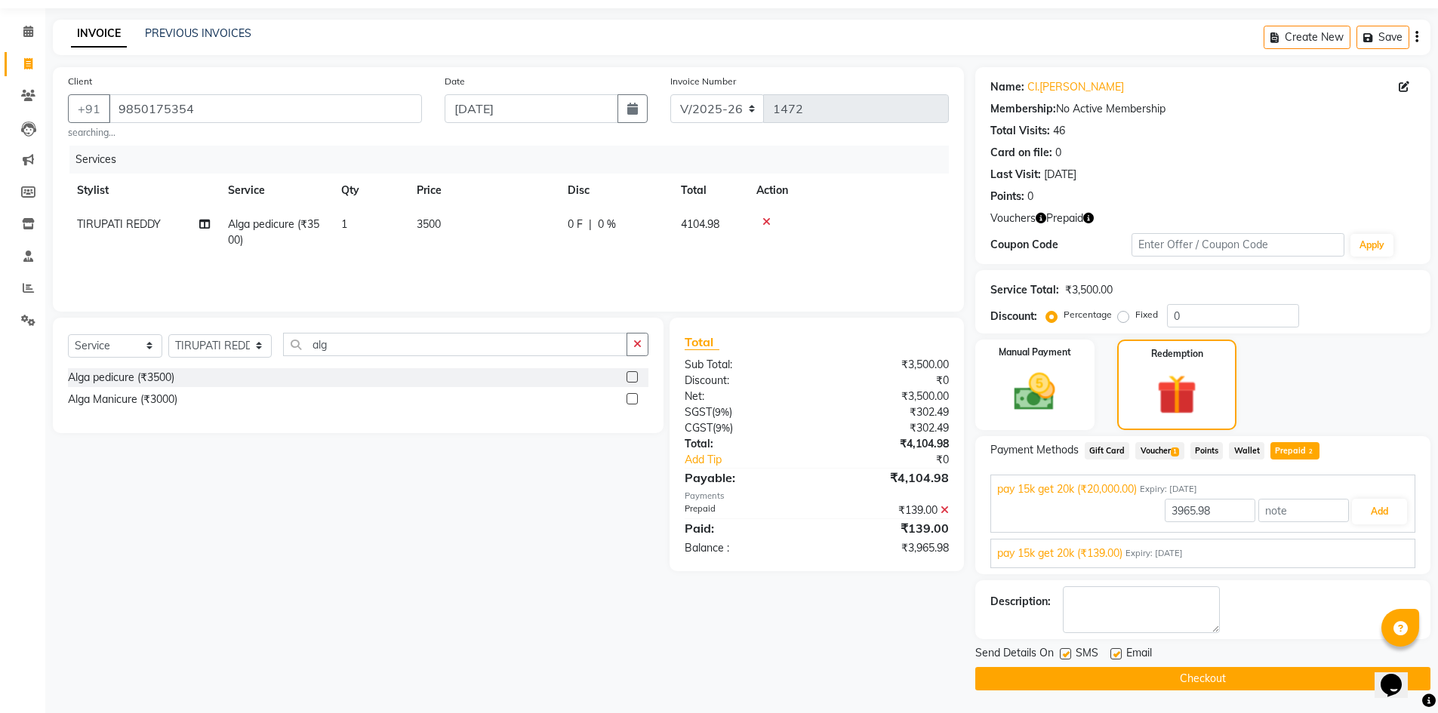
click at [1121, 554] on span "pay 15k get 20k (₹139.00)" at bounding box center [1059, 554] width 125 height 16
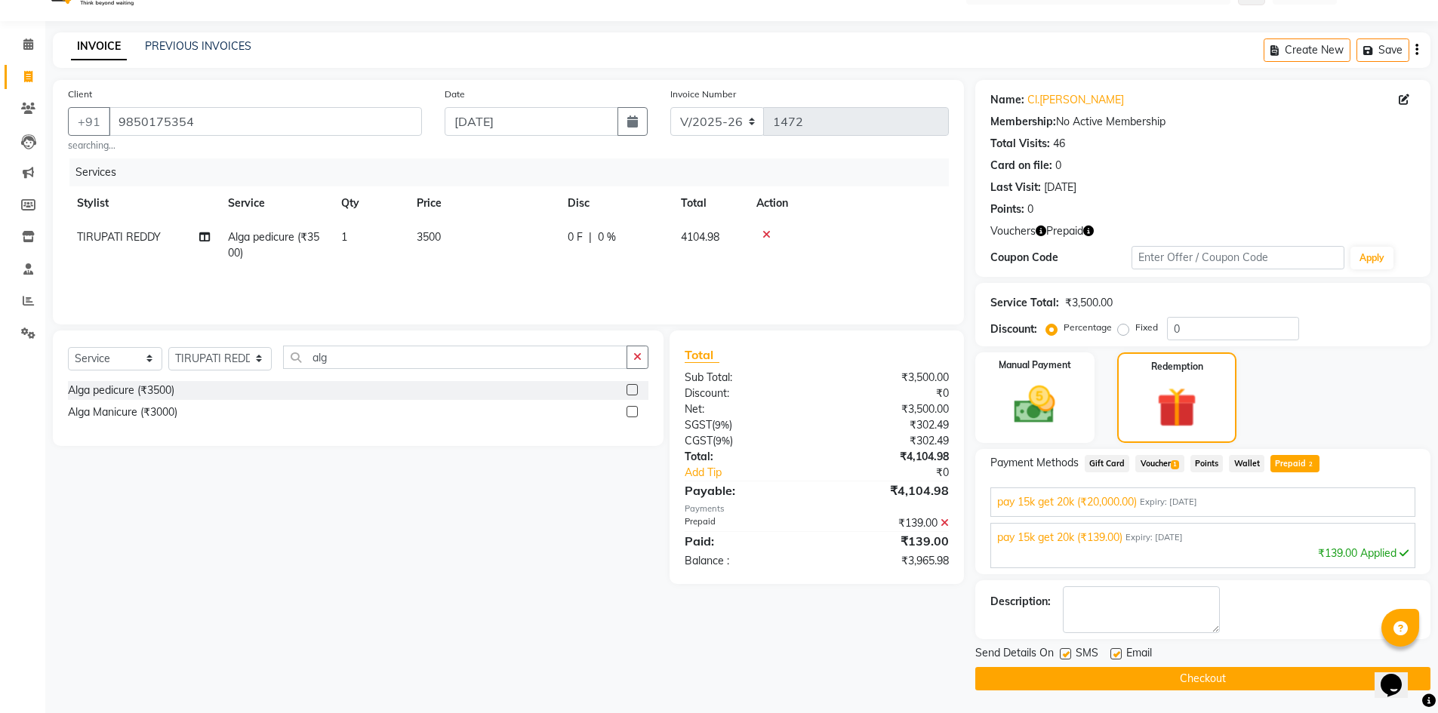
scroll to position [33, 0]
click at [1124, 508] on span "pay 15k get 20k (₹20,000.00)" at bounding box center [1067, 502] width 140 height 16
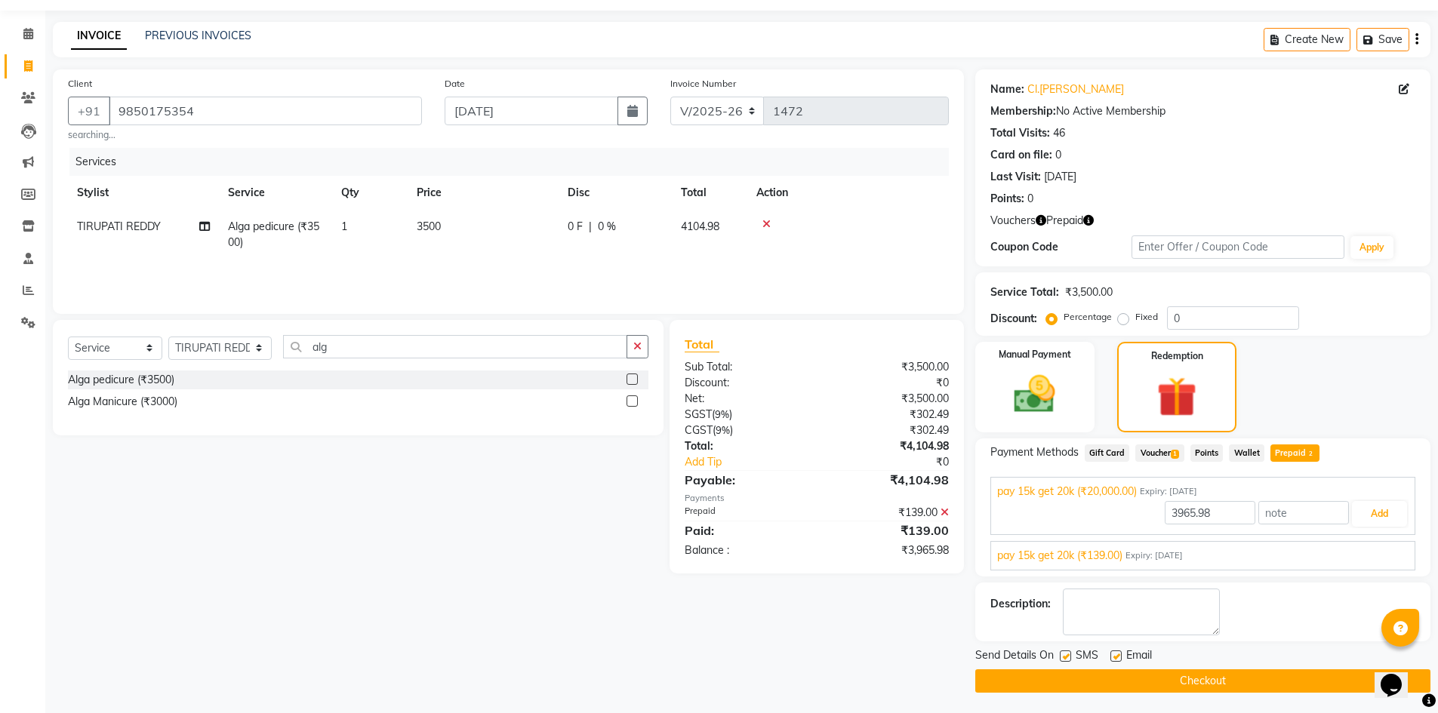
scroll to position [46, 0]
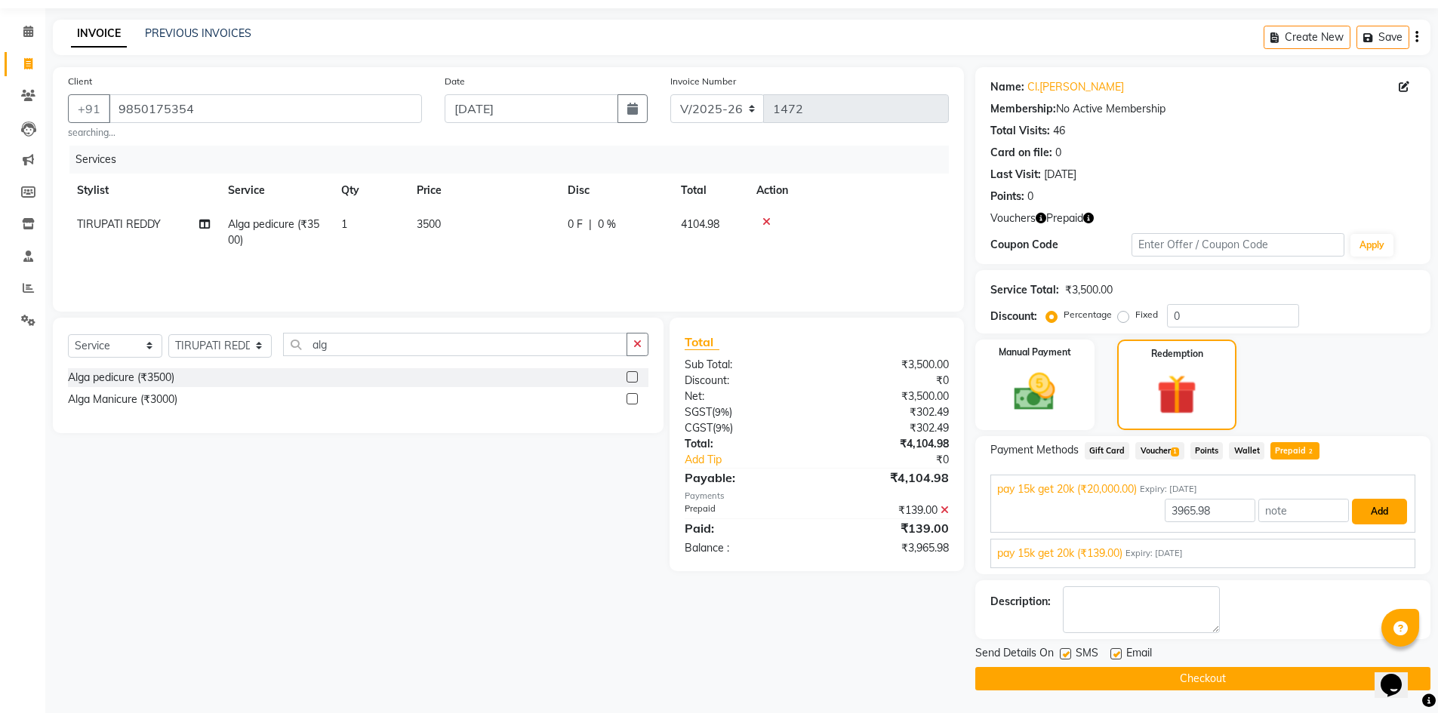
click at [1382, 509] on button "Add" at bounding box center [1379, 512] width 55 height 26
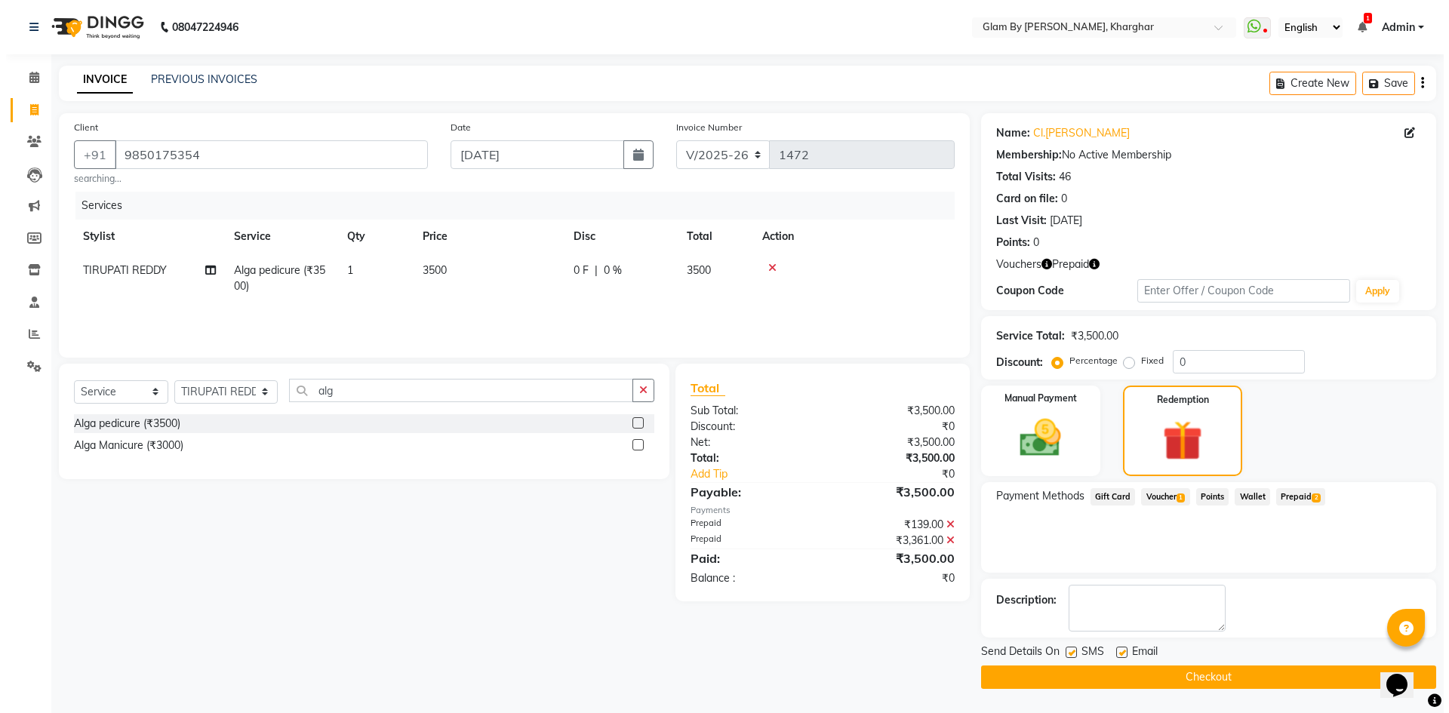
scroll to position [0, 0]
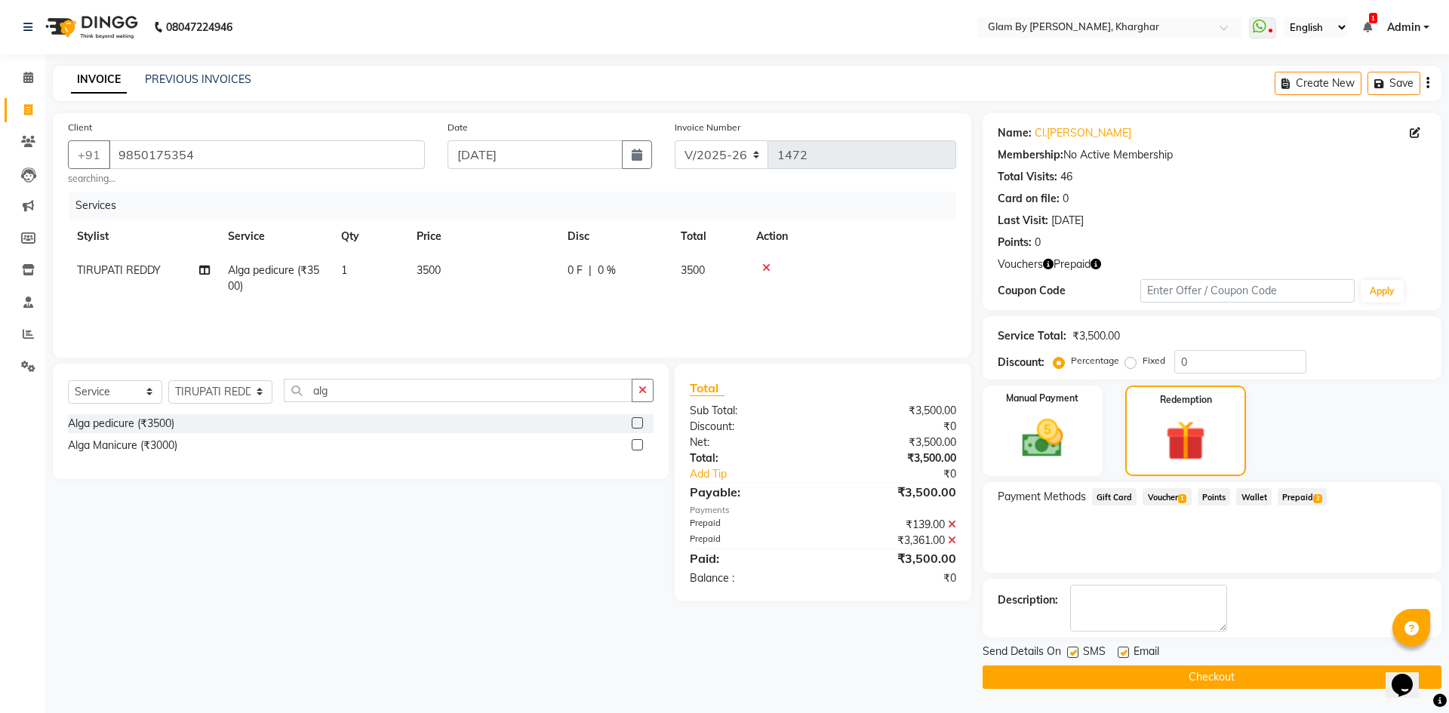
click at [1209, 679] on button "Checkout" at bounding box center [1212, 677] width 459 height 23
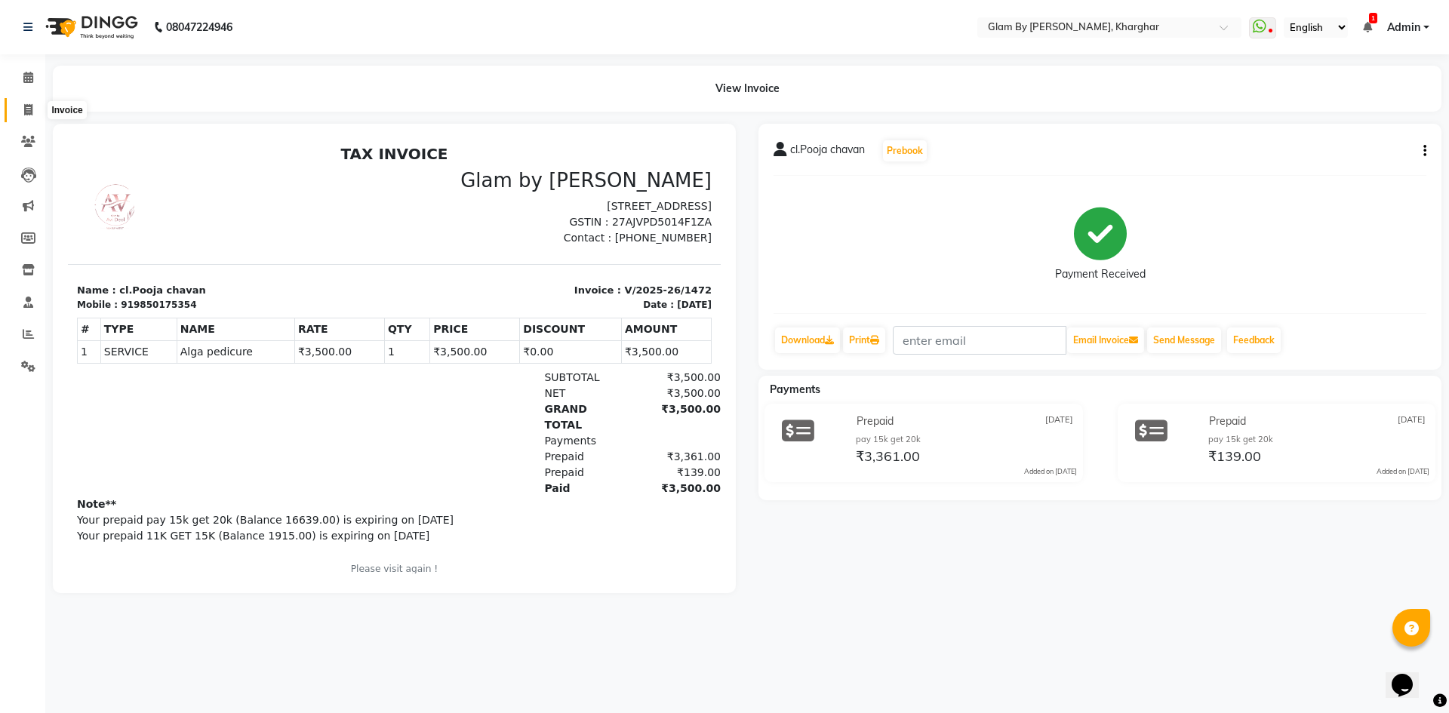
click at [32, 114] on icon at bounding box center [28, 109] width 8 height 11
select select "3992"
select select "service"
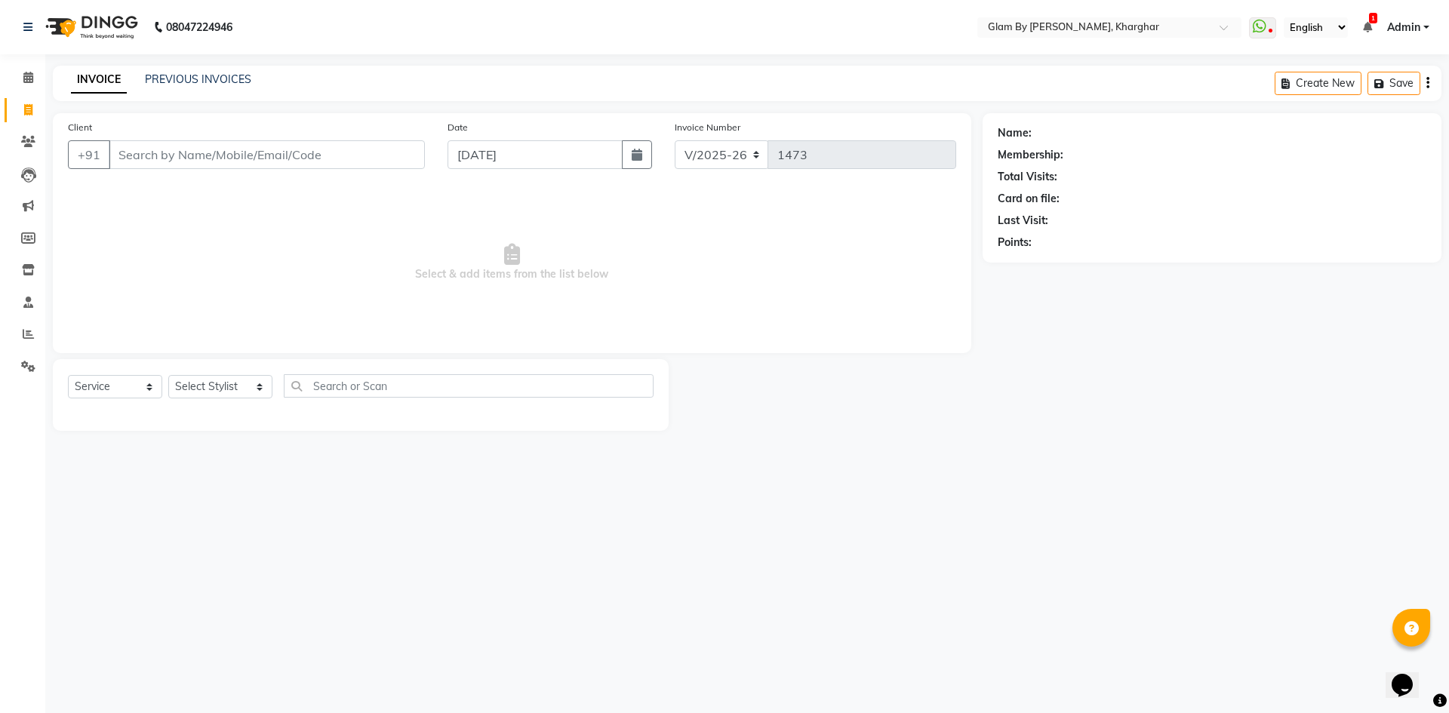
drag, startPoint x: 214, startPoint y: 72, endPoint x: 215, endPoint y: 108, distance: 36.2
click at [215, 76] on div "PREVIOUS INVOICES" at bounding box center [198, 80] width 106 height 16
click at [216, 75] on link "PREVIOUS INVOICES" at bounding box center [198, 79] width 106 height 14
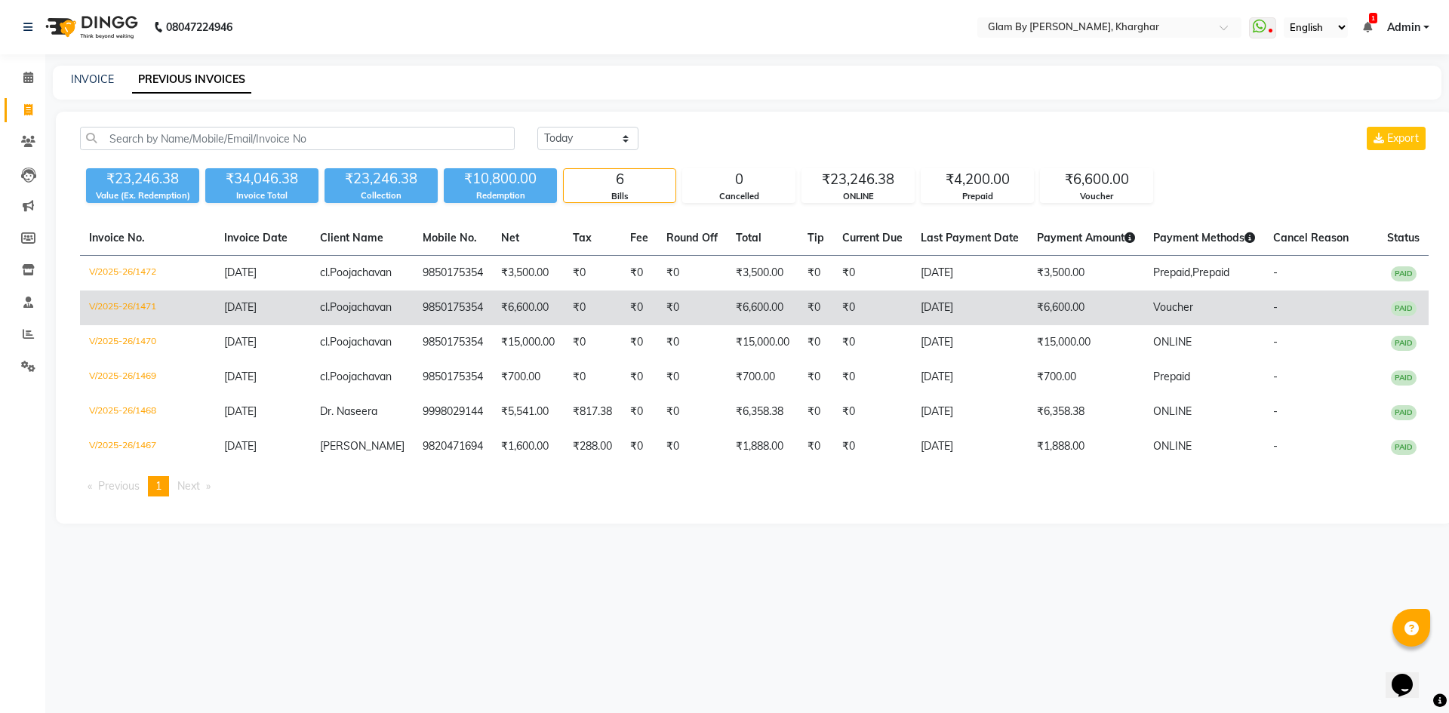
click at [492, 325] on td "₹6,600.00" at bounding box center [528, 308] width 72 height 35
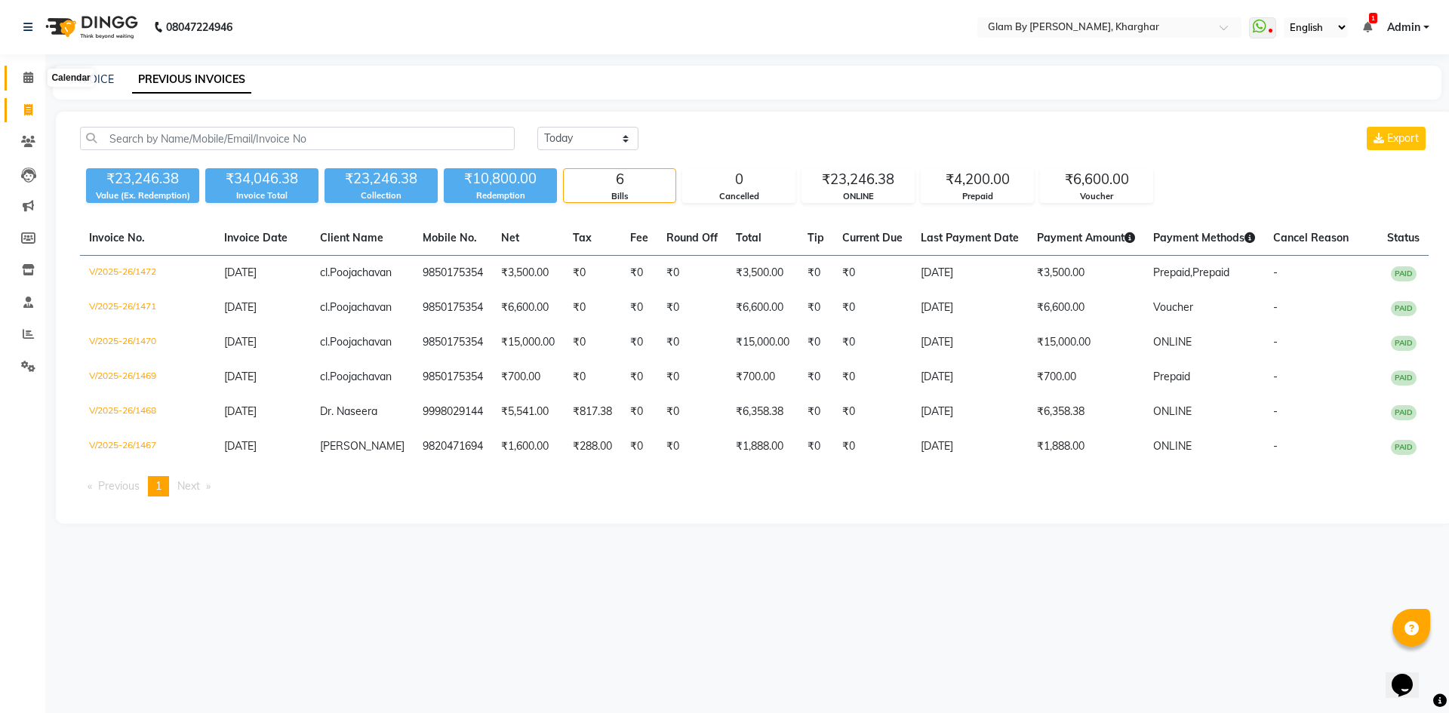
click at [26, 85] on span at bounding box center [28, 77] width 26 height 17
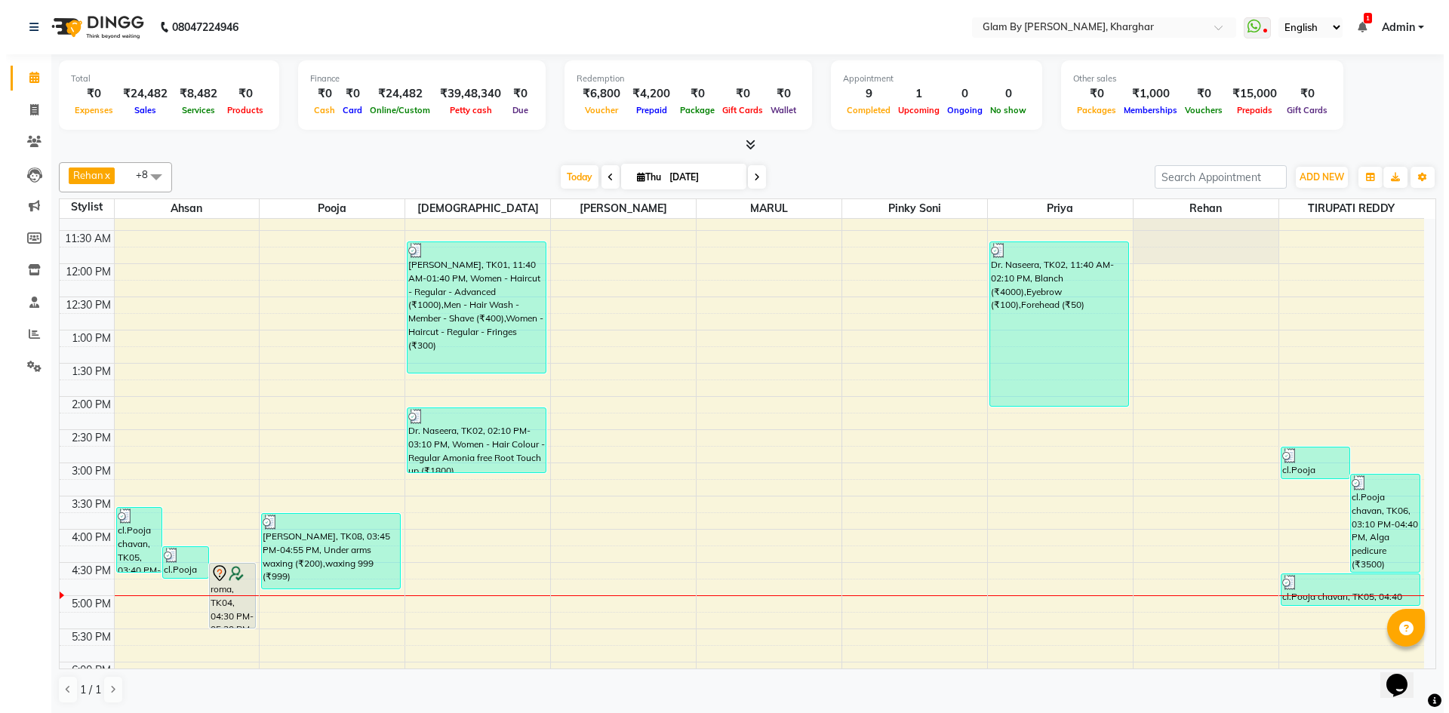
scroll to position [377, 0]
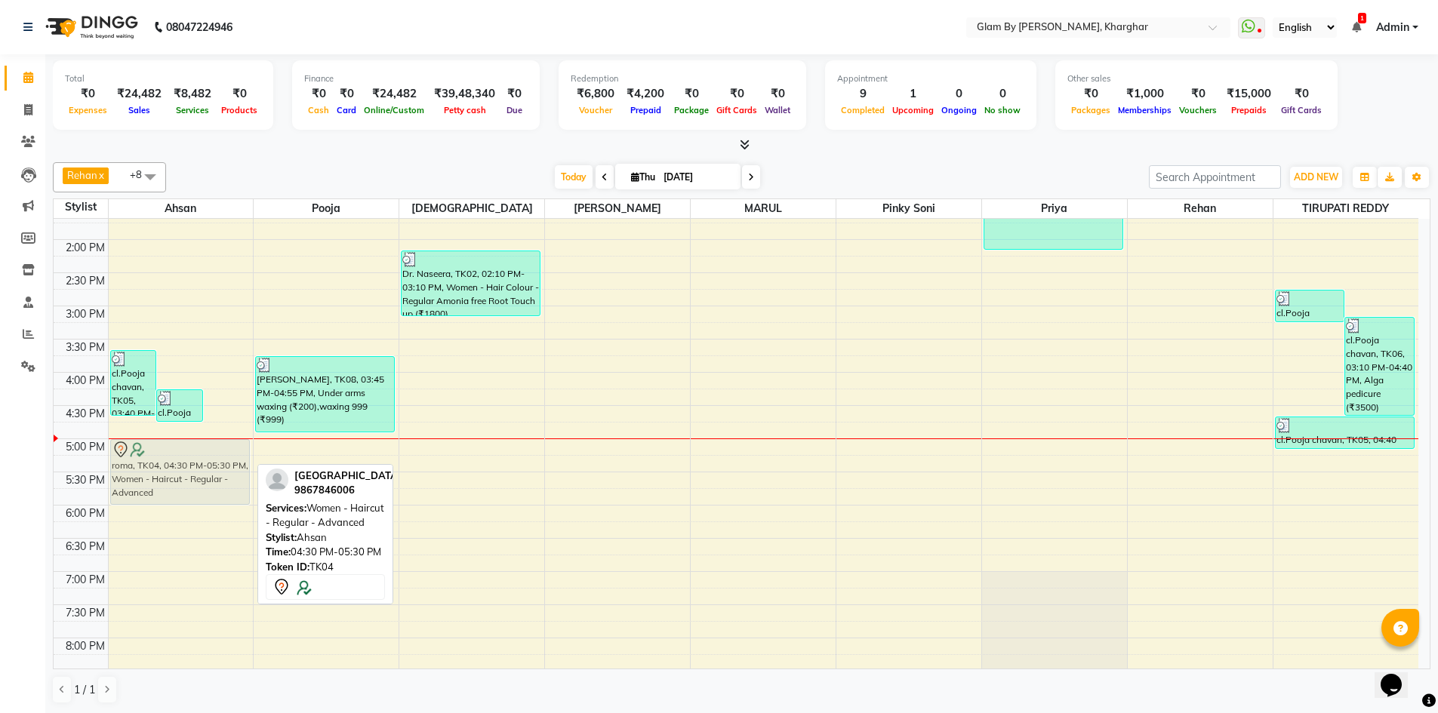
drag, startPoint x: 215, startPoint y: 454, endPoint x: 146, endPoint y: 490, distance: 77.7
click at [149, 490] on div "cl.Pooja chavan, TK05, 03:40 PM-04:40 PM, Women - Scalp Treatment - Regular - A…" at bounding box center [181, 339] width 145 height 996
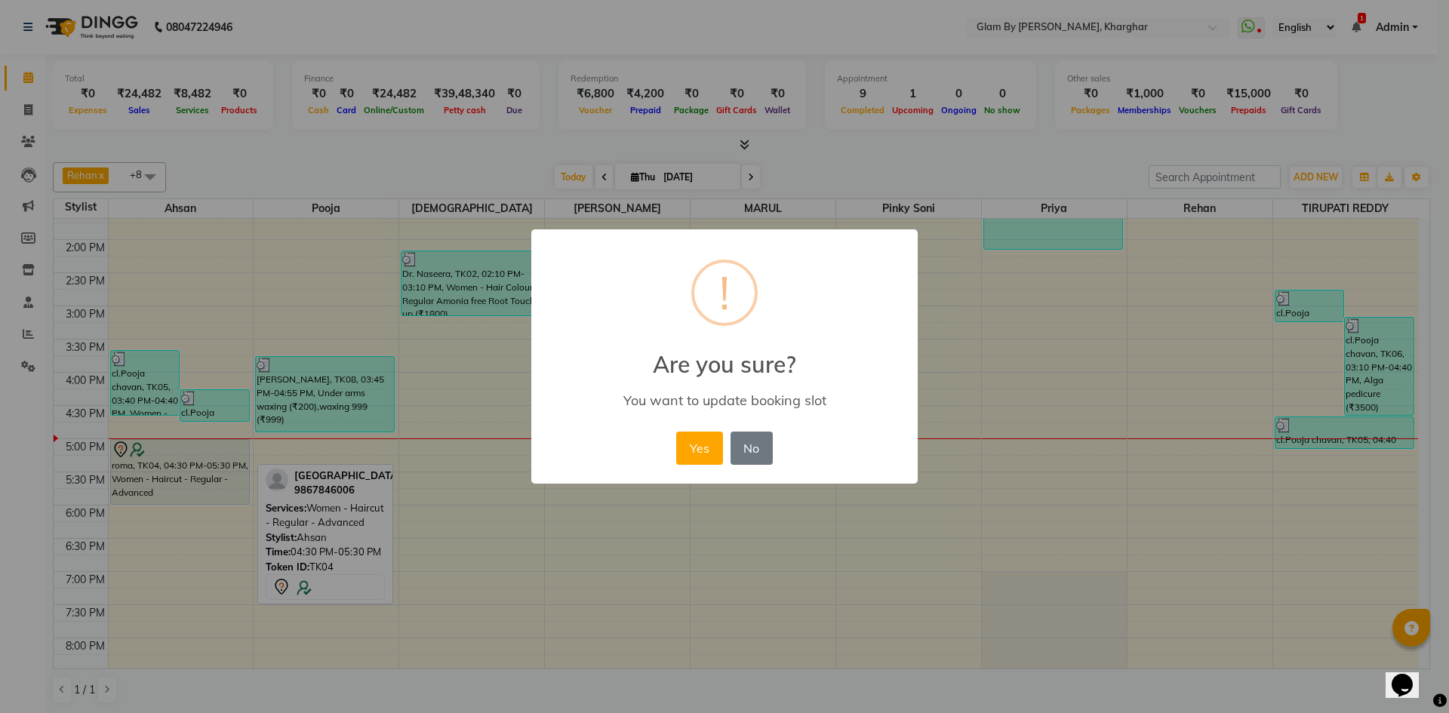
drag, startPoint x: 193, startPoint y: 419, endPoint x: 190, endPoint y: 433, distance: 13.8
click at [190, 433] on div "× ! Are you sure? You want to update booking slot Yes No No" at bounding box center [724, 356] width 1449 height 713
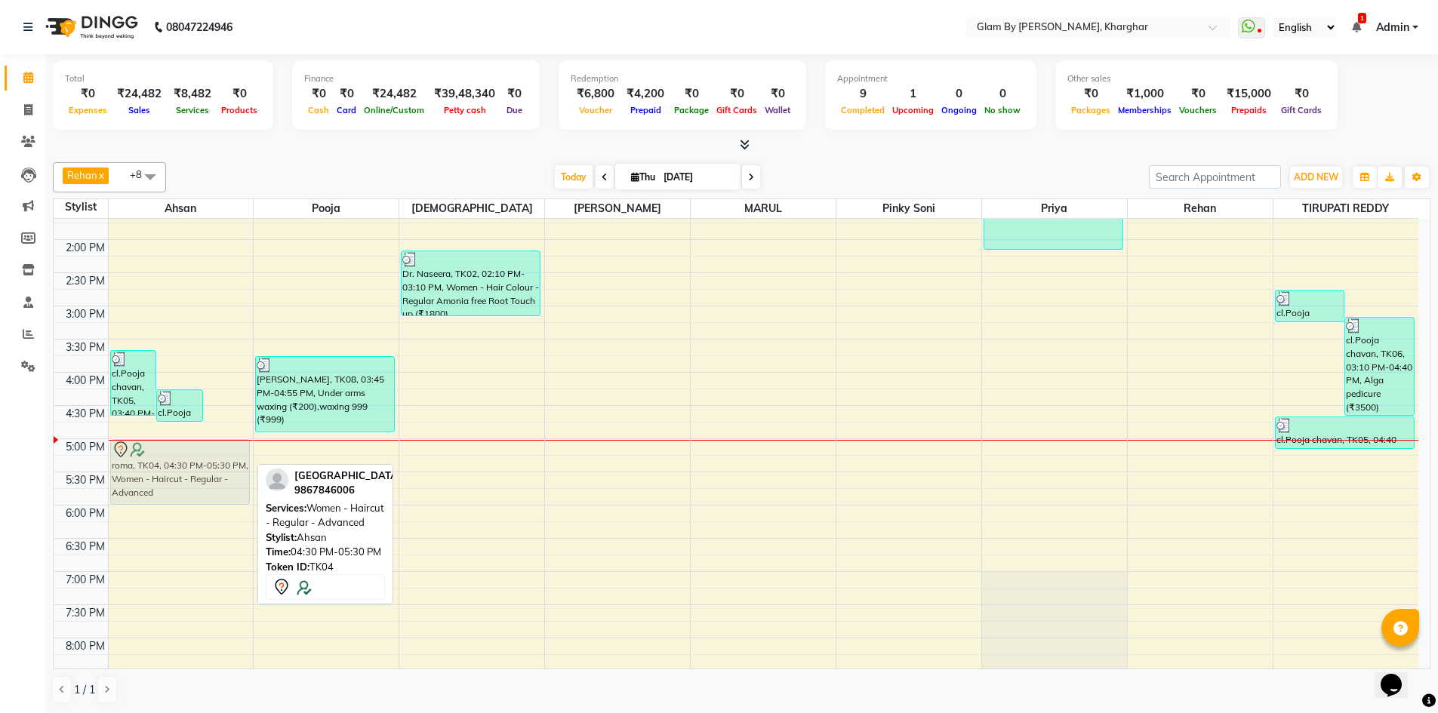
drag, startPoint x: 212, startPoint y: 451, endPoint x: 164, endPoint y: 485, distance: 59.1
click at [164, 485] on div "cl.Pooja chavan, TK05, 03:40 PM-04:40 PM, Women - Scalp Treatment - Regular - A…" at bounding box center [181, 339] width 145 height 996
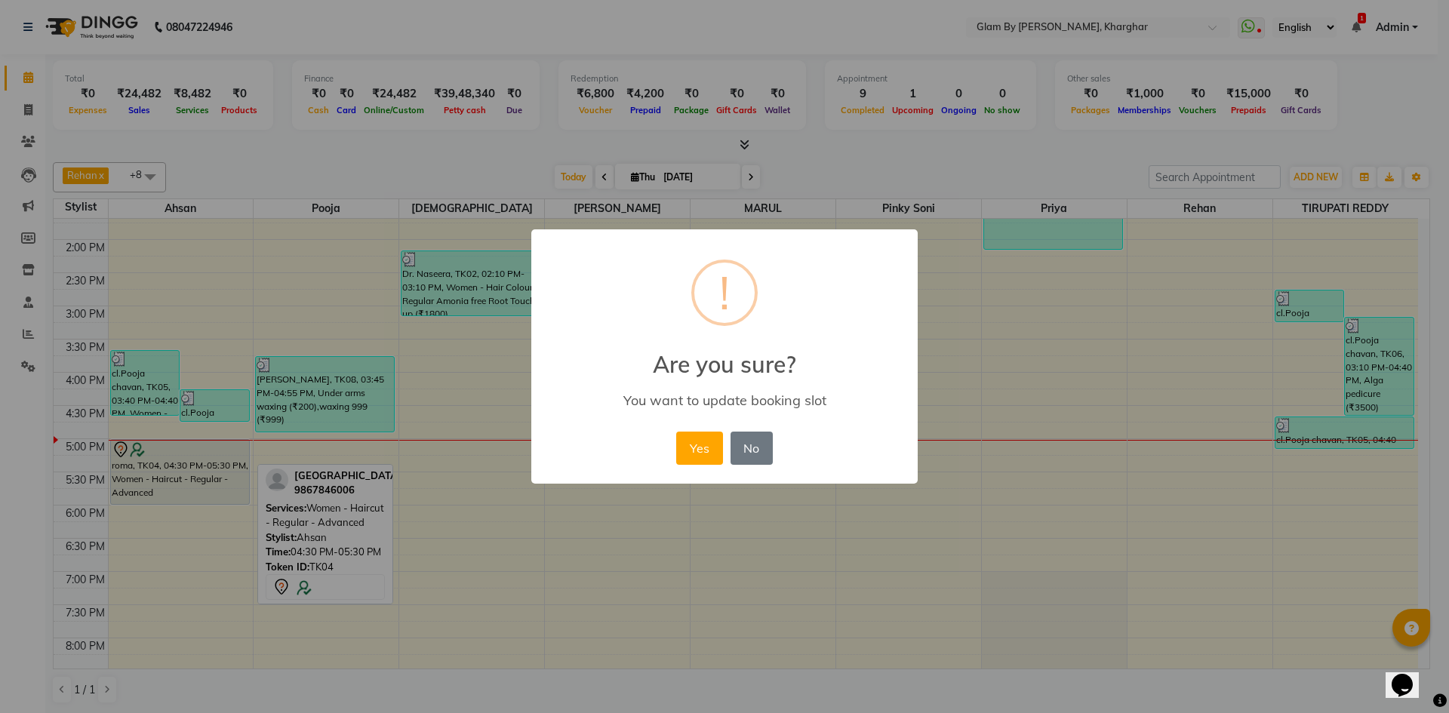
drag, startPoint x: 201, startPoint y: 476, endPoint x: 204, endPoint y: 460, distance: 16.9
click at [204, 460] on div "× ! Are you sure? You want to update booking slot Yes No No" at bounding box center [724, 356] width 1449 height 713
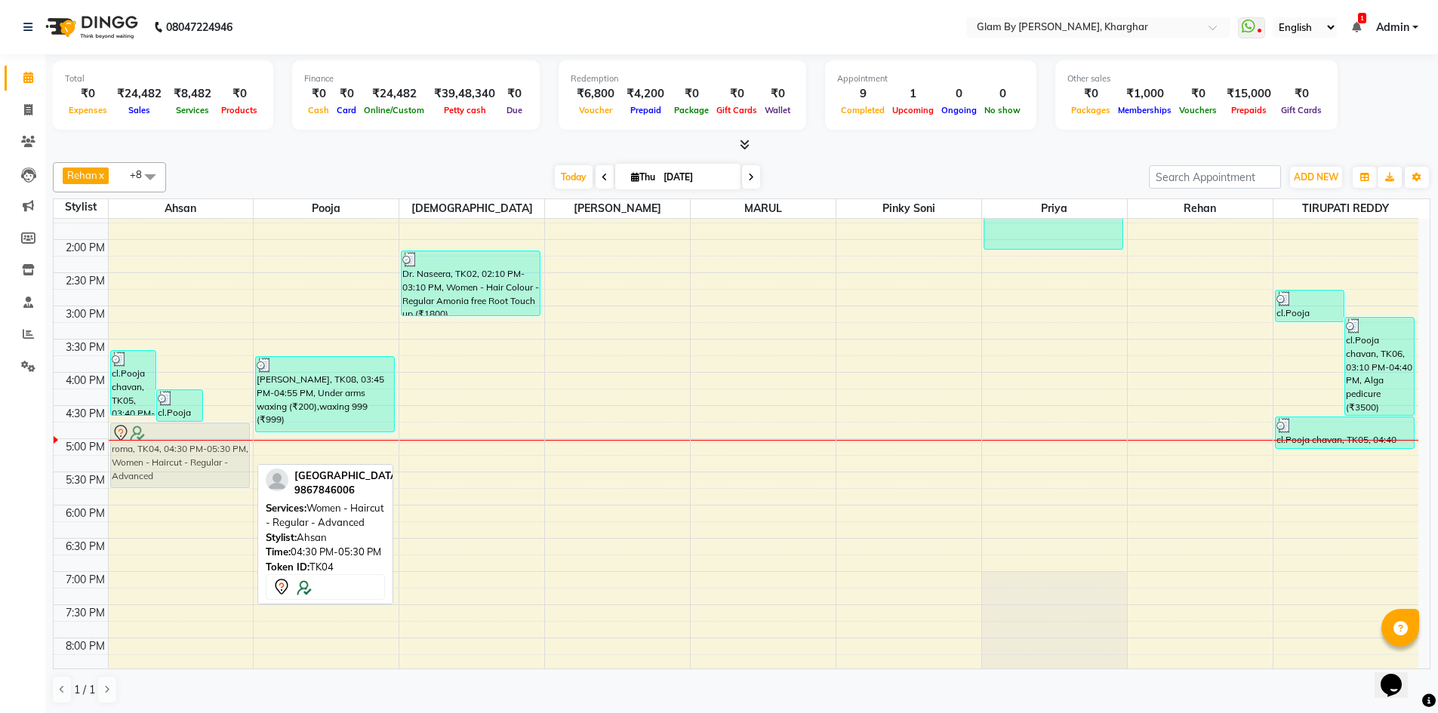
drag, startPoint x: 218, startPoint y: 450, endPoint x: 189, endPoint y: 466, distance: 33.4
click at [189, 466] on div "cl.Pooja chavan, TK05, 03:40 PM-04:40 PM, Women - Scalp Treatment - Regular - A…" at bounding box center [181, 339] width 145 height 996
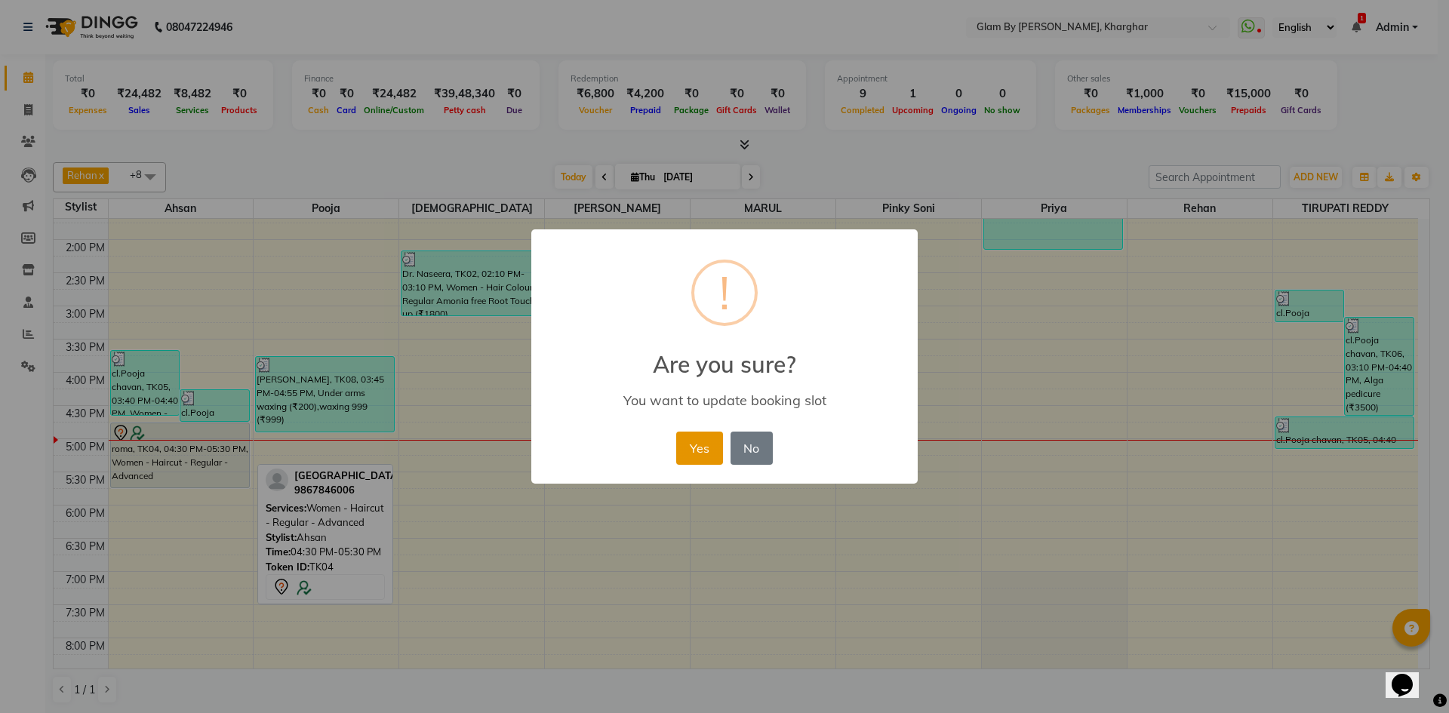
click at [688, 456] on button "Yes" at bounding box center [699, 448] width 46 height 33
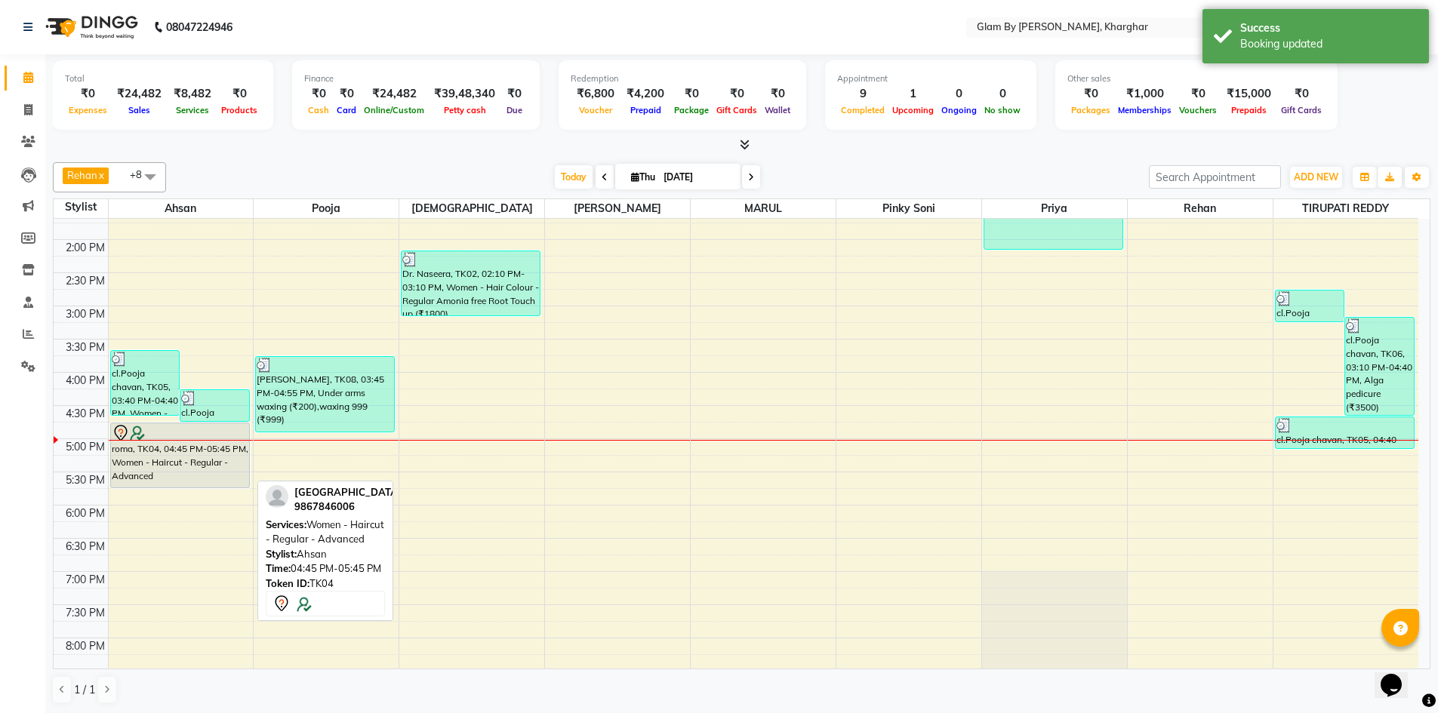
click at [198, 472] on div "roma, TK04, 04:45 PM-05:45 PM, Women - Haircut - Regular - Advanced" at bounding box center [180, 456] width 138 height 64
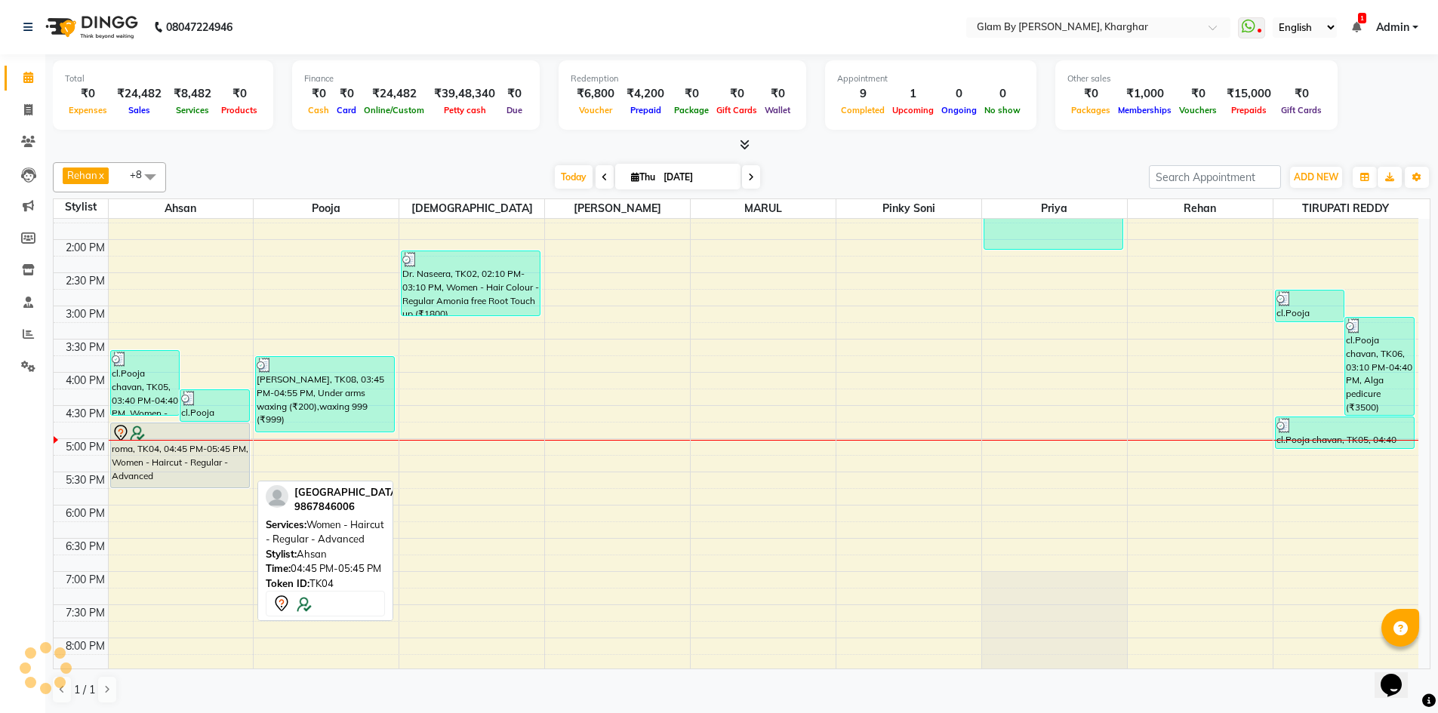
click at [140, 457] on div "roma, TK04, 04:45 PM-05:45 PM, Women - Haircut - Regular - Advanced" at bounding box center [180, 456] width 138 height 64
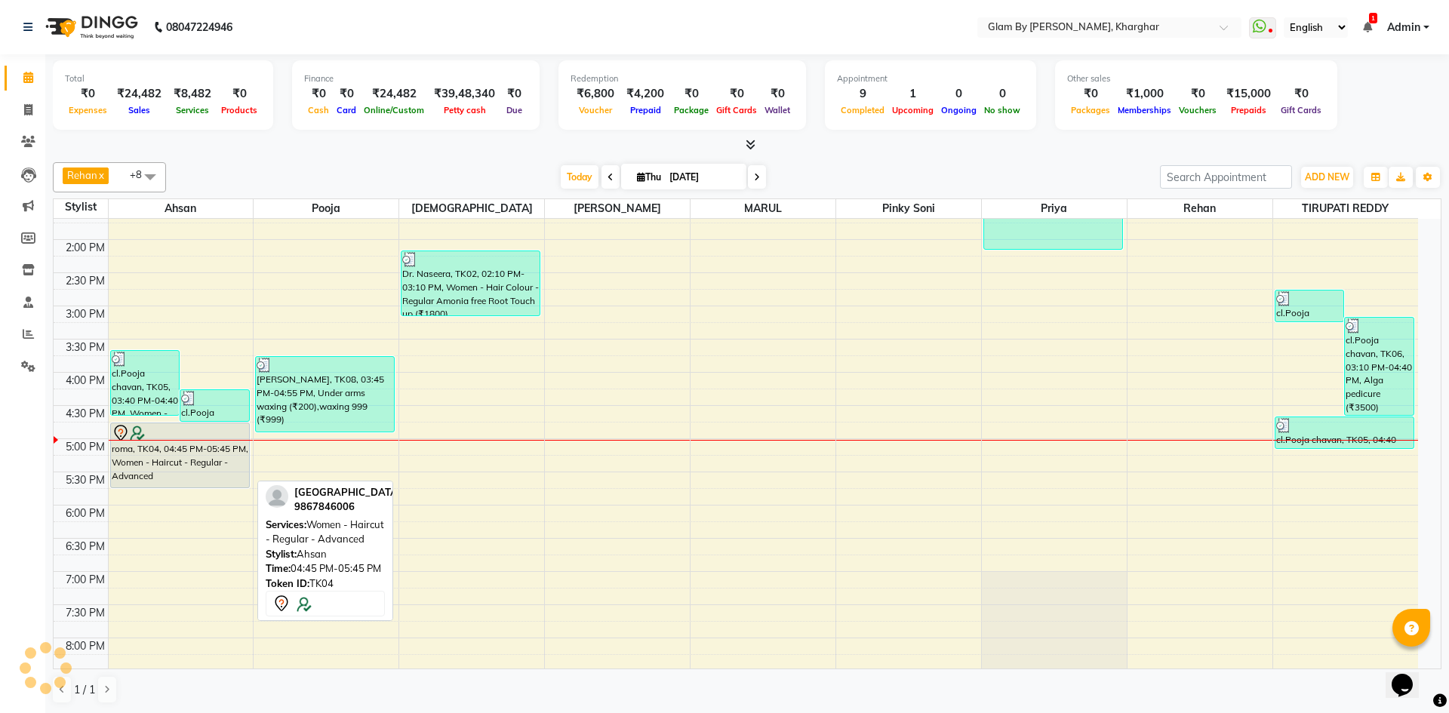
select select "7"
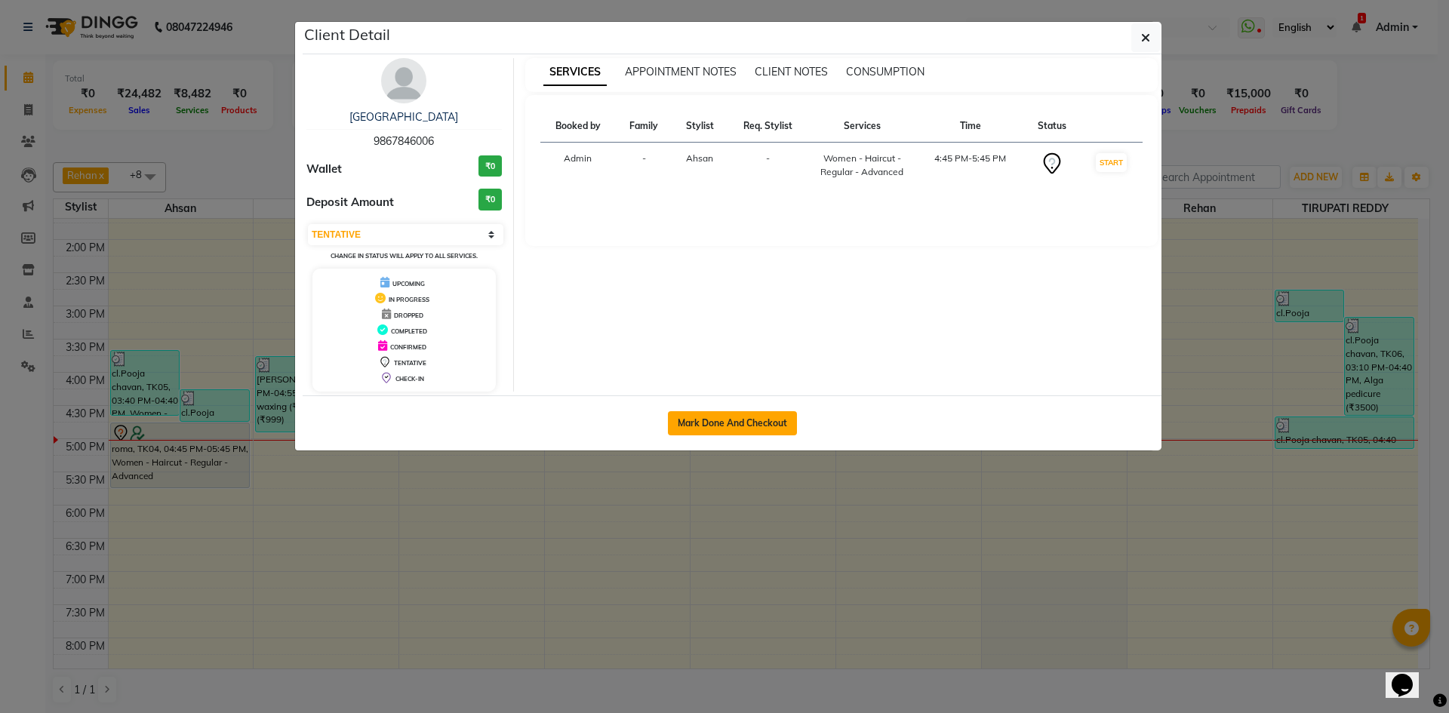
click at [733, 425] on button "Mark Done And Checkout" at bounding box center [732, 423] width 129 height 24
select select "service"
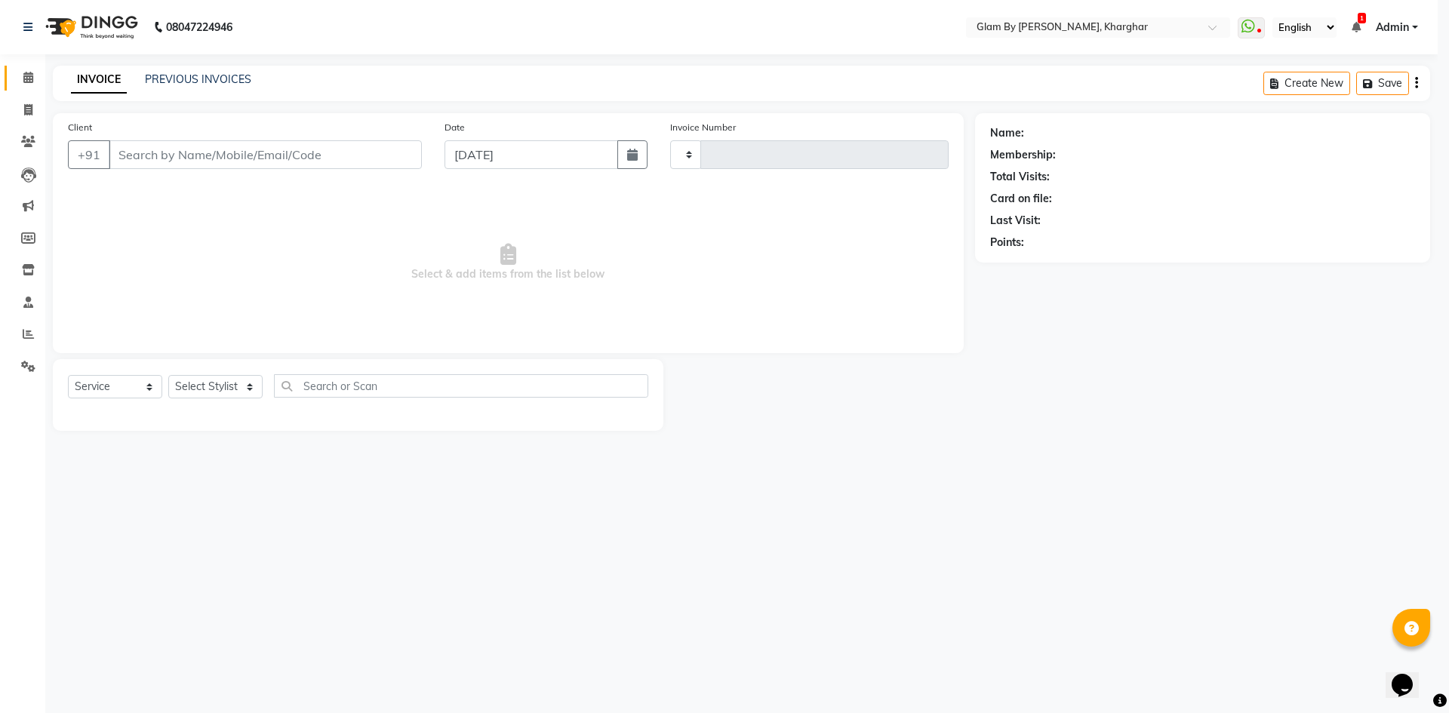
type input "1475"
select select "3992"
type input "9867846006"
select select "26770"
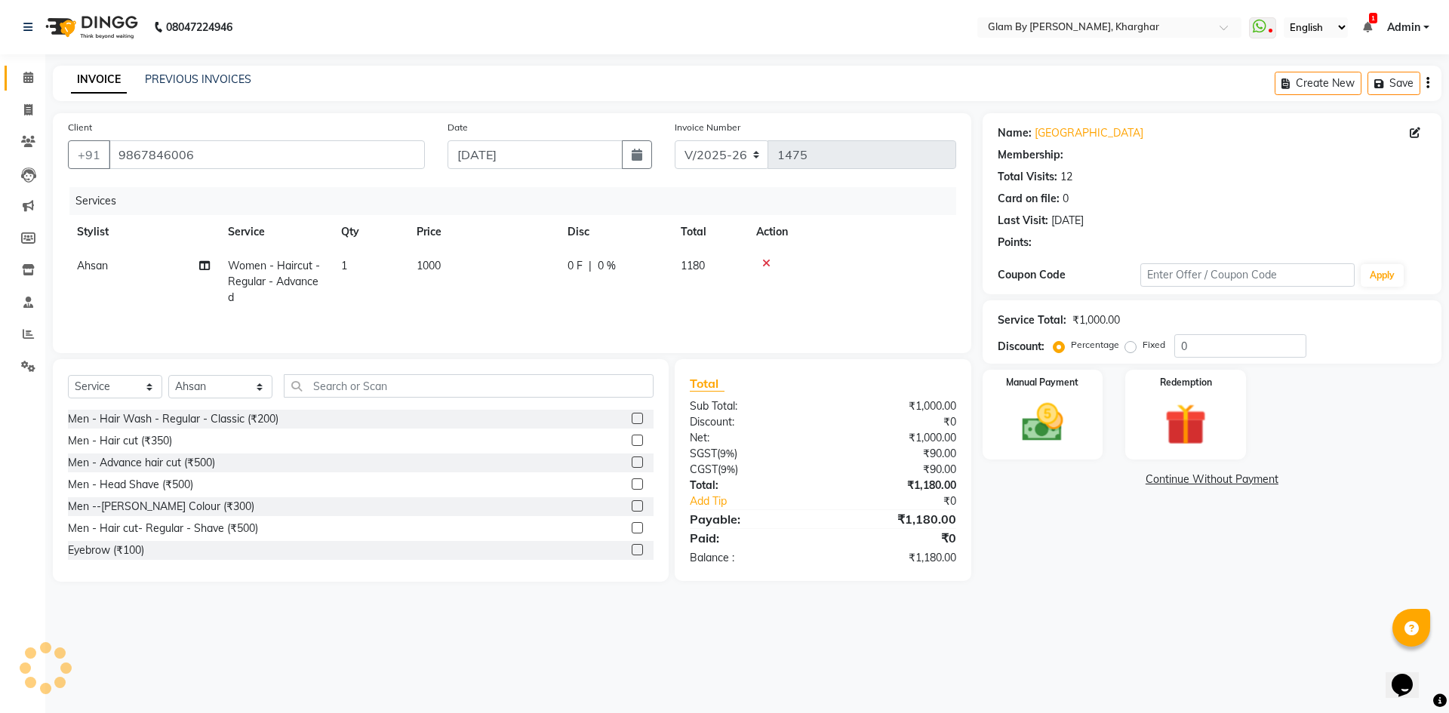
select select "1: Object"
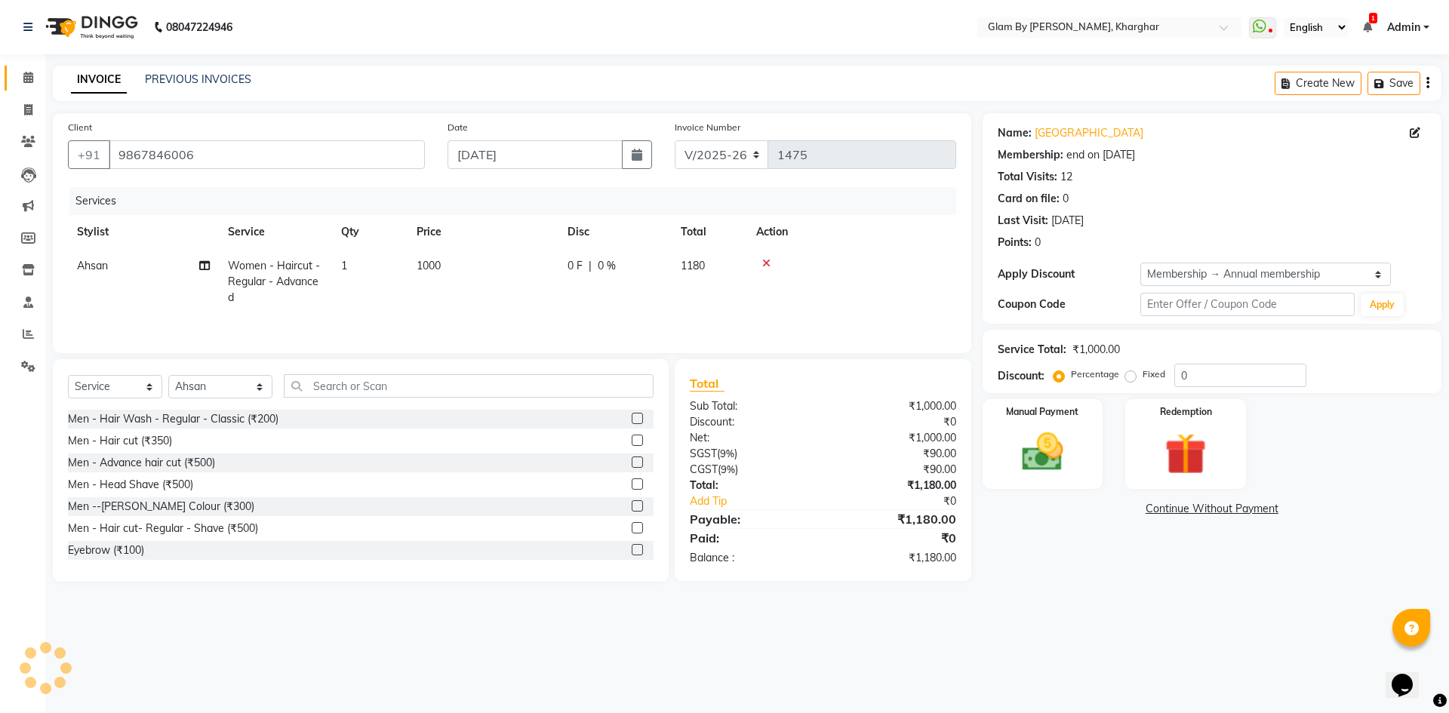
type input "20"
click at [554, 285] on td "1000" at bounding box center [483, 282] width 151 height 66
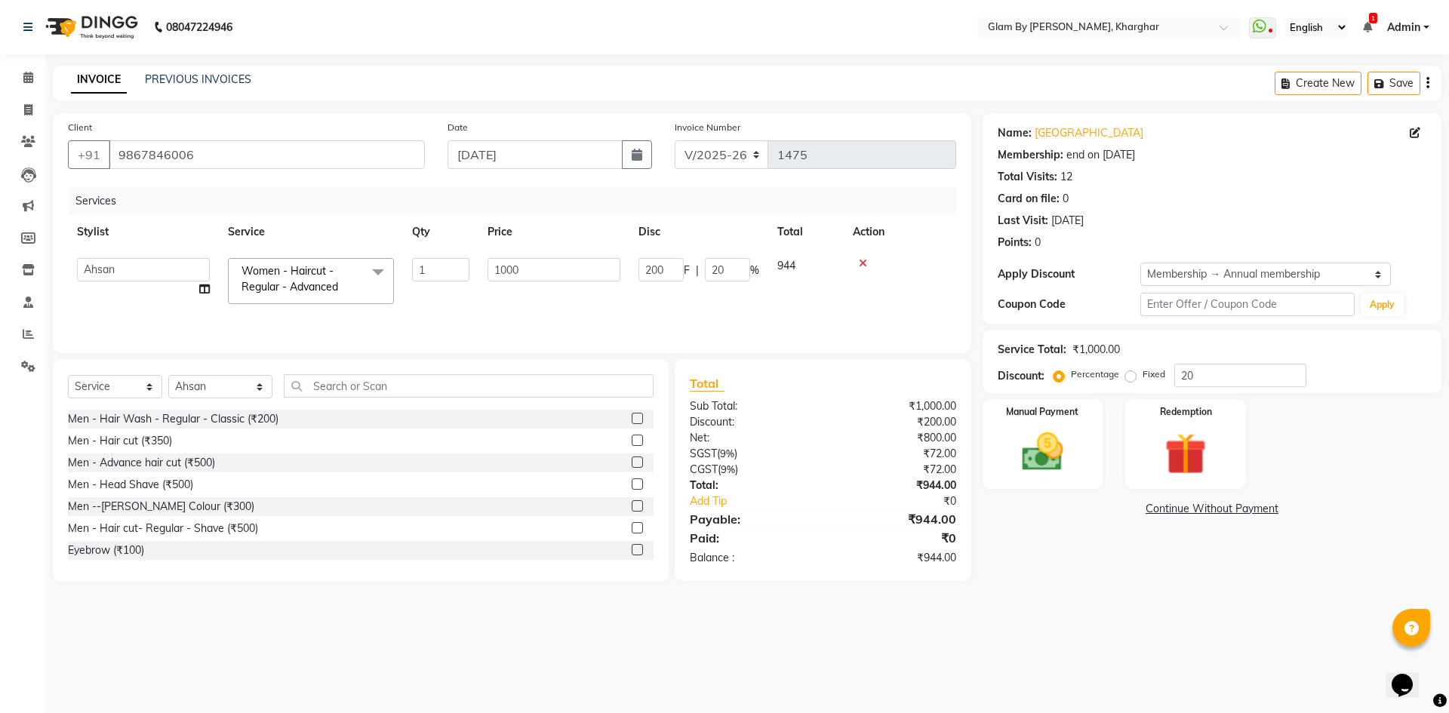
click at [867, 264] on div at bounding box center [900, 263] width 94 height 11
drag, startPoint x: 864, startPoint y: 261, endPoint x: 485, endPoint y: 326, distance: 385.2
click at [856, 262] on div at bounding box center [900, 263] width 94 height 11
click at [865, 264] on icon at bounding box center [863, 263] width 8 height 11
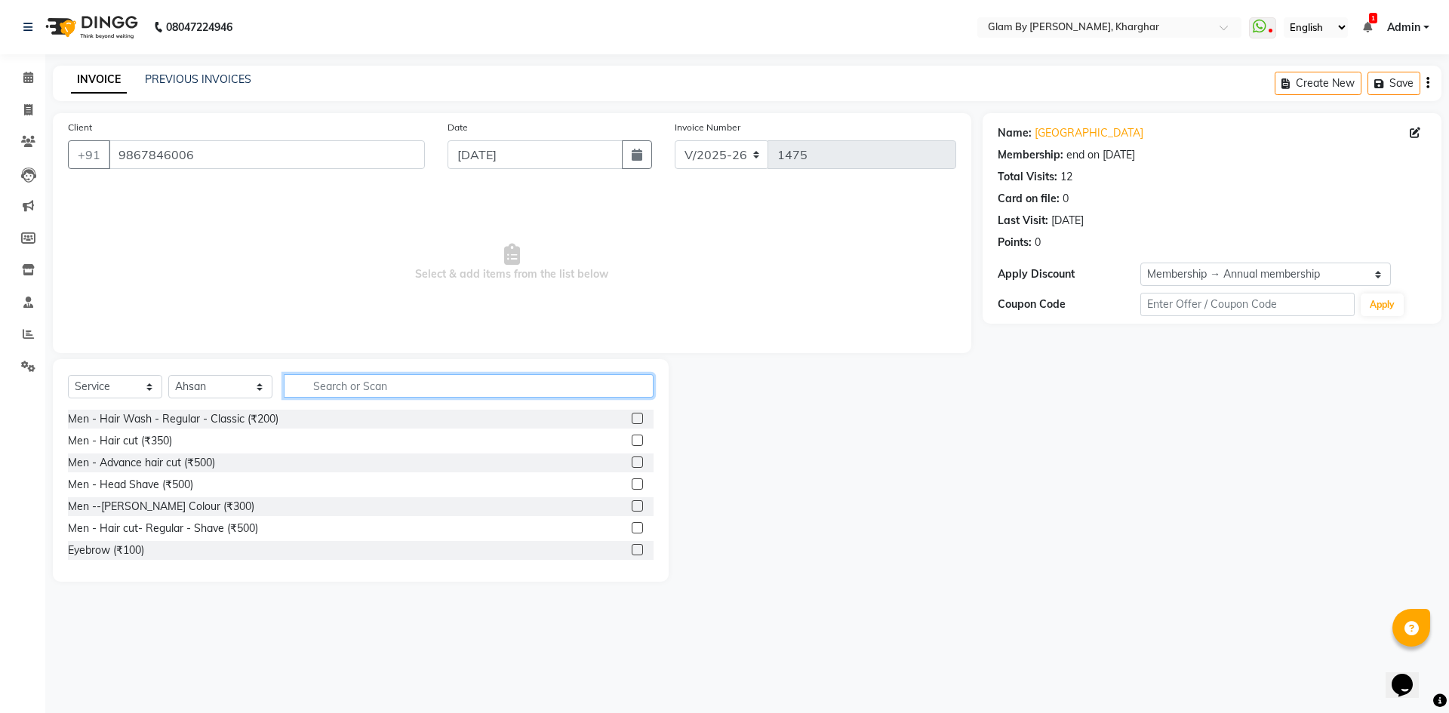
click at [336, 387] on input "text" at bounding box center [469, 385] width 370 height 23
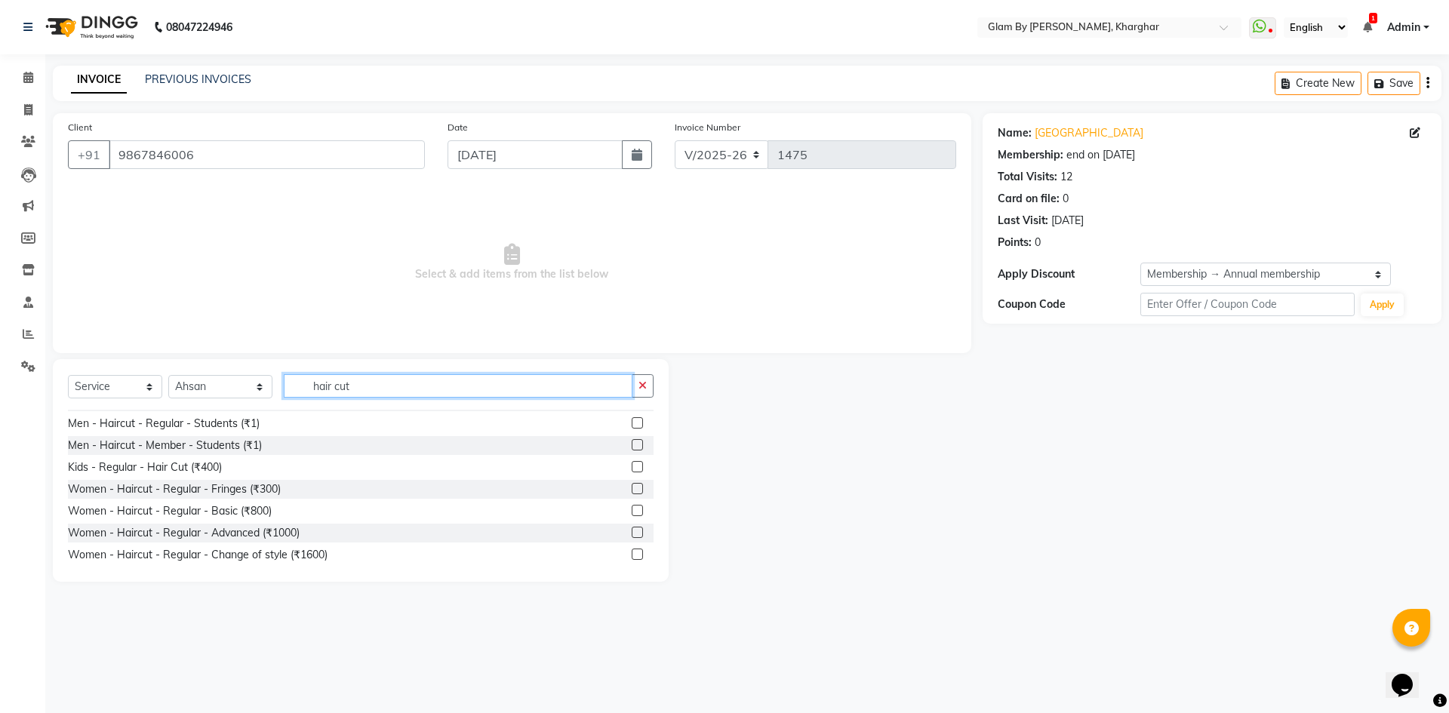
scroll to position [226, 0]
type input "hair cut"
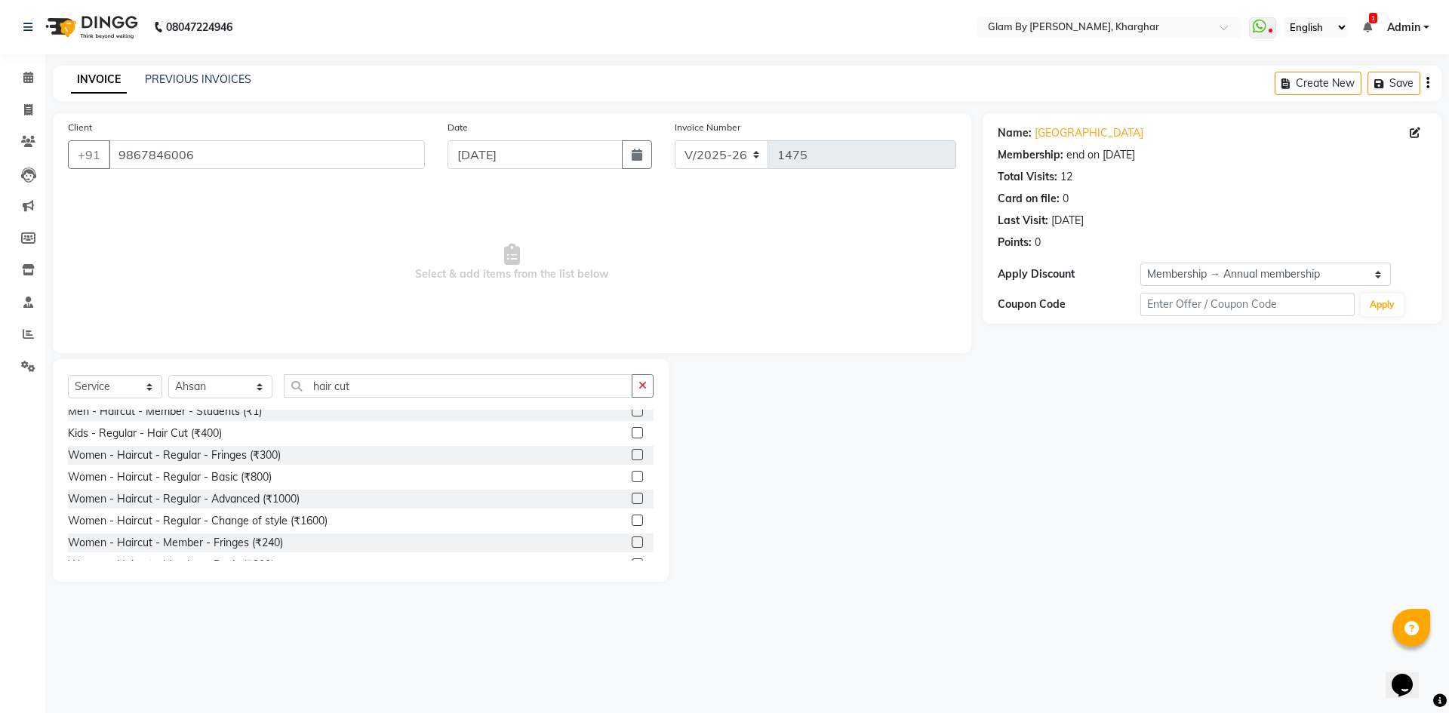
drag, startPoint x: 247, startPoint y: 479, endPoint x: 399, endPoint y: 417, distance: 164.2
click at [263, 474] on div "Women - Haircut - Regular - Basic (₹800)" at bounding box center [170, 478] width 204 height 16
checkbox input "false"
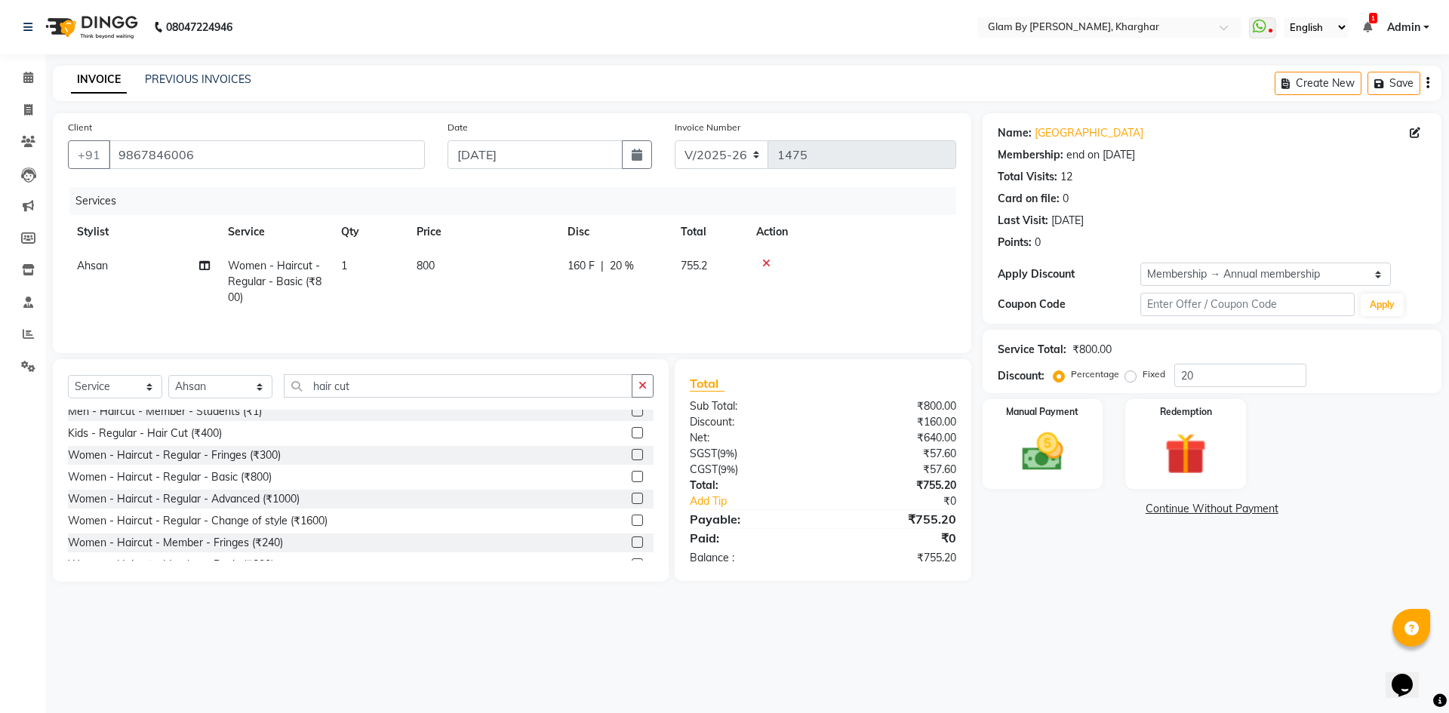
click at [618, 294] on td "160 F | 20 %" at bounding box center [615, 282] width 113 height 66
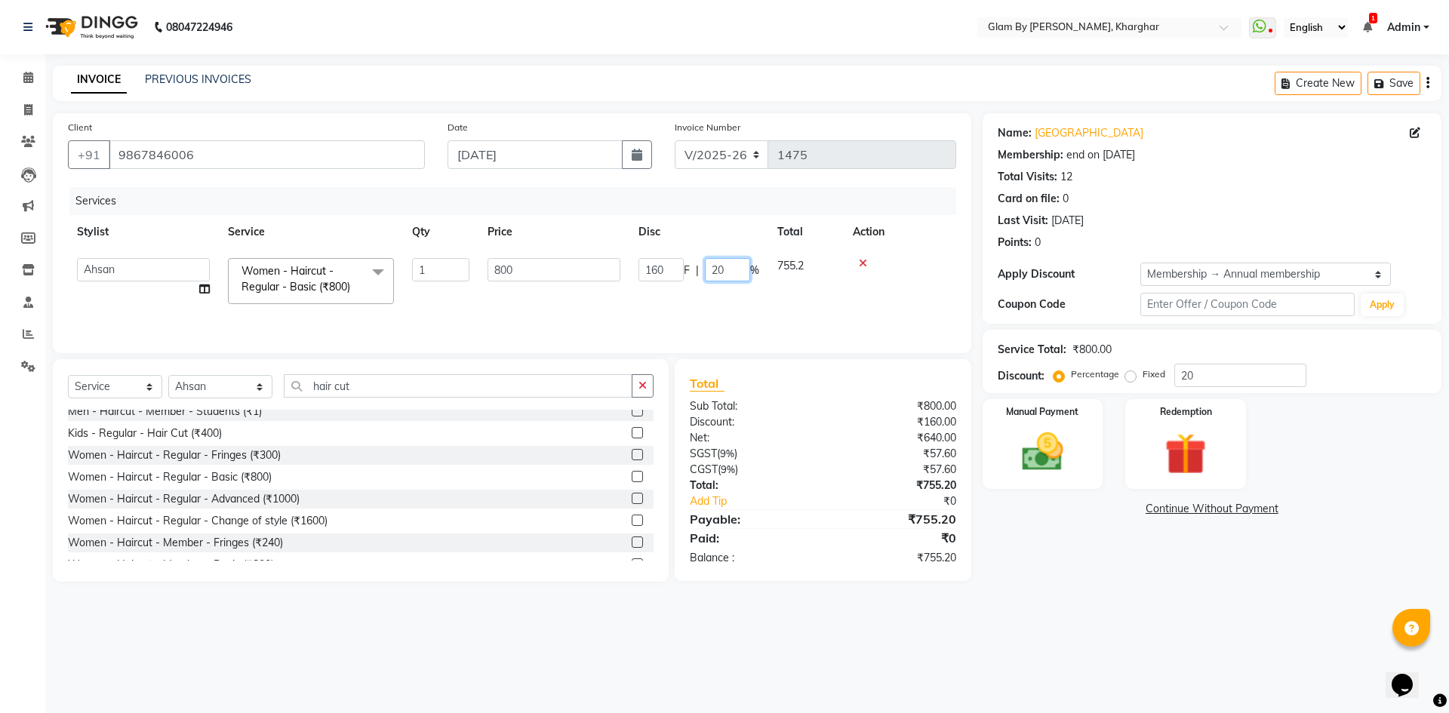
drag, startPoint x: 737, startPoint y: 265, endPoint x: 679, endPoint y: 269, distance: 57.5
click at [679, 269] on div "160 F | 20 %" at bounding box center [699, 269] width 121 height 23
click at [679, 301] on tr "Ahsan Amandeep Avi deol kuldeep kaur (maneger) MARUL neetu pinky soni Pooja pri…" at bounding box center [512, 281] width 889 height 64
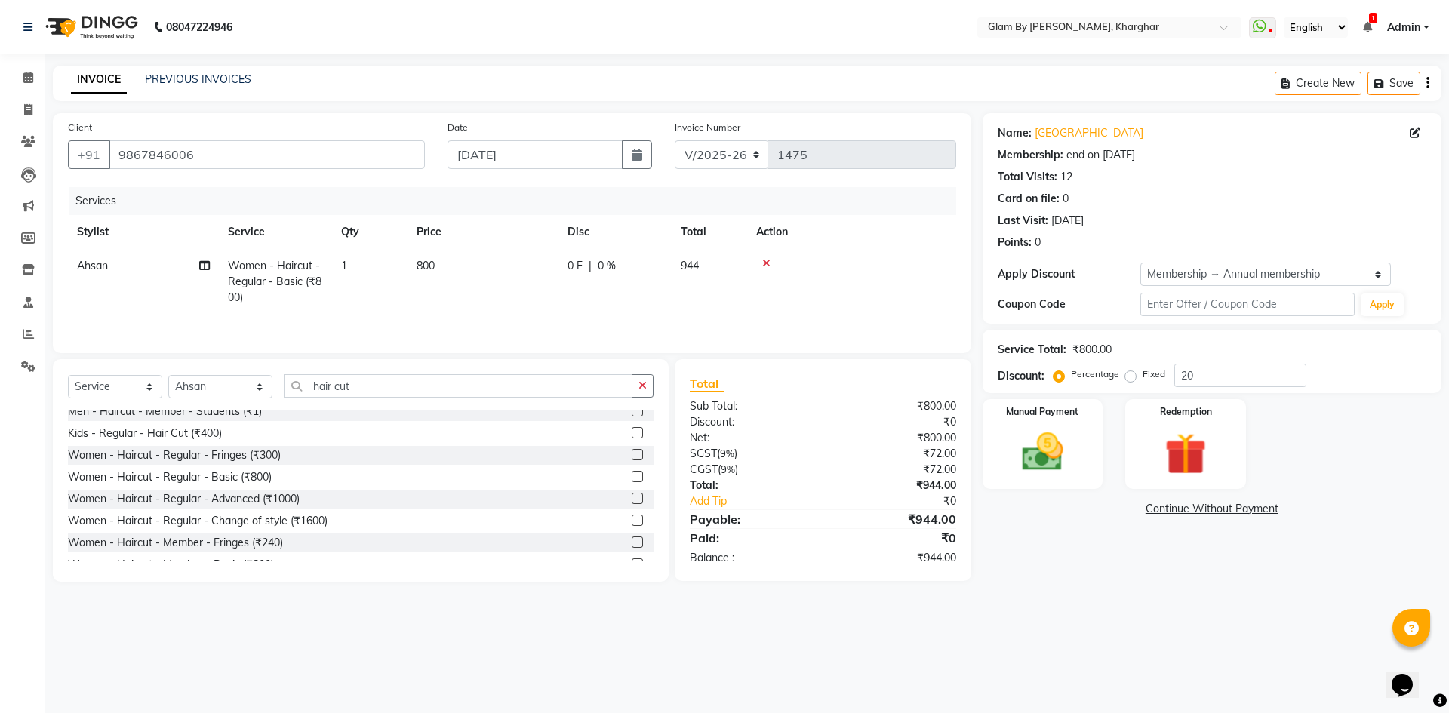
drag, startPoint x: 1080, startPoint y: 467, endPoint x: 1129, endPoint y: 492, distance: 55.4
click at [1080, 467] on div "Manual Payment" at bounding box center [1043, 444] width 121 height 90
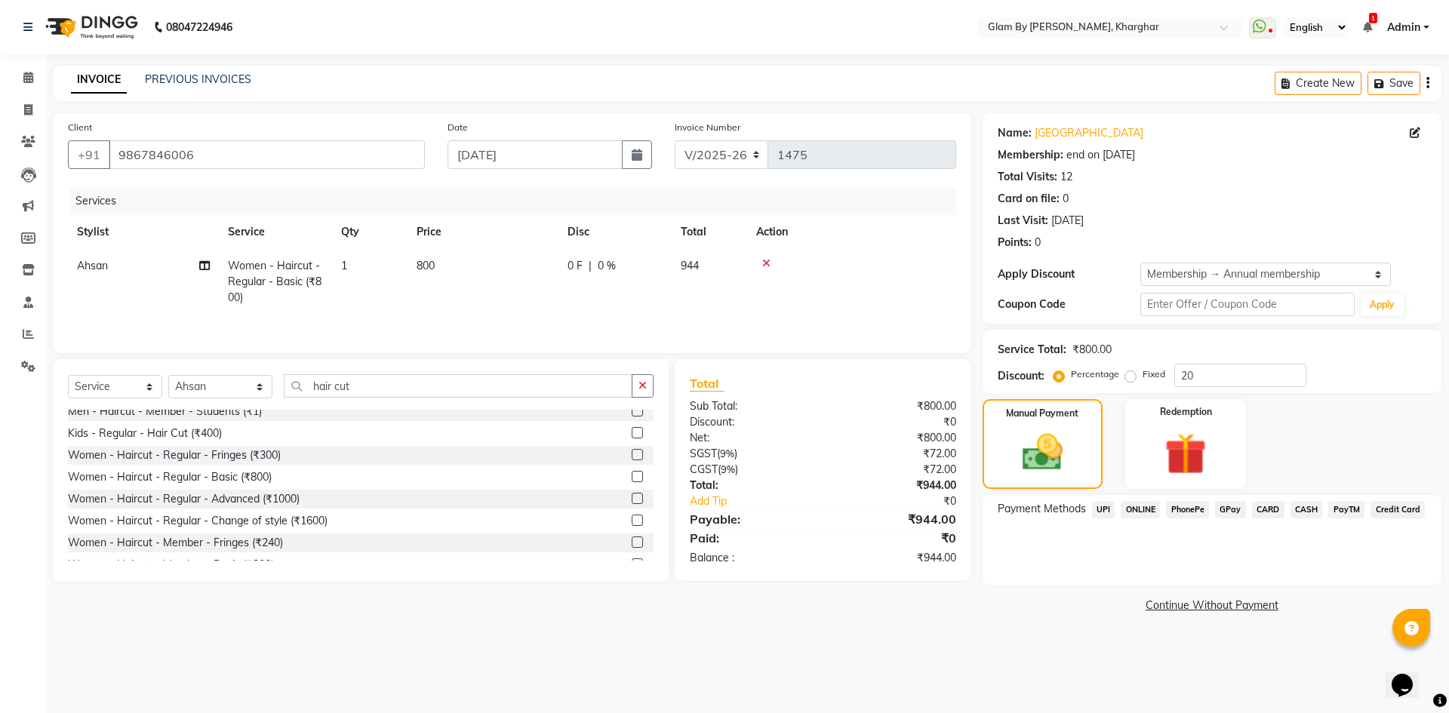
click at [1150, 512] on span "ONLINE" at bounding box center [1140, 509] width 39 height 17
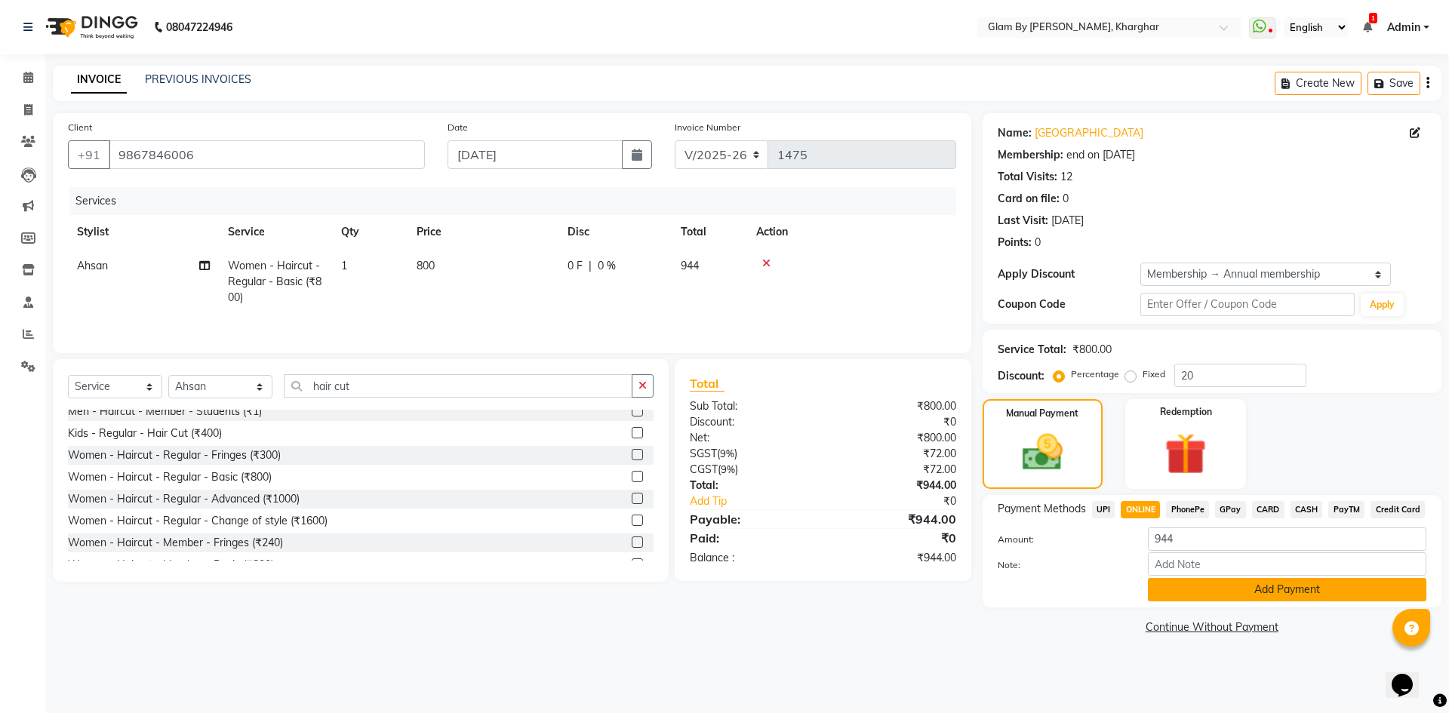
click at [1268, 585] on button "Add Payment" at bounding box center [1287, 589] width 279 height 23
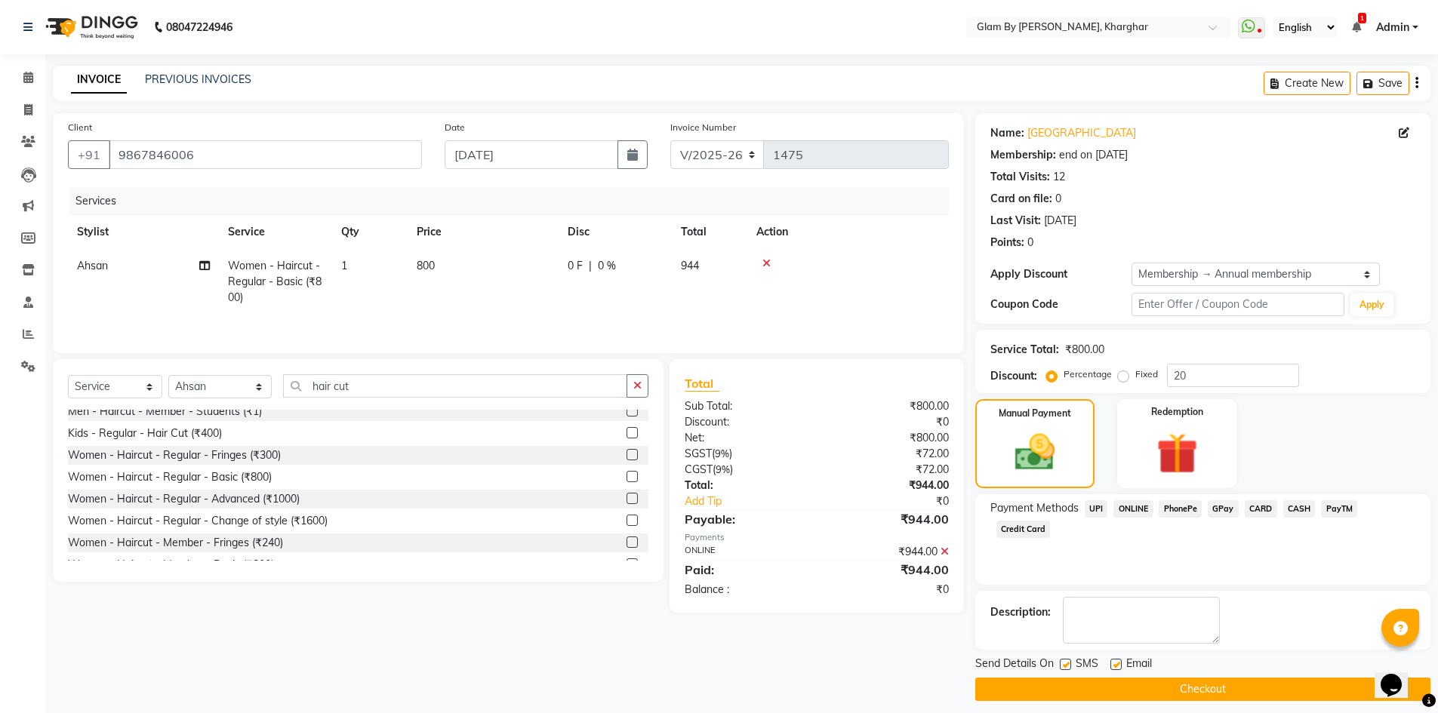
click at [1182, 692] on button "Checkout" at bounding box center [1202, 689] width 455 height 23
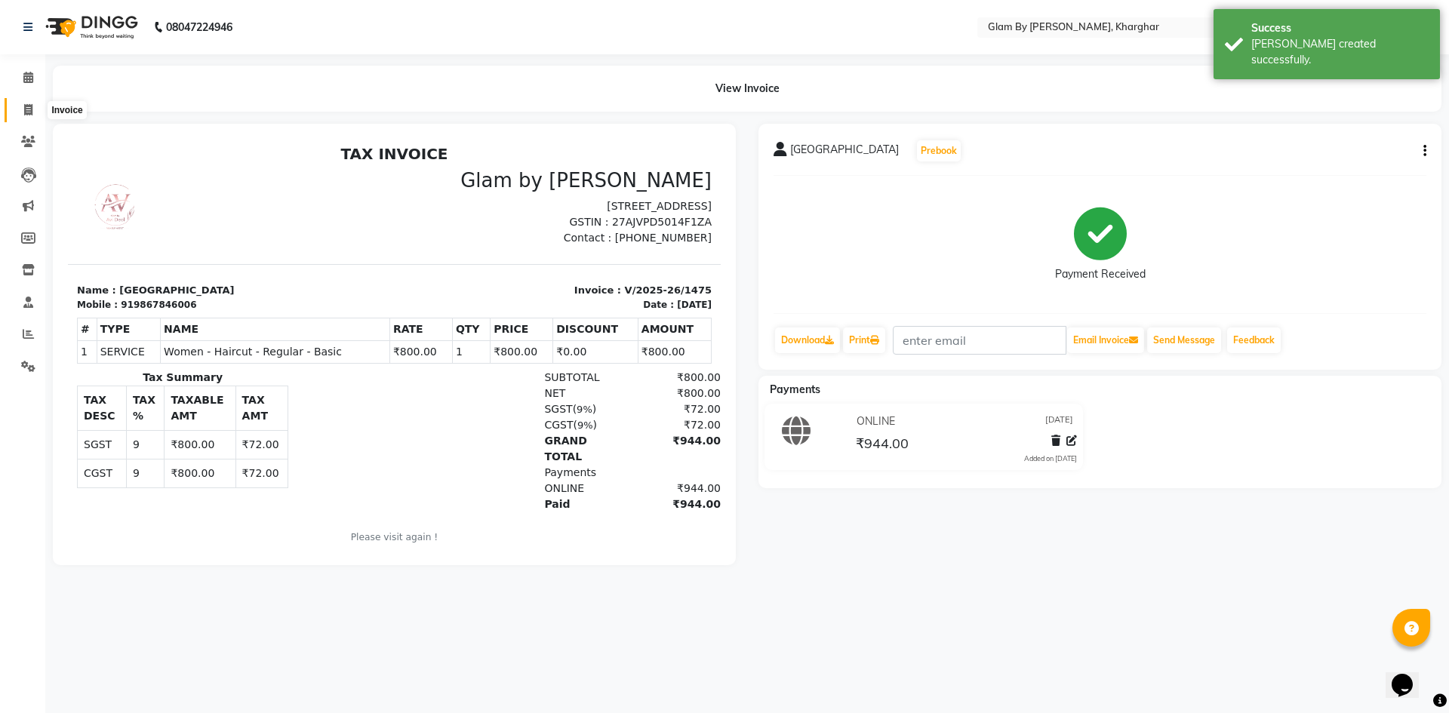
click at [34, 111] on span at bounding box center [28, 110] width 26 height 17
select select "3992"
select select "service"
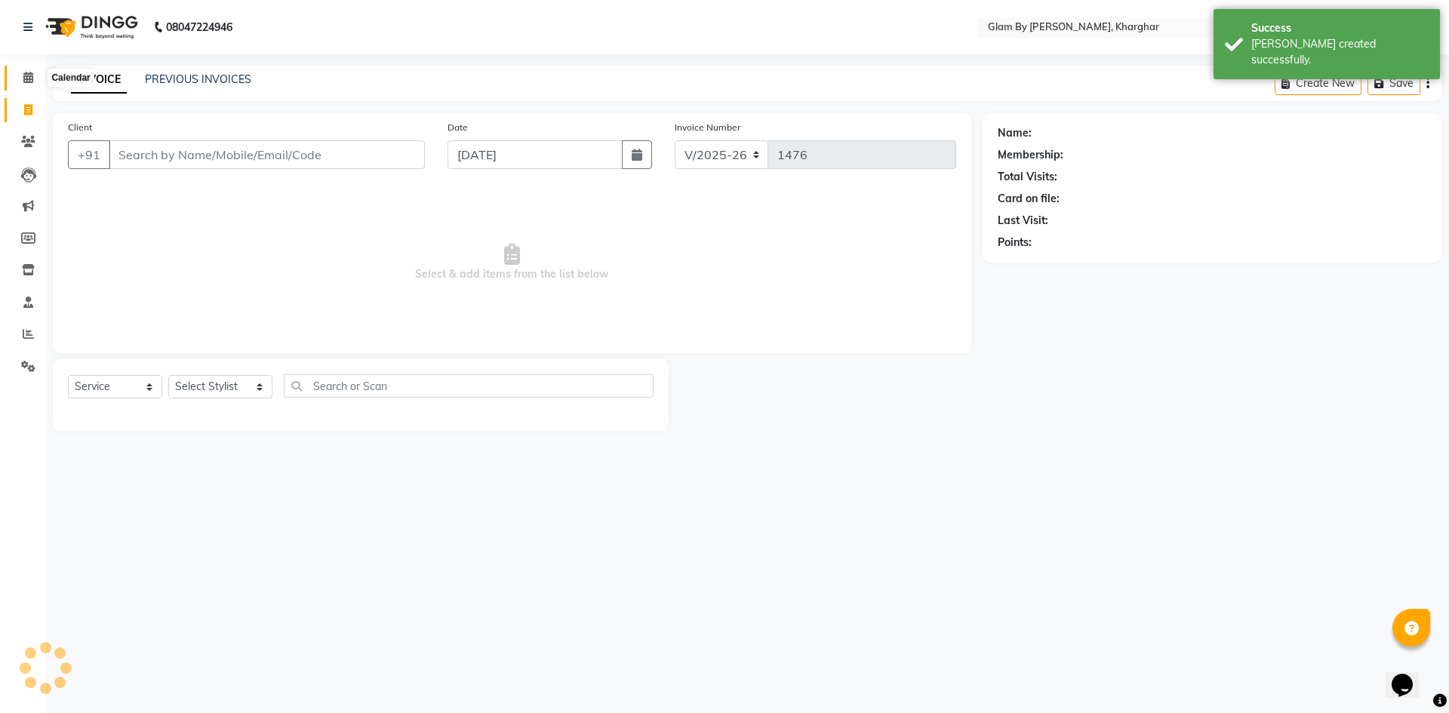
click at [30, 79] on icon at bounding box center [28, 77] width 10 height 11
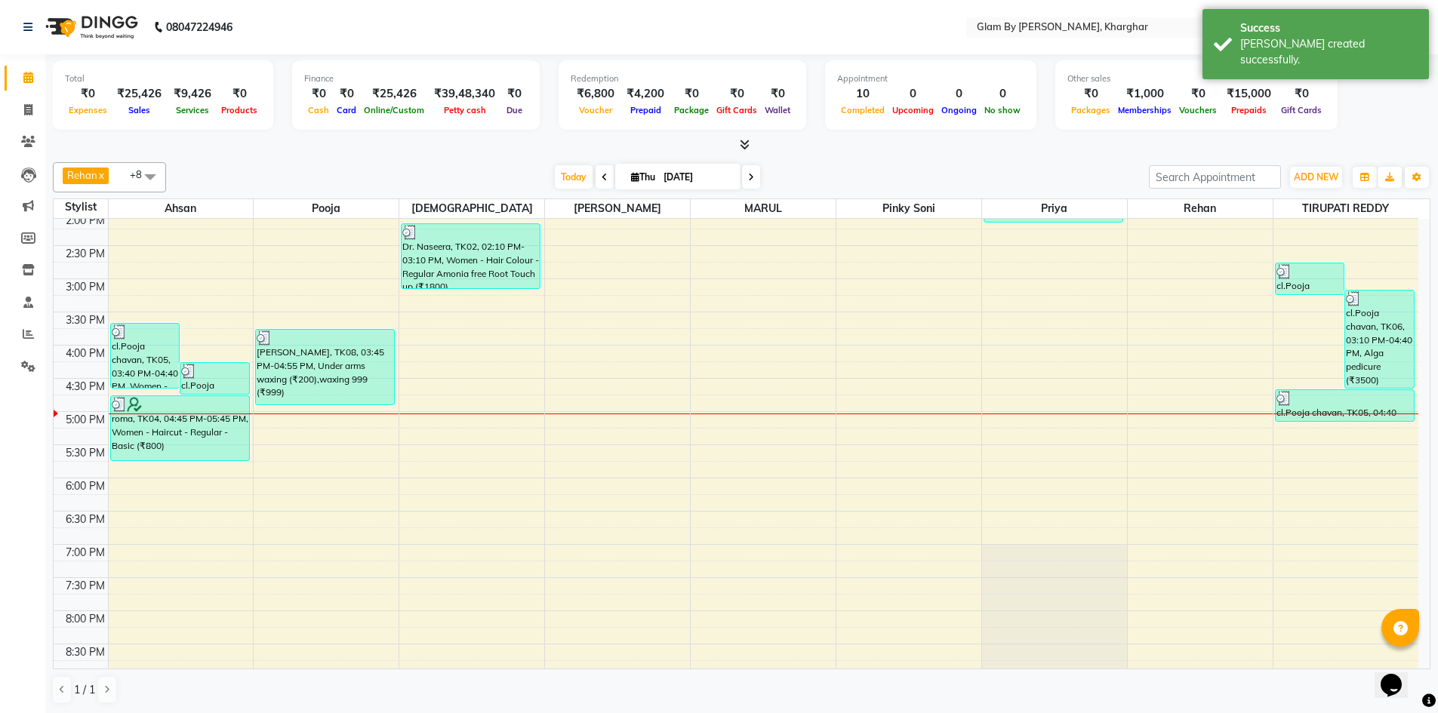
scroll to position [215, 0]
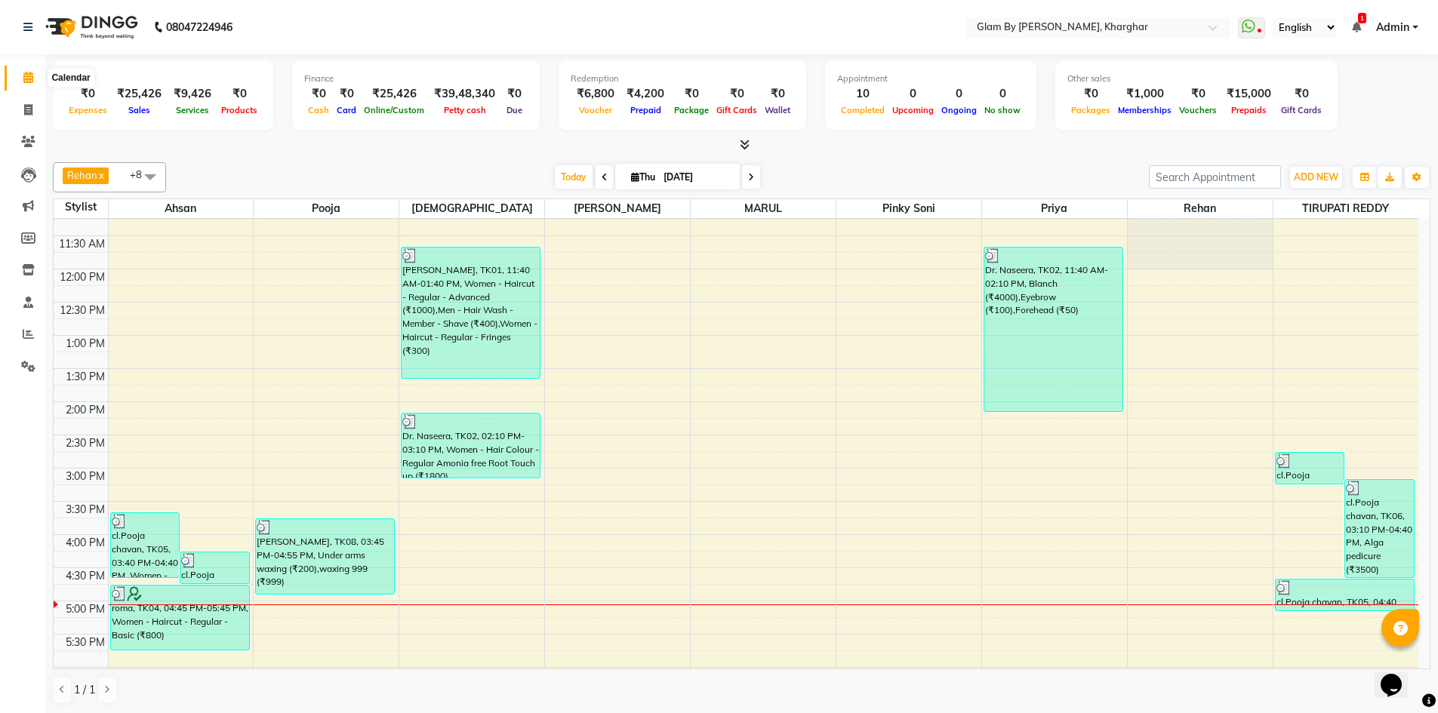
click at [32, 79] on icon at bounding box center [28, 77] width 10 height 11
click at [31, 116] on span at bounding box center [28, 110] width 26 height 17
select select "3992"
select select "service"
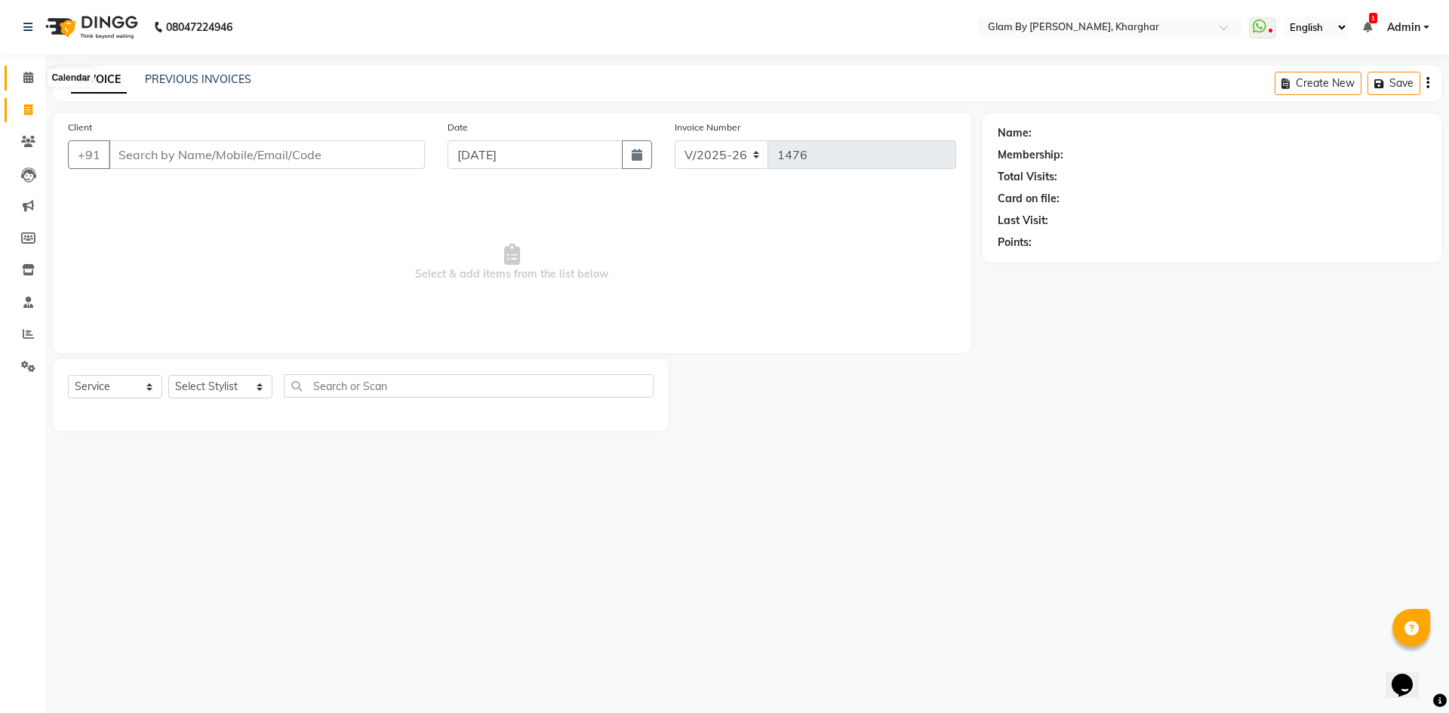
click at [26, 73] on icon at bounding box center [28, 77] width 10 height 11
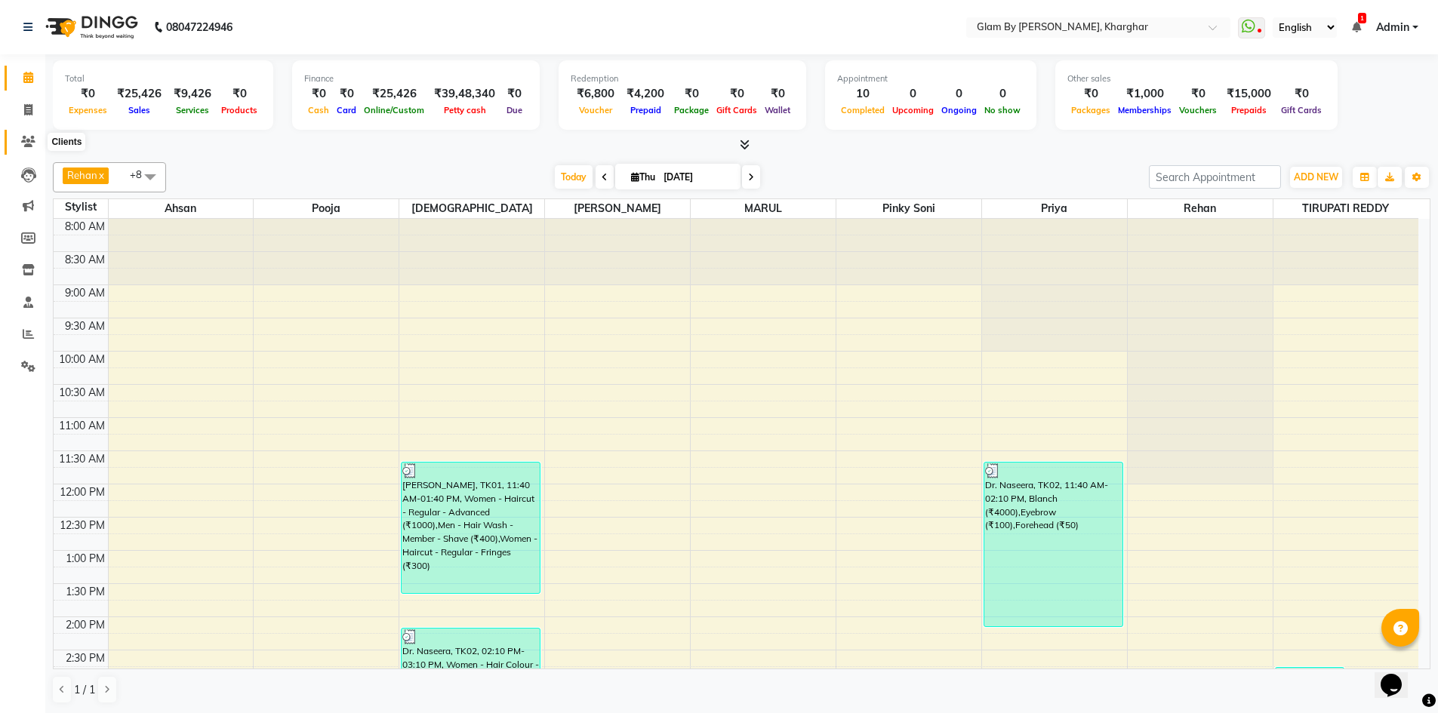
click at [39, 145] on span at bounding box center [28, 142] width 26 height 17
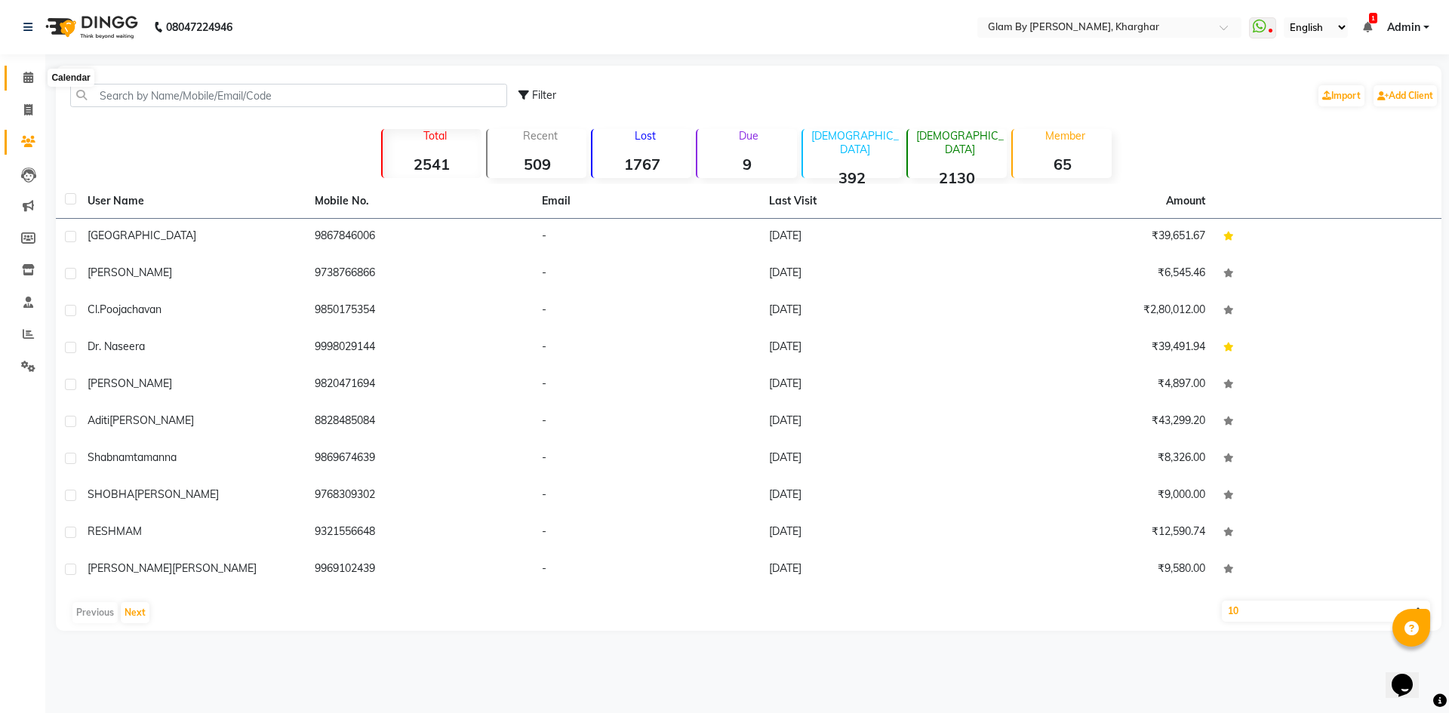
click at [24, 79] on icon at bounding box center [28, 77] width 10 height 11
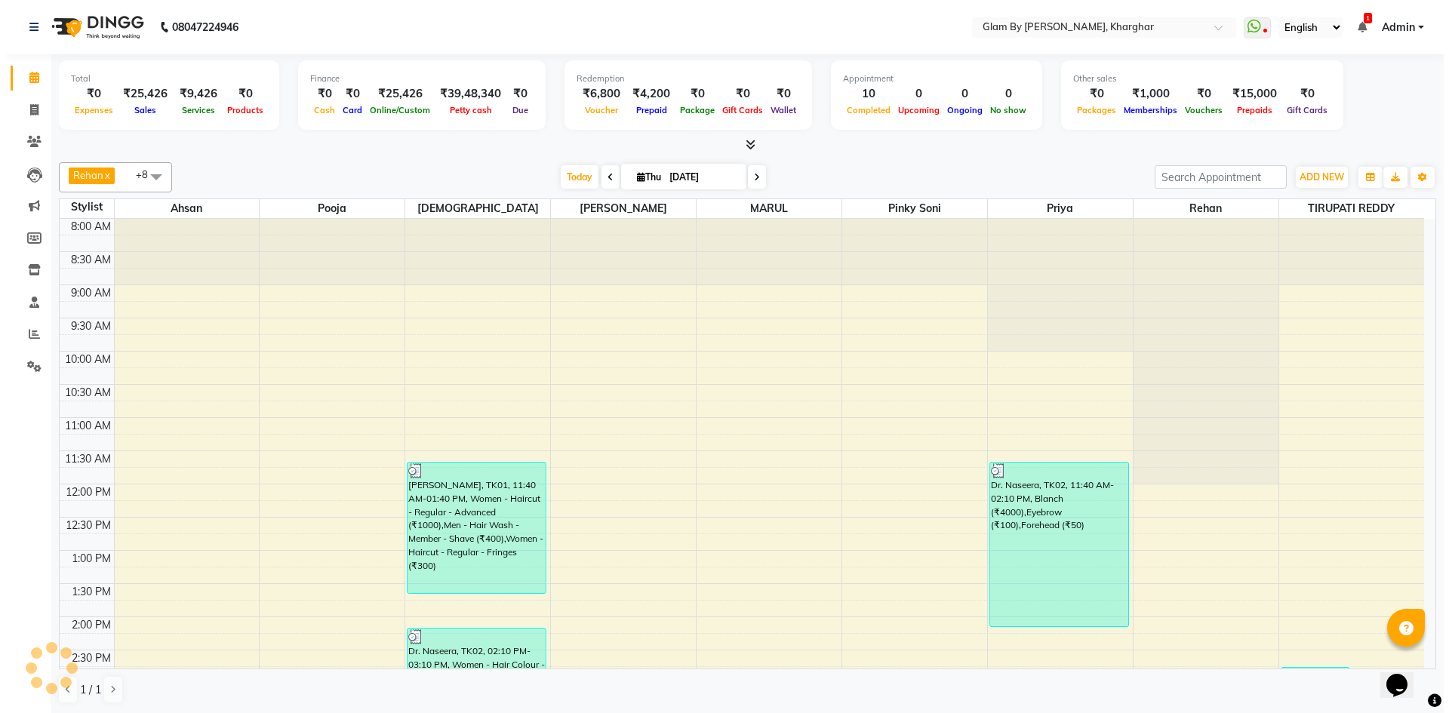
scroll to position [546, 0]
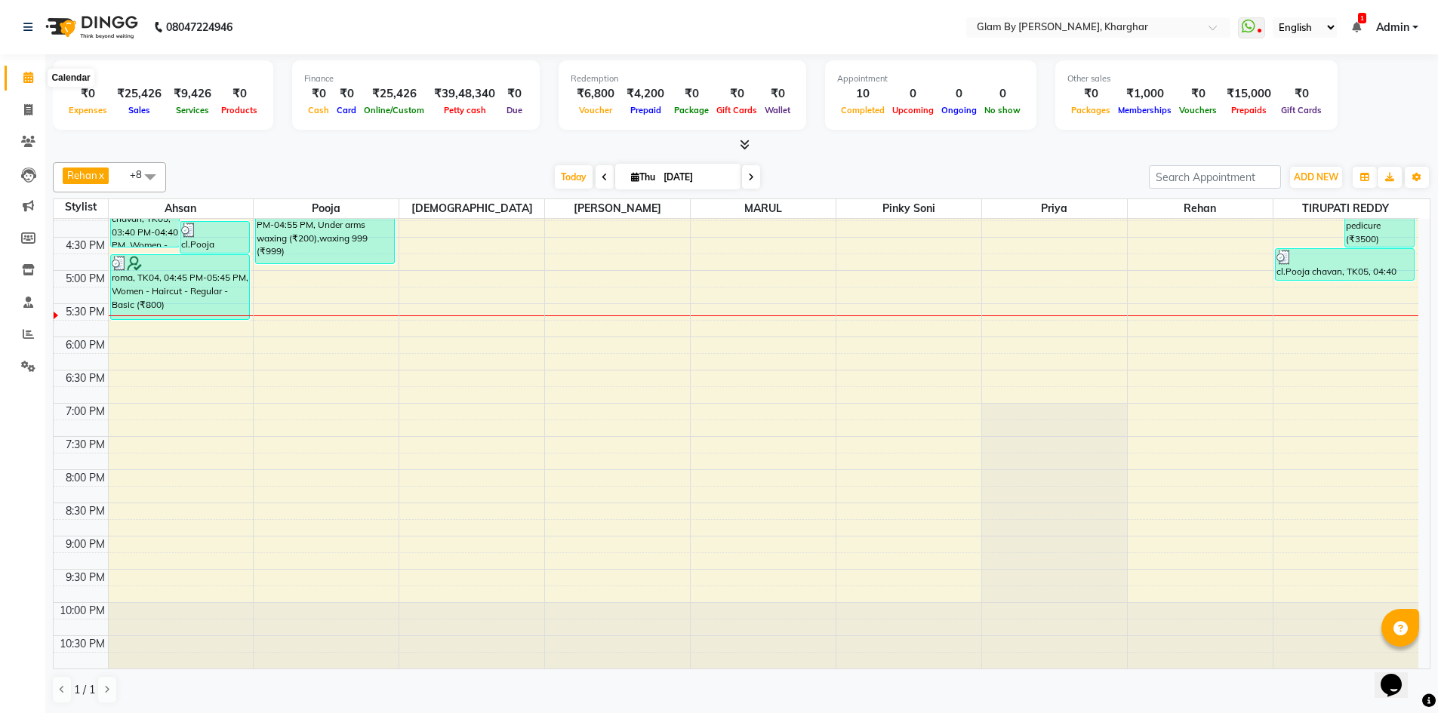
click at [29, 85] on span at bounding box center [28, 77] width 26 height 17
click at [25, 78] on icon at bounding box center [28, 77] width 10 height 11
click at [27, 79] on icon at bounding box center [28, 77] width 10 height 11
click at [29, 80] on icon at bounding box center [28, 77] width 10 height 11
drag, startPoint x: 25, startPoint y: 110, endPoint x: 26, endPoint y: 86, distance: 24.2
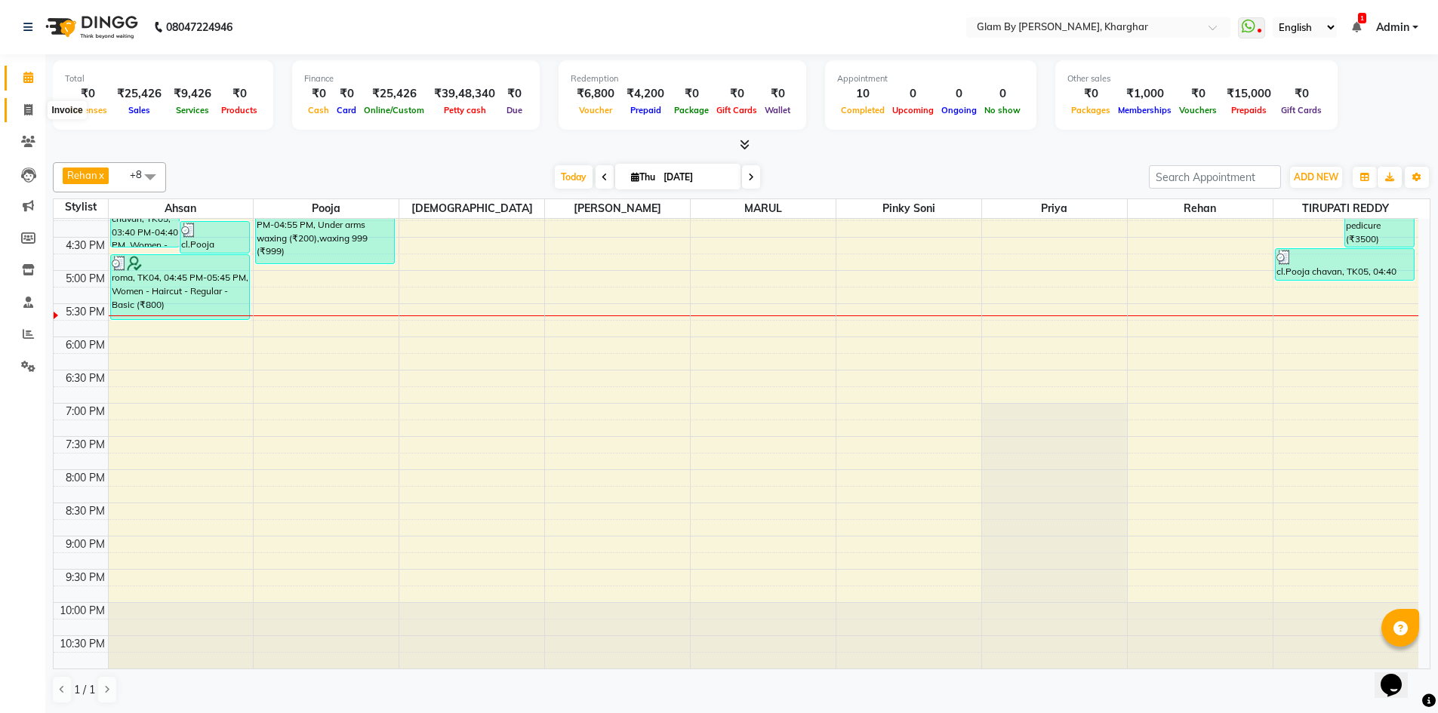
click at [26, 109] on icon at bounding box center [28, 109] width 8 height 11
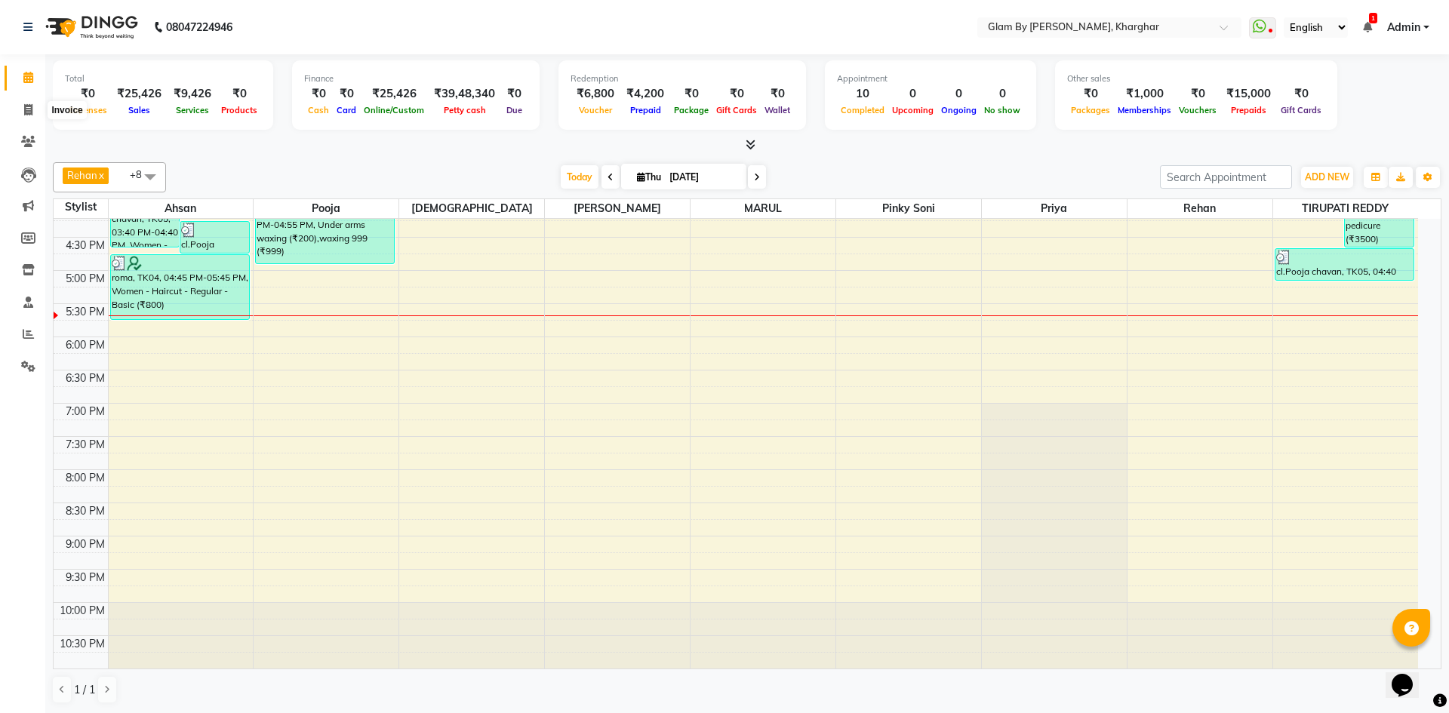
select select "service"
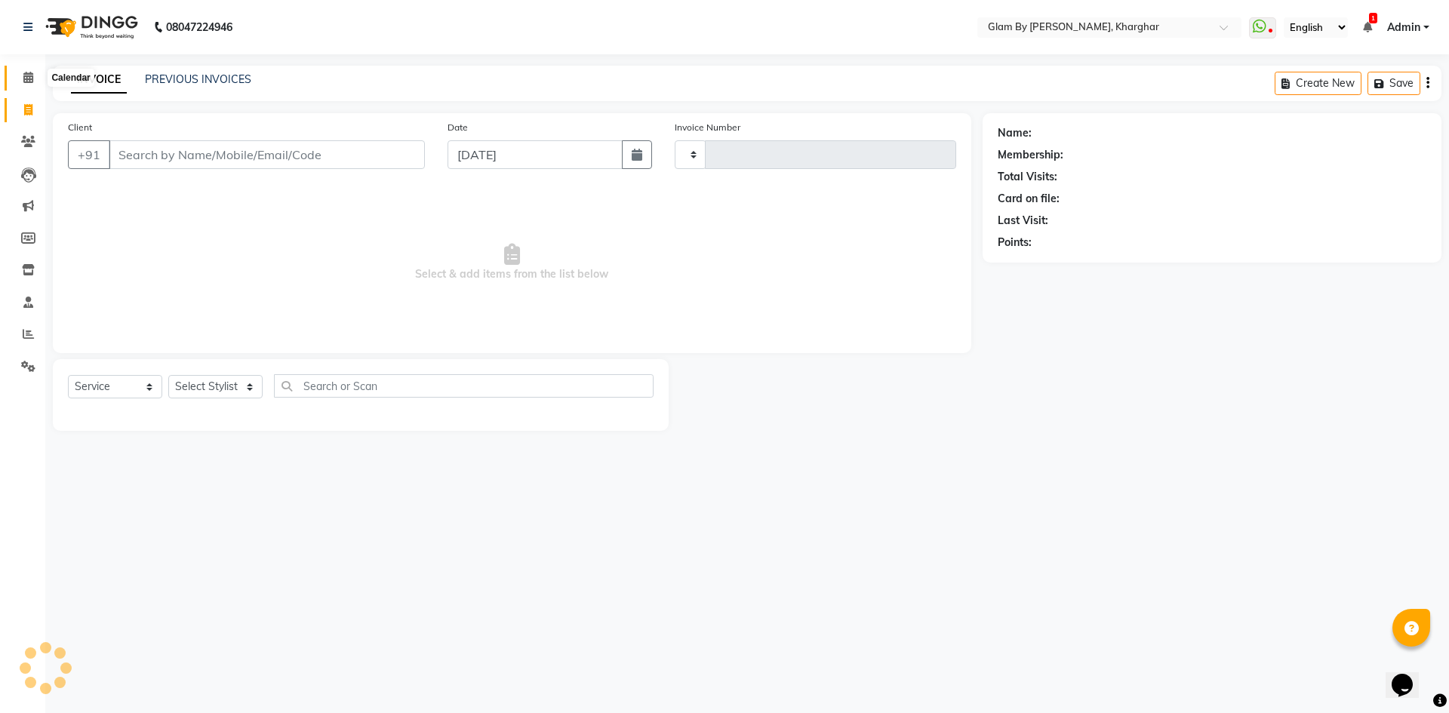
type input "1476"
select select "3992"
click at [192, 78] on link "PREVIOUS INVOICES" at bounding box center [198, 79] width 106 height 14
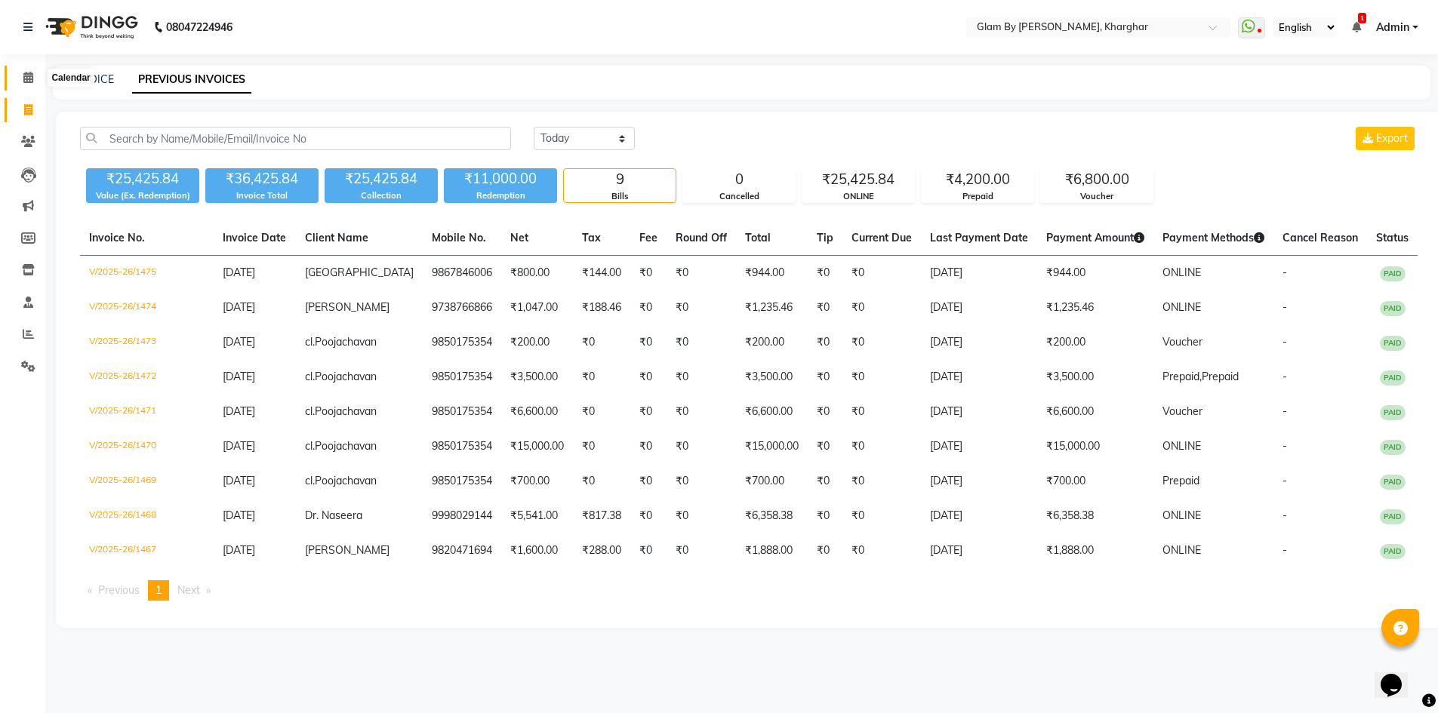
drag, startPoint x: 28, startPoint y: 75, endPoint x: 28, endPoint y: 90, distance: 14.3
click at [28, 76] on icon at bounding box center [28, 77] width 10 height 11
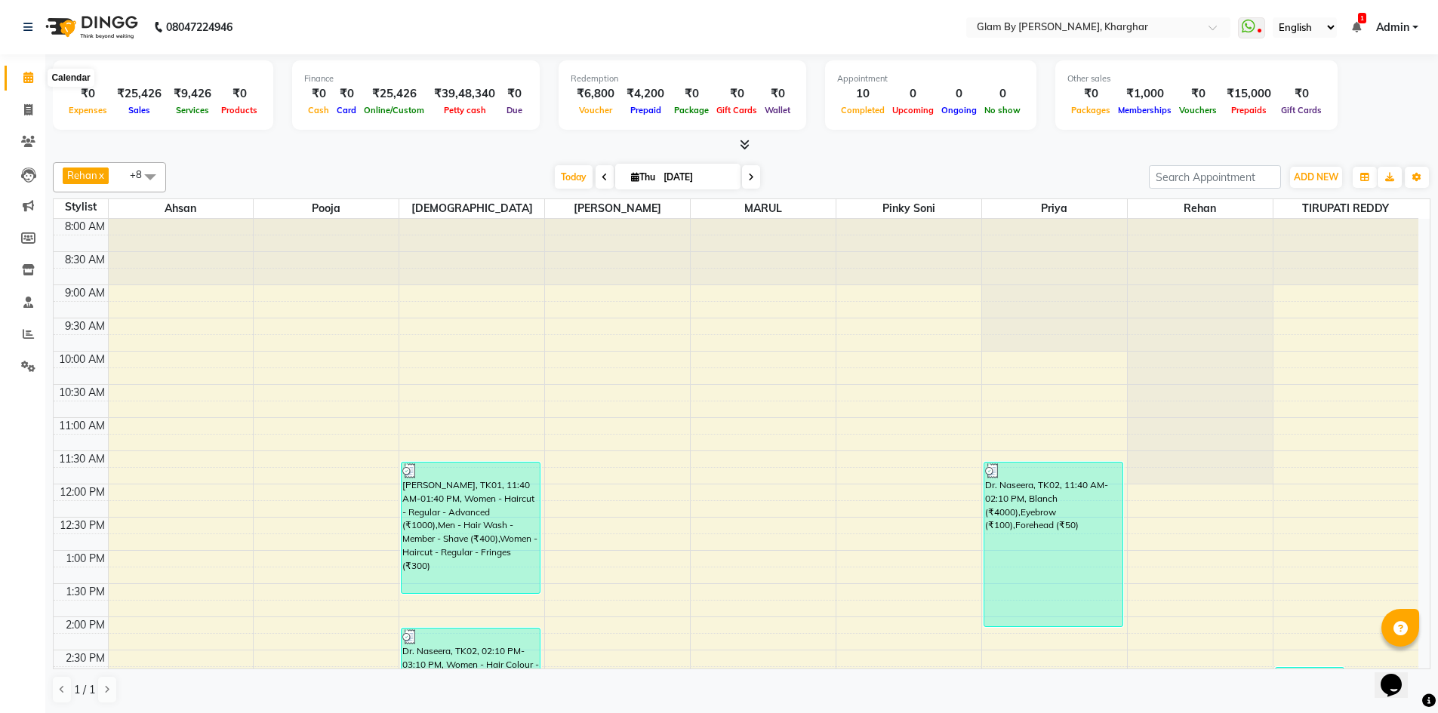
click at [21, 81] on span at bounding box center [28, 77] width 26 height 17
click at [24, 108] on icon at bounding box center [28, 109] width 8 height 11
select select "3992"
select select "service"
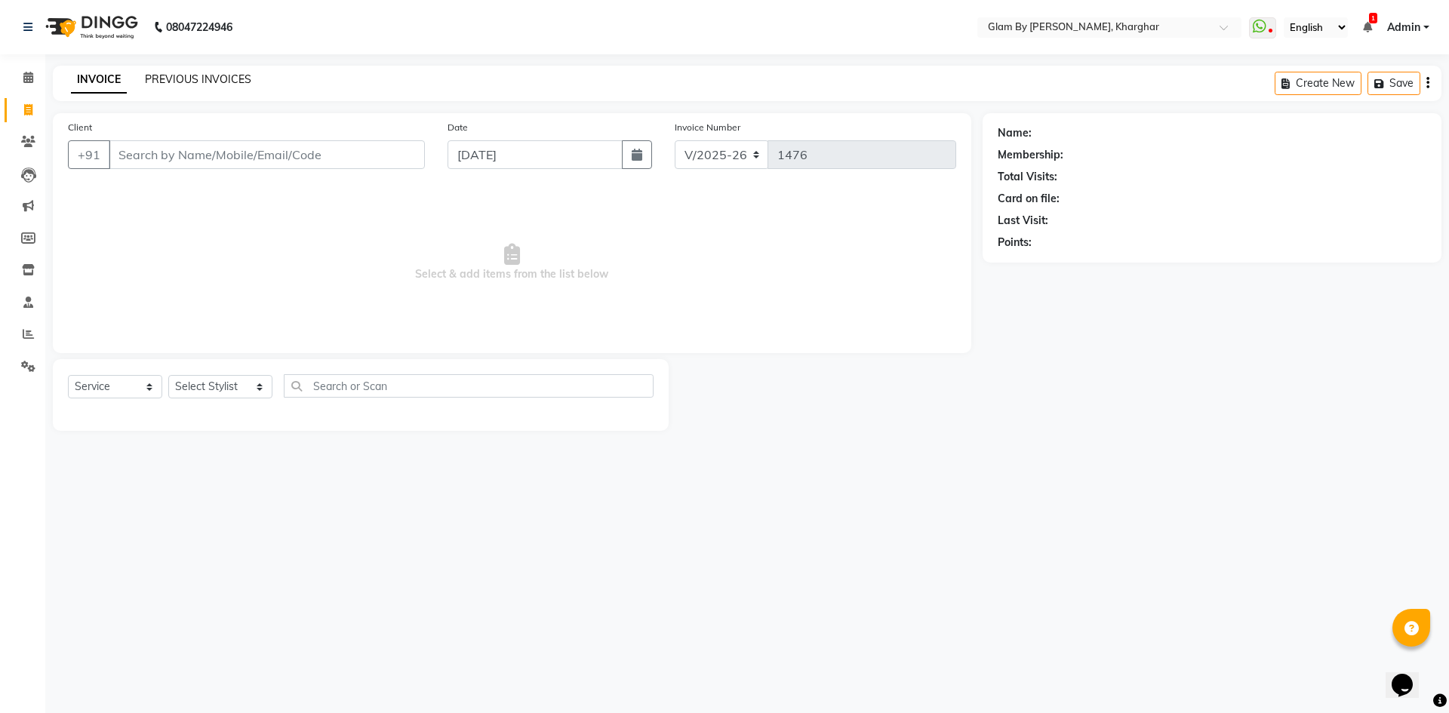
click at [196, 80] on link "PREVIOUS INVOICES" at bounding box center [198, 79] width 106 height 14
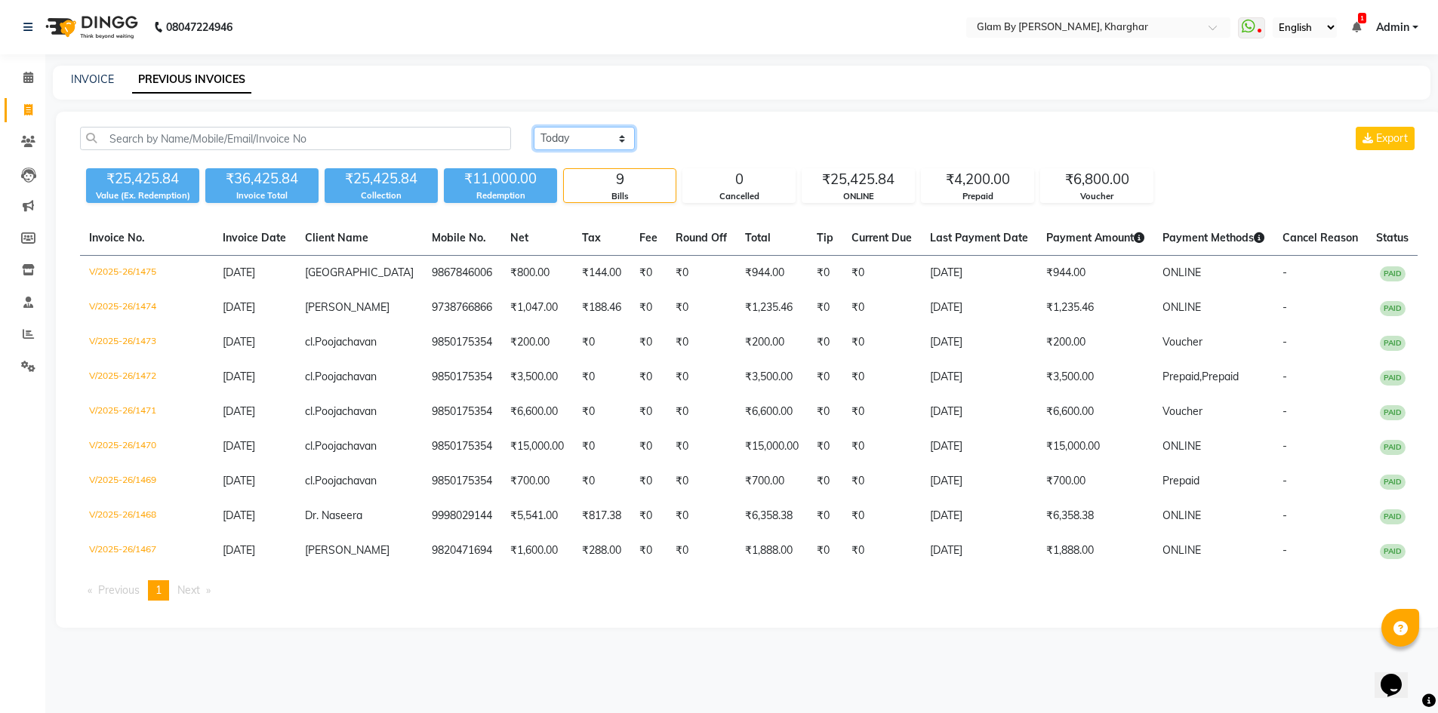
click at [621, 139] on select "Today Yesterday Custom Range" at bounding box center [584, 138] width 101 height 23
select select "yesterday"
click at [534, 127] on select "Today Yesterday Custom Range" at bounding box center [584, 138] width 101 height 23
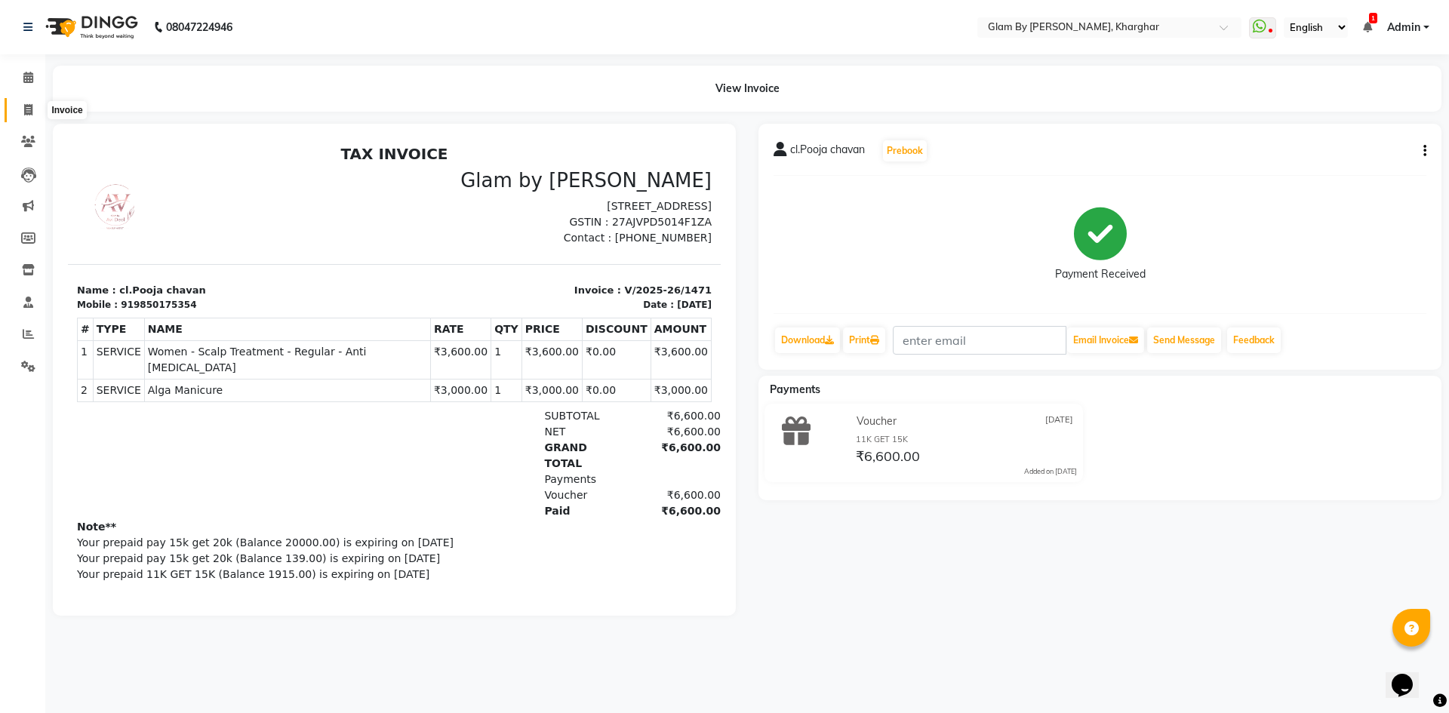
click at [34, 112] on span at bounding box center [28, 110] width 26 height 17
select select "3992"
select select "service"
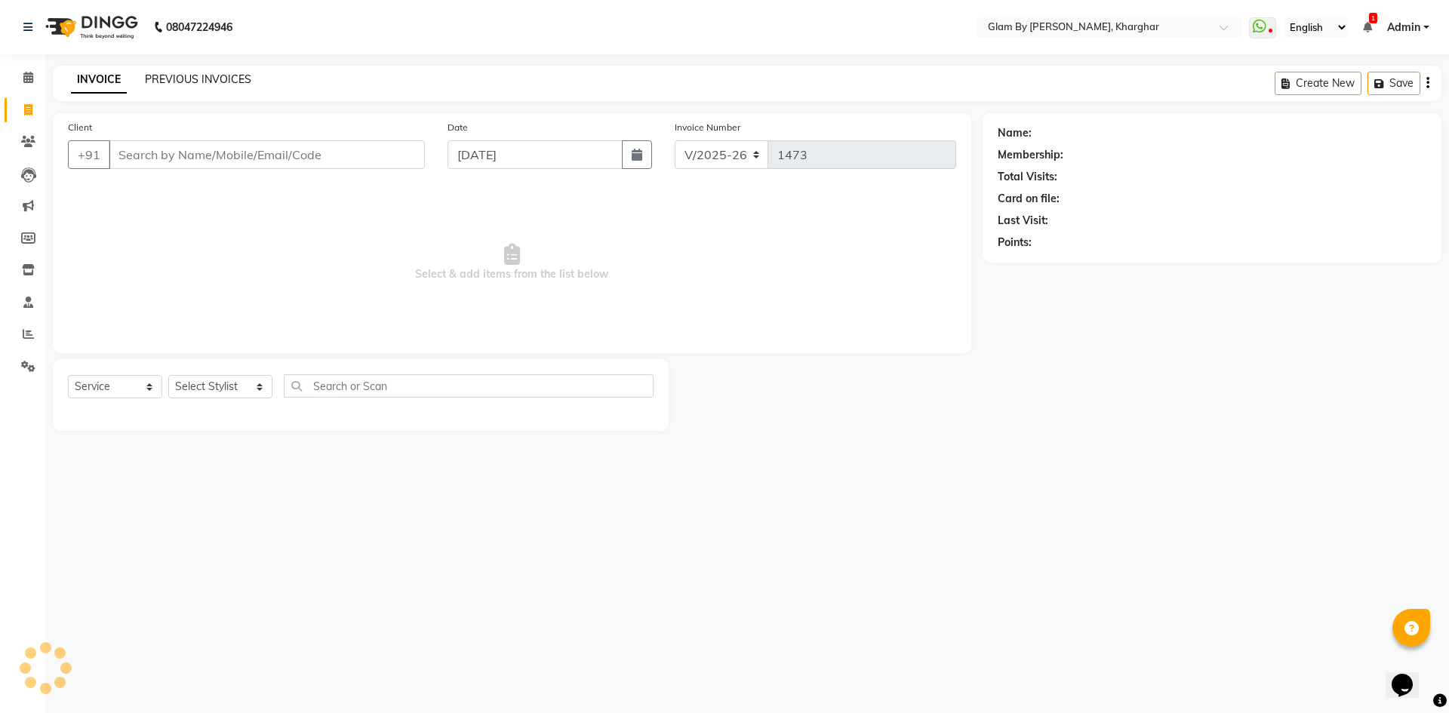
click at [180, 81] on link "PREVIOUS INVOICES" at bounding box center [198, 79] width 106 height 14
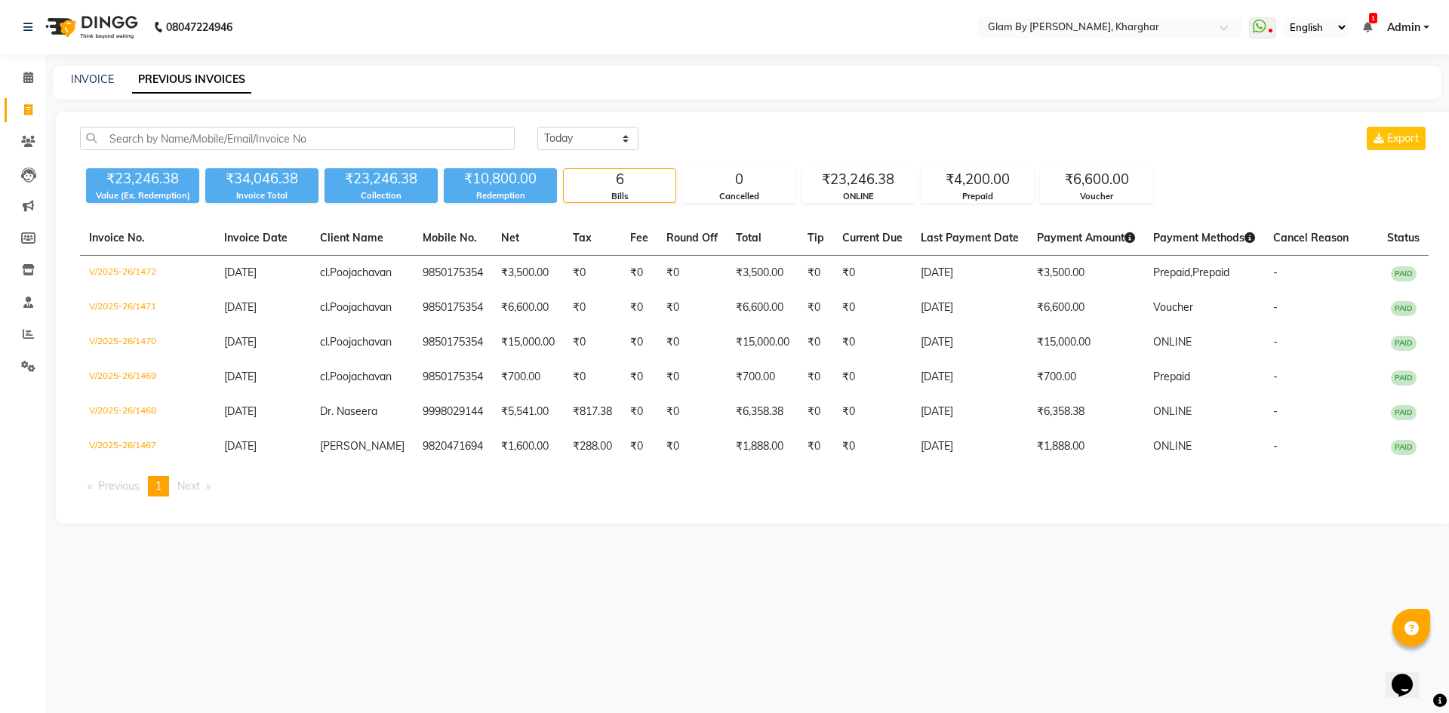
drag, startPoint x: 182, startPoint y: 82, endPoint x: 185, endPoint y: 89, distance: 8.1
click at [183, 82] on link "PREVIOUS INVOICES" at bounding box center [191, 79] width 119 height 27
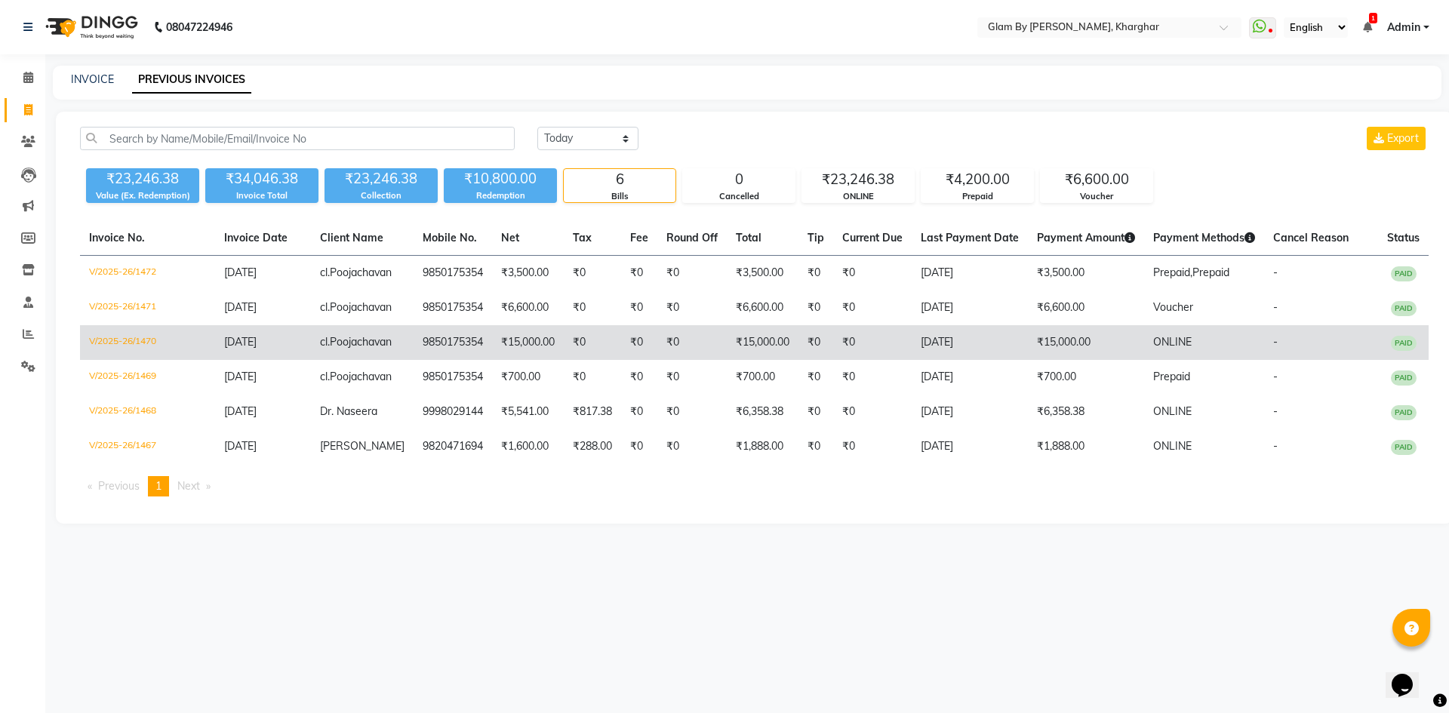
click at [493, 360] on td "₹15,000.00" at bounding box center [528, 342] width 72 height 35
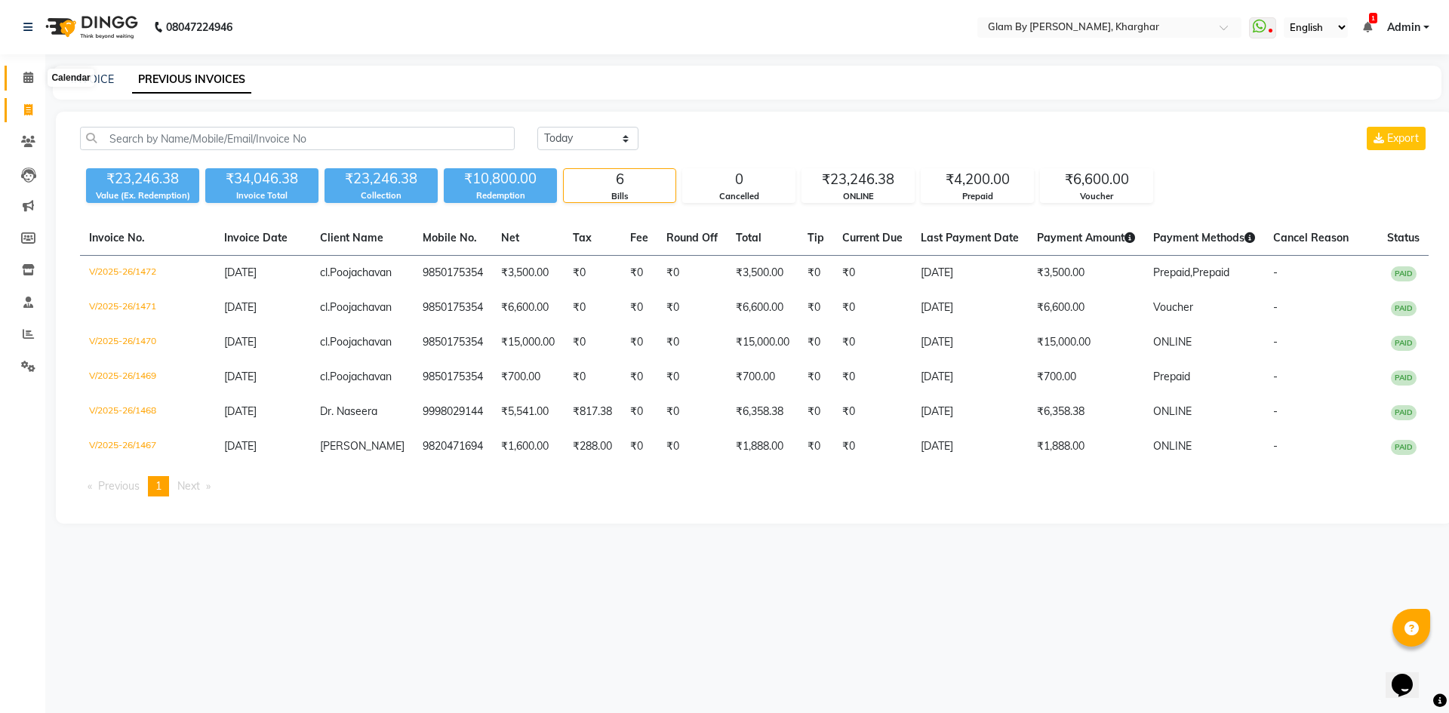
click at [27, 78] on icon at bounding box center [28, 77] width 10 height 11
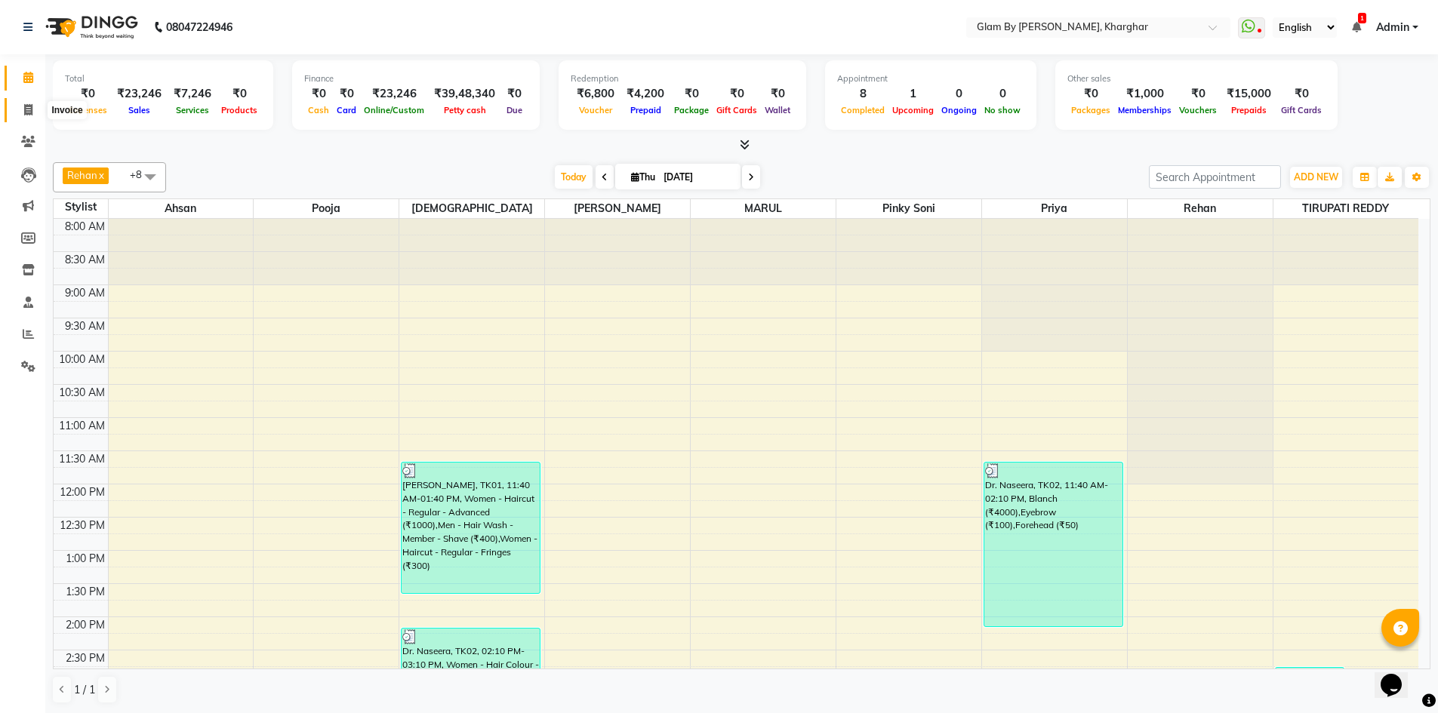
click at [25, 111] on icon at bounding box center [28, 109] width 8 height 11
select select "3992"
select select "service"
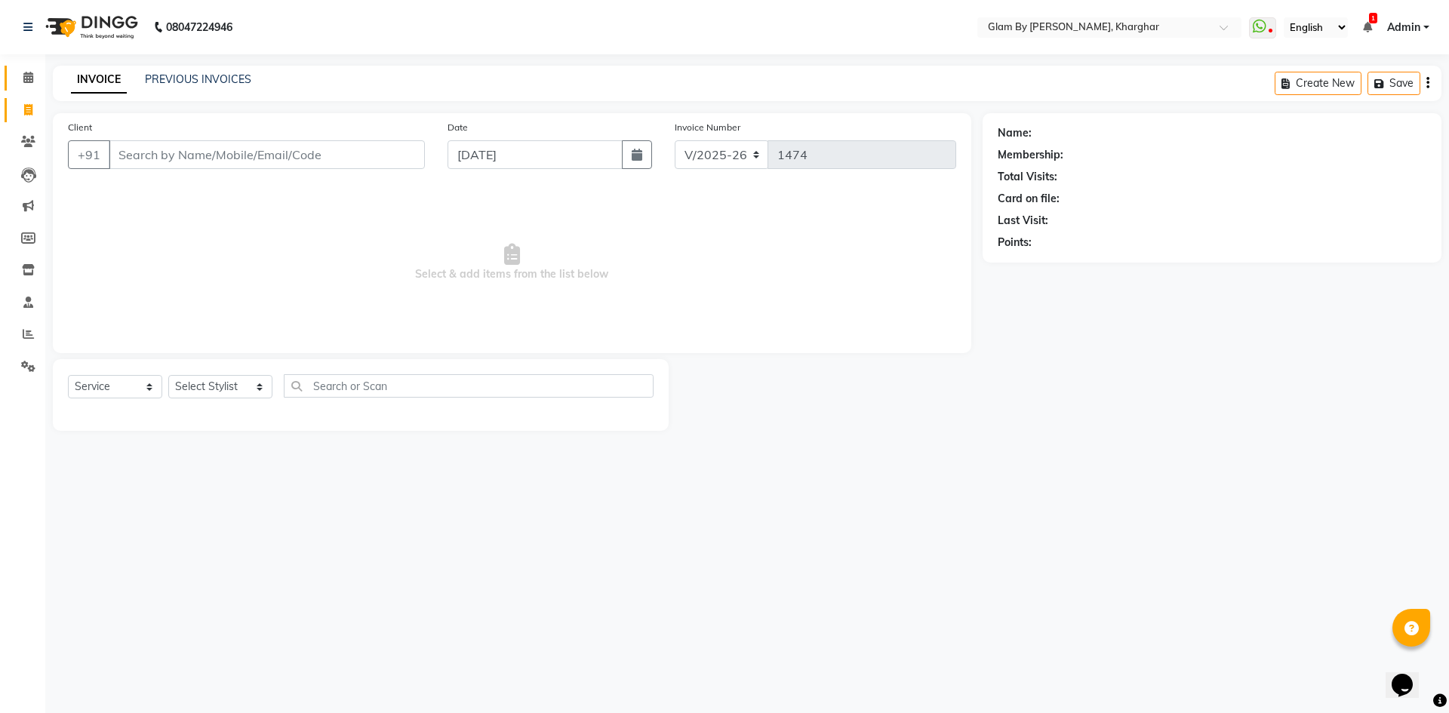
click at [14, 81] on link "Calendar" at bounding box center [23, 78] width 36 height 25
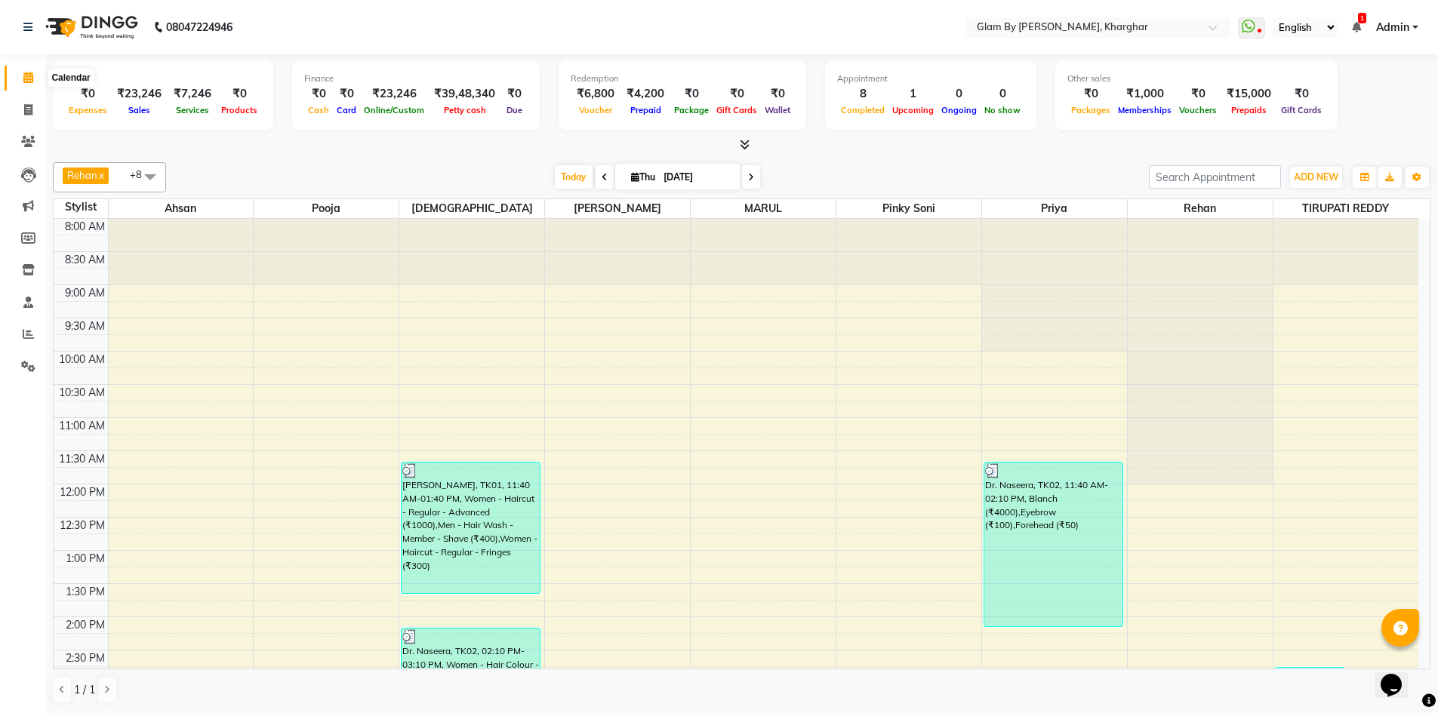
click at [29, 79] on icon at bounding box center [28, 77] width 10 height 11
click at [29, 116] on span at bounding box center [28, 110] width 26 height 17
select select "3992"
select select "service"
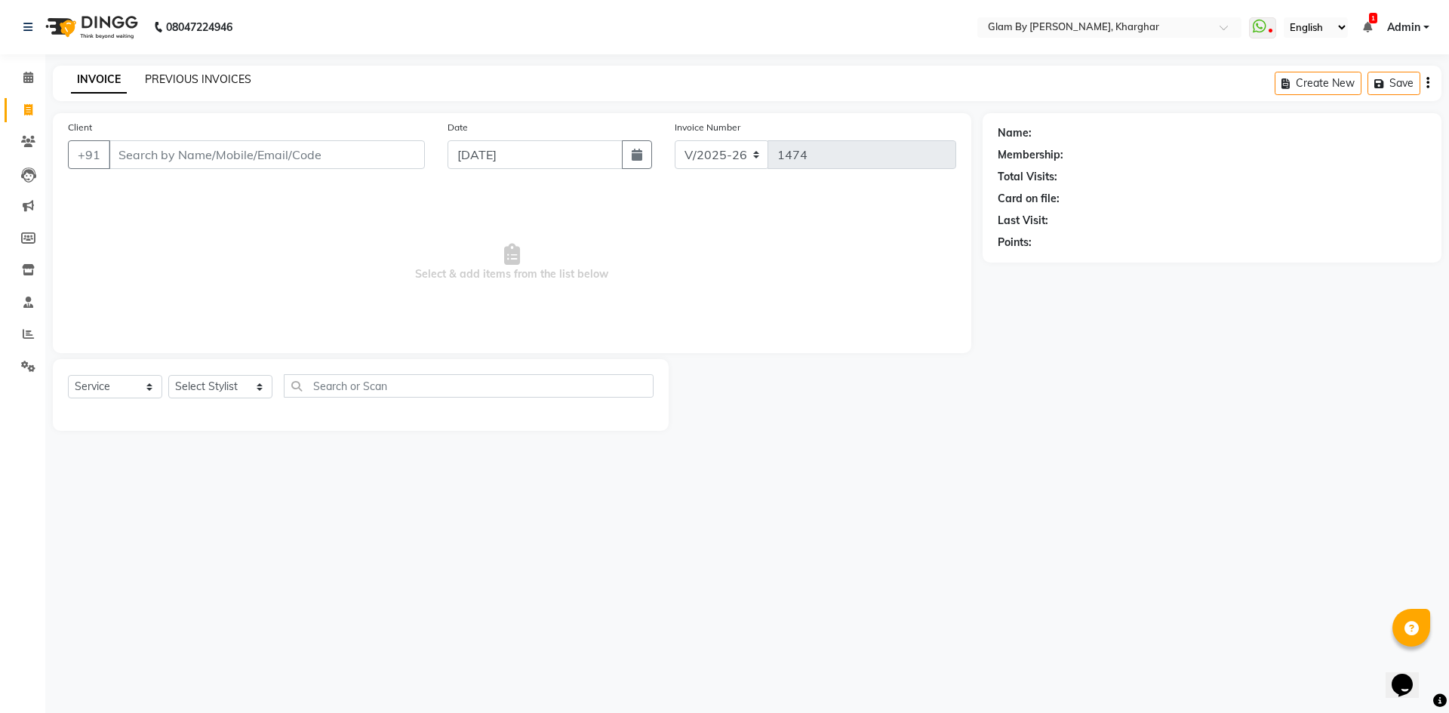
click at [177, 82] on link "PREVIOUS INVOICES" at bounding box center [198, 79] width 106 height 14
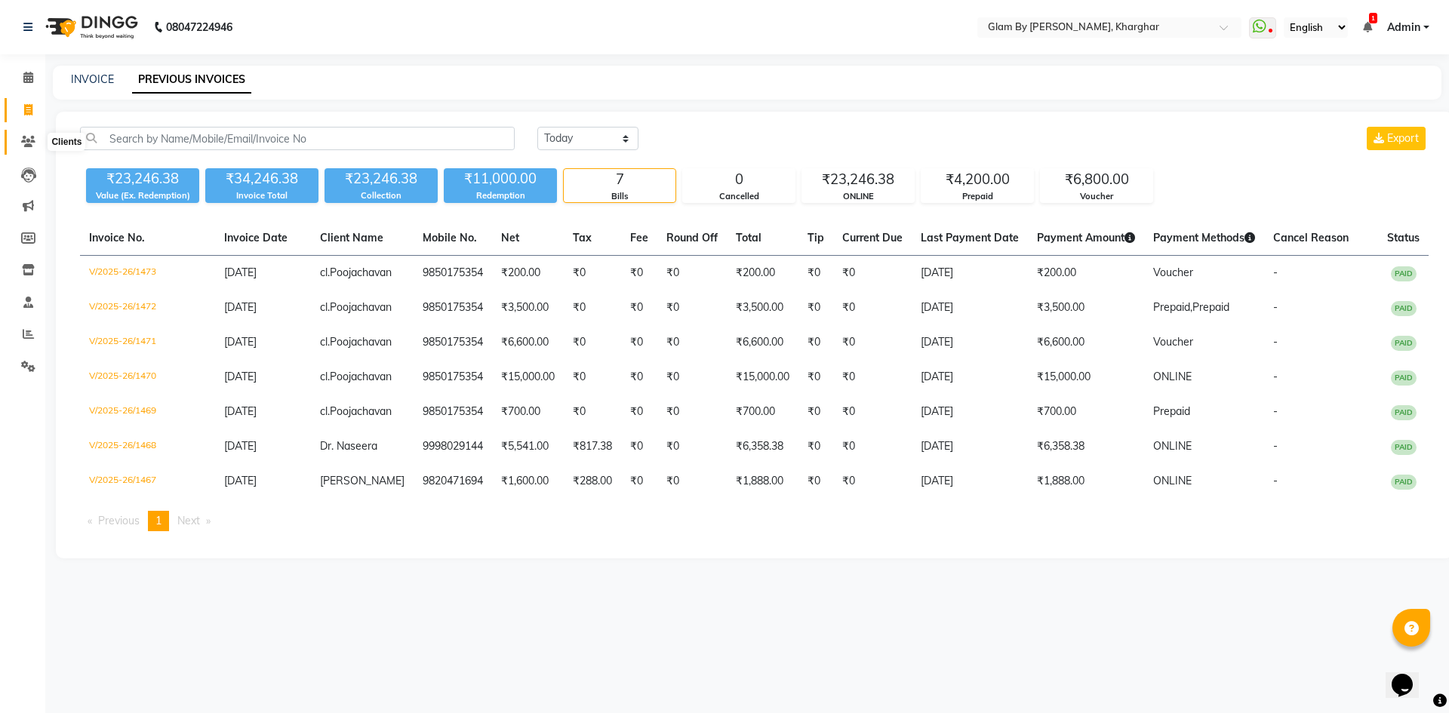
click at [29, 141] on icon at bounding box center [28, 141] width 14 height 11
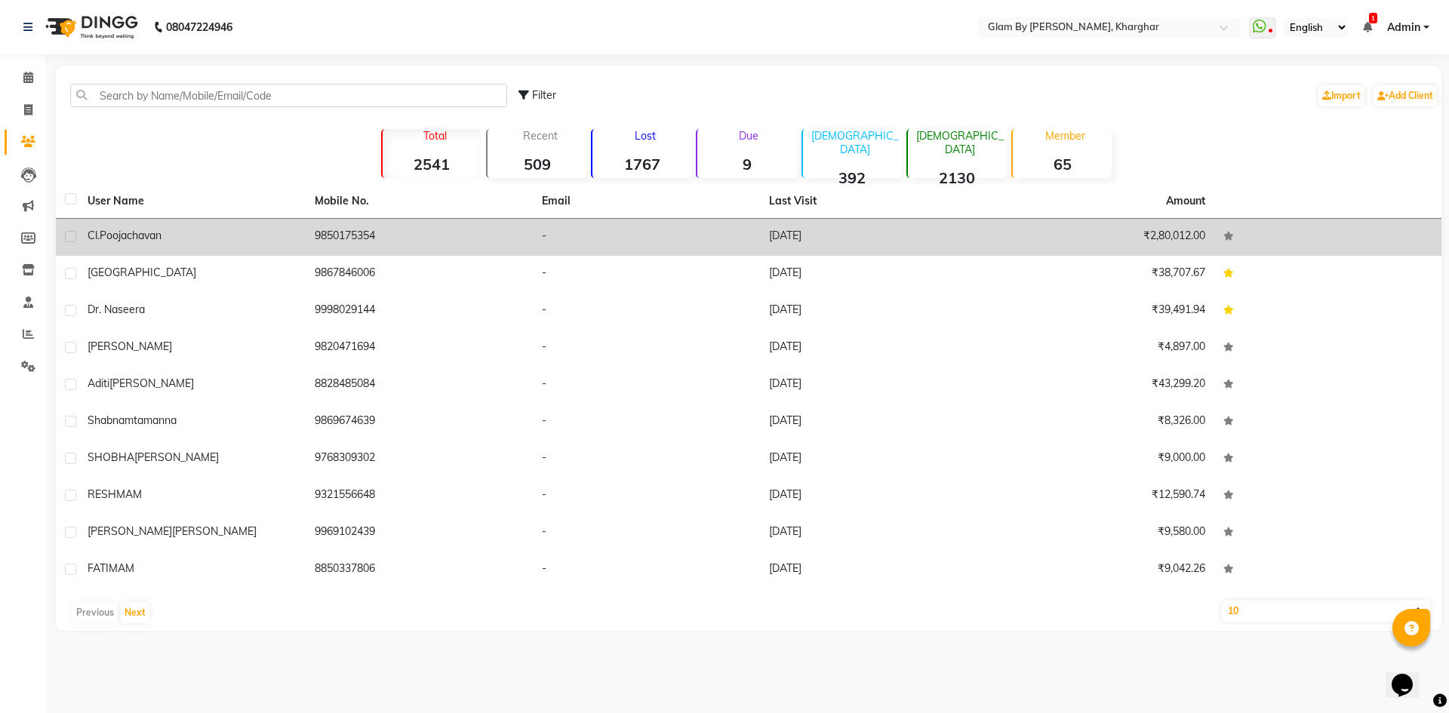
drag, startPoint x: 340, startPoint y: 234, endPoint x: 405, endPoint y: 234, distance: 64.9
click at [343, 234] on td "9850175354" at bounding box center [419, 237] width 227 height 37
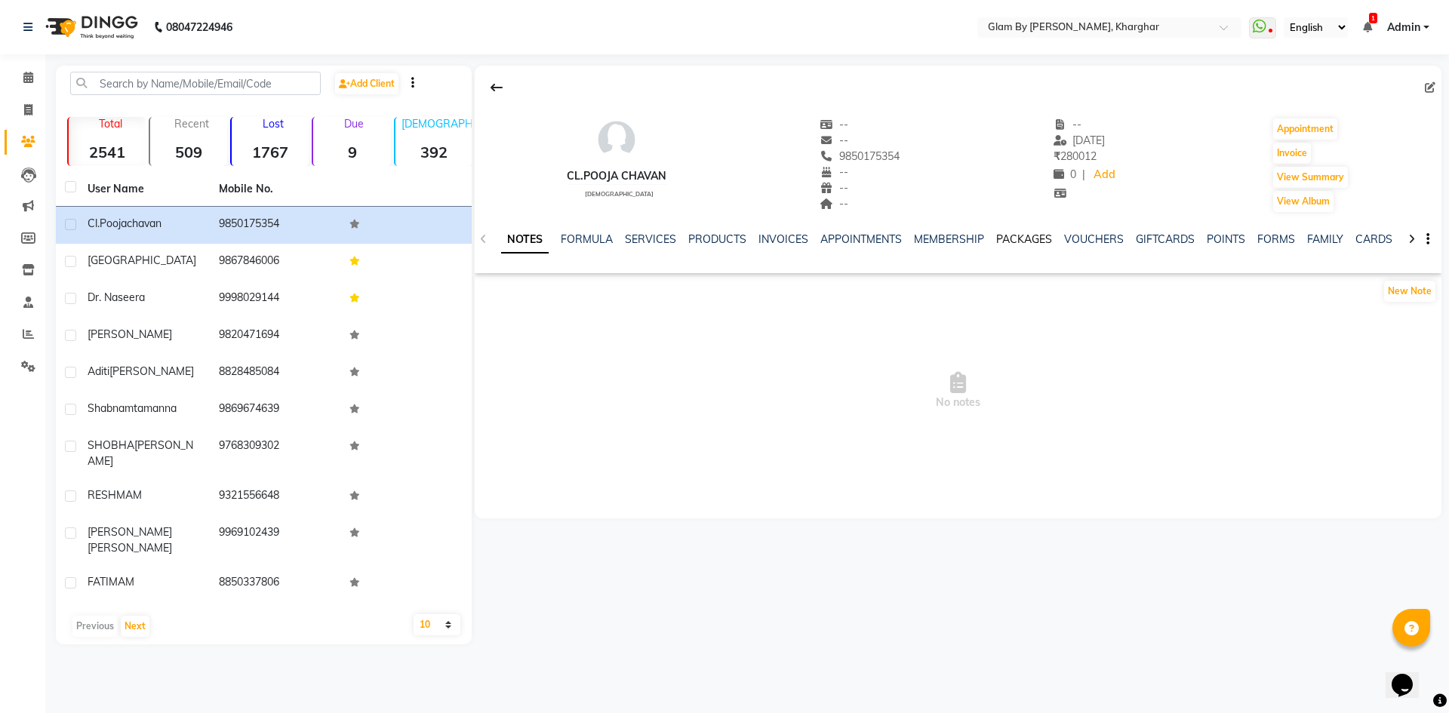
click at [1012, 239] on link "PACKAGES" at bounding box center [1024, 240] width 56 height 14
click at [1010, 239] on link "VOUCHERS" at bounding box center [1020, 240] width 60 height 14
click at [1010, 241] on link "VOUCHERS" at bounding box center [1020, 240] width 60 height 14
click at [1010, 241] on link "VOUCHERS" at bounding box center [1002, 239] width 72 height 27
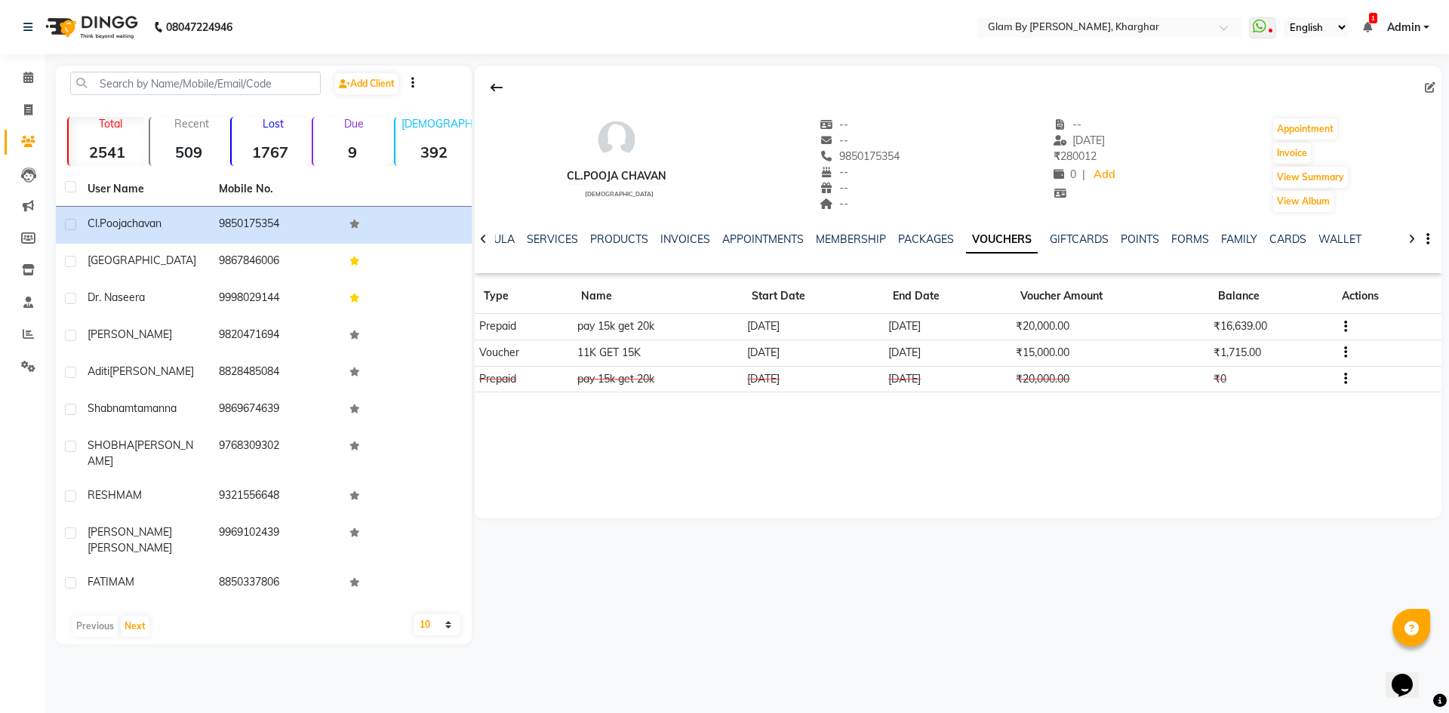
click at [1018, 239] on link "VOUCHERS" at bounding box center [1002, 239] width 72 height 27
click at [23, 109] on span at bounding box center [28, 110] width 26 height 17
select select "service"
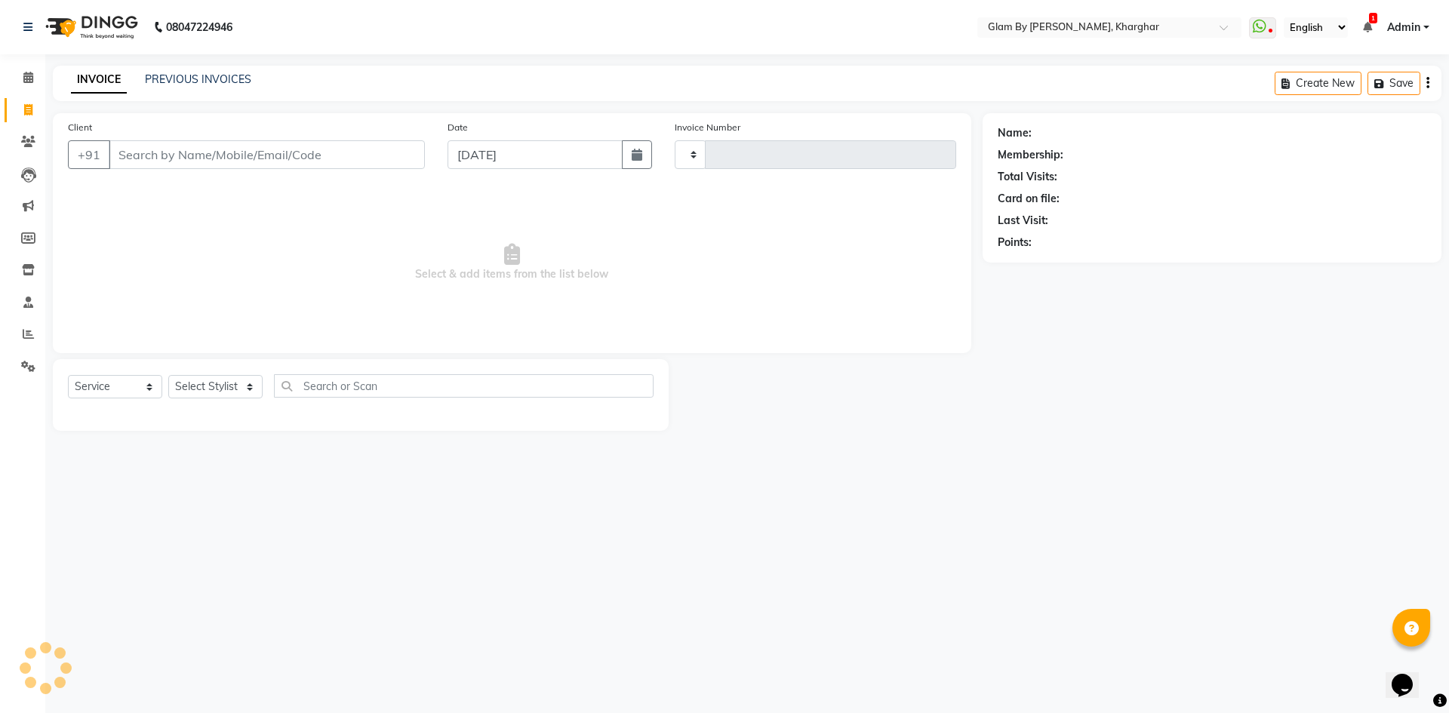
type input "1474"
select select "3992"
click at [132, 160] on input "Client" at bounding box center [267, 154] width 316 height 29
drag, startPoint x: 92, startPoint y: 389, endPoint x: 93, endPoint y: 397, distance: 8.3
click at [93, 390] on select "Select Service Product Membership Package Voucher Prepaid Gift Card" at bounding box center [115, 386] width 94 height 23
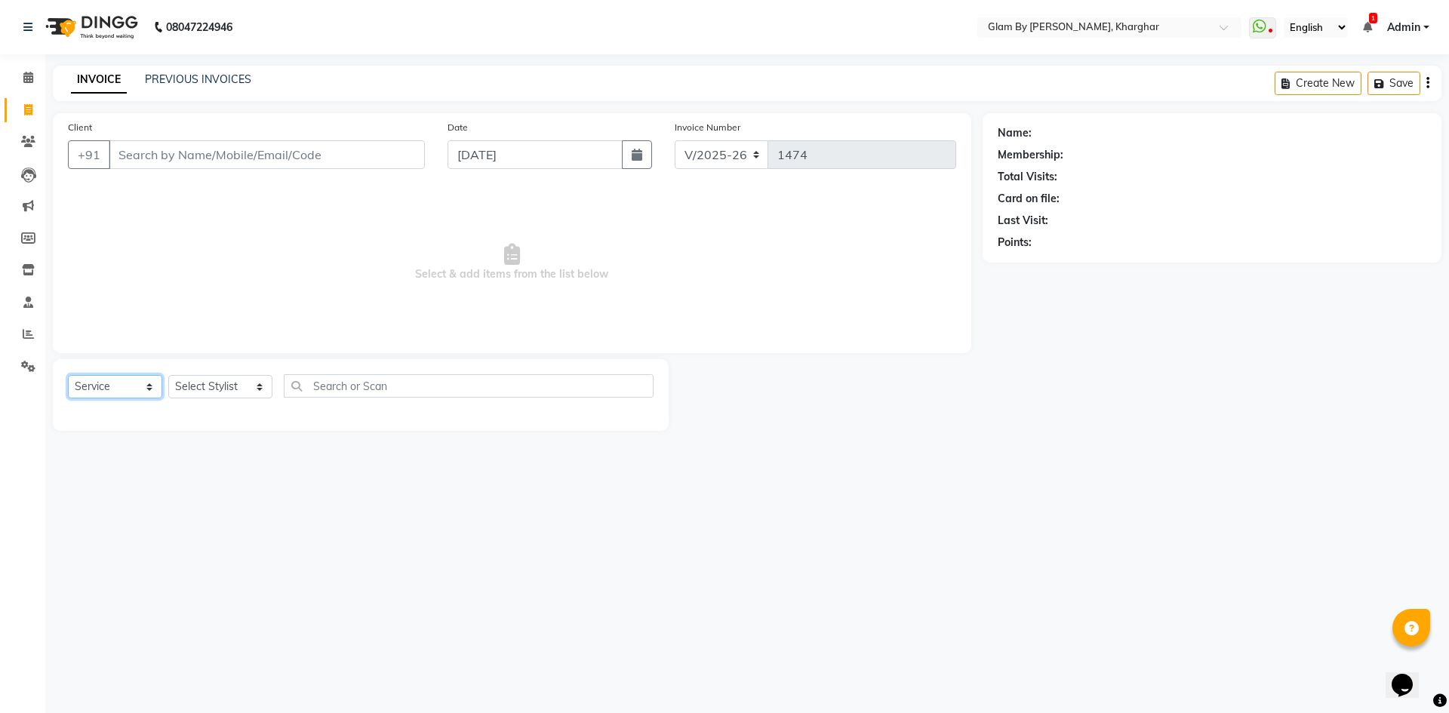
click at [68, 375] on select "Select Service Product Membership Package Voucher Prepaid Gift Card" at bounding box center [115, 386] width 94 height 23
click at [217, 390] on select "Select Stylist [PERSON_NAME] Avi [PERSON_NAME] [PERSON_NAME] (maneger) MARUL [P…" at bounding box center [220, 386] width 104 height 23
select select "35045"
click at [168, 375] on select "Select Stylist [PERSON_NAME] Avi [PERSON_NAME] [PERSON_NAME] (maneger) MARUL [P…" at bounding box center [220, 386] width 104 height 23
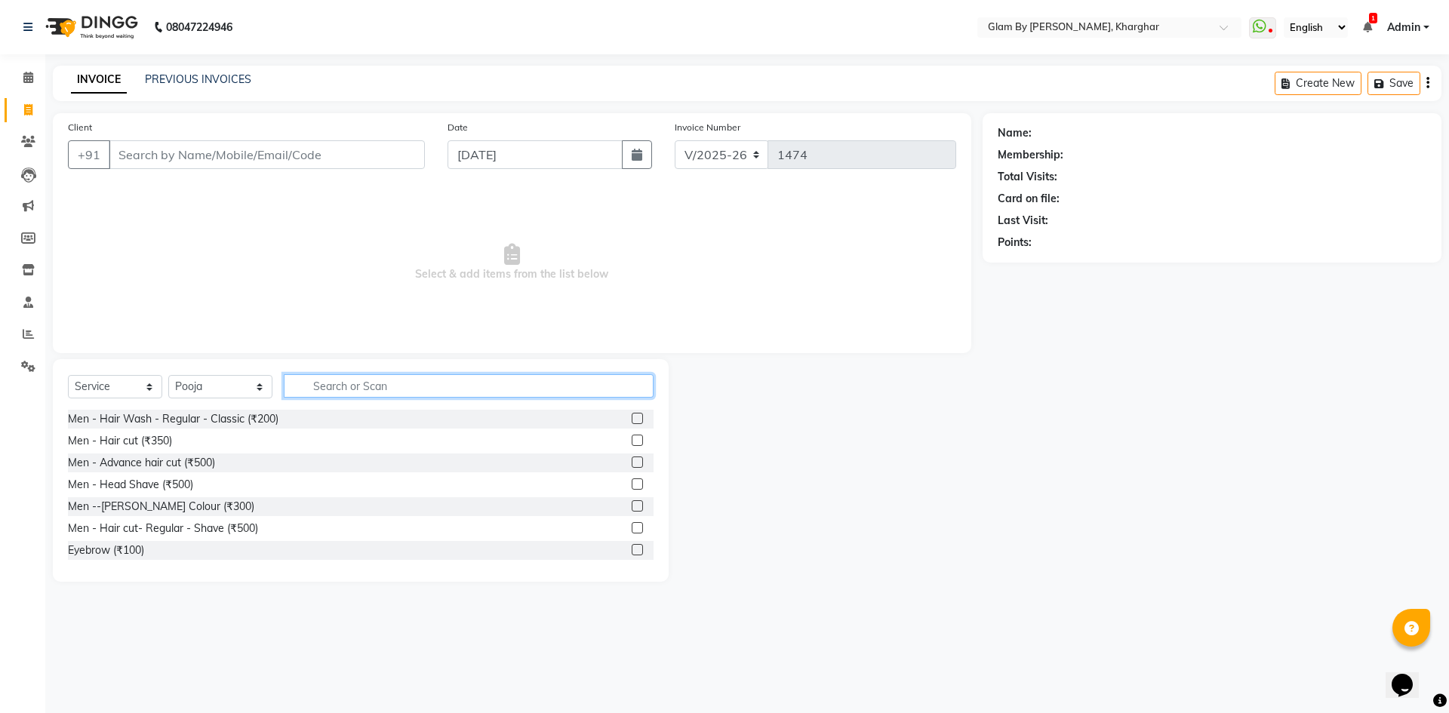
click at [318, 385] on input "text" at bounding box center [469, 385] width 370 height 23
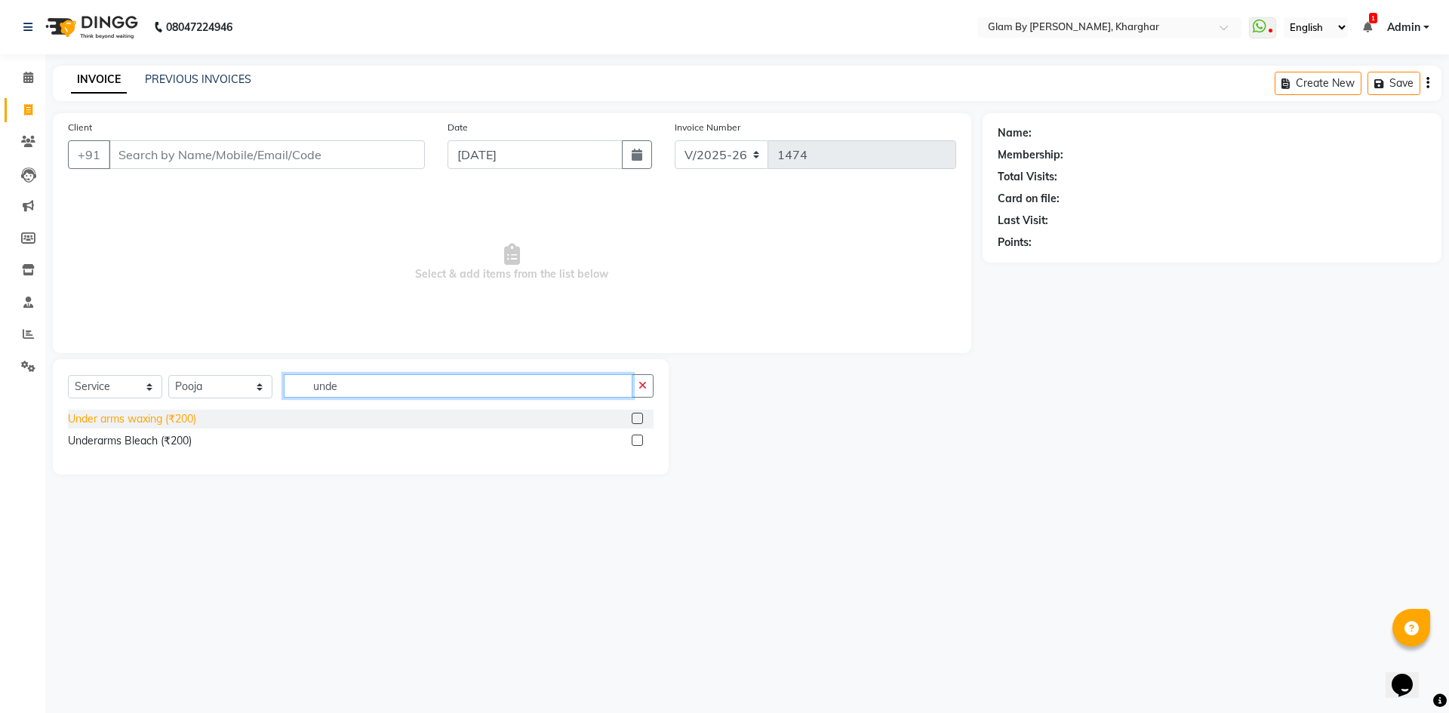
type input "unde"
click at [141, 426] on div "Under arms waxing (₹200)" at bounding box center [132, 419] width 128 height 16
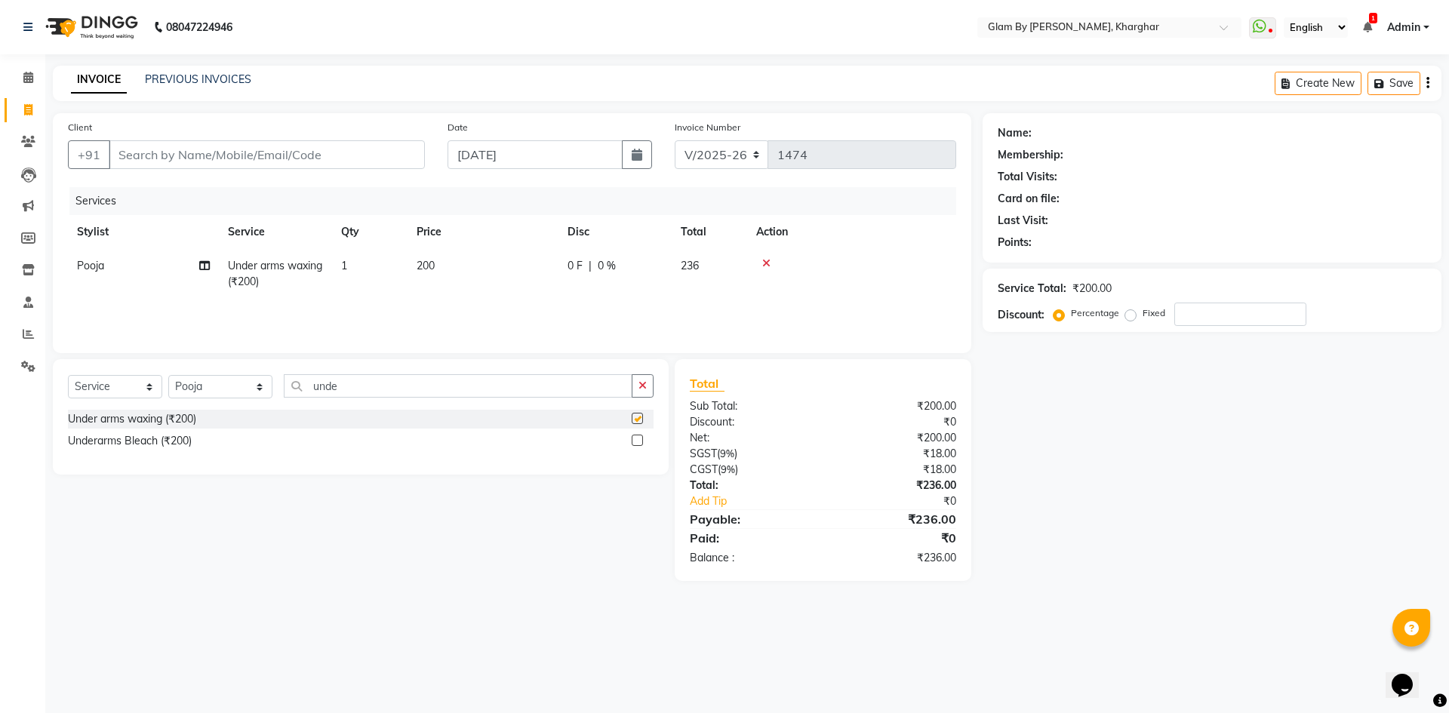
checkbox input "false"
click at [299, 311] on div "Services Stylist Service Qty Price Disc Total Action Pooja Under arms waxing (₹…" at bounding box center [512, 262] width 889 height 151
drag, startPoint x: 331, startPoint y: 388, endPoint x: 258, endPoint y: 380, distance: 73.6
click at [258, 380] on div "Select Service Product Membership Package Voucher Prepaid Gift Card Select Styl…" at bounding box center [361, 391] width 586 height 35
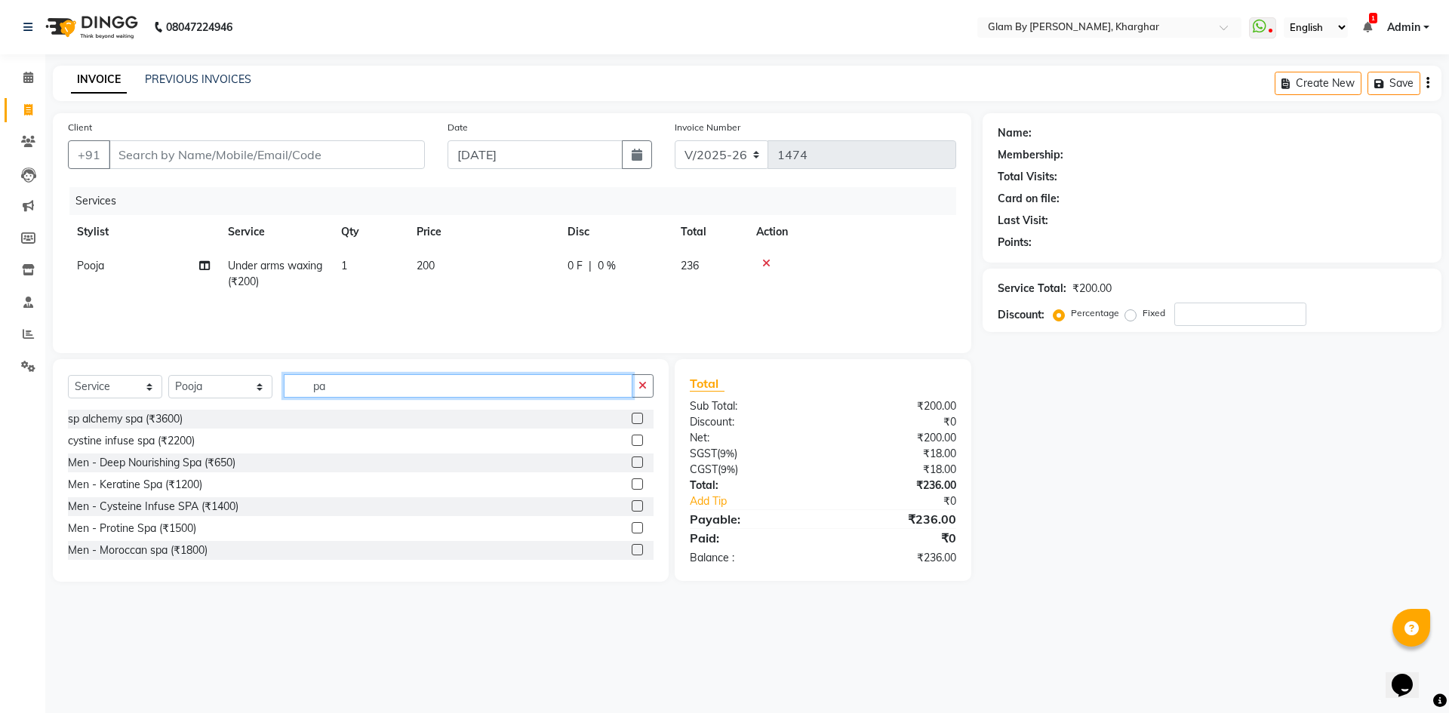
type input "pac"
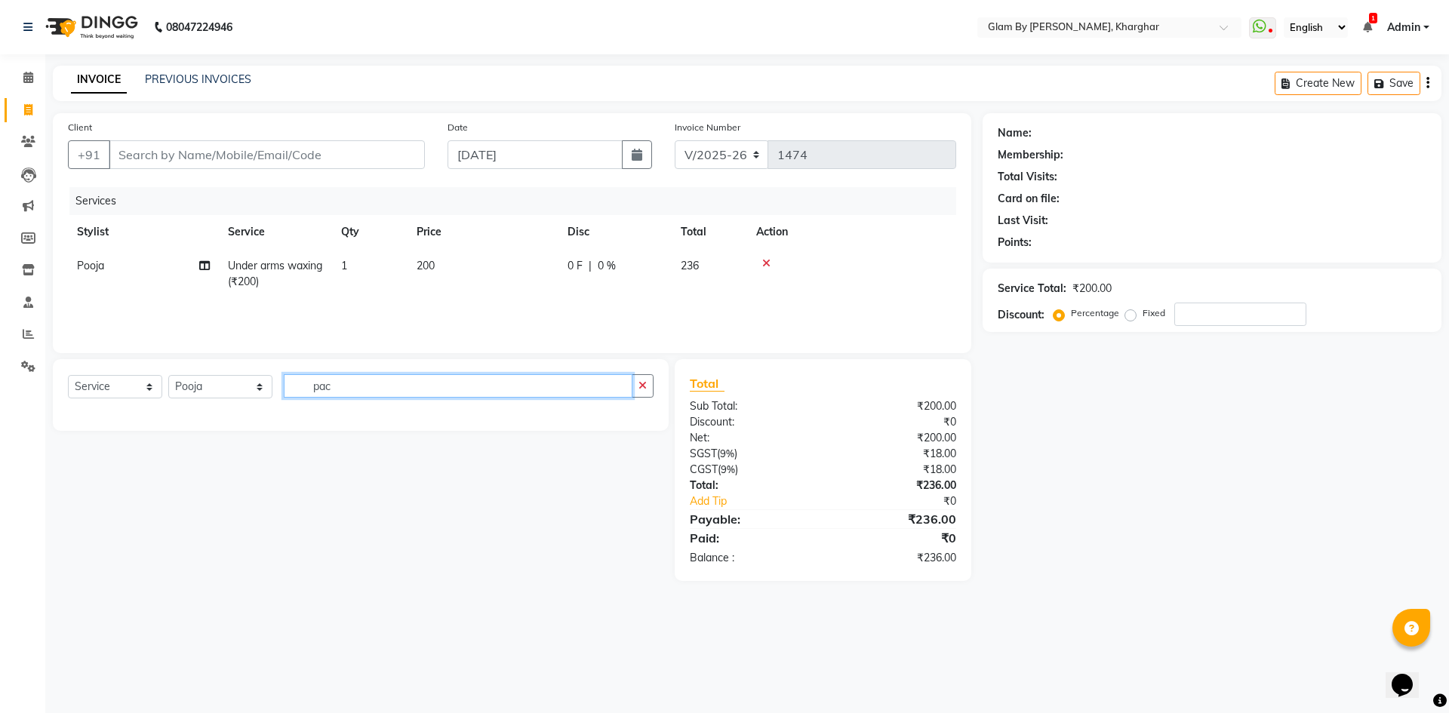
drag, startPoint x: 340, startPoint y: 390, endPoint x: 255, endPoint y: 384, distance: 85.5
click at [255, 384] on div "Select Service Product Membership Package Voucher Prepaid Gift Card Select Styl…" at bounding box center [361, 391] width 586 height 35
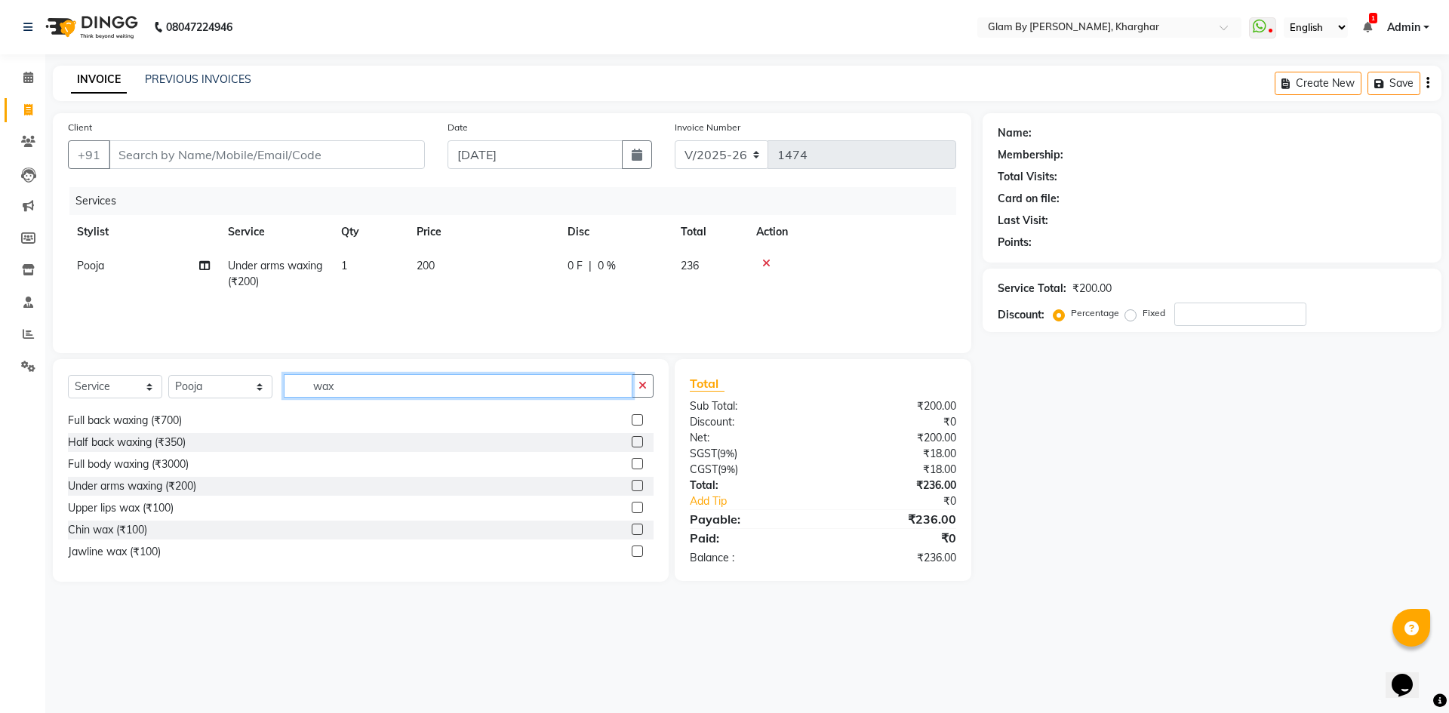
scroll to position [221, 0]
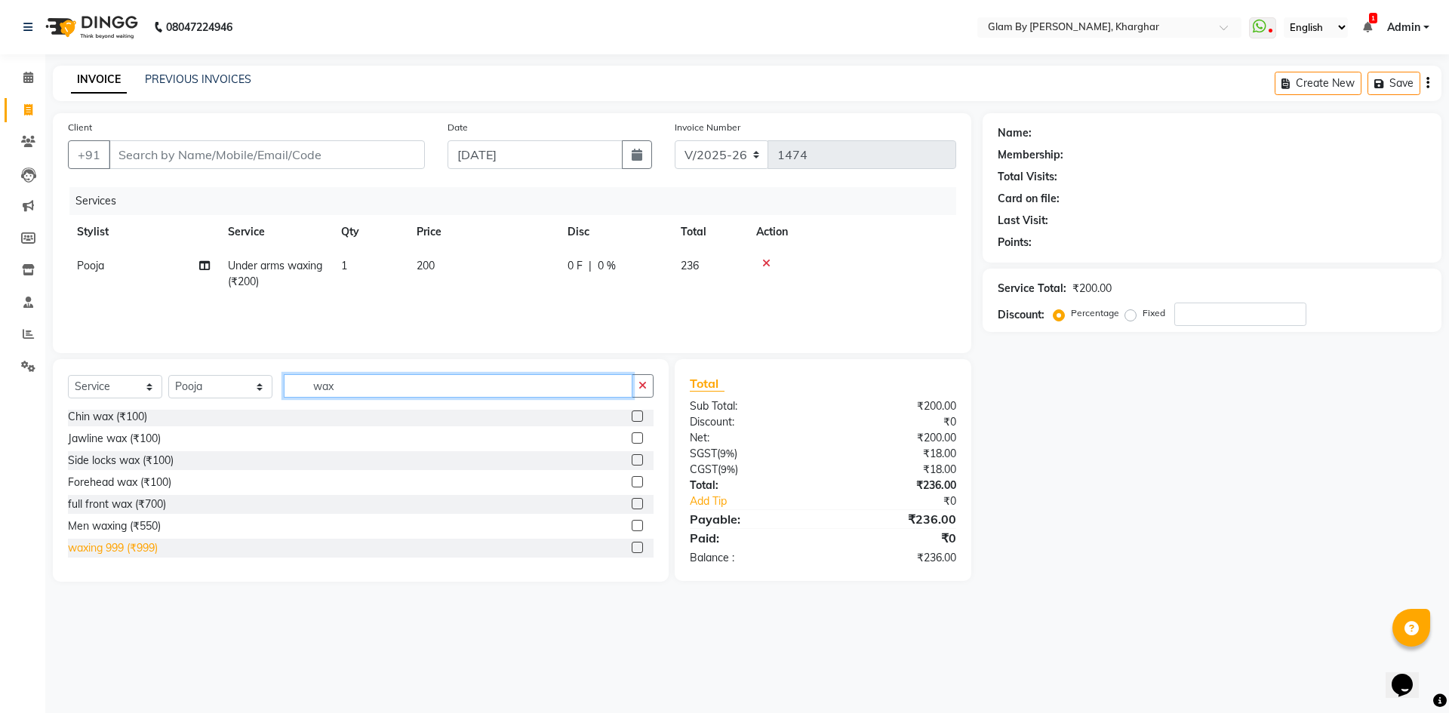
type input "wax"
click at [125, 552] on div "waxing 999 (₹999)" at bounding box center [113, 549] width 90 height 16
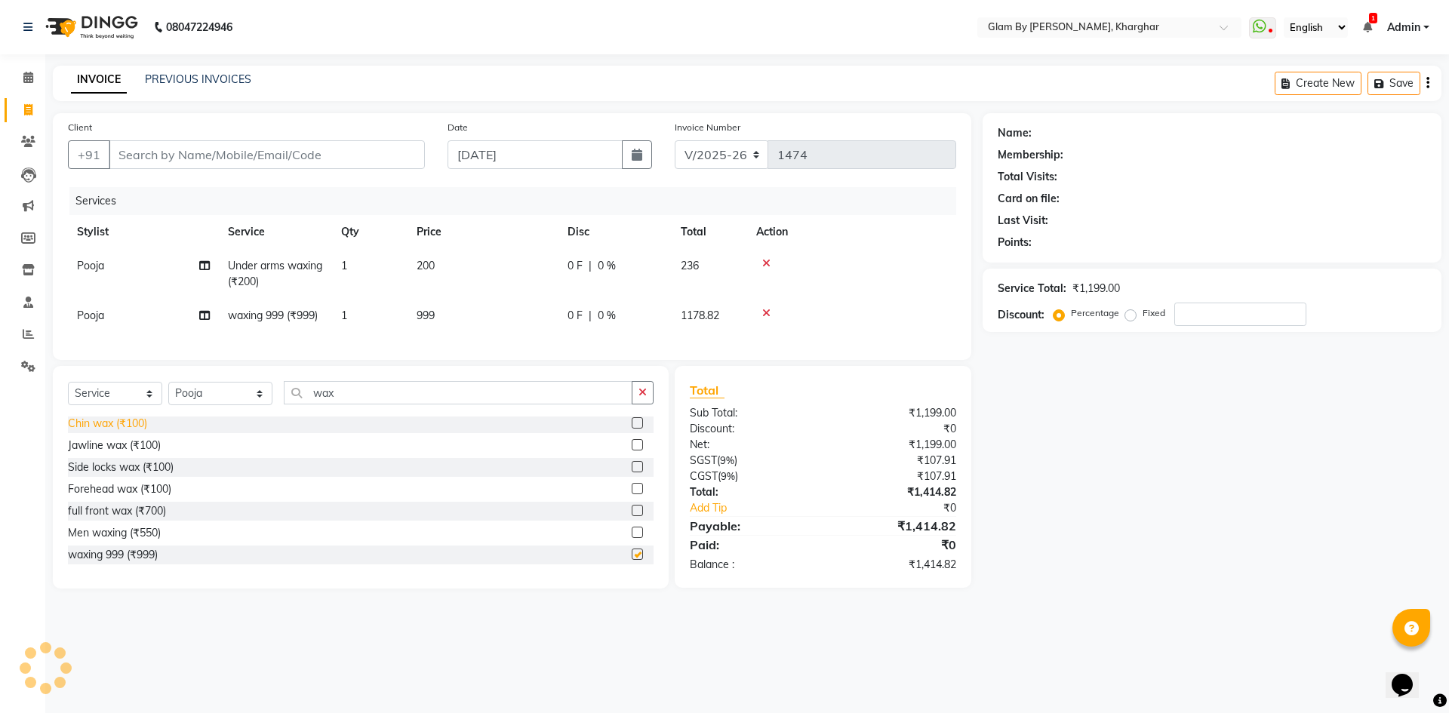
checkbox input "false"
click at [145, 161] on input "Client" at bounding box center [267, 154] width 316 height 29
click at [152, 152] on input "Client" at bounding box center [267, 154] width 316 height 29
type input "9"
type input "0"
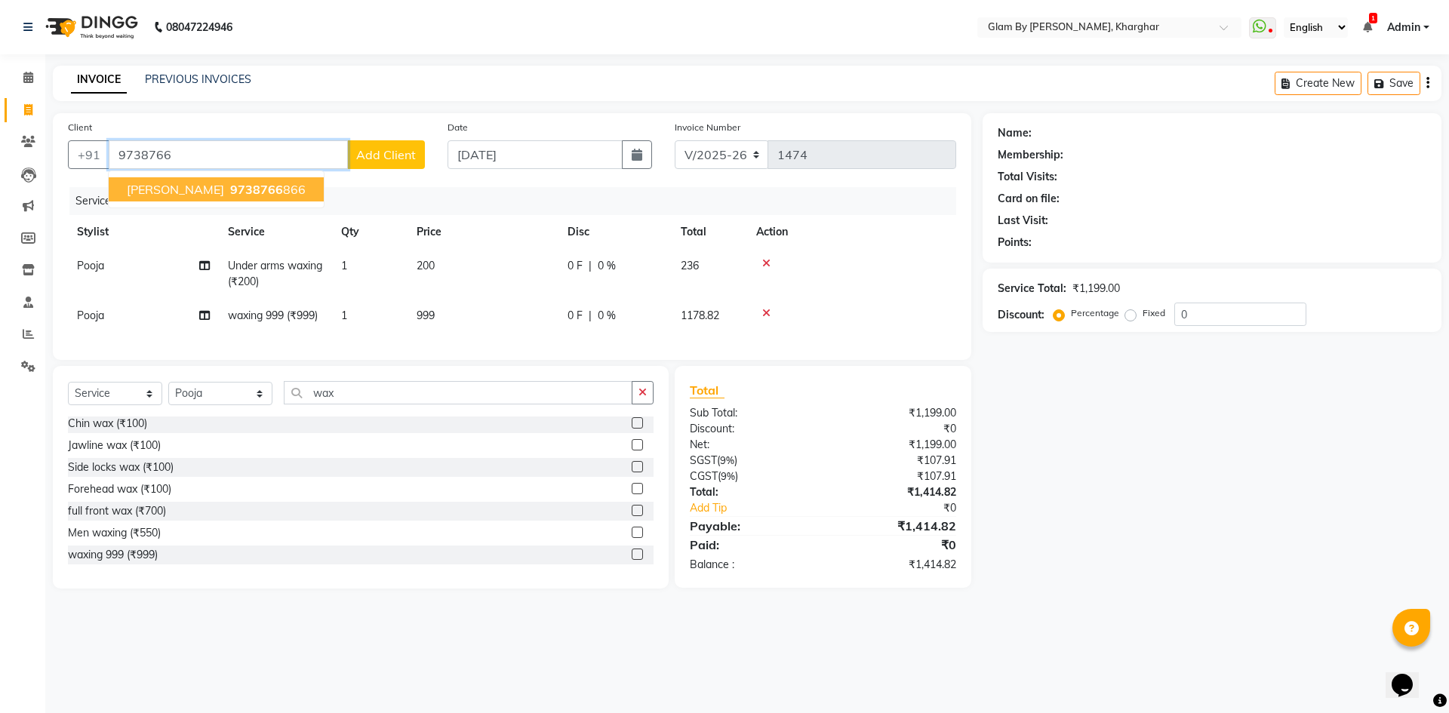
click at [230, 191] on span "9738766" at bounding box center [256, 189] width 53 height 15
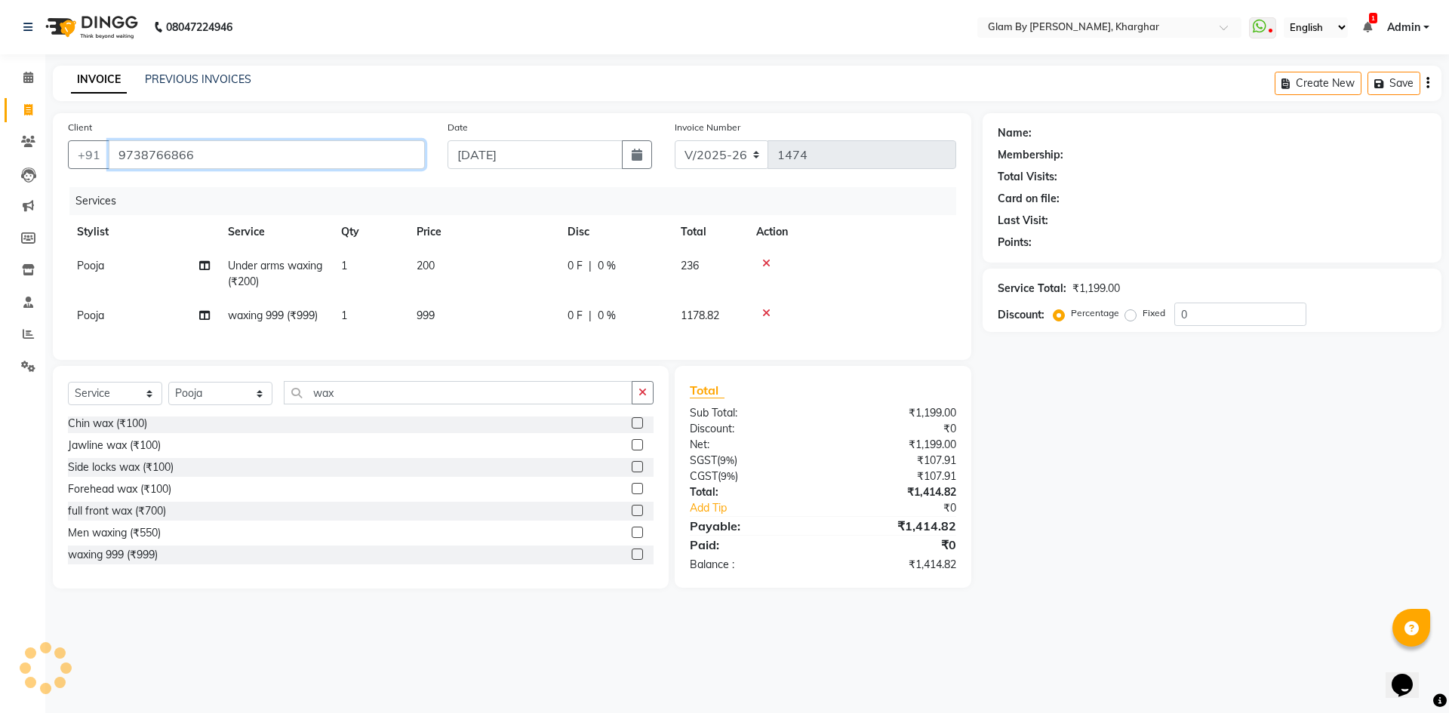
type input "9738766866"
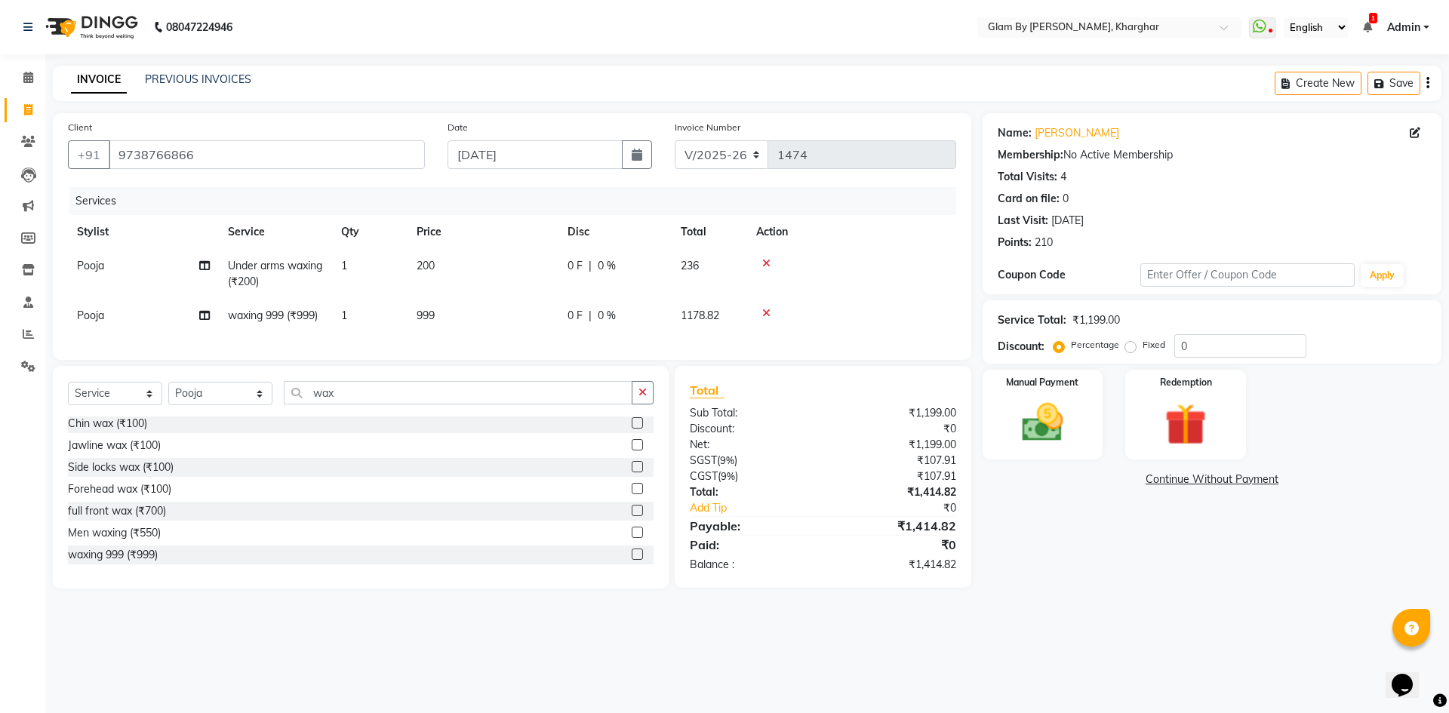
drag, startPoint x: 554, startPoint y: 321, endPoint x: 618, endPoint y: 321, distance: 64.2
click at [554, 321] on td "999" at bounding box center [483, 316] width 151 height 34
select select "35045"
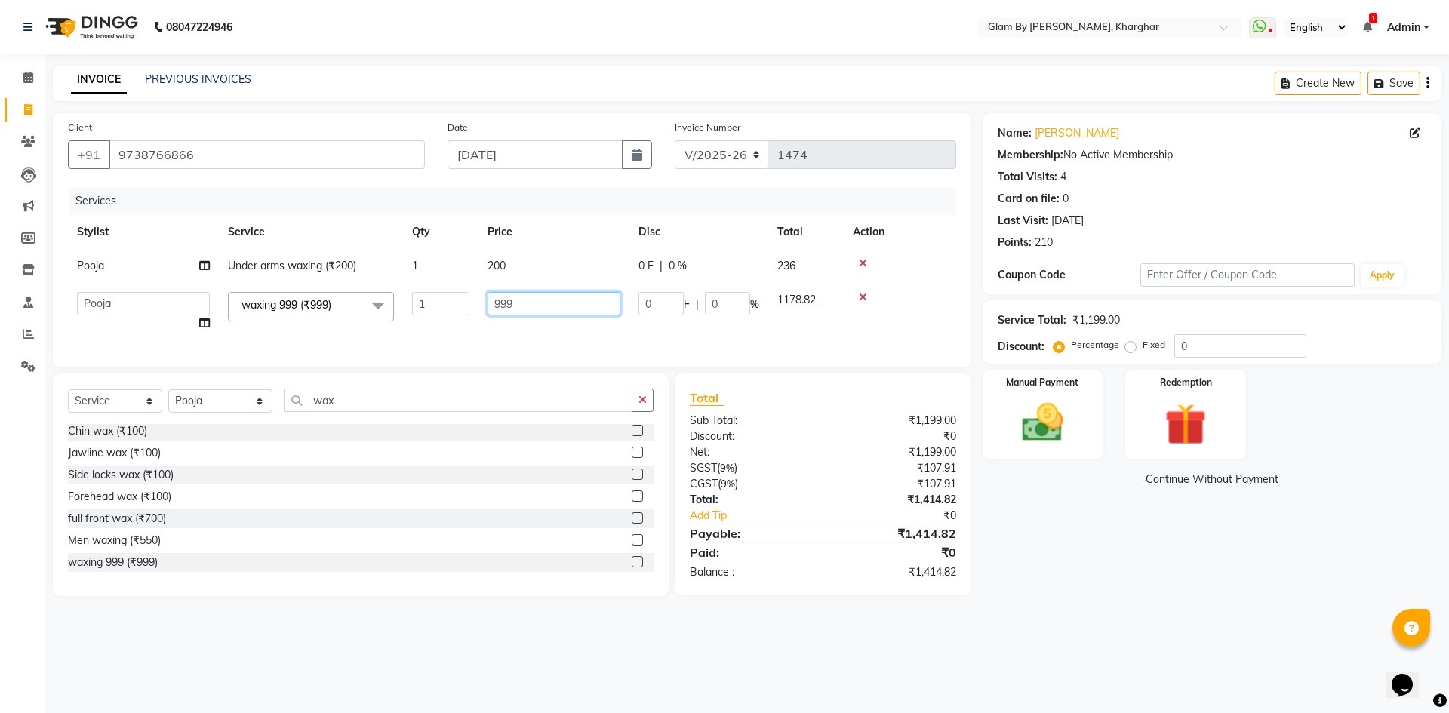
drag, startPoint x: 486, startPoint y: 298, endPoint x: 459, endPoint y: 298, distance: 27.2
click at [459, 298] on tr "Ahsan Amandeep Avi deol kuldeep kaur (maneger) MARUL neetu pinky soni Pooja pri…" at bounding box center [512, 311] width 889 height 57
type input "846"
click at [543, 334] on div "Services Stylist Service Qty Price Disc Total Action Pooja Under arms waxing (₹…" at bounding box center [512, 269] width 889 height 165
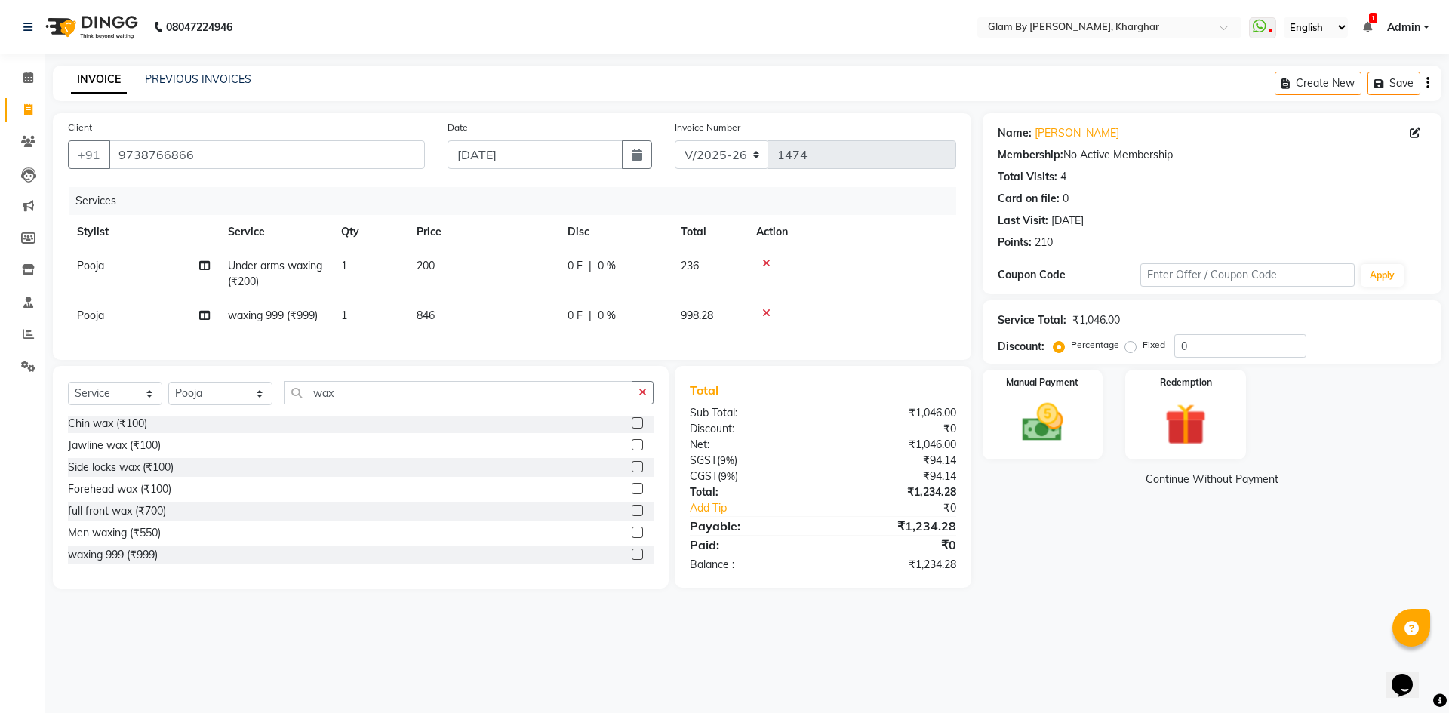
click at [455, 324] on td "846" at bounding box center [483, 316] width 151 height 34
select select "35045"
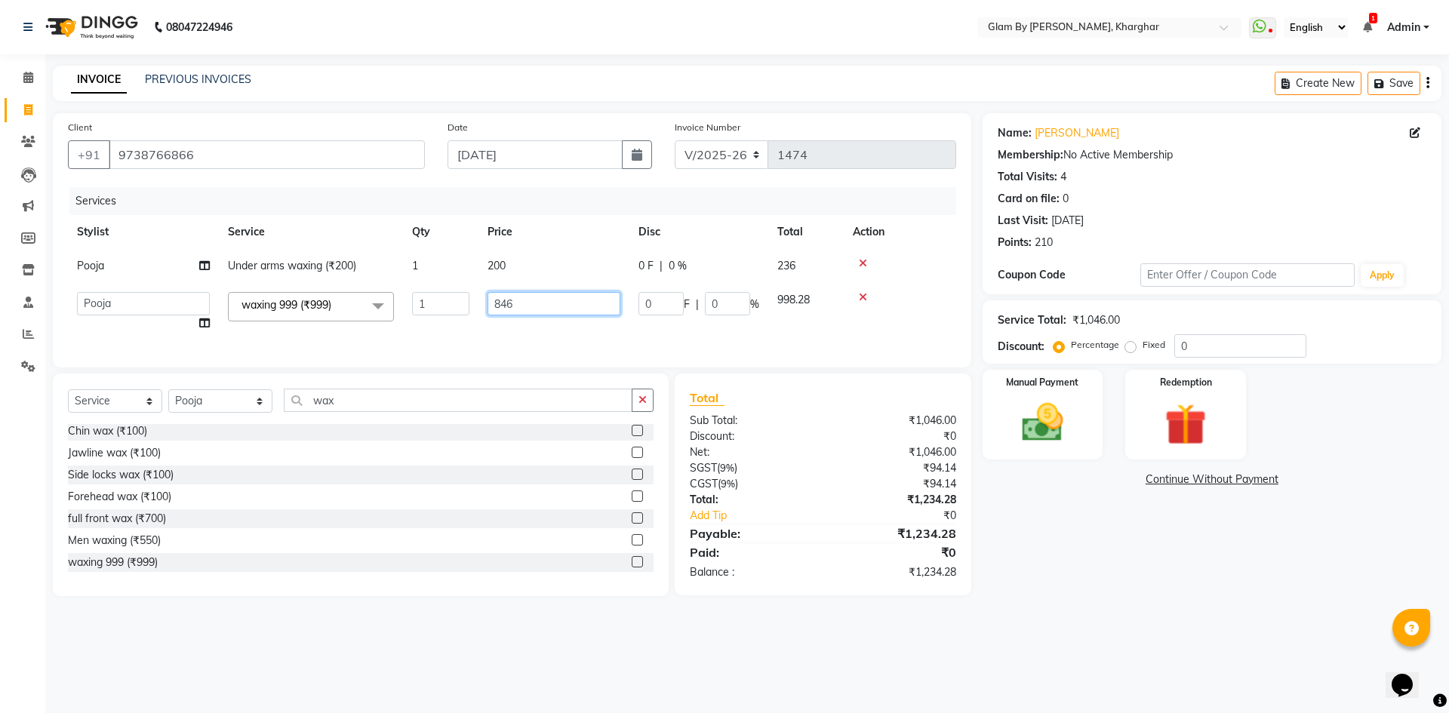
click at [516, 310] on input "846" at bounding box center [554, 303] width 133 height 23
type input "847"
click at [516, 319] on td "847" at bounding box center [554, 311] width 151 height 57
select select "35045"
click at [527, 260] on td "200" at bounding box center [554, 266] width 151 height 34
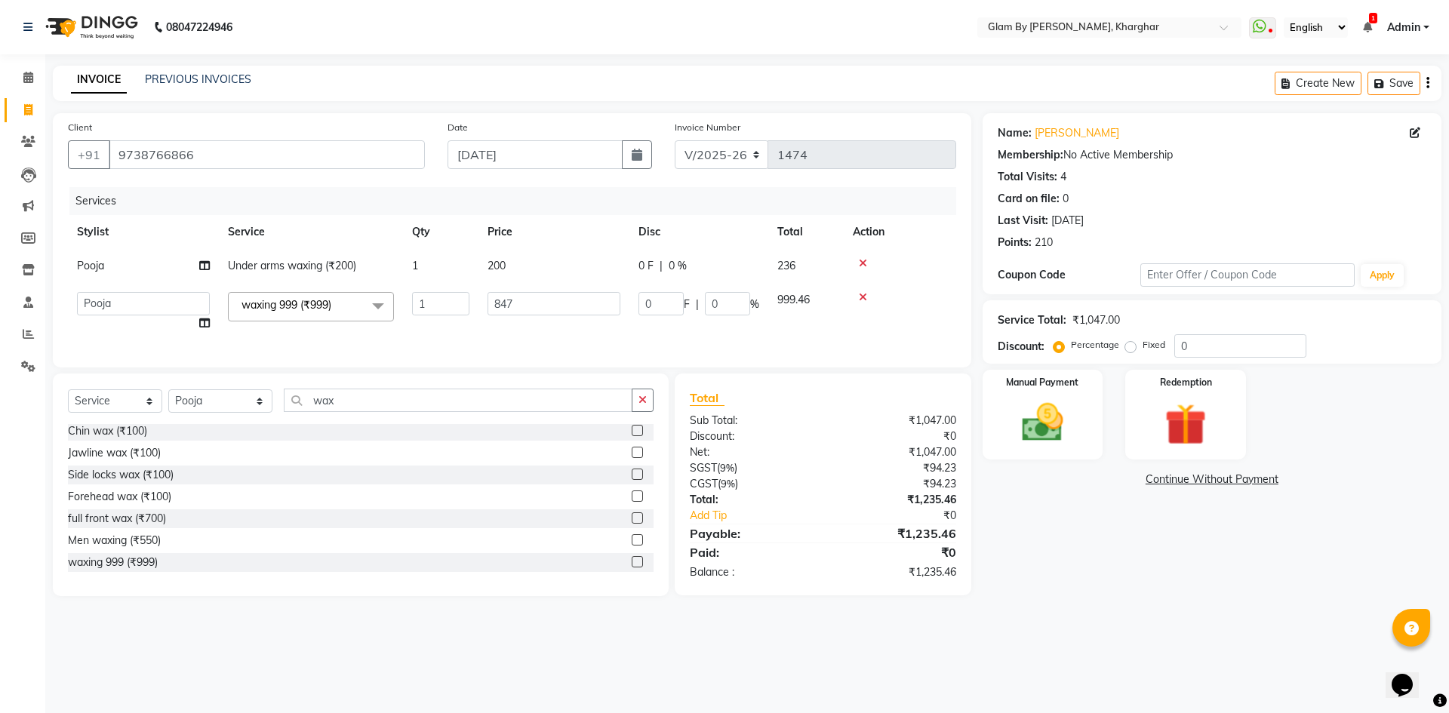
select select "35045"
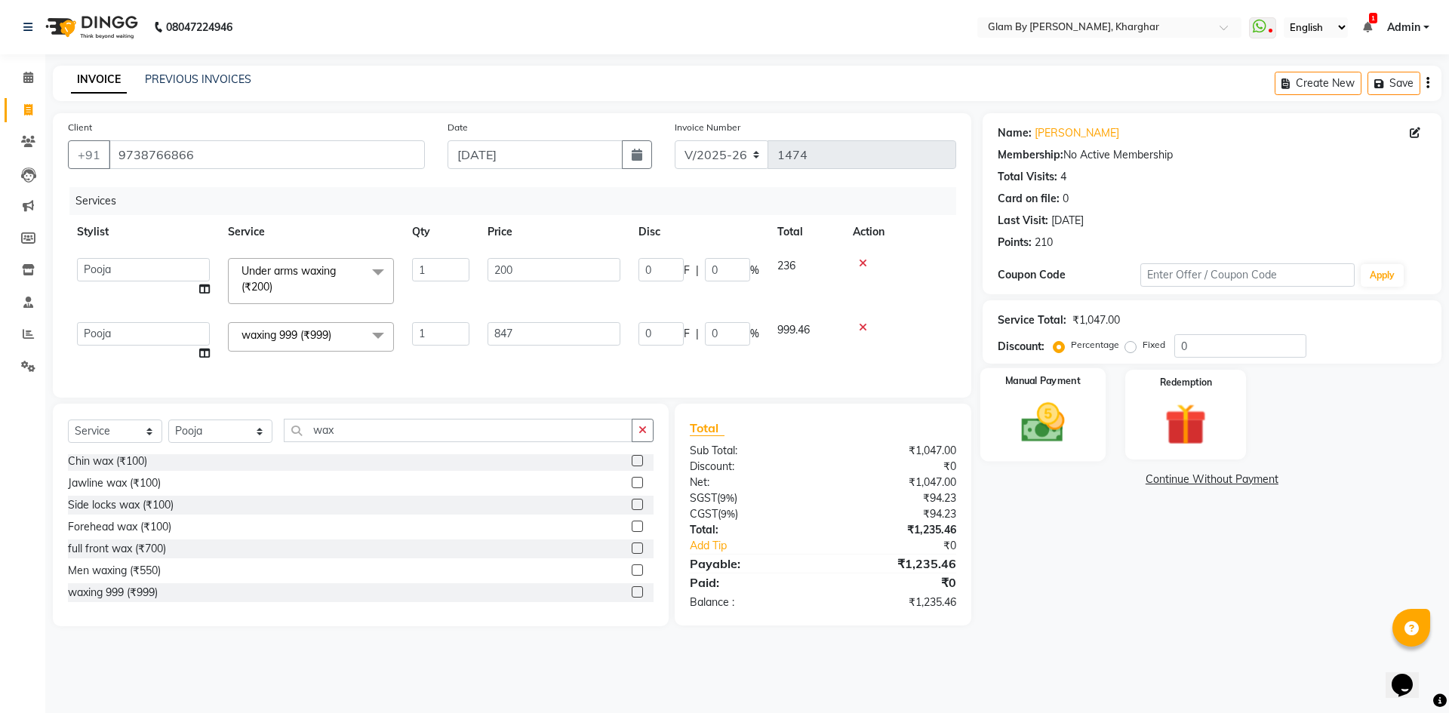
click at [1089, 427] on div "Manual Payment" at bounding box center [1042, 414] width 125 height 93
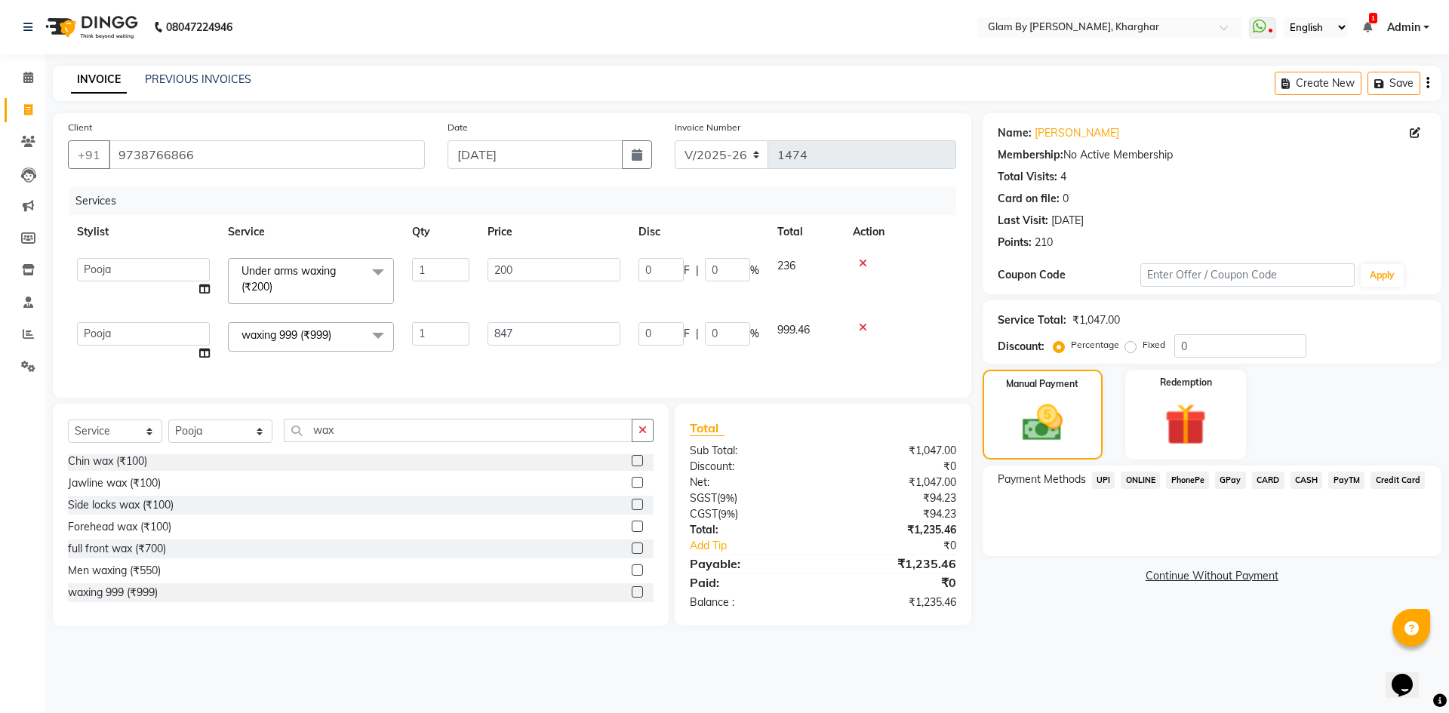
click at [1145, 478] on span "ONLINE" at bounding box center [1140, 480] width 39 height 17
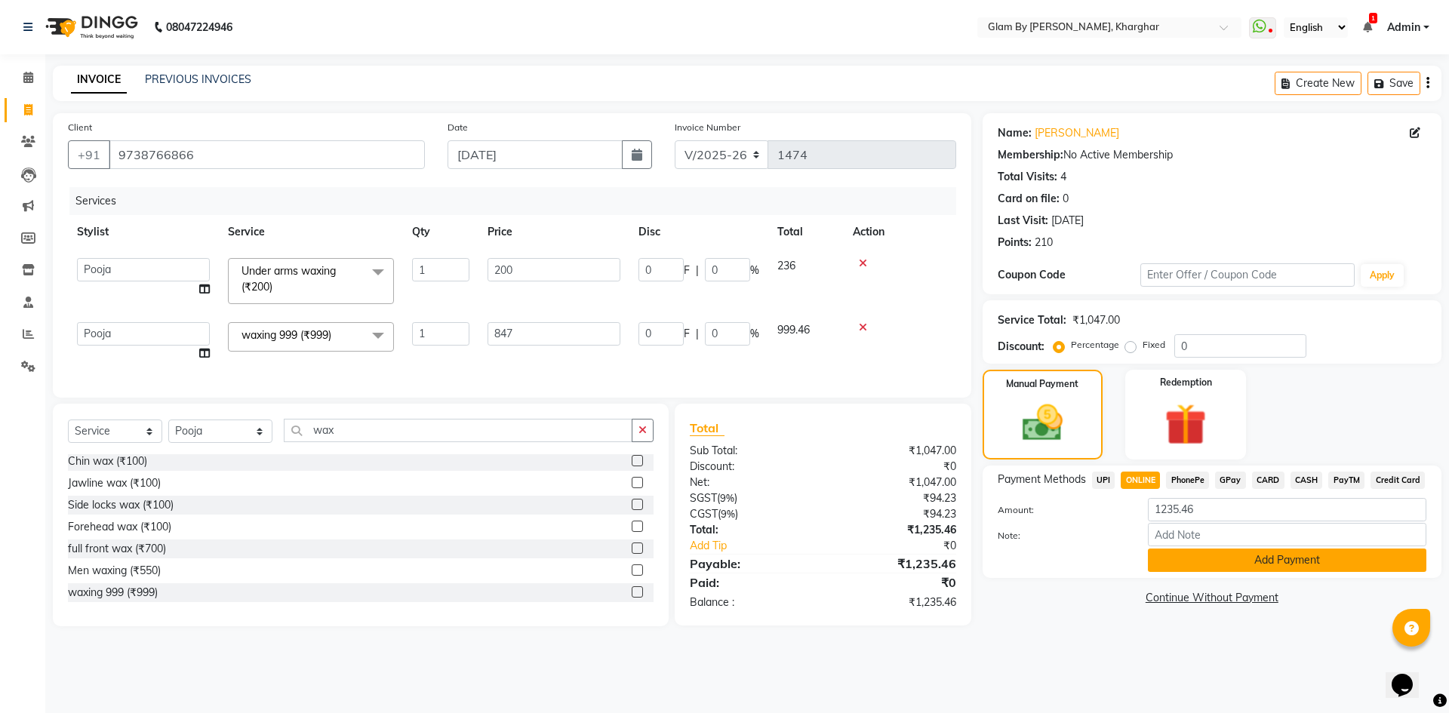
click at [1257, 564] on button "Add Payment" at bounding box center [1287, 560] width 279 height 23
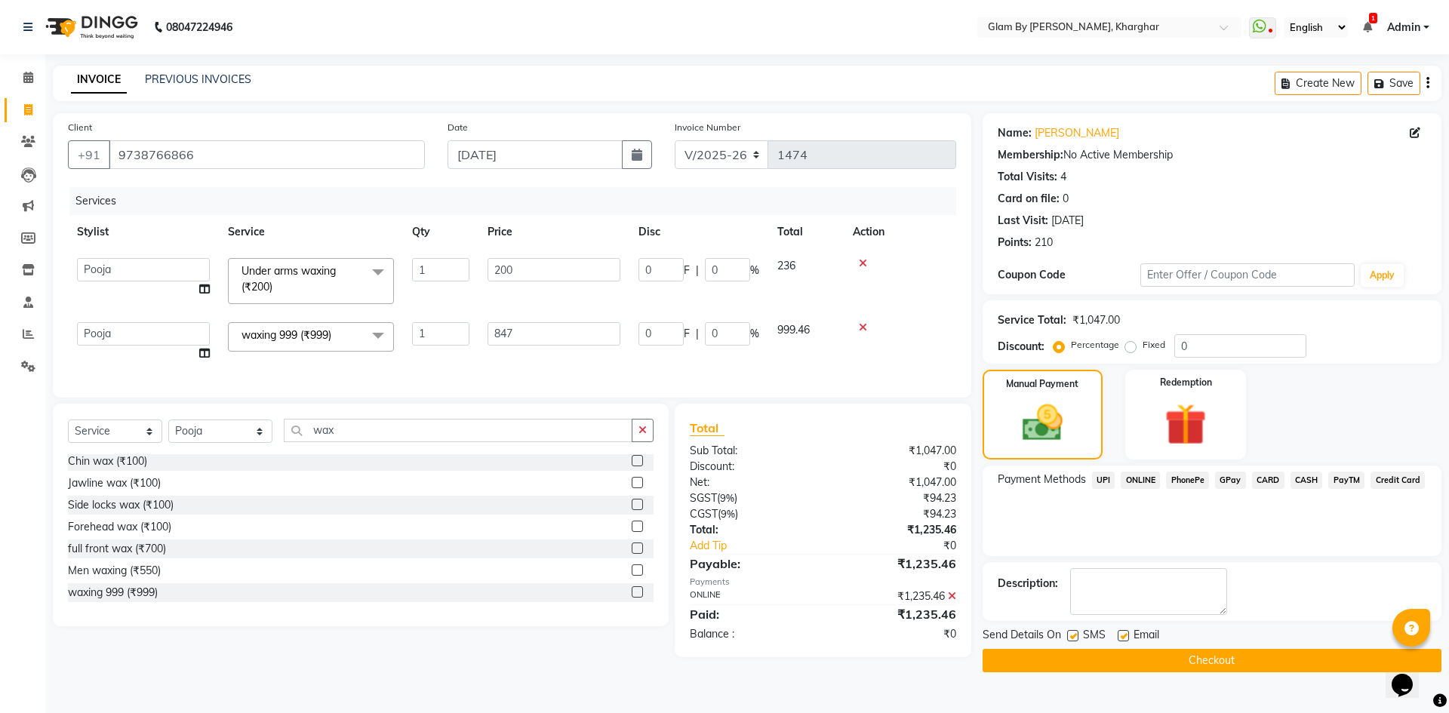
click at [1204, 663] on button "Checkout" at bounding box center [1212, 660] width 459 height 23
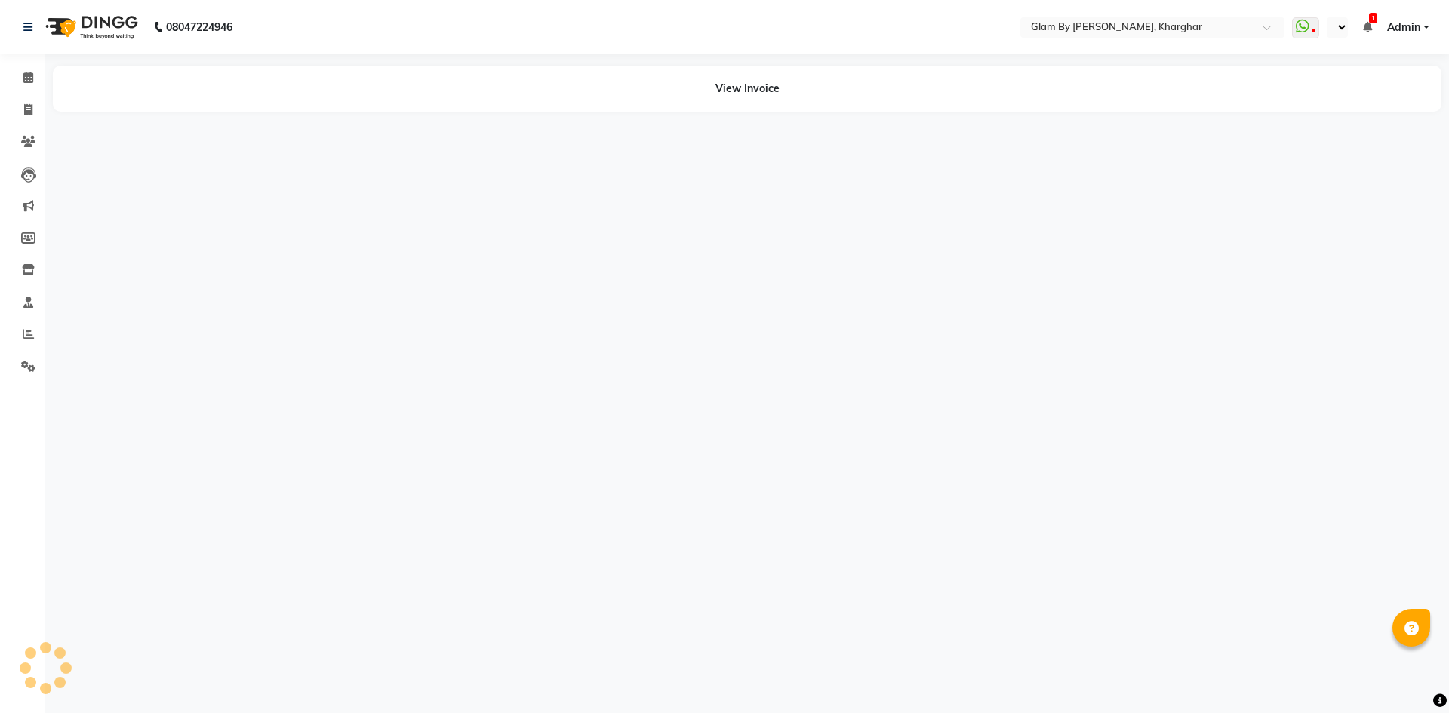
select select "en"
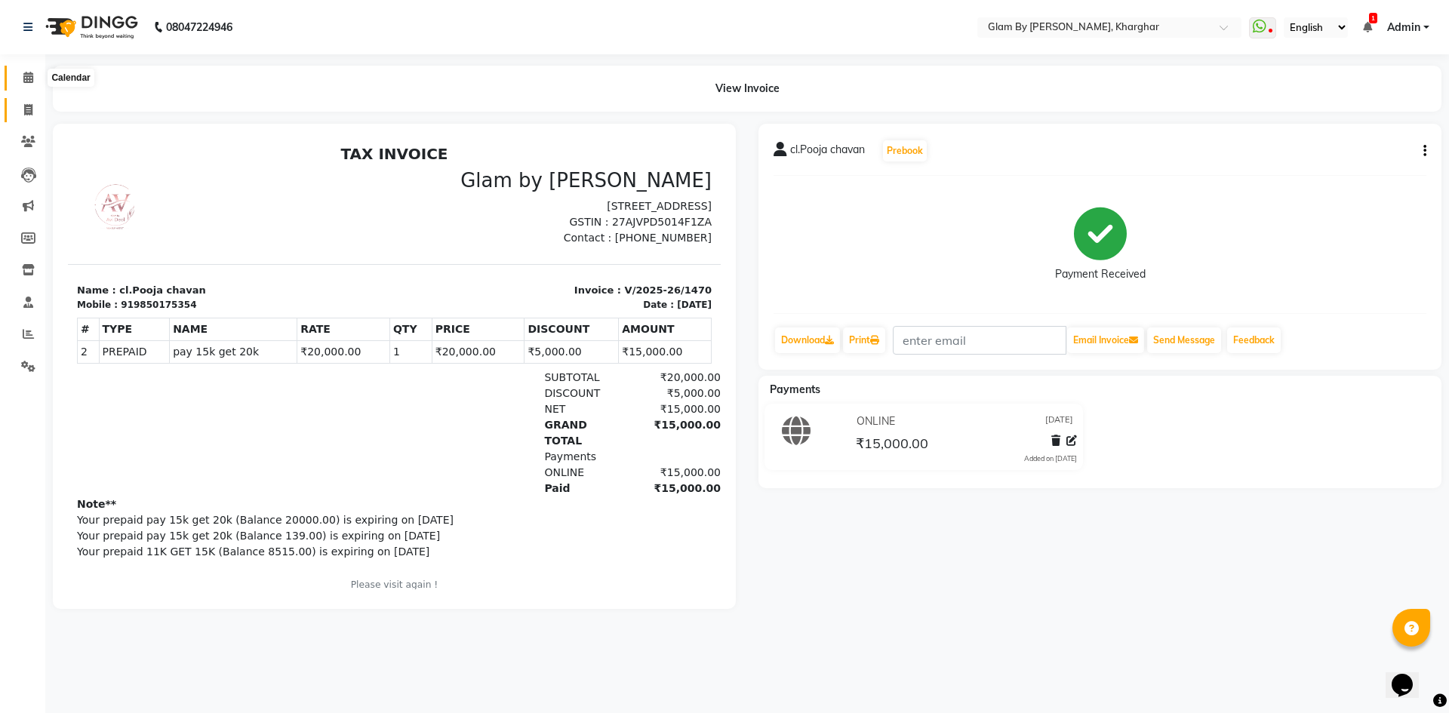
drag, startPoint x: 29, startPoint y: 79, endPoint x: 12, endPoint y: 98, distance: 25.1
click at [29, 79] on icon at bounding box center [28, 77] width 10 height 11
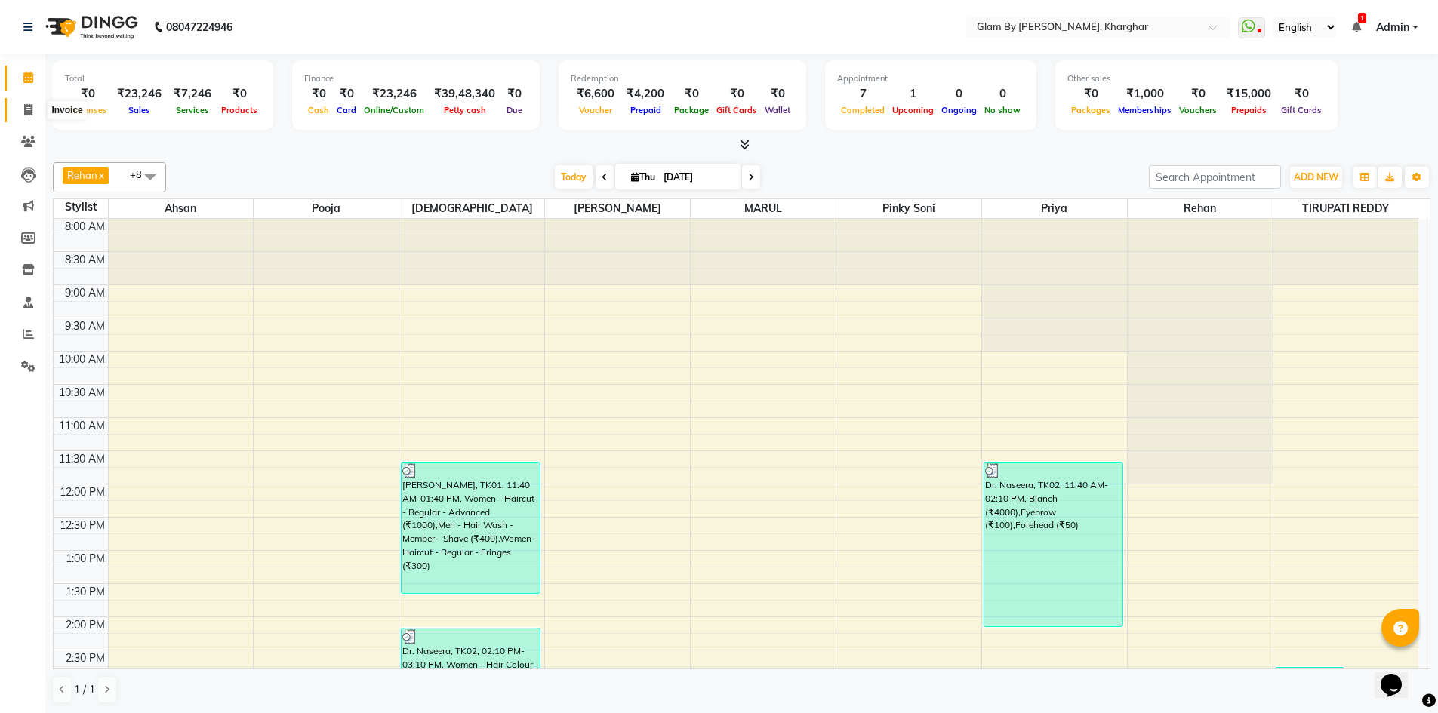
click at [30, 112] on icon at bounding box center [28, 109] width 8 height 11
select select "service"
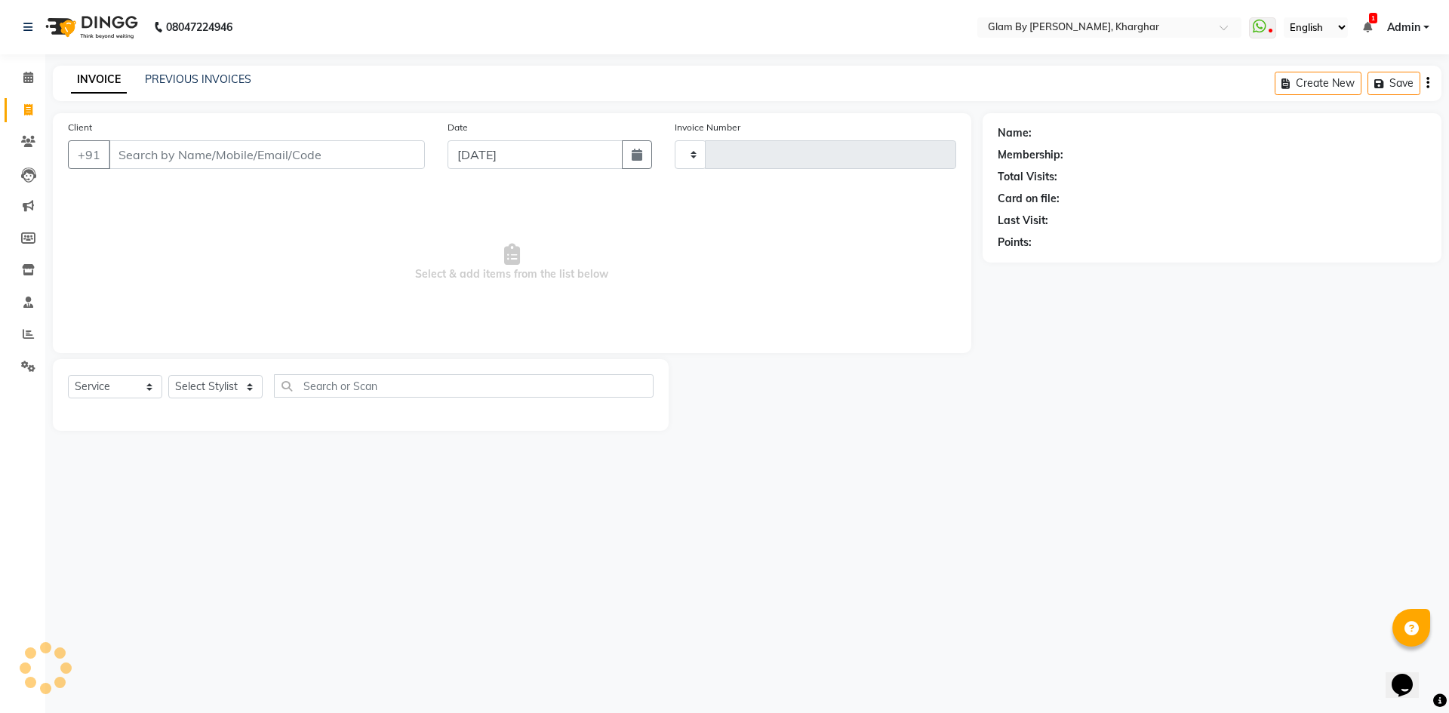
type input "1473"
select select "3992"
click at [128, 146] on input "Client" at bounding box center [267, 154] width 316 height 29
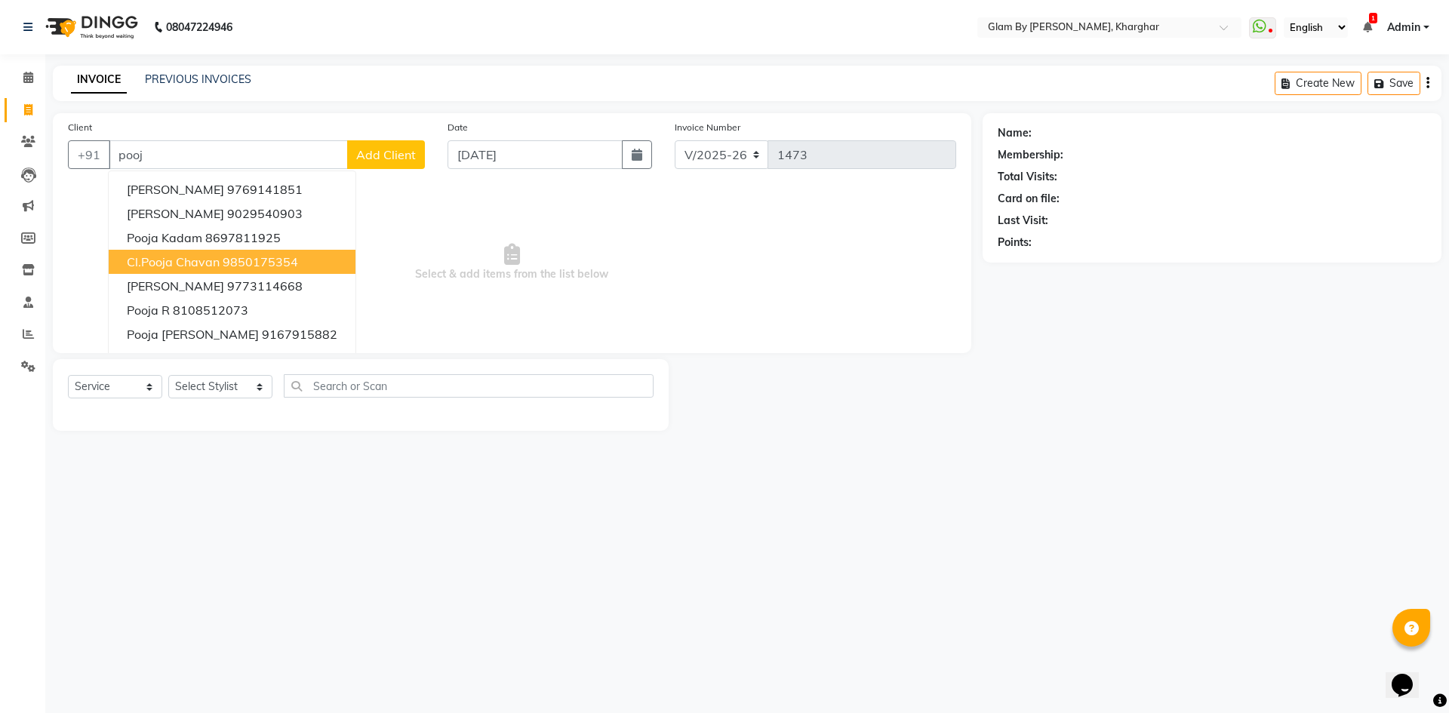
drag, startPoint x: 198, startPoint y: 263, endPoint x: 448, endPoint y: 244, distance: 250.6
click at [226, 260] on button "cl.Pooja chavan 9850175354" at bounding box center [232, 262] width 247 height 24
type input "9850175354"
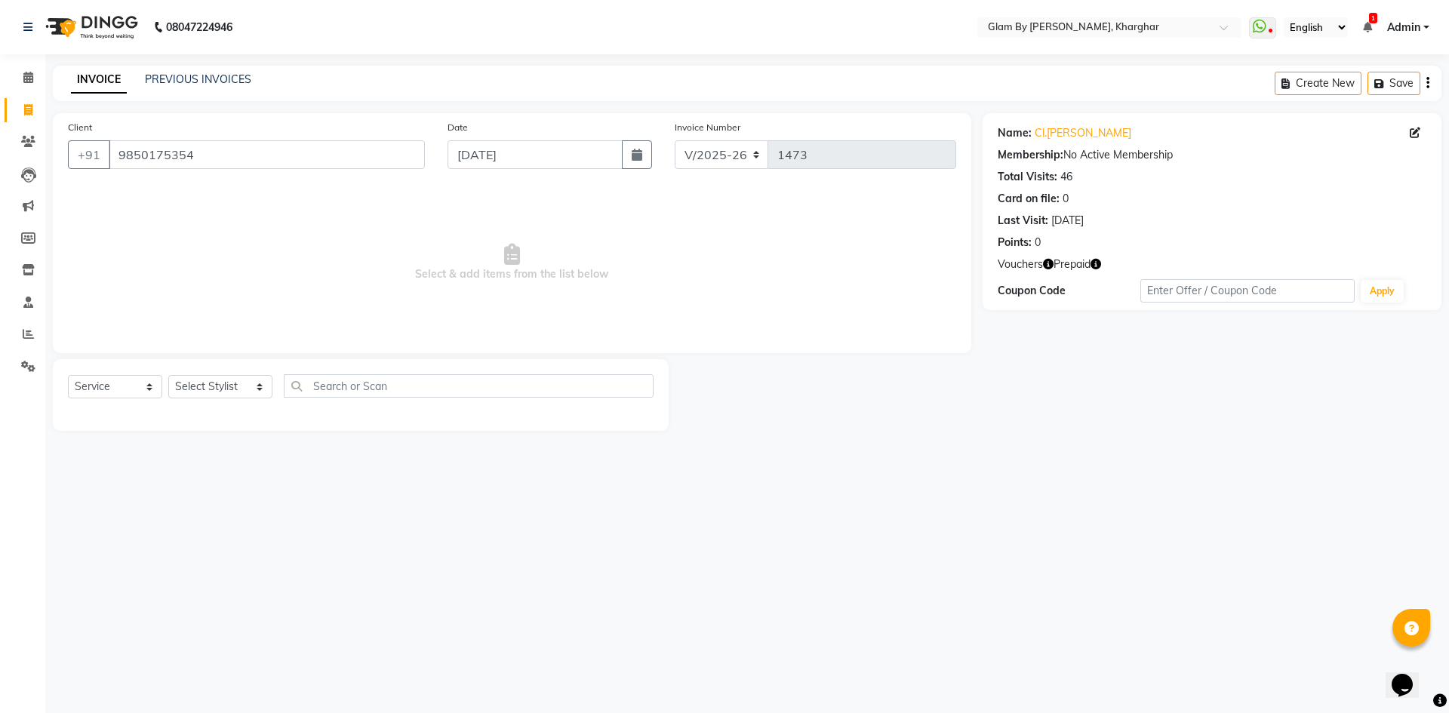
drag, startPoint x: 864, startPoint y: 268, endPoint x: 136, endPoint y: 409, distance: 741.3
click at [862, 269] on span "Select & add items from the list below" at bounding box center [512, 262] width 889 height 151
click at [94, 393] on select "Select Service Product Membership Package Voucher Prepaid Gift Card" at bounding box center [115, 386] width 94 height 23
drag, startPoint x: 226, startPoint y: 386, endPoint x: 220, endPoint y: 395, distance: 10.5
click at [226, 387] on select "Select Stylist [PERSON_NAME] Avi [PERSON_NAME] [PERSON_NAME] (maneger) MARUL [P…" at bounding box center [220, 386] width 104 height 23
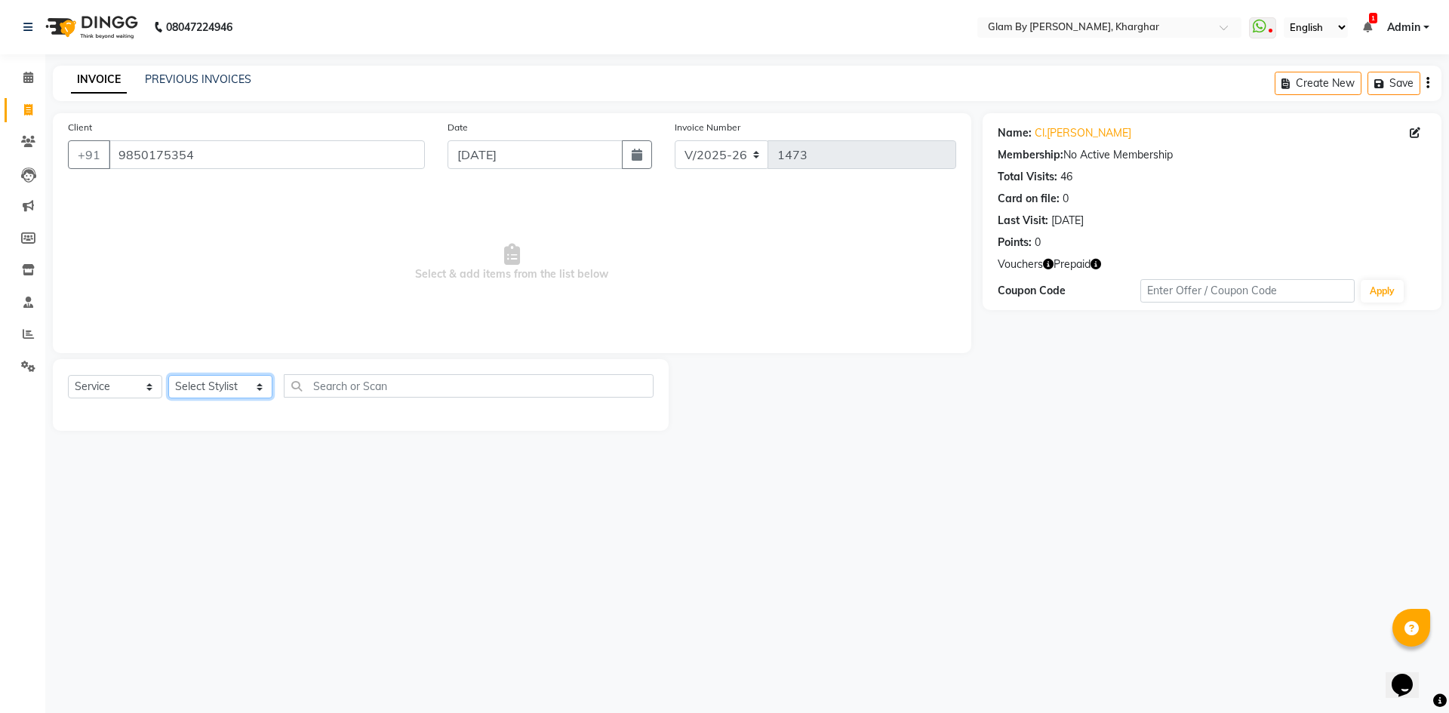
click at [168, 375] on select "Select Stylist [PERSON_NAME] Avi [PERSON_NAME] [PERSON_NAME] (maneger) MARUL [P…" at bounding box center [220, 386] width 104 height 23
drag, startPoint x: 125, startPoint y: 387, endPoint x: 125, endPoint y: 396, distance: 9.1
click at [125, 390] on select "Select Service Product Membership Package Voucher Prepaid Gift Card" at bounding box center [115, 386] width 94 height 23
click at [68, 375] on select "Select Service Product Membership Package Voucher Prepaid Gift Card" at bounding box center [115, 386] width 94 height 23
click at [209, 392] on select "Select Stylist [PERSON_NAME] Avi [PERSON_NAME] [PERSON_NAME] (maneger) MARUL [P…" at bounding box center [220, 386] width 104 height 23
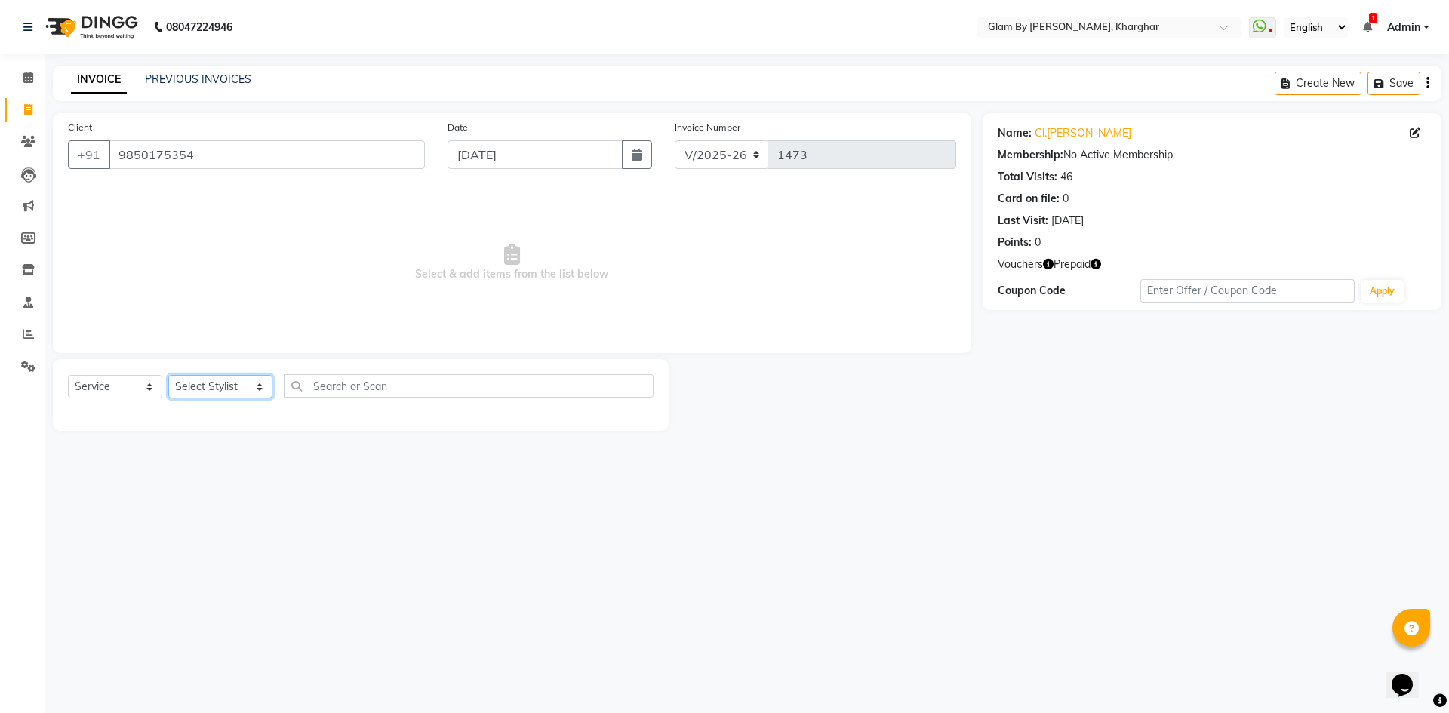
select select "26770"
click at [168, 375] on select "Select Stylist [PERSON_NAME] Avi [PERSON_NAME] [PERSON_NAME] (maneger) MARUL [P…" at bounding box center [220, 386] width 104 height 23
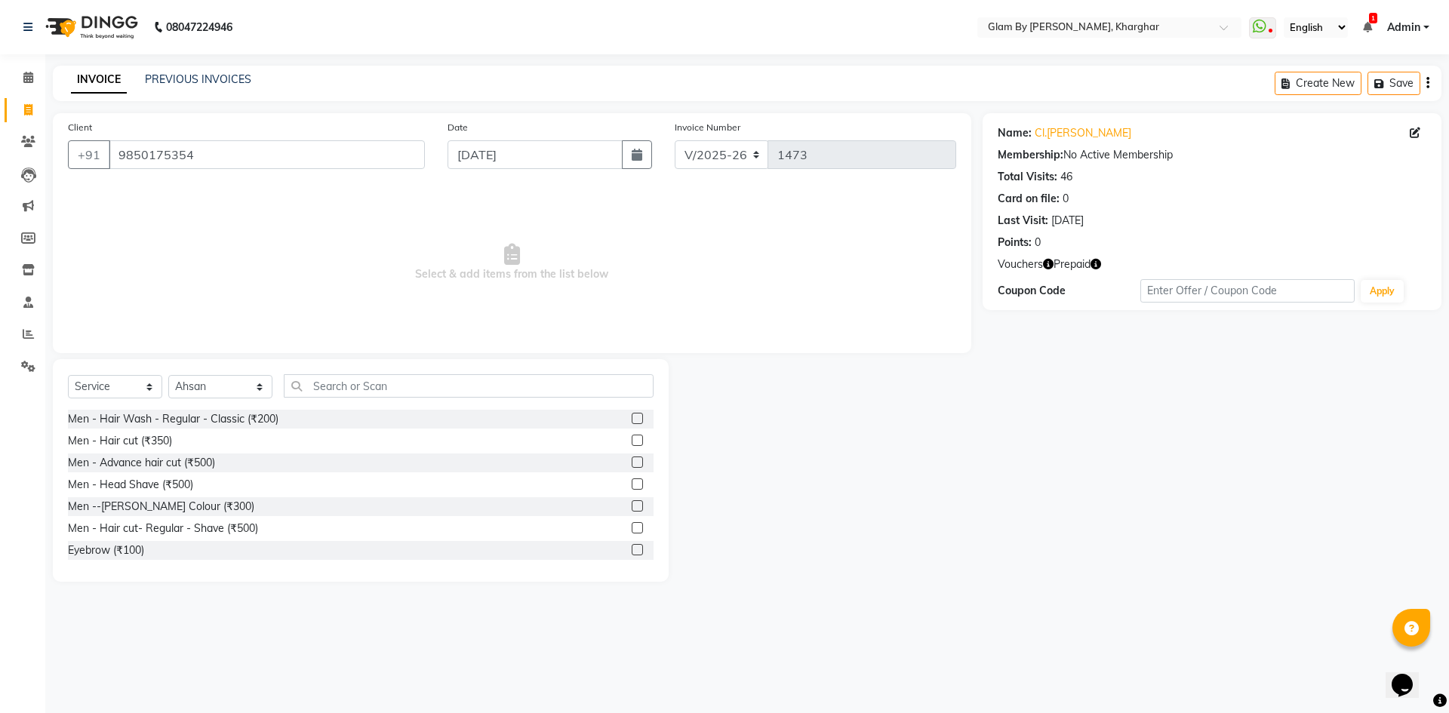
click at [300, 399] on div "Select Service Product Membership Package Voucher Prepaid Gift Card Select Styl…" at bounding box center [361, 391] width 586 height 35
drag, startPoint x: 306, startPoint y: 390, endPoint x: 313, endPoint y: 409, distance: 19.8
click at [310, 393] on input "text" at bounding box center [469, 385] width 370 height 23
click at [311, 420] on div "Men - Hair Wash - Regular - Classic (₹200)" at bounding box center [361, 419] width 586 height 19
click at [237, 417] on div "Men - Hair Wash - Regular - Classic (₹200)" at bounding box center [173, 419] width 211 height 16
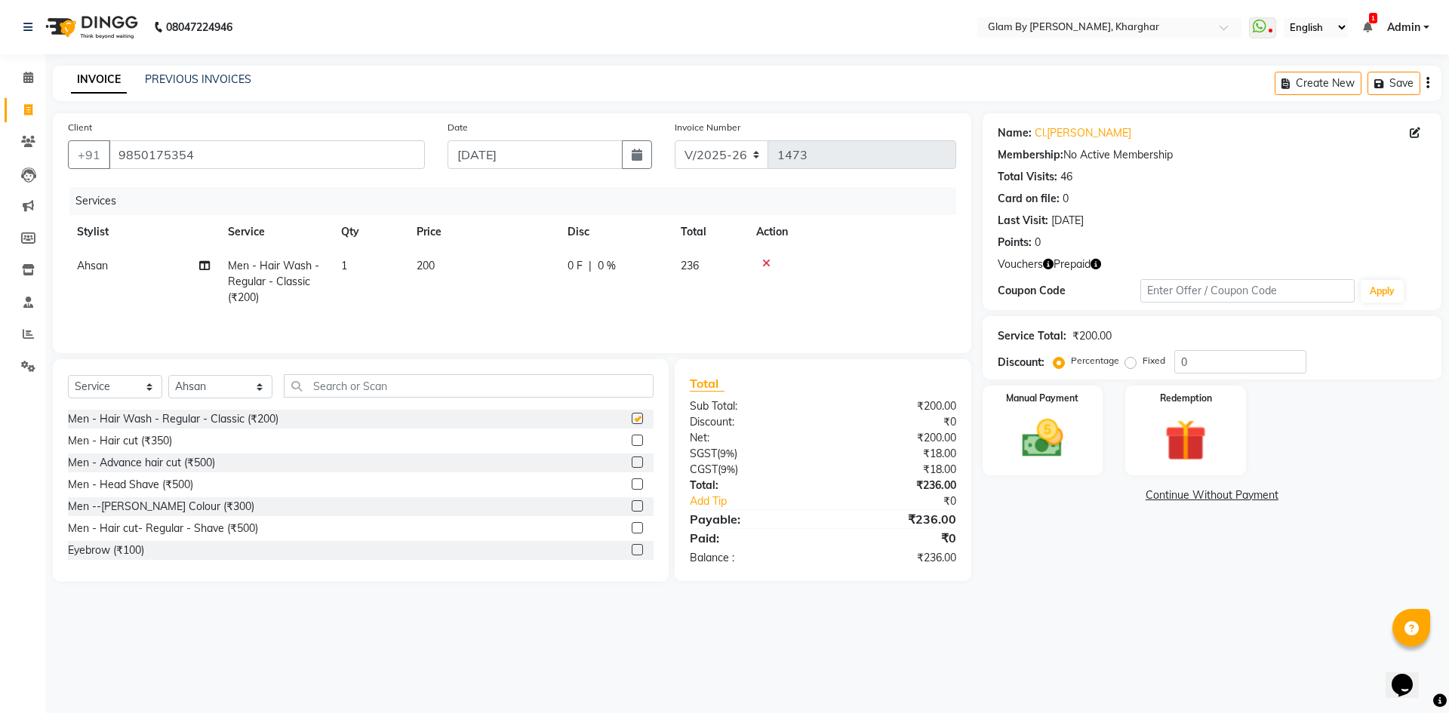
checkbox input "false"
click at [1209, 444] on img at bounding box center [1186, 441] width 70 height 54
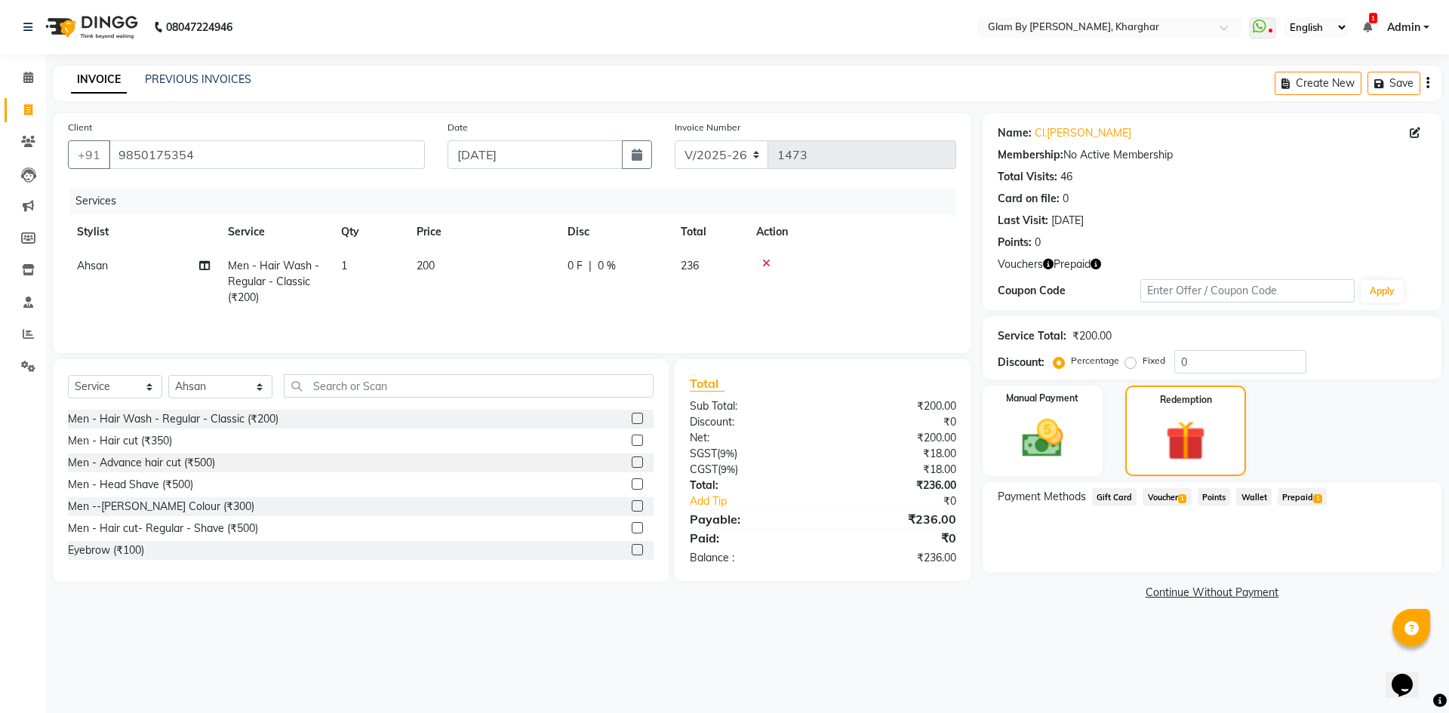
click at [1300, 500] on span "Prepaid 1" at bounding box center [1302, 496] width 49 height 17
click at [1159, 503] on span "Voucher 1" at bounding box center [1167, 496] width 48 height 17
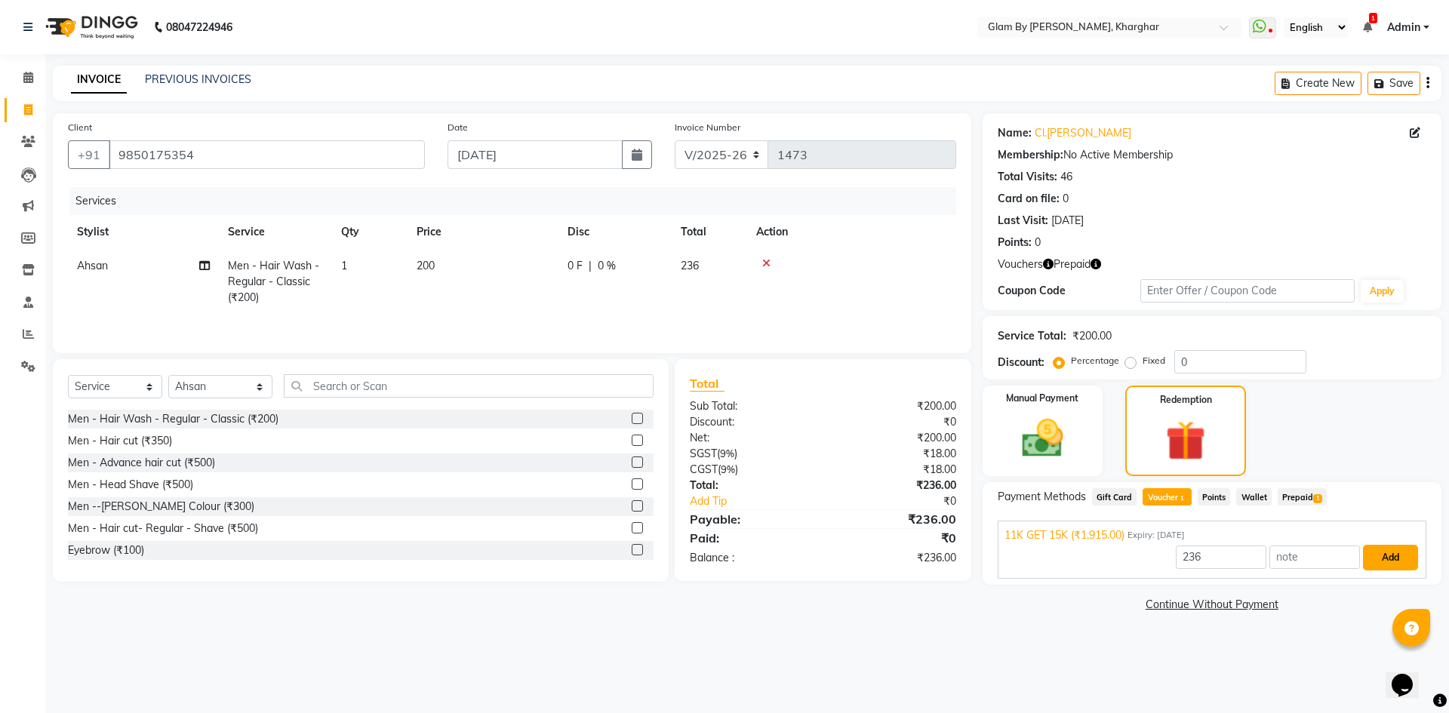
click at [1379, 558] on button "Add" at bounding box center [1390, 558] width 55 height 26
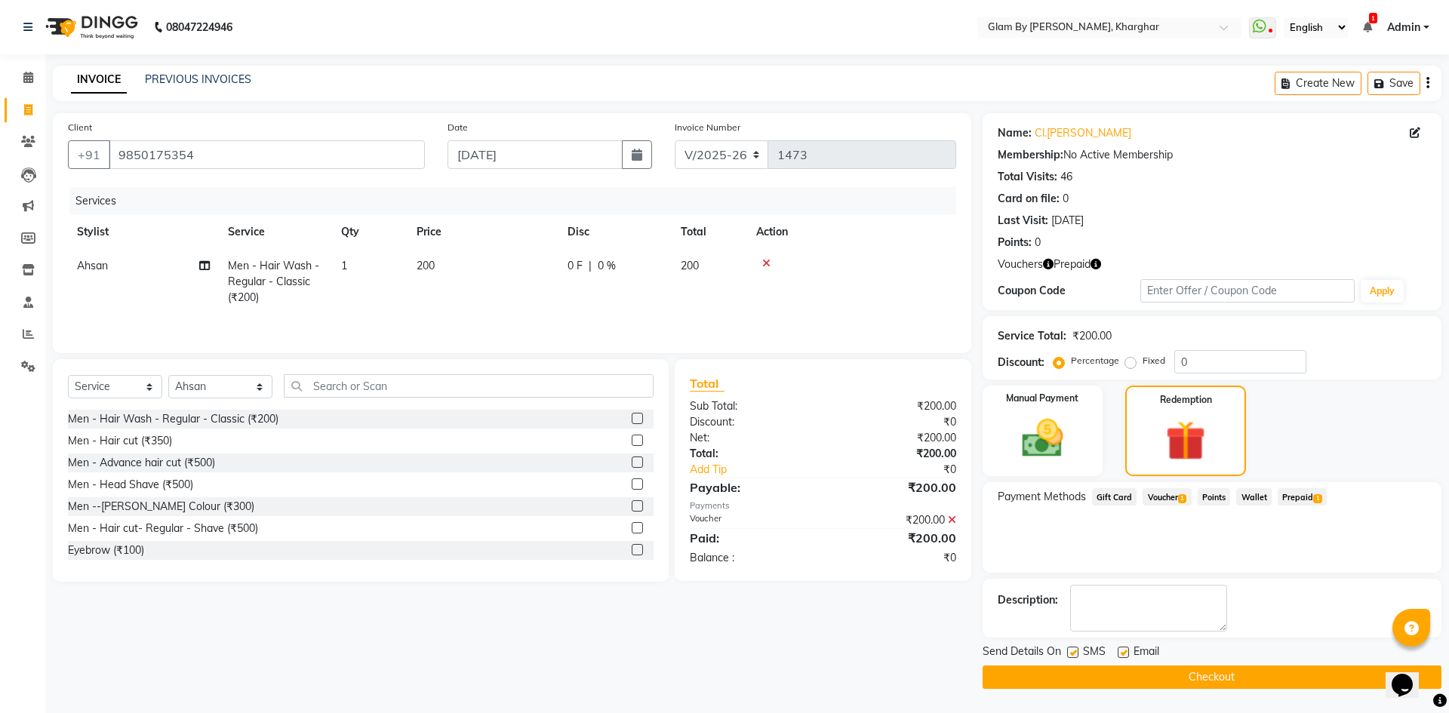
click at [950, 520] on icon at bounding box center [952, 520] width 8 height 11
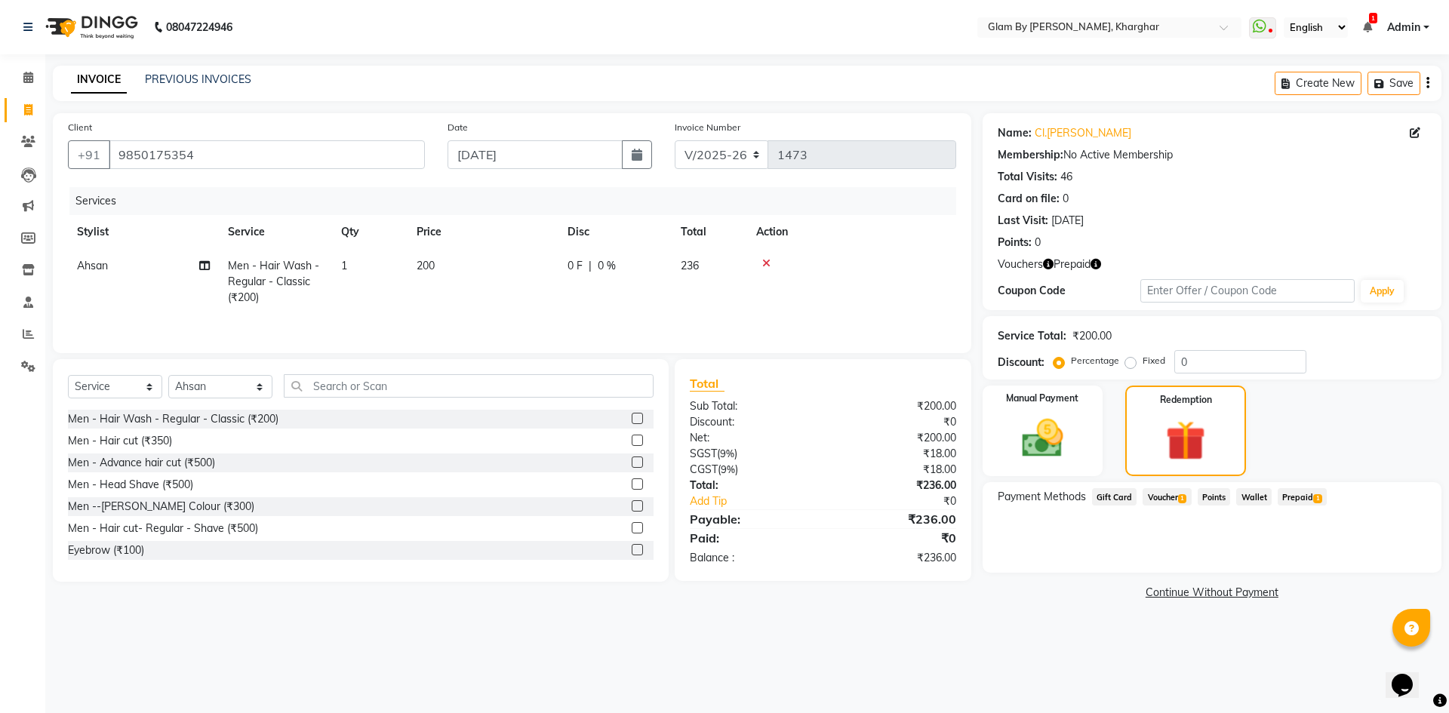
click at [1165, 497] on span "Voucher 1" at bounding box center [1167, 496] width 48 height 17
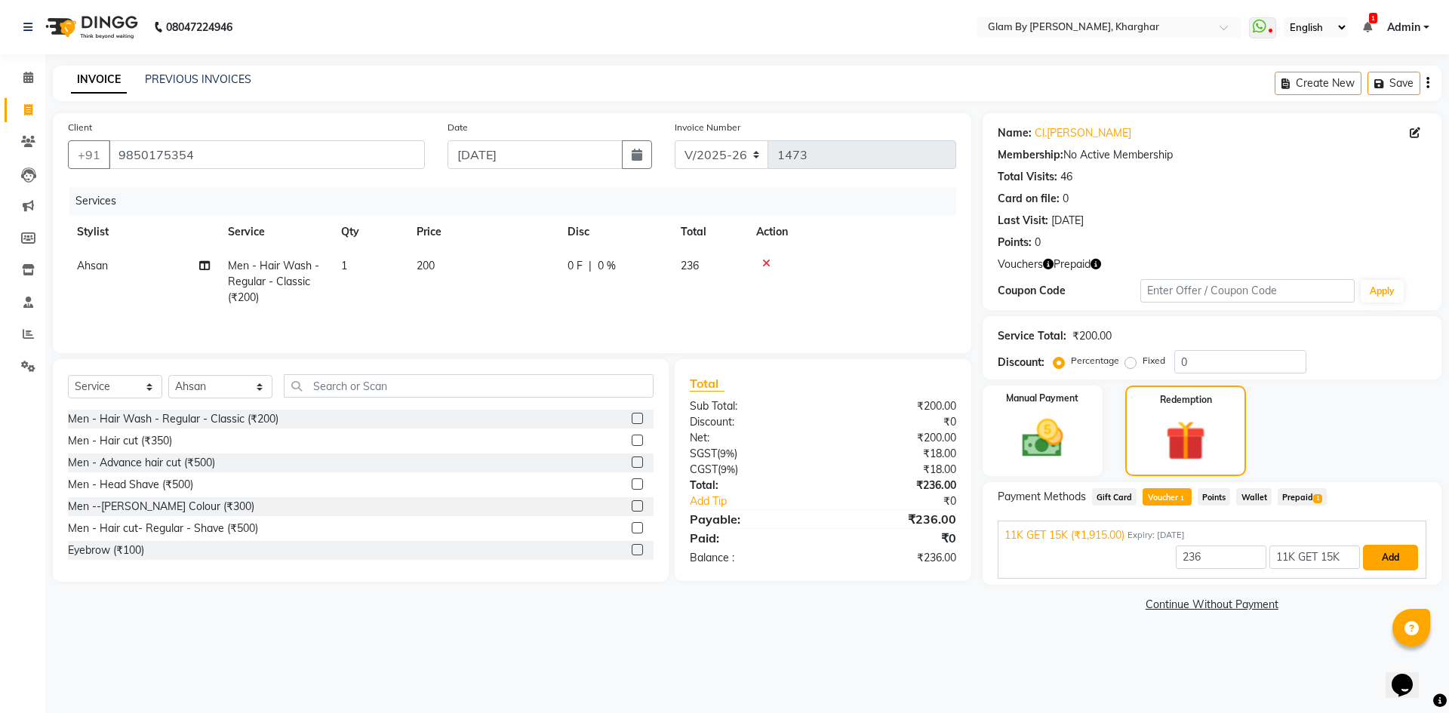
click at [1384, 564] on button "Add" at bounding box center [1390, 558] width 55 height 26
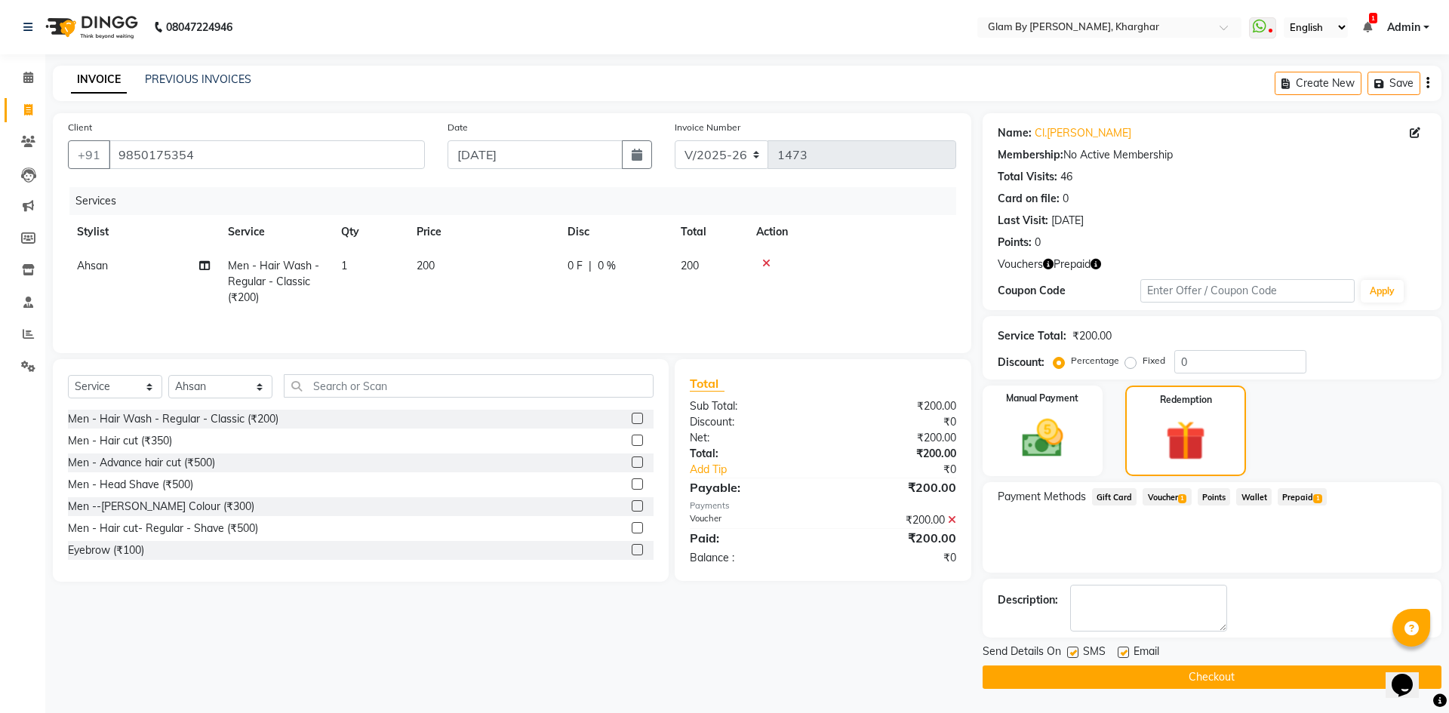
click at [1240, 679] on button "Checkout" at bounding box center [1212, 677] width 459 height 23
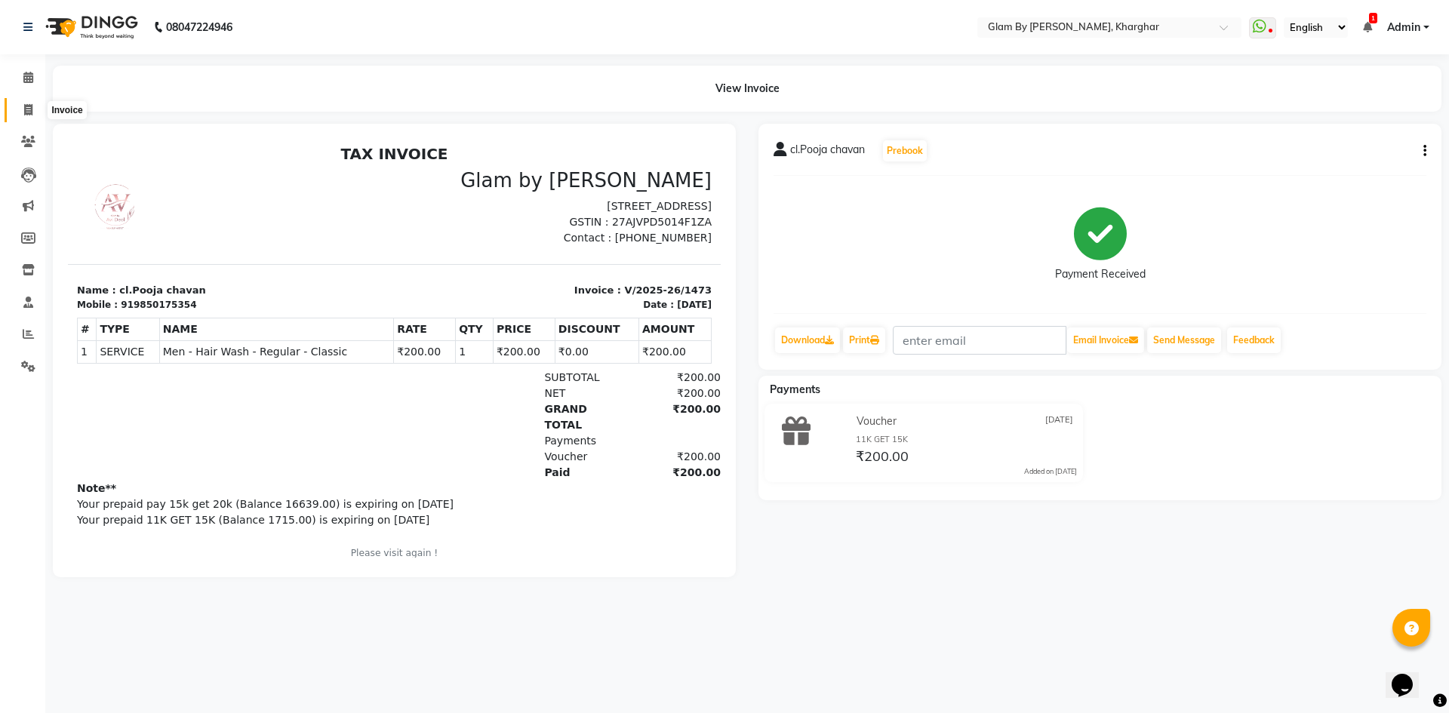
click at [24, 106] on icon at bounding box center [28, 109] width 8 height 11
select select "service"
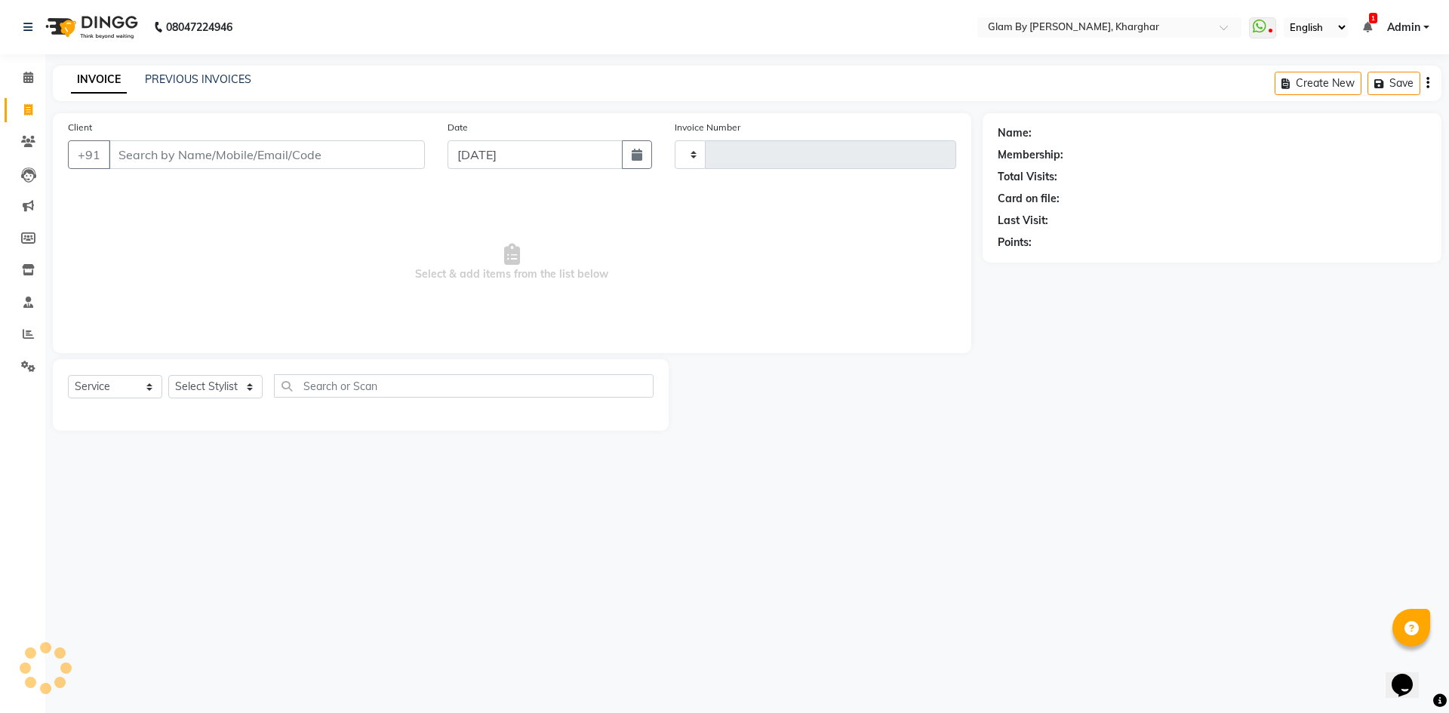
type input "1474"
select select "3992"
drag, startPoint x: 25, startPoint y: 82, endPoint x: 44, endPoint y: 63, distance: 26.2
click at [26, 83] on span at bounding box center [28, 77] width 26 height 17
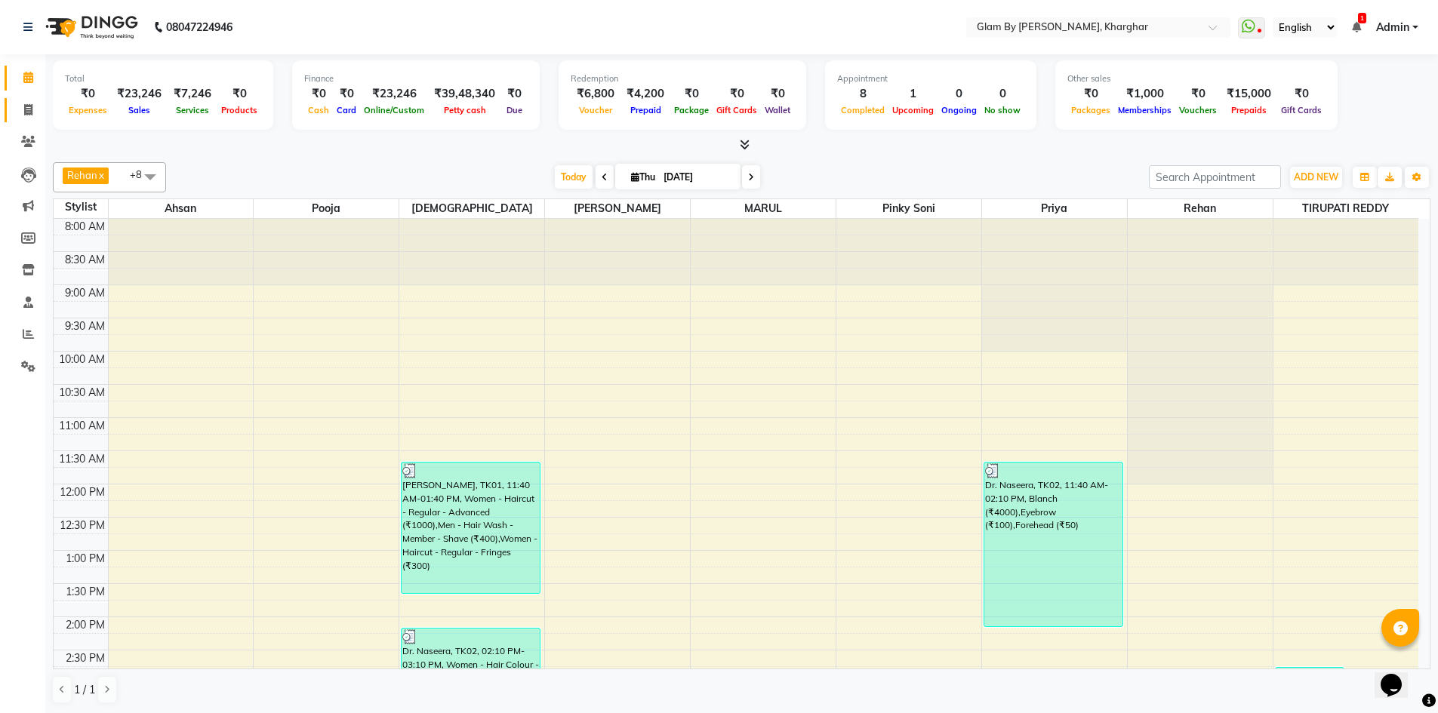
click at [29, 100] on link "Invoice" at bounding box center [23, 110] width 36 height 25
select select "service"
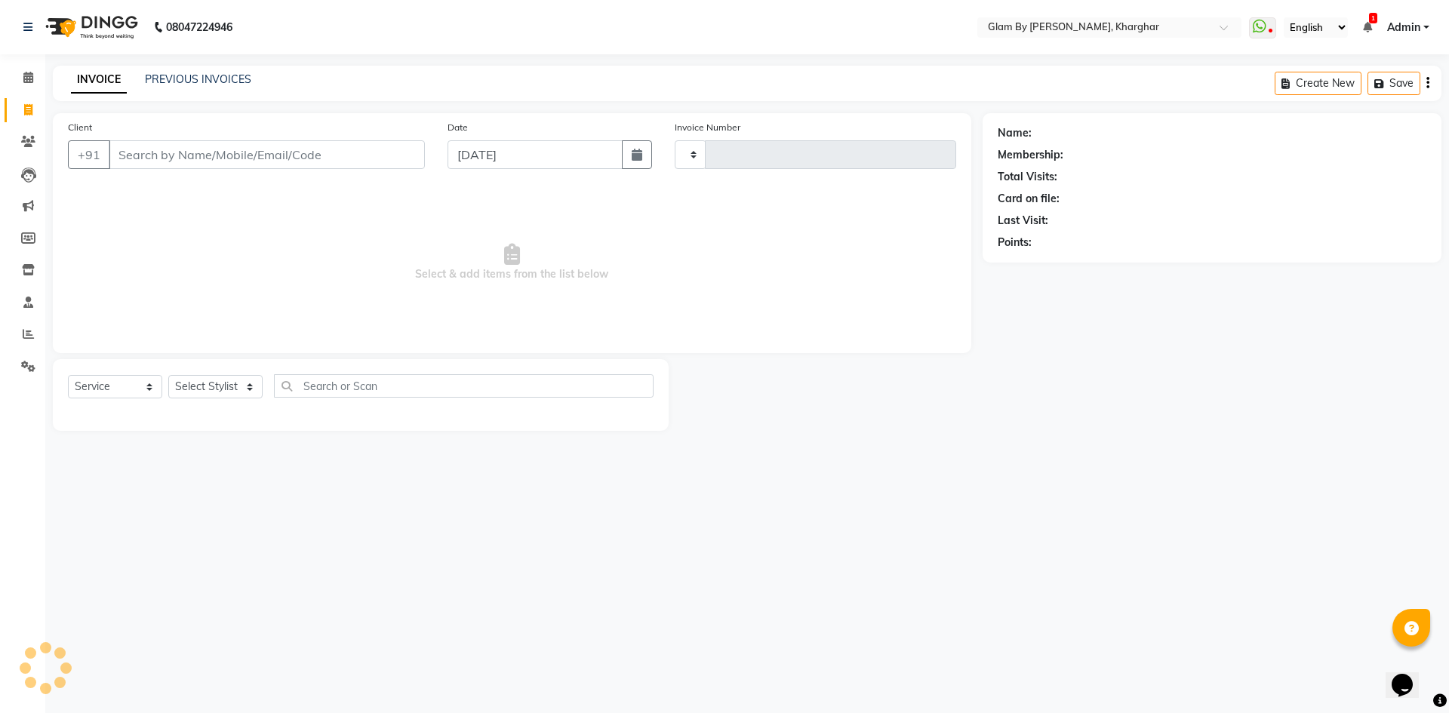
type input "1474"
select select "3992"
click at [36, 77] on span at bounding box center [28, 77] width 26 height 17
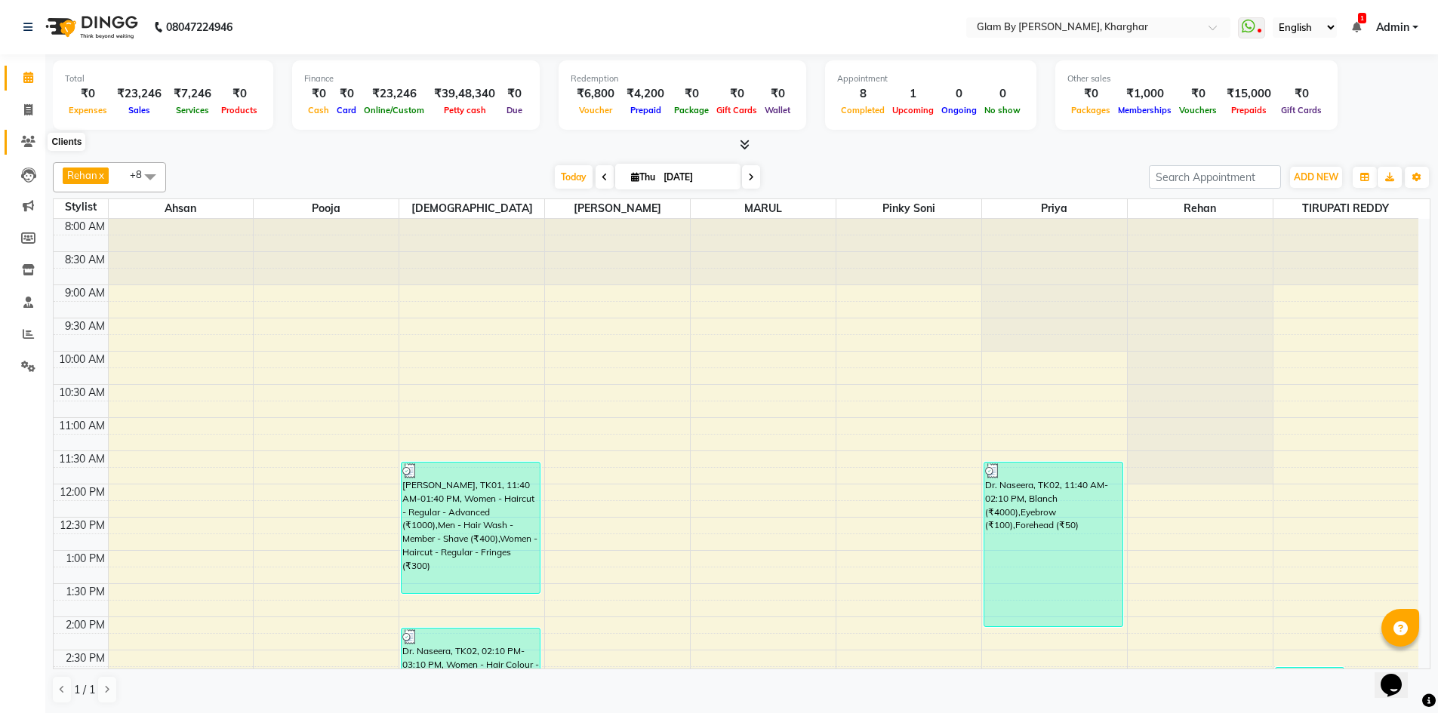
click at [29, 140] on icon at bounding box center [28, 141] width 14 height 11
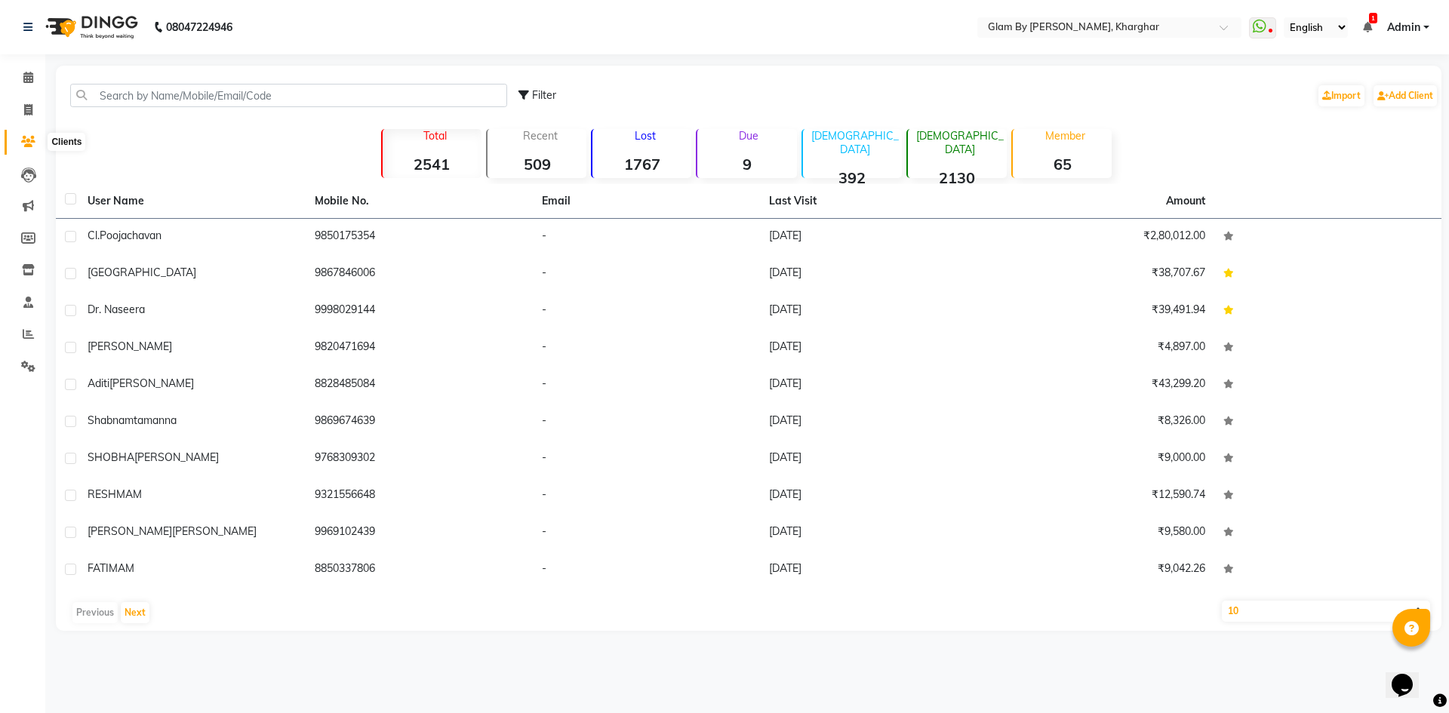
click at [31, 140] on icon at bounding box center [28, 141] width 14 height 11
click at [23, 113] on span at bounding box center [28, 110] width 26 height 17
select select "3992"
select select "service"
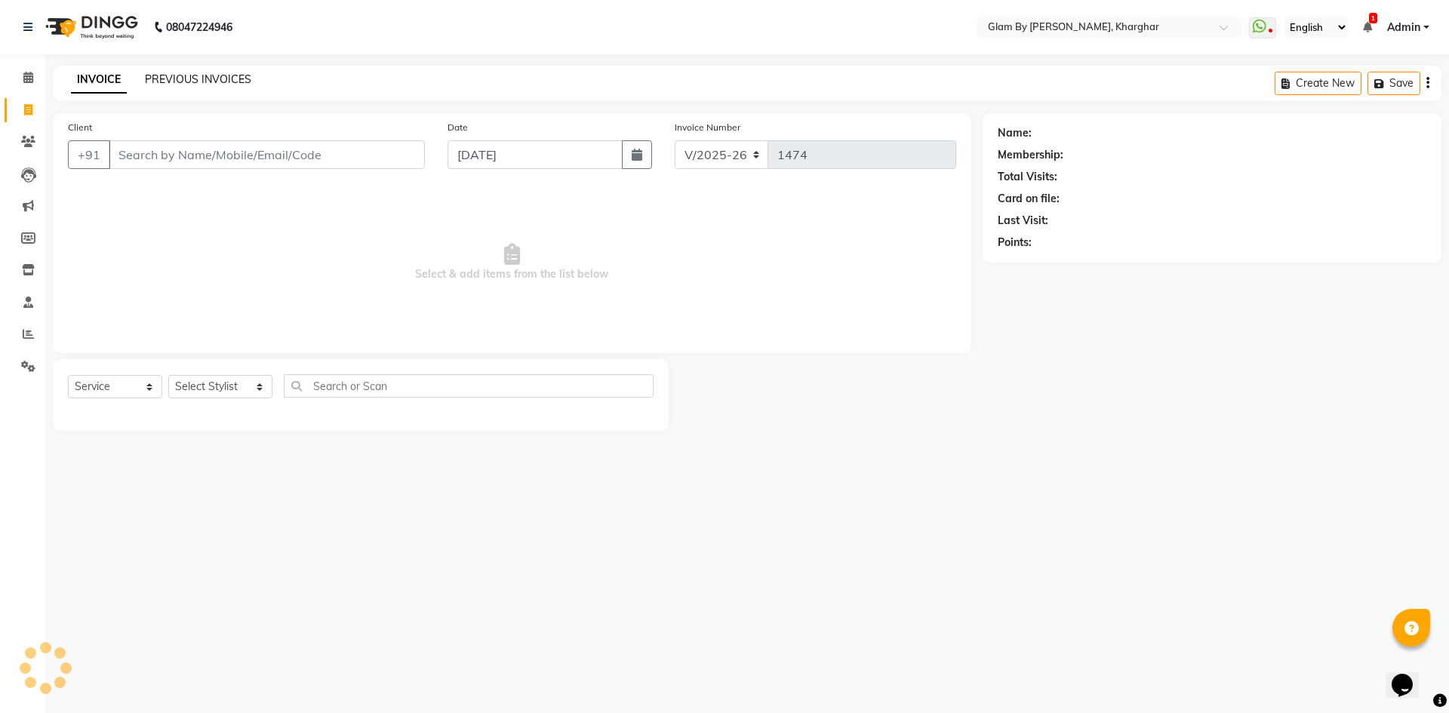
click at [175, 82] on link "PREVIOUS INVOICES" at bounding box center [198, 79] width 106 height 14
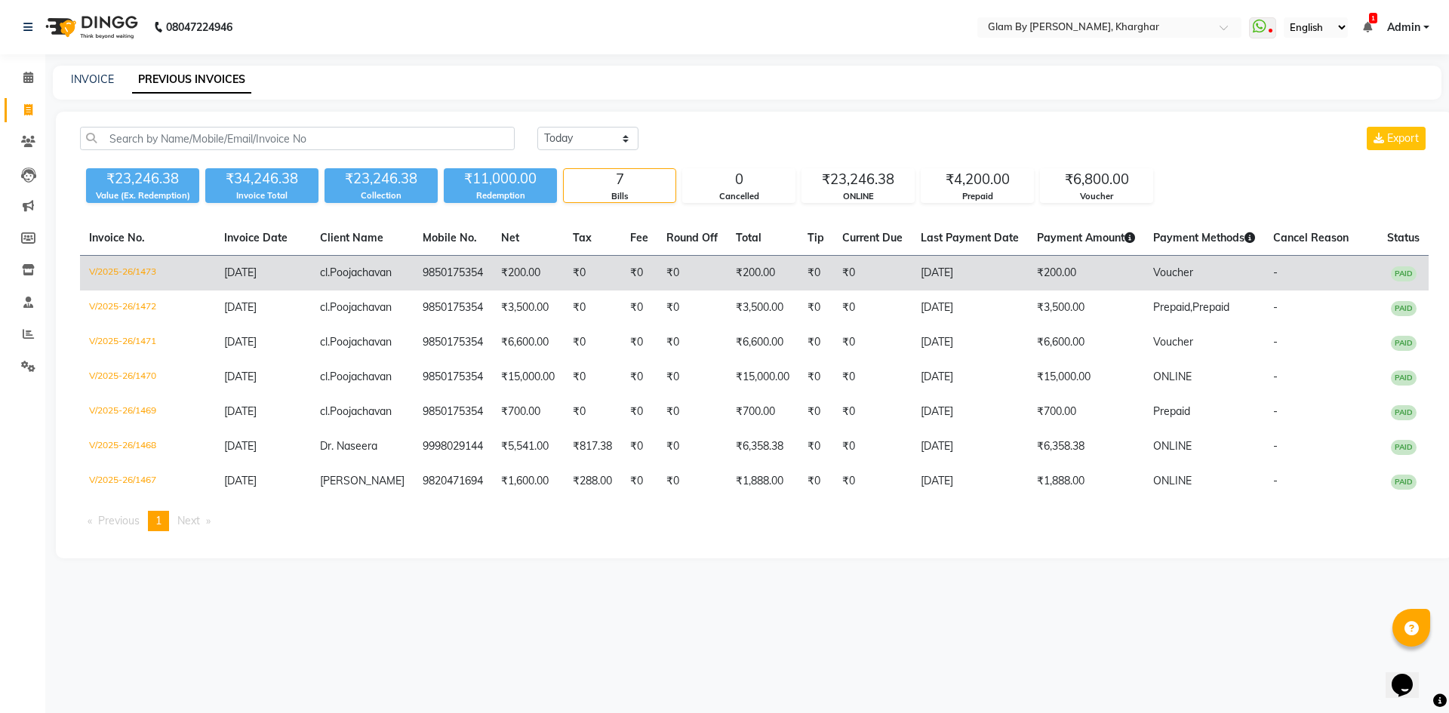
click at [1405, 274] on span "PAID" at bounding box center [1404, 273] width 26 height 15
